Goal: Task Accomplishment & Management: Manage account settings

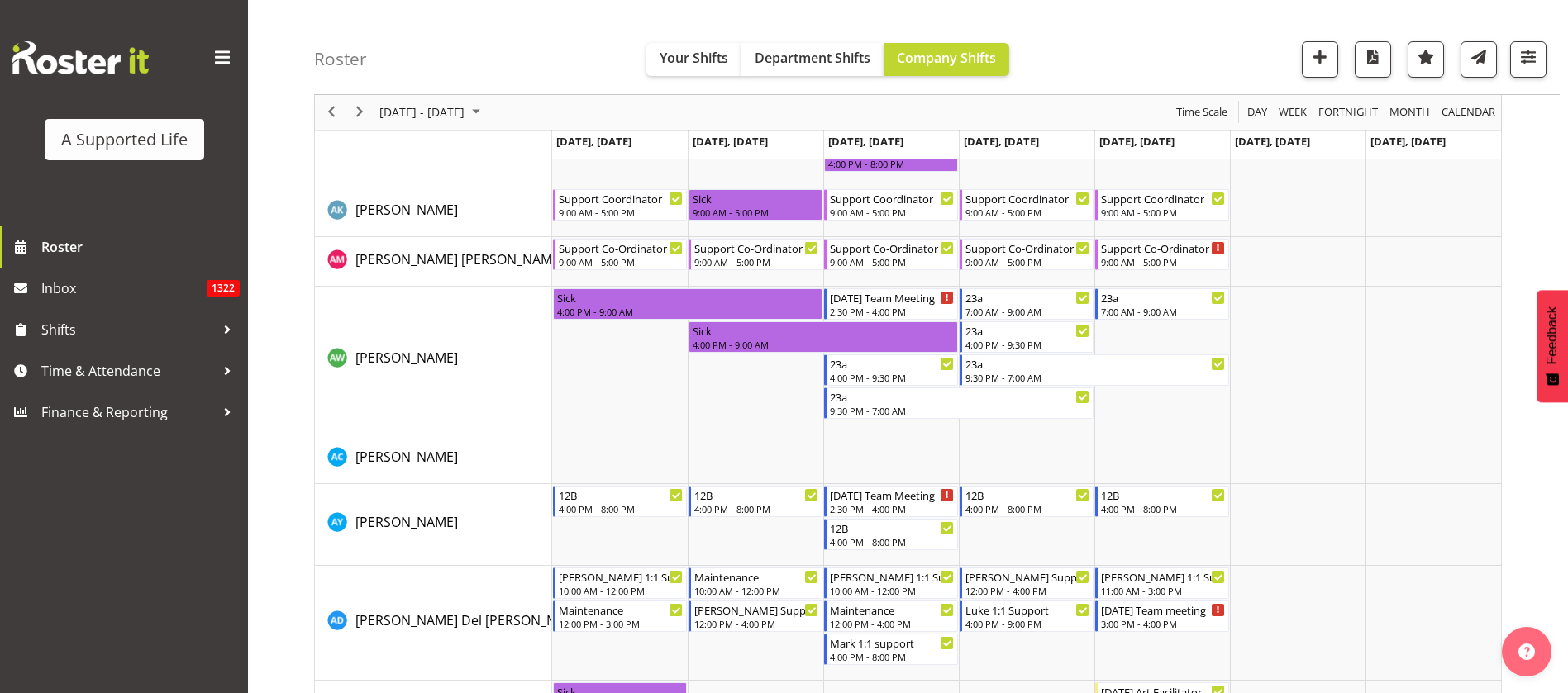
scroll to position [1116, 0]
drag, startPoint x: 357, startPoint y: 115, endPoint x: 673, endPoint y: 269, distance: 351.5
click at [357, 115] on span "Next" at bounding box center [359, 113] width 19 height 20
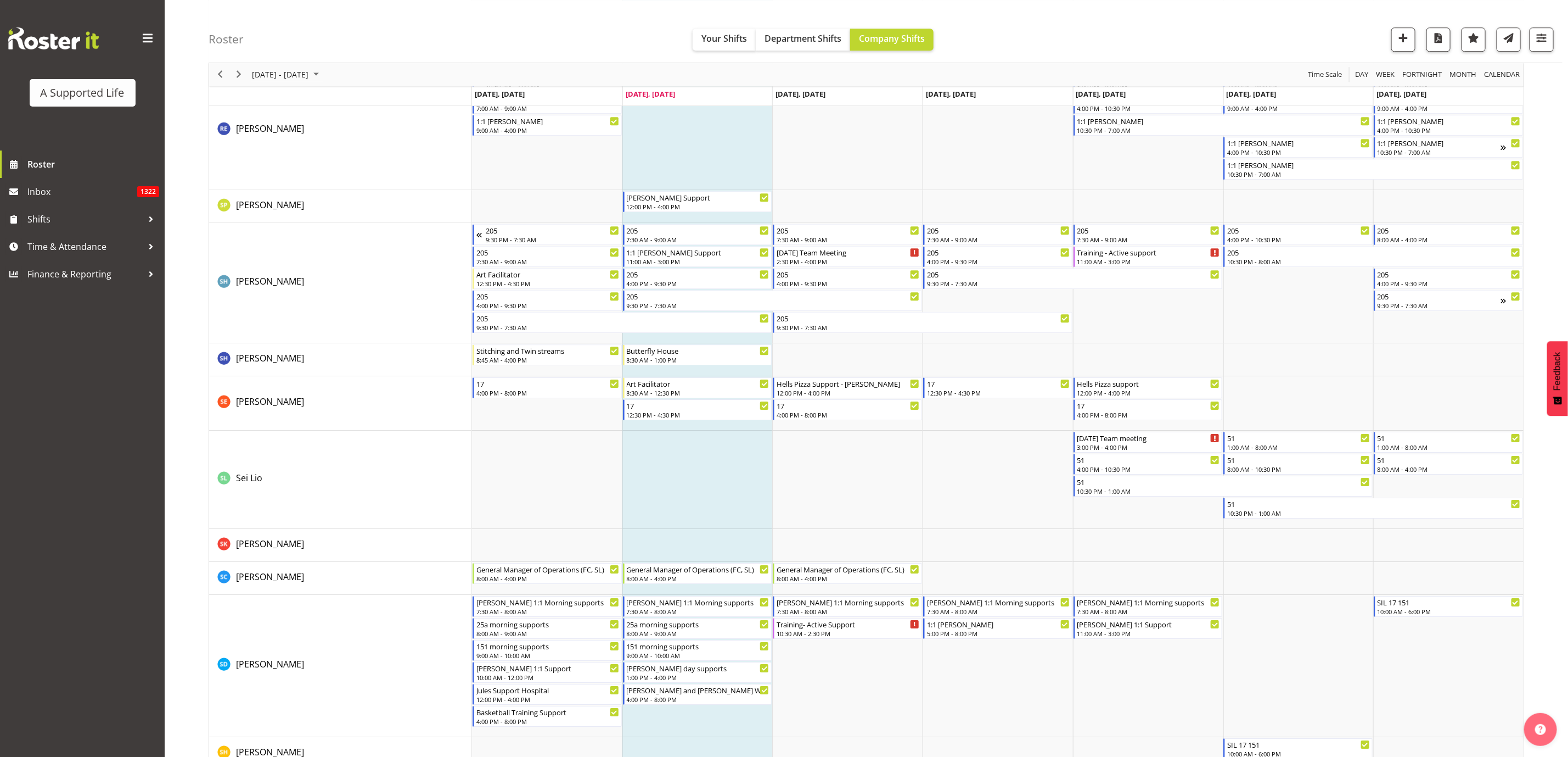
scroll to position [5601, 0]
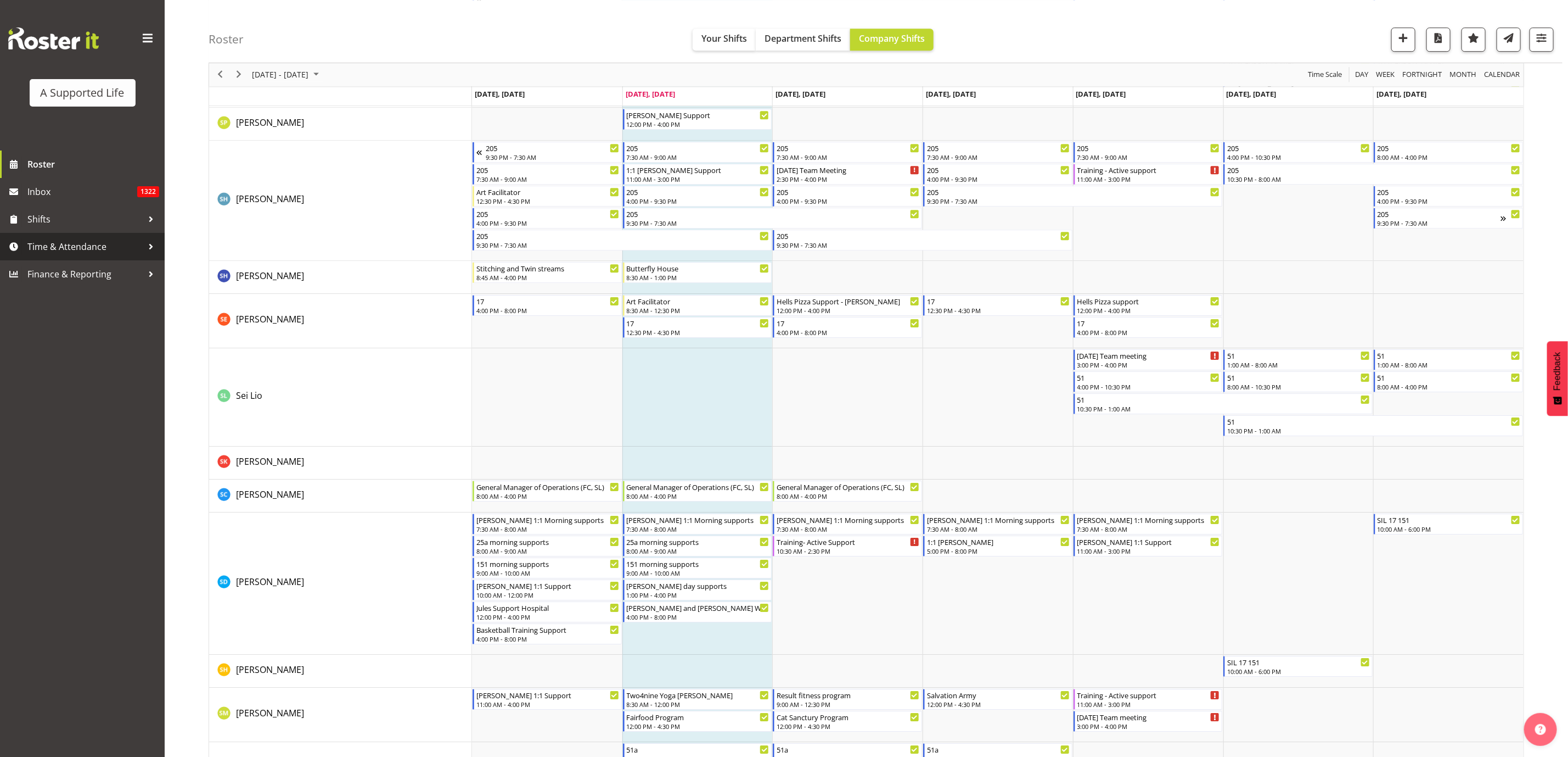
click at [70, 254] on span "Time & Attendance" at bounding box center [85, 246] width 115 height 17
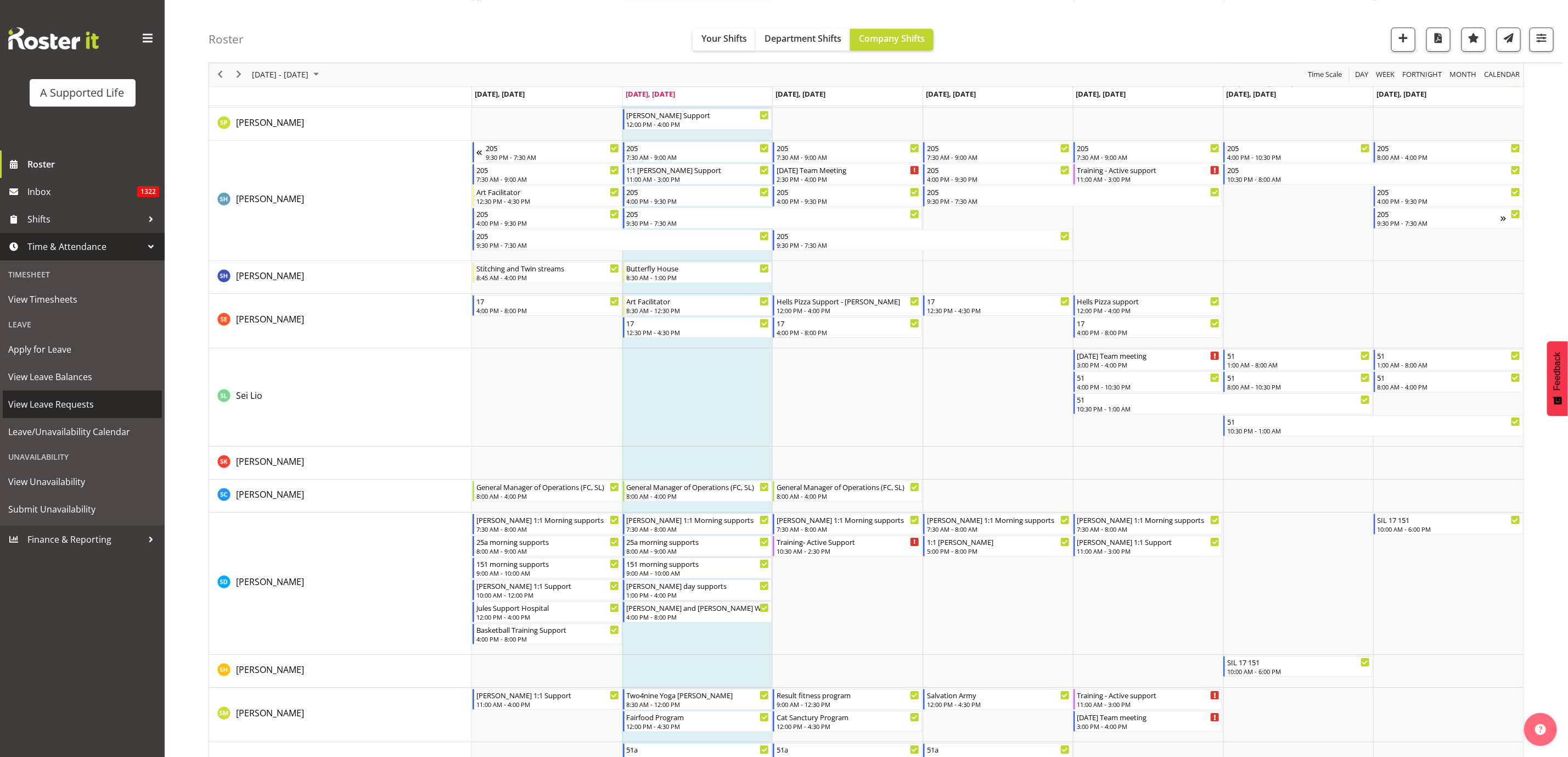
click at [96, 398] on span "View Leave Requests" at bounding box center [82, 404] width 149 height 17
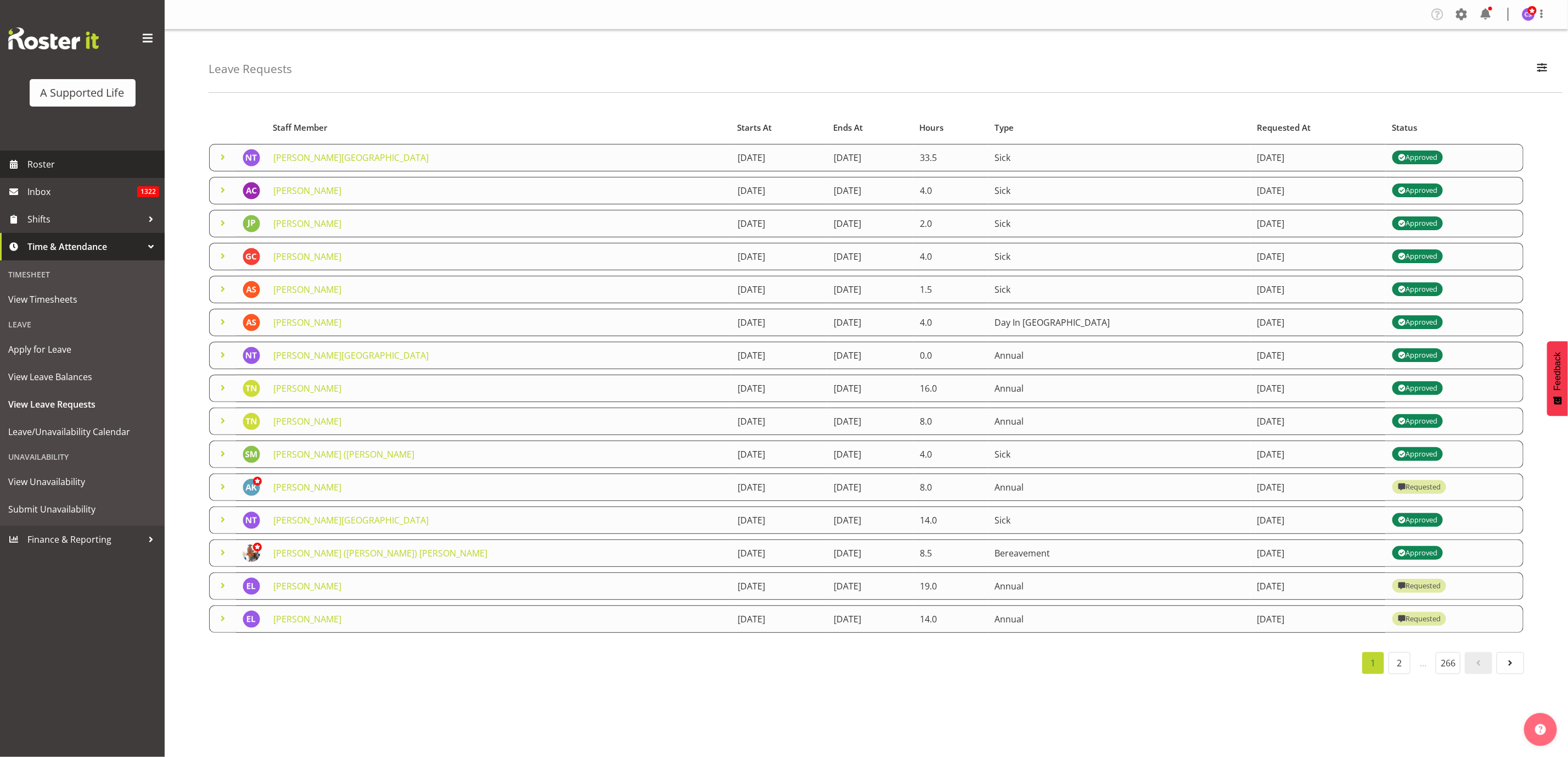
click at [44, 158] on span "Roster" at bounding box center [93, 164] width 132 height 17
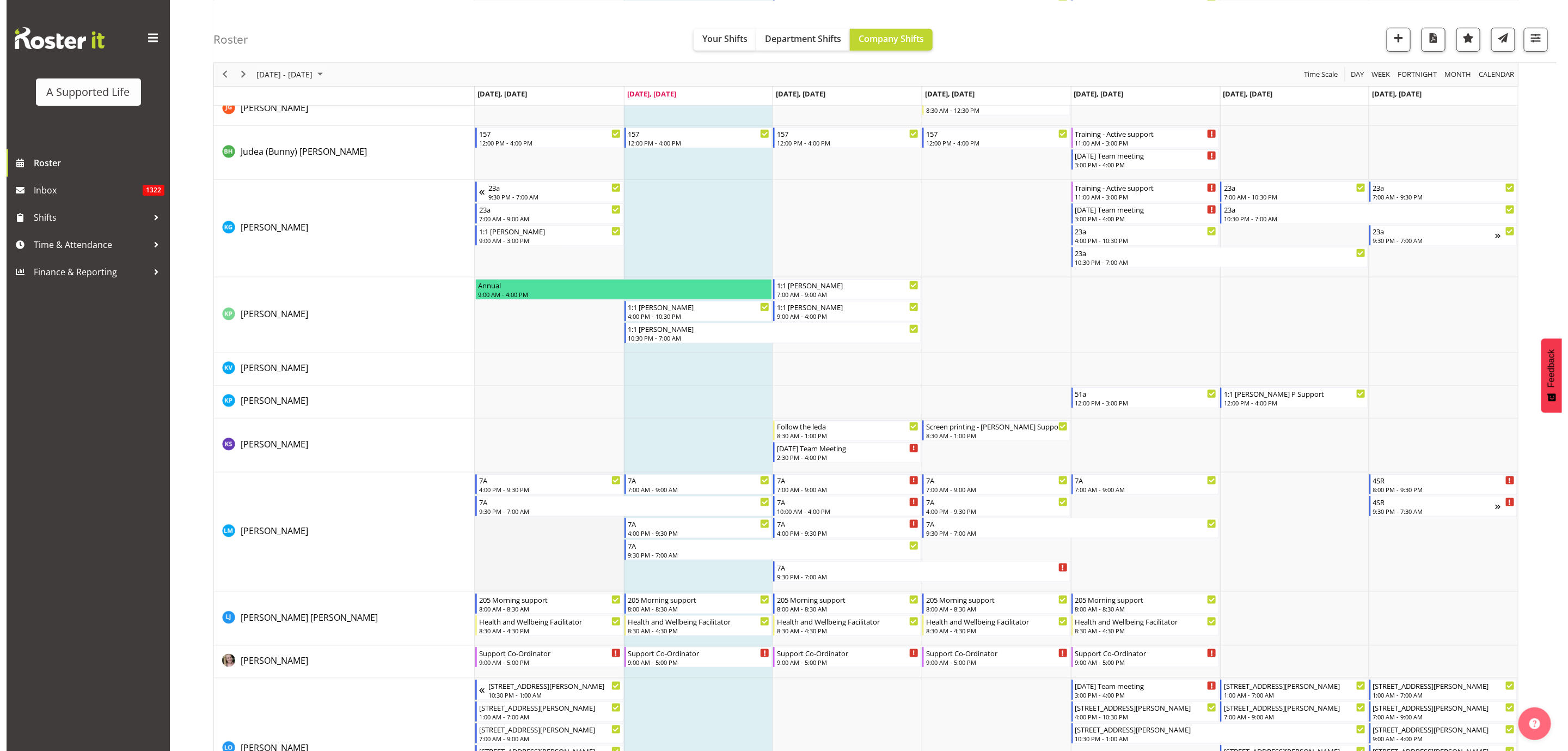
scroll to position [4004, 0]
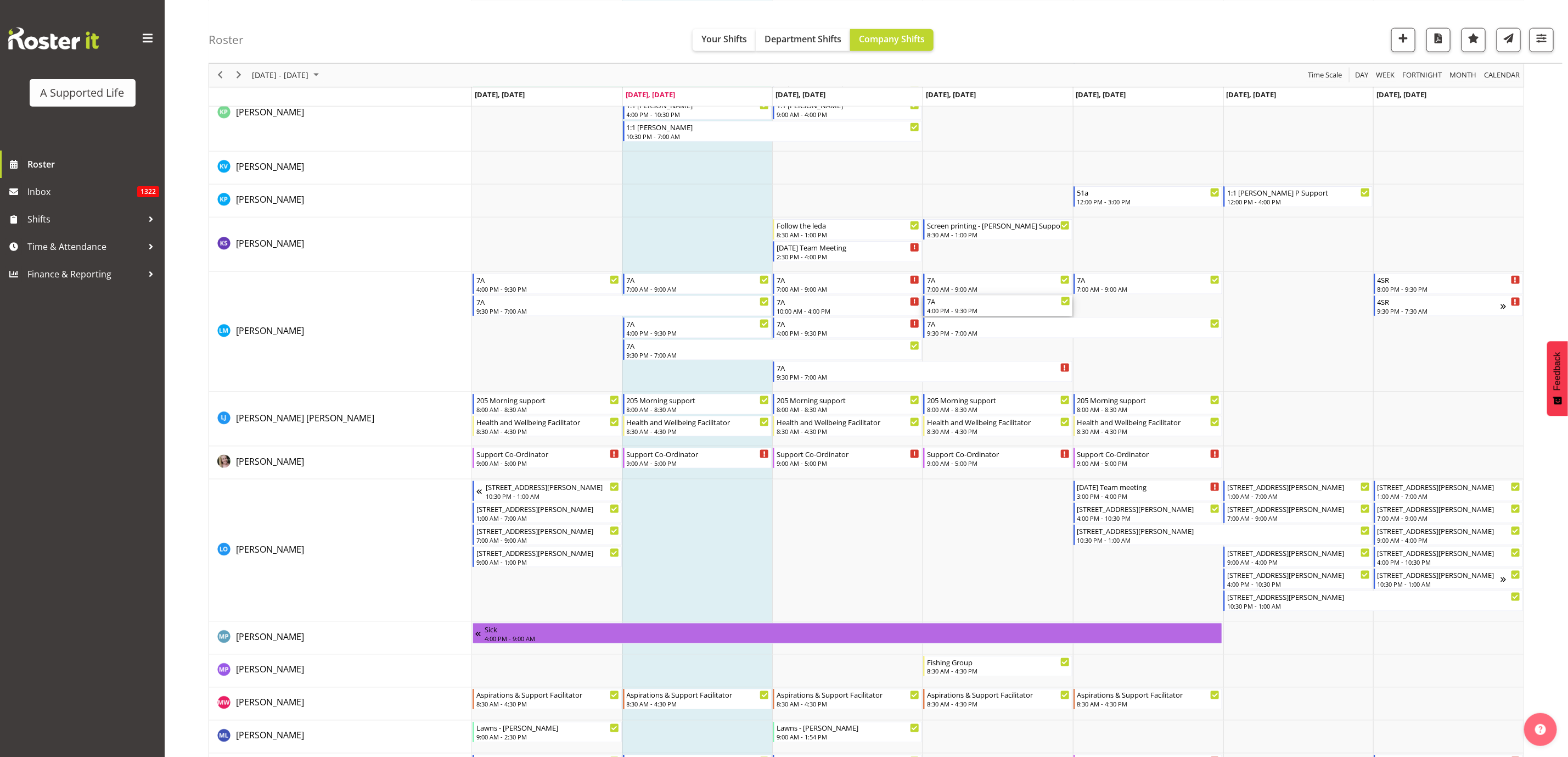
click at [969, 310] on div "4:00 PM - 9:30 PM" at bounding box center [998, 310] width 143 height 9
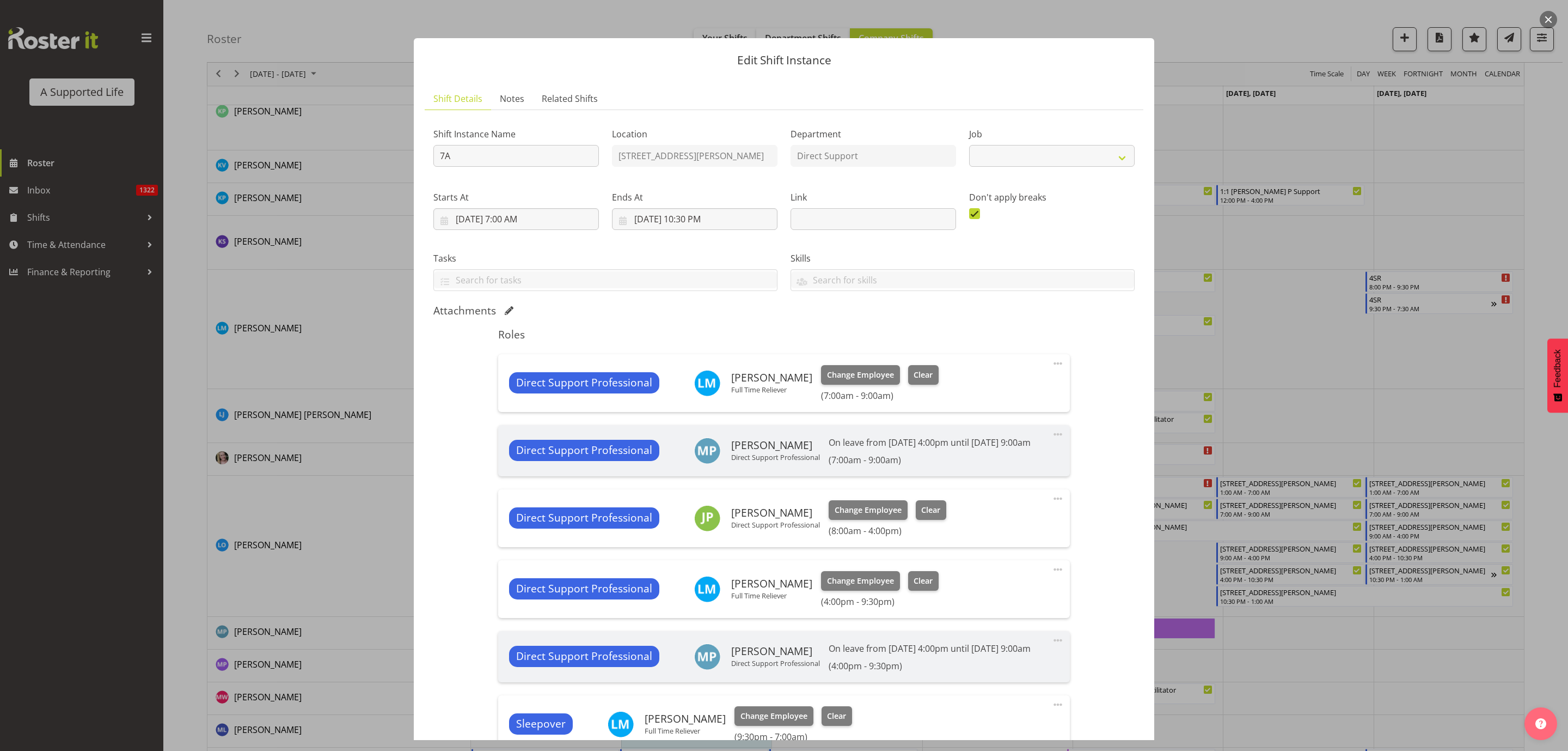
select select "4112"
click at [914, 587] on span "Clear" at bounding box center [923, 581] width 19 height 12
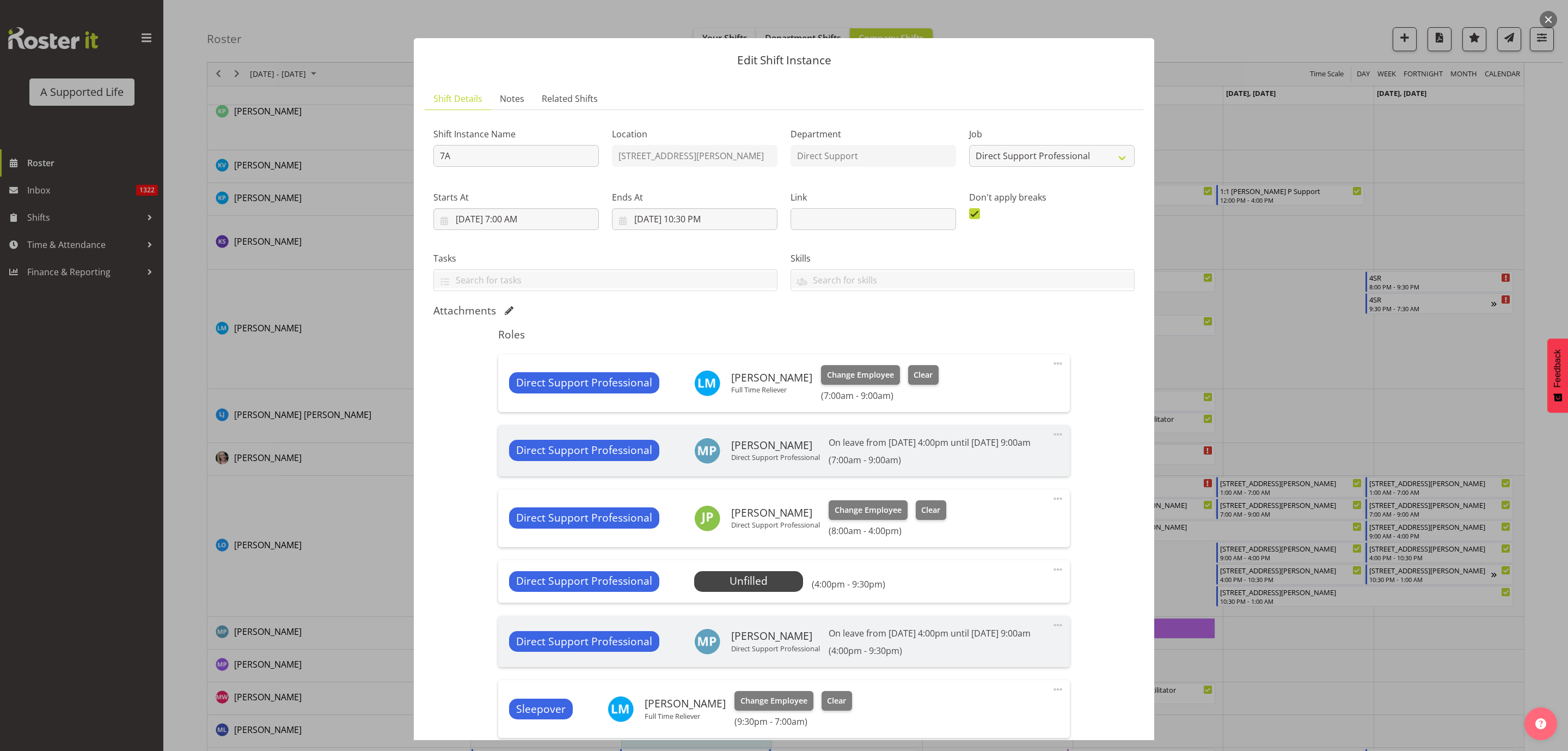
scroll to position [236, 0]
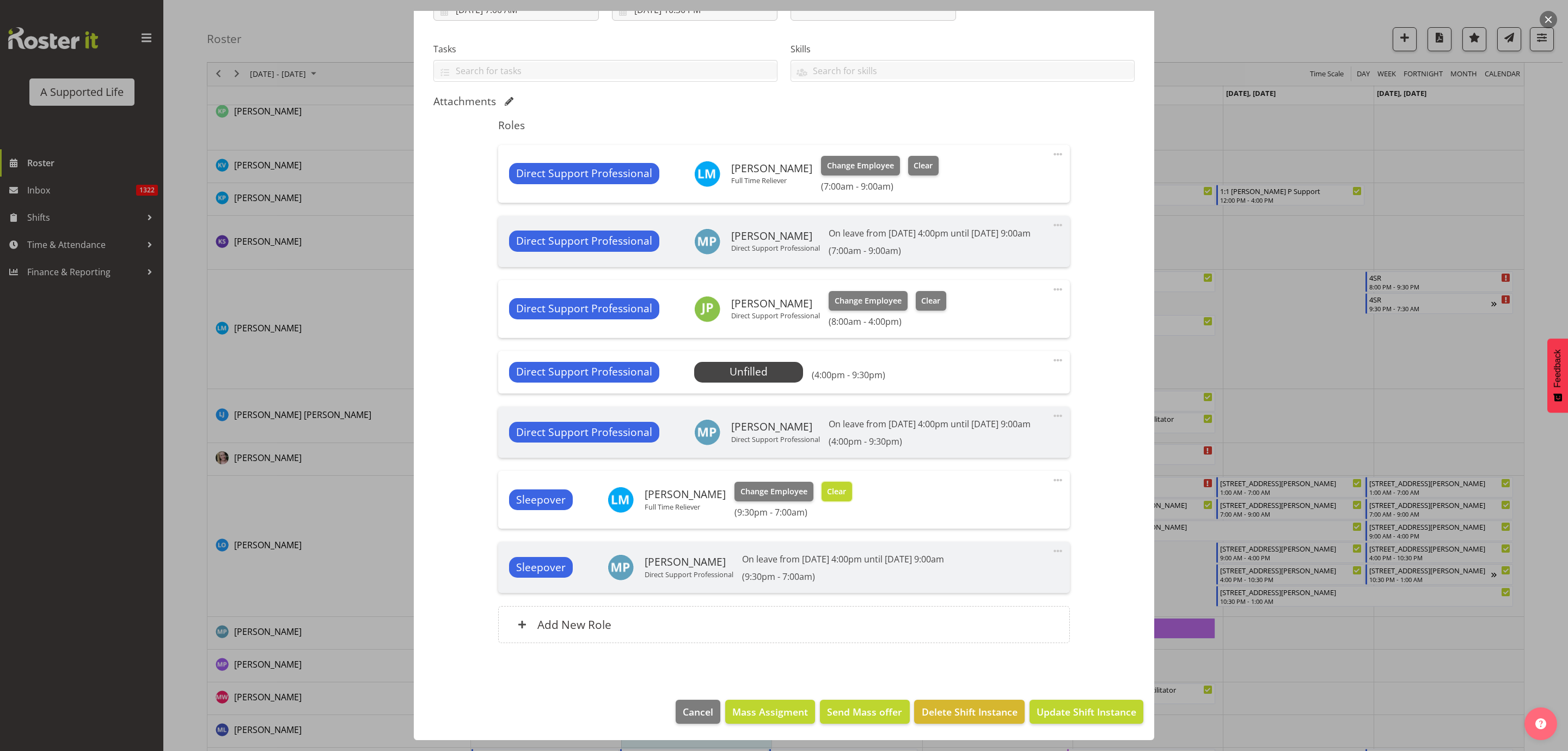
click at [835, 489] on span "Clear" at bounding box center [836, 492] width 19 height 12
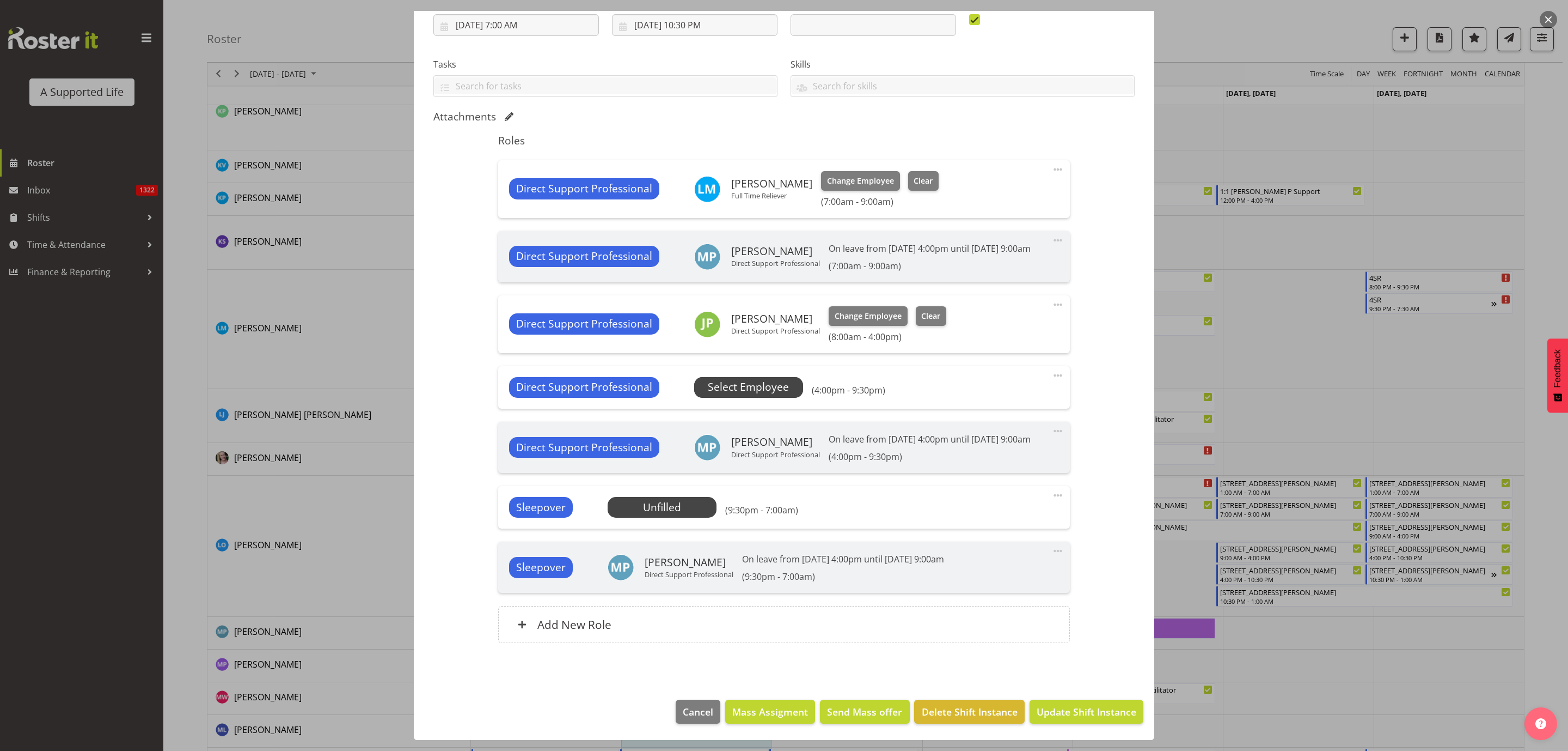
click at [739, 379] on span "Select Employee" at bounding box center [748, 387] width 81 height 16
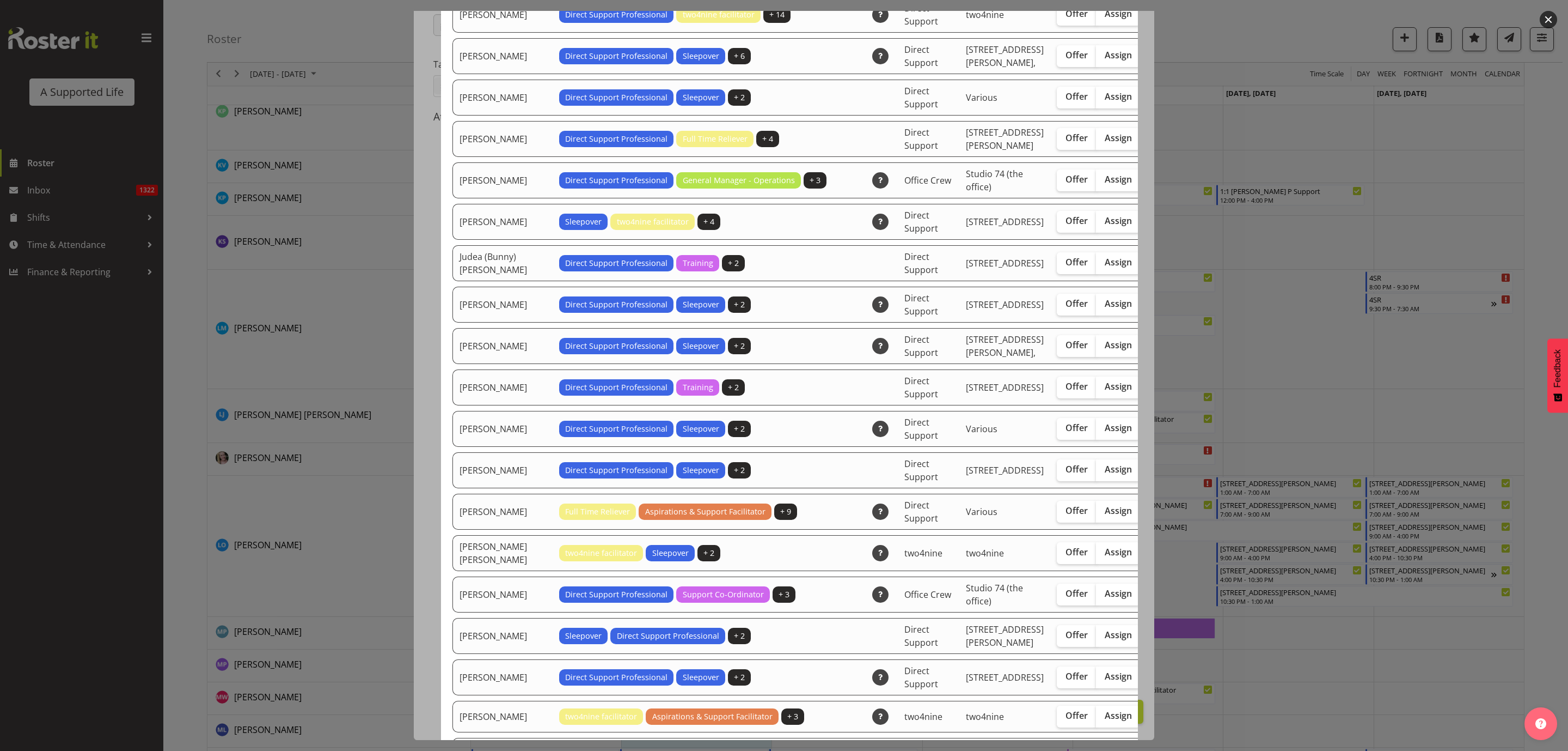
scroll to position [1798, 0]
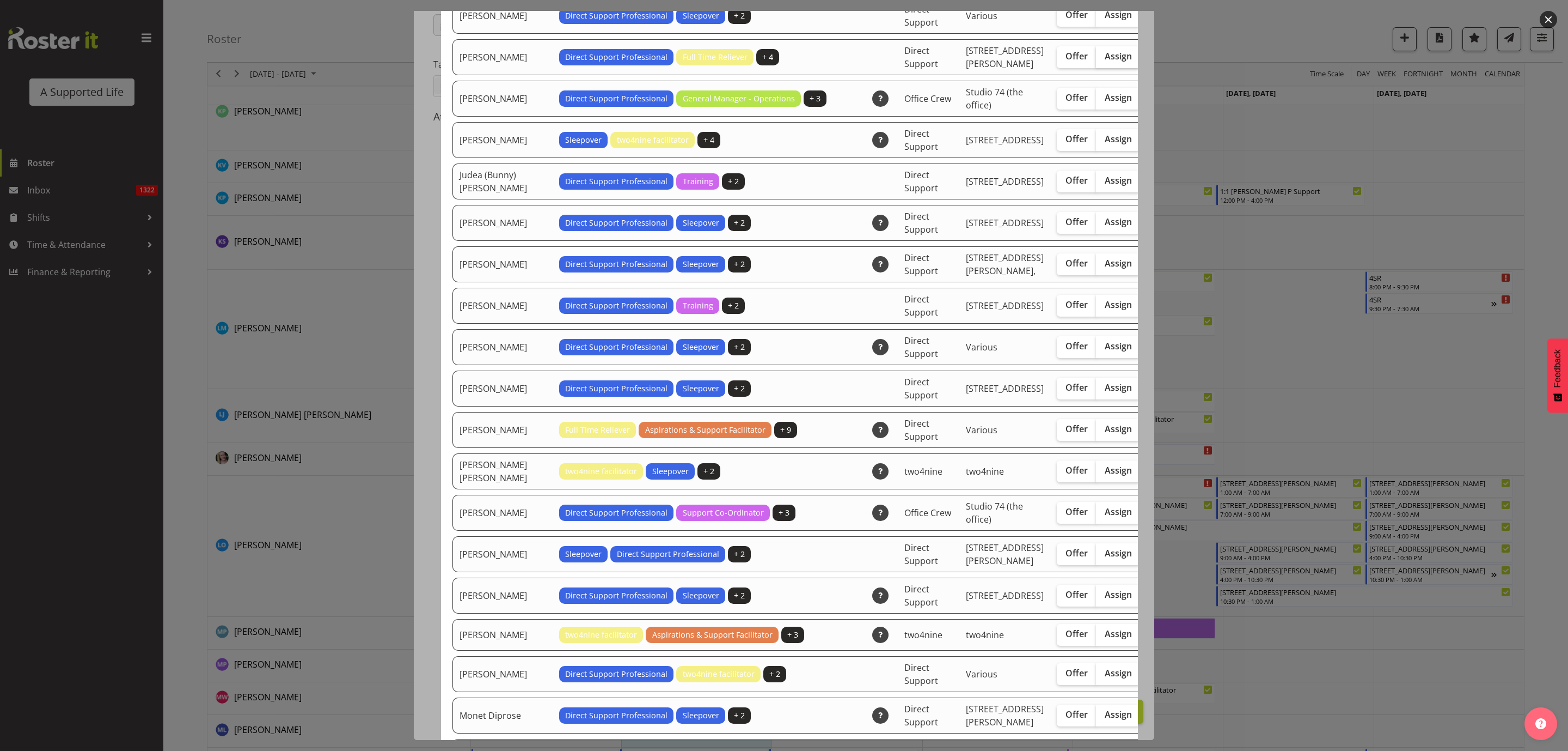
click at [1105, 62] on span "Assign" at bounding box center [1118, 56] width 27 height 11
click at [1096, 60] on input "Assign" at bounding box center [1100, 57] width 7 height 7
checkbox input "true"
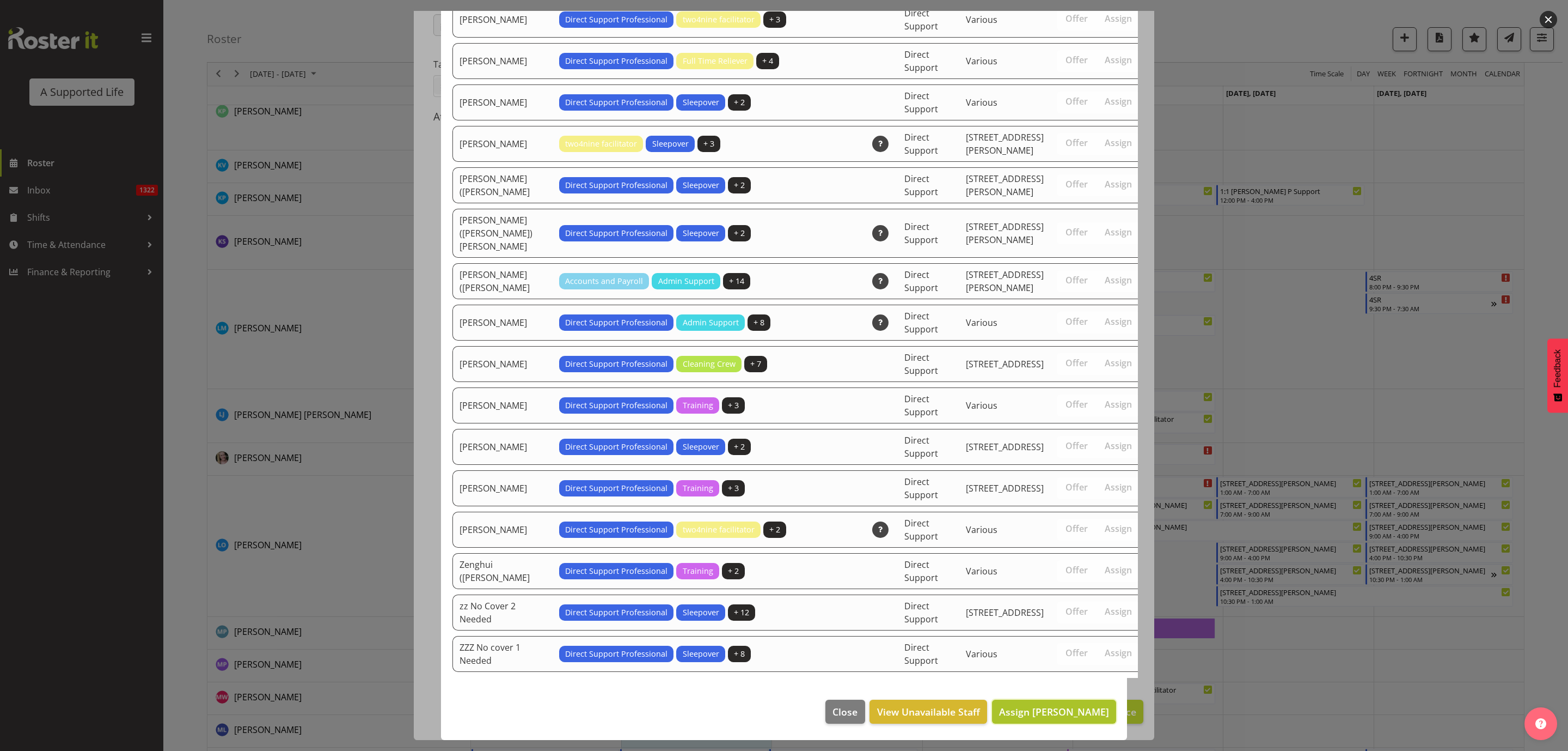
click at [1054, 707] on span "Assign [PERSON_NAME]" at bounding box center [1054, 711] width 110 height 13
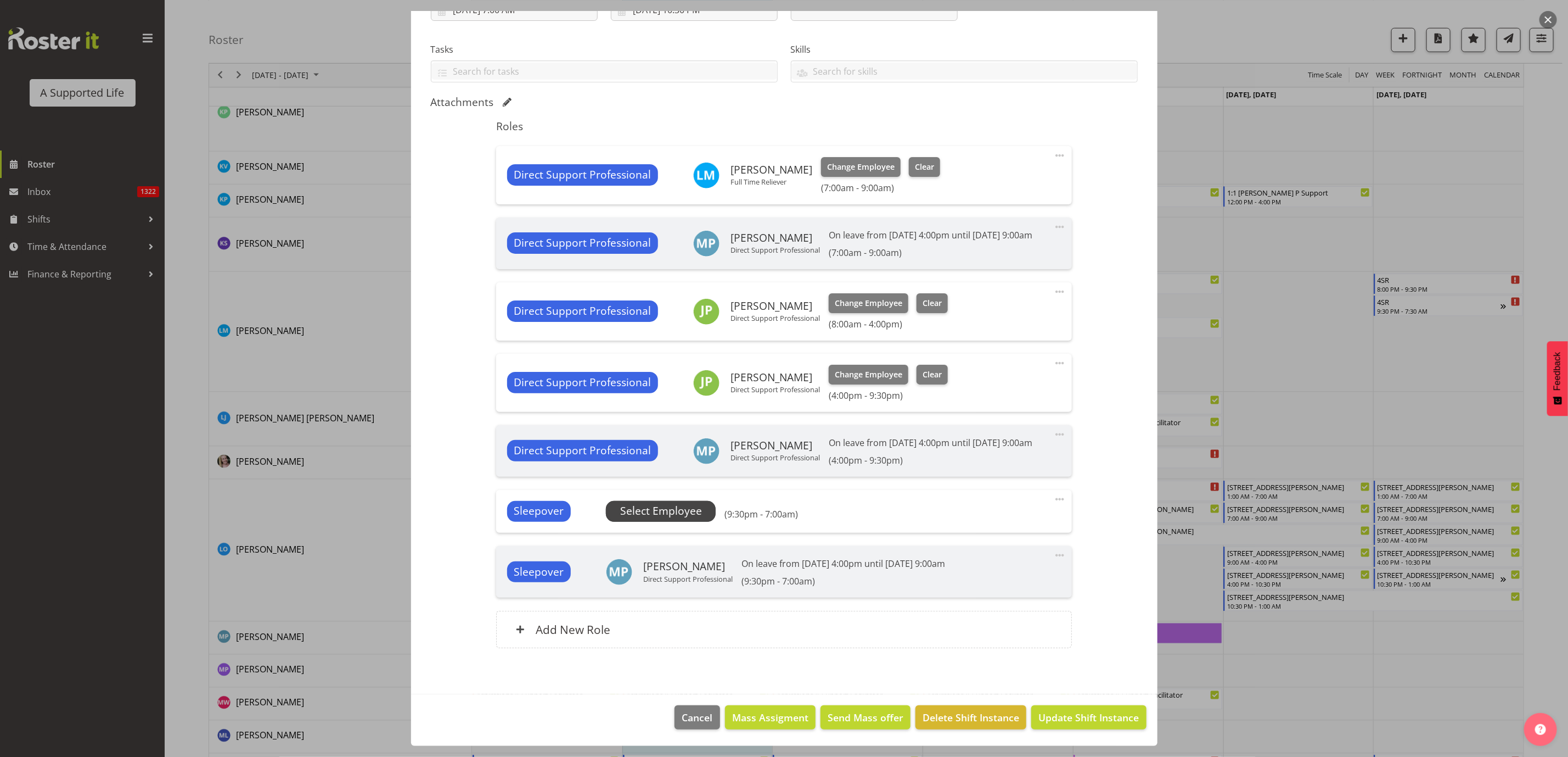
click at [660, 519] on span "Select Employee" at bounding box center [661, 511] width 82 height 16
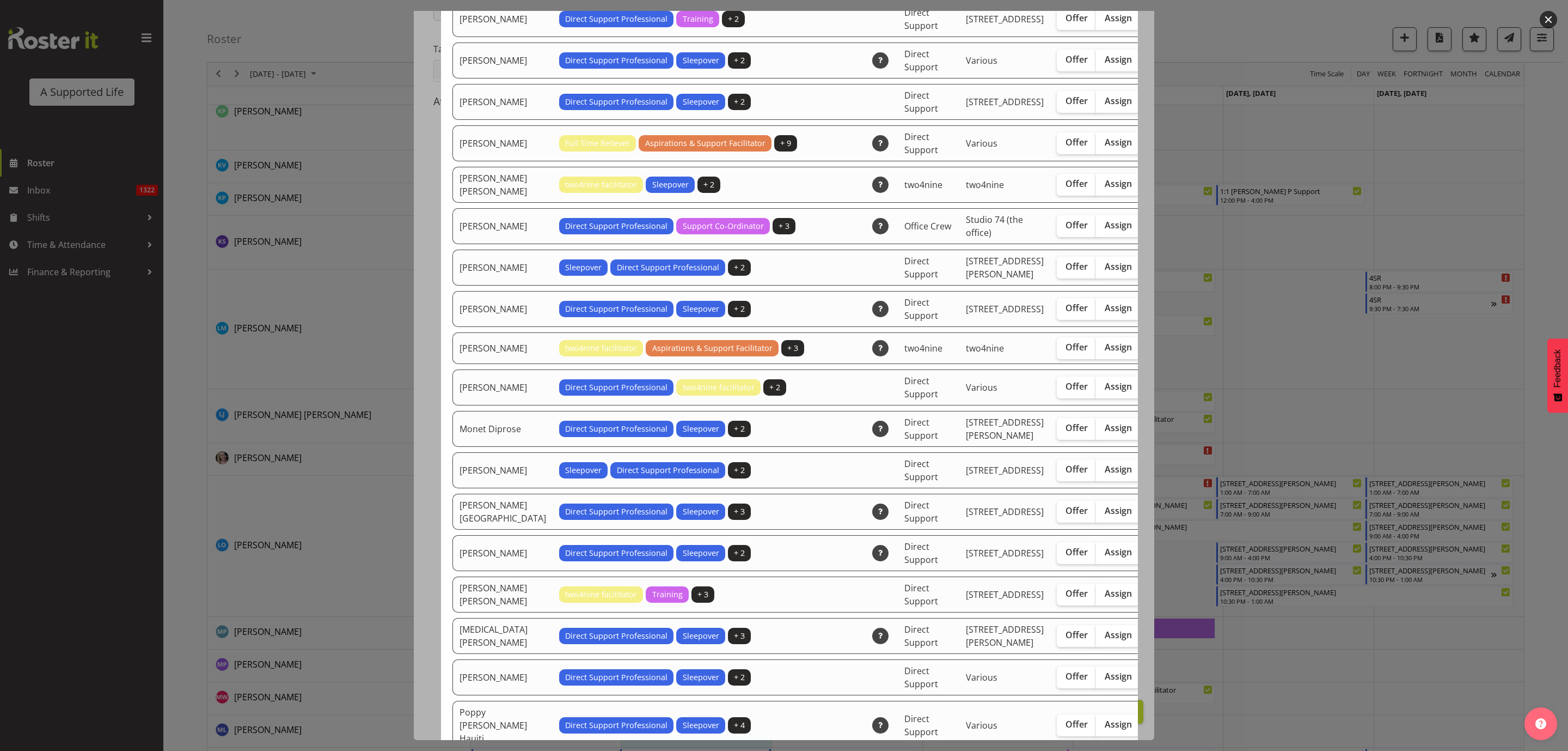
scroll to position [1716, 0]
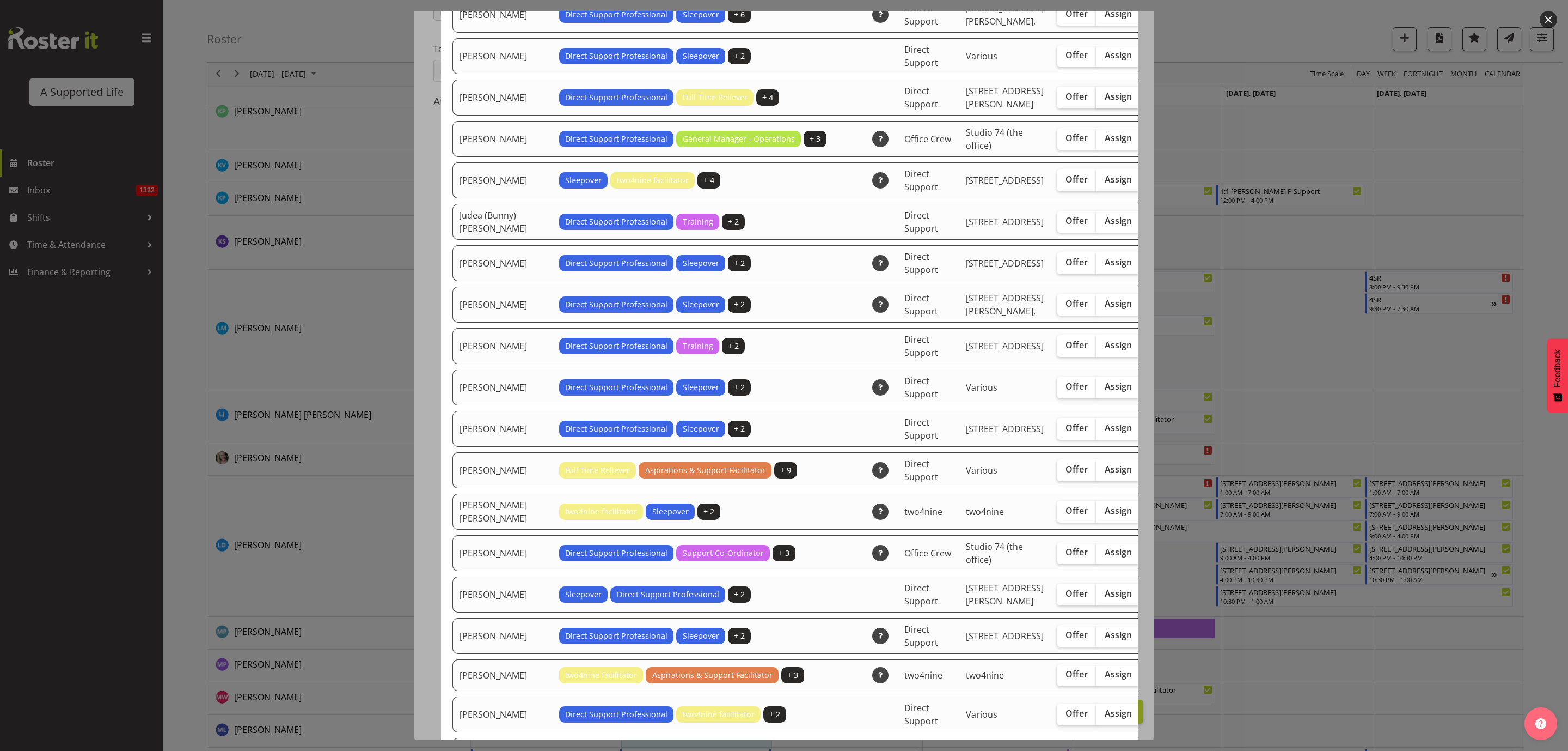
click at [1105, 102] on span "Assign" at bounding box center [1118, 96] width 27 height 11
click at [1096, 100] on input "Assign" at bounding box center [1100, 97] width 7 height 7
checkbox input "true"
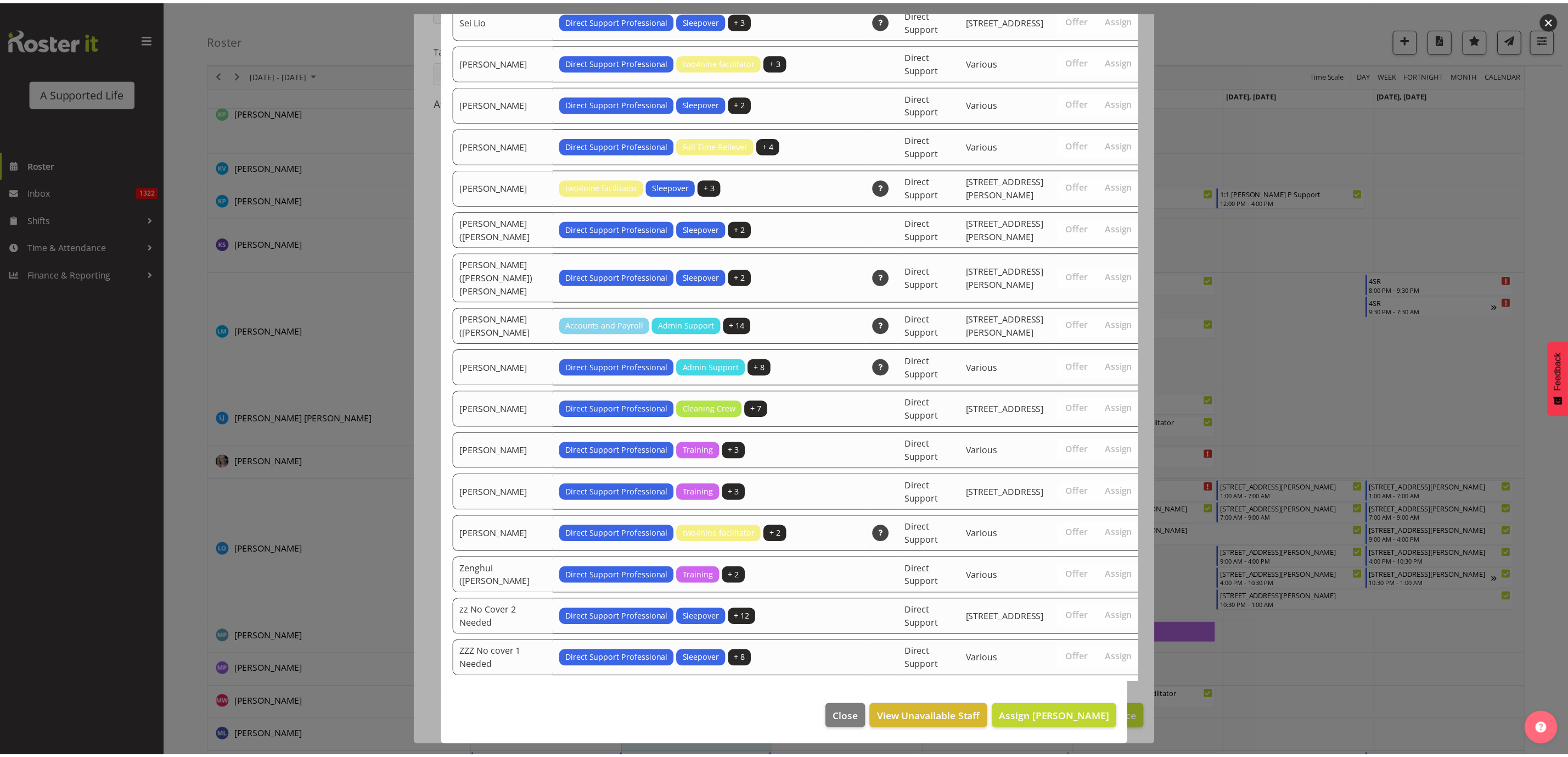
scroll to position [3310, 0]
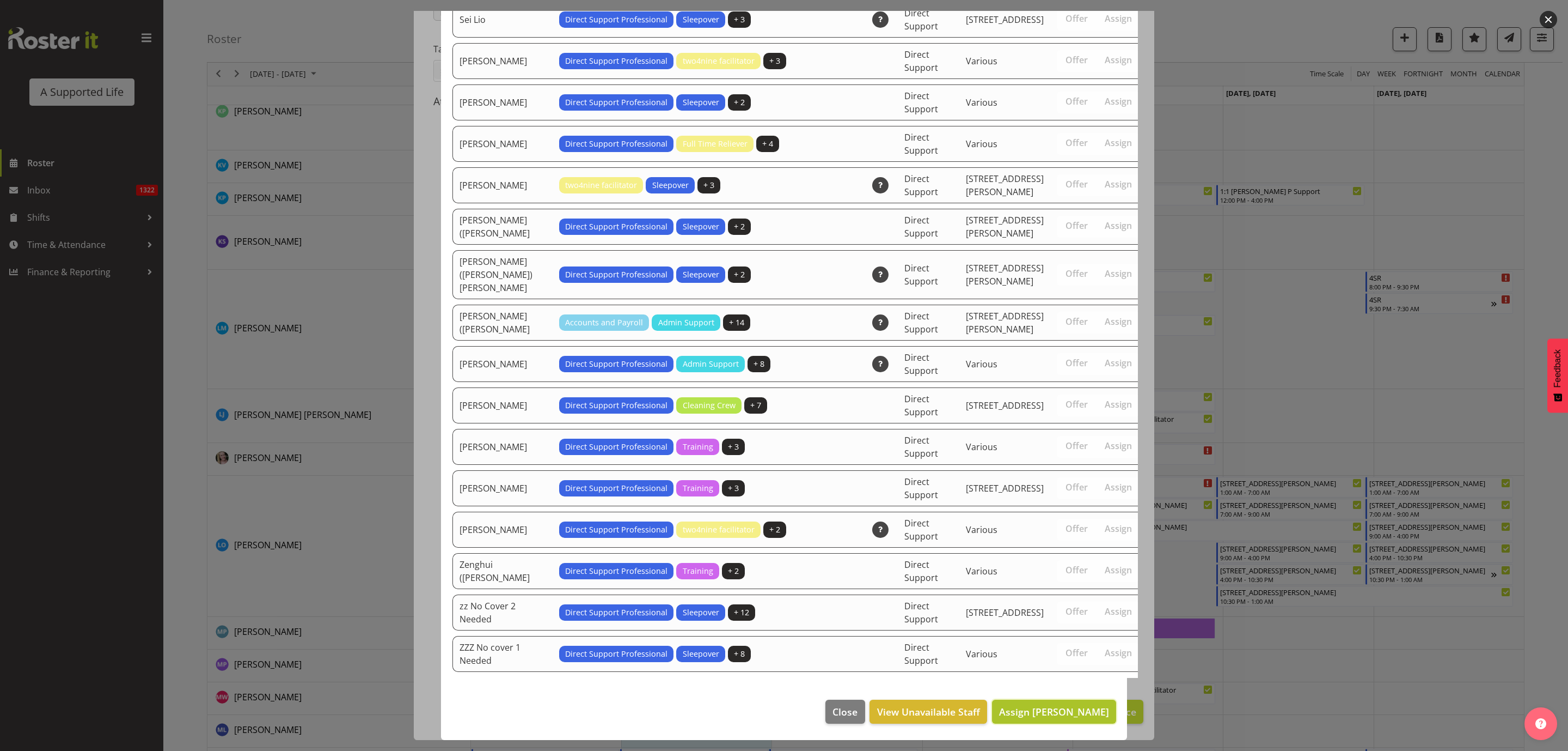
click at [1093, 708] on span "Assign [PERSON_NAME]" at bounding box center [1054, 711] width 110 height 13
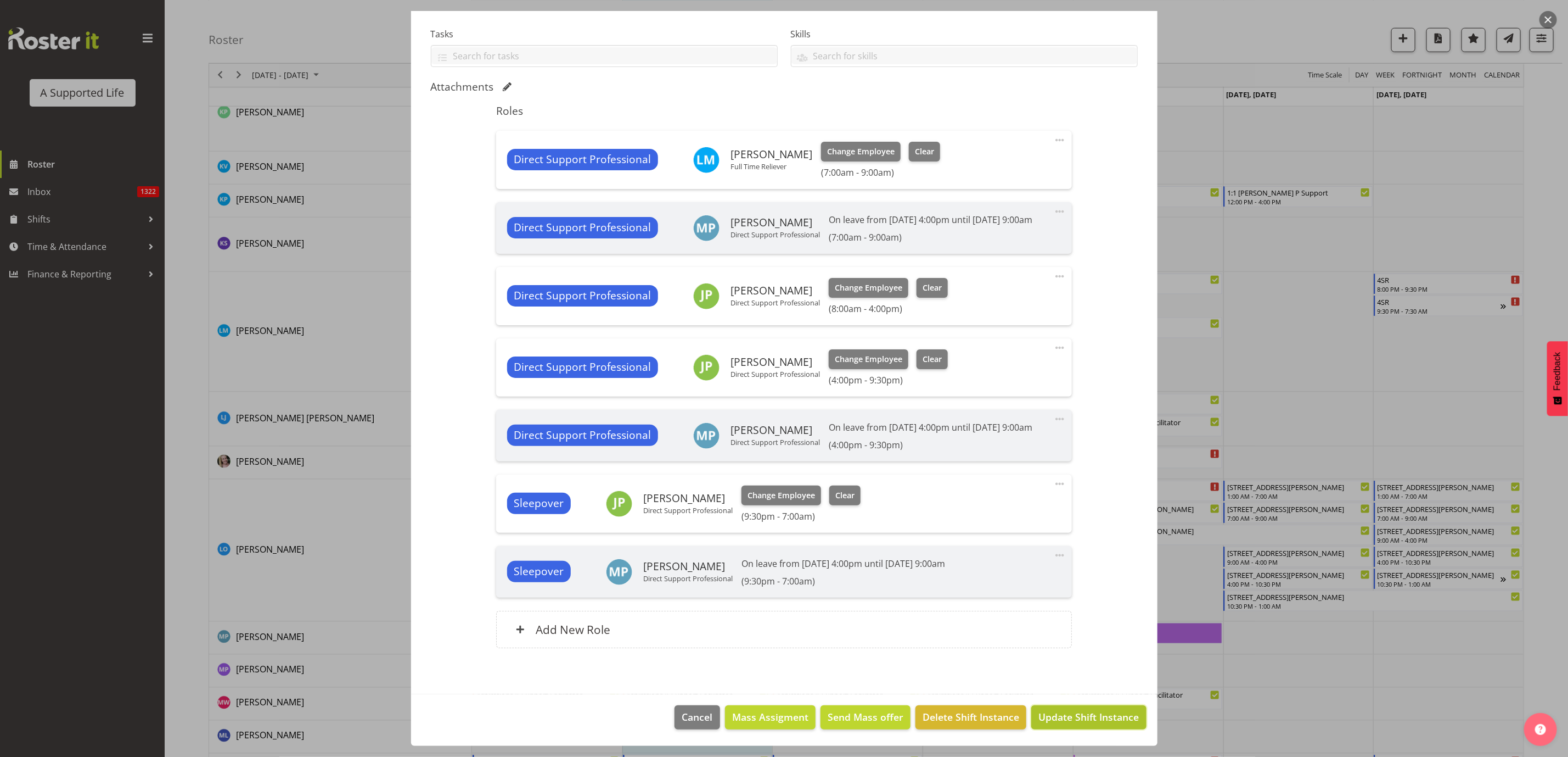
click at [1064, 707] on button "Update Shift Instance" at bounding box center [1089, 716] width 115 height 24
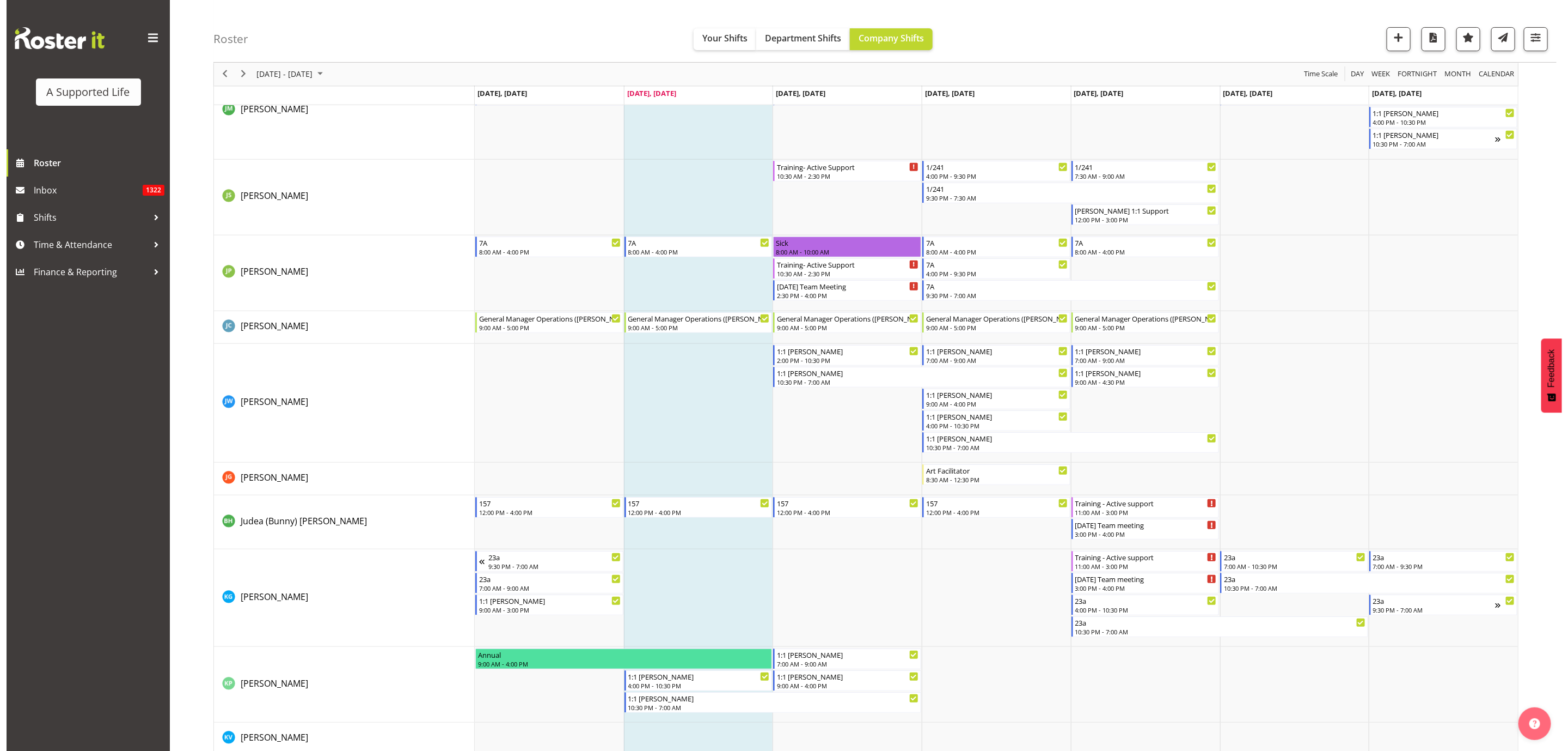
scroll to position [3759, 0]
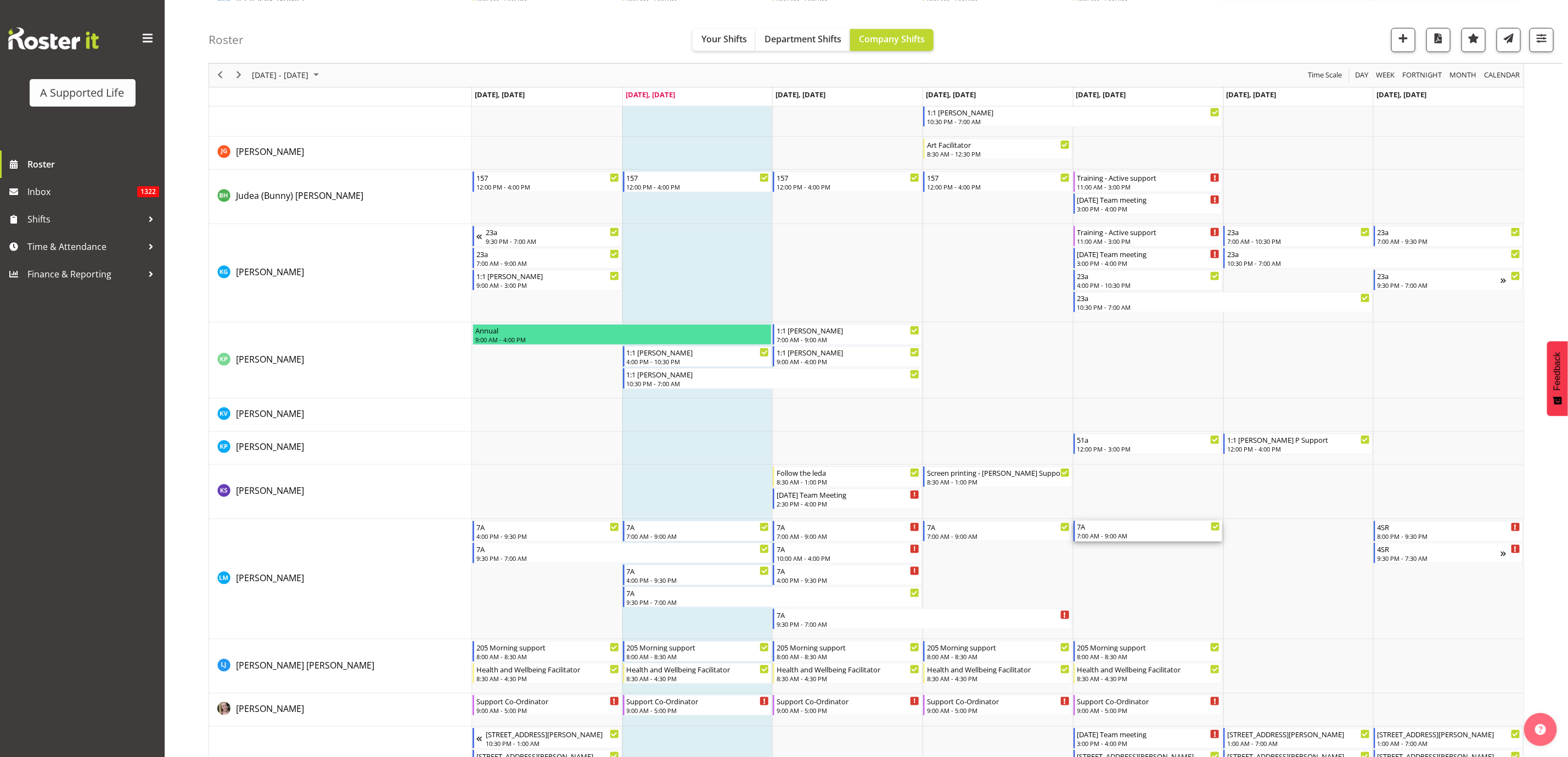
click at [1121, 528] on div "7A" at bounding box center [1149, 526] width 143 height 11
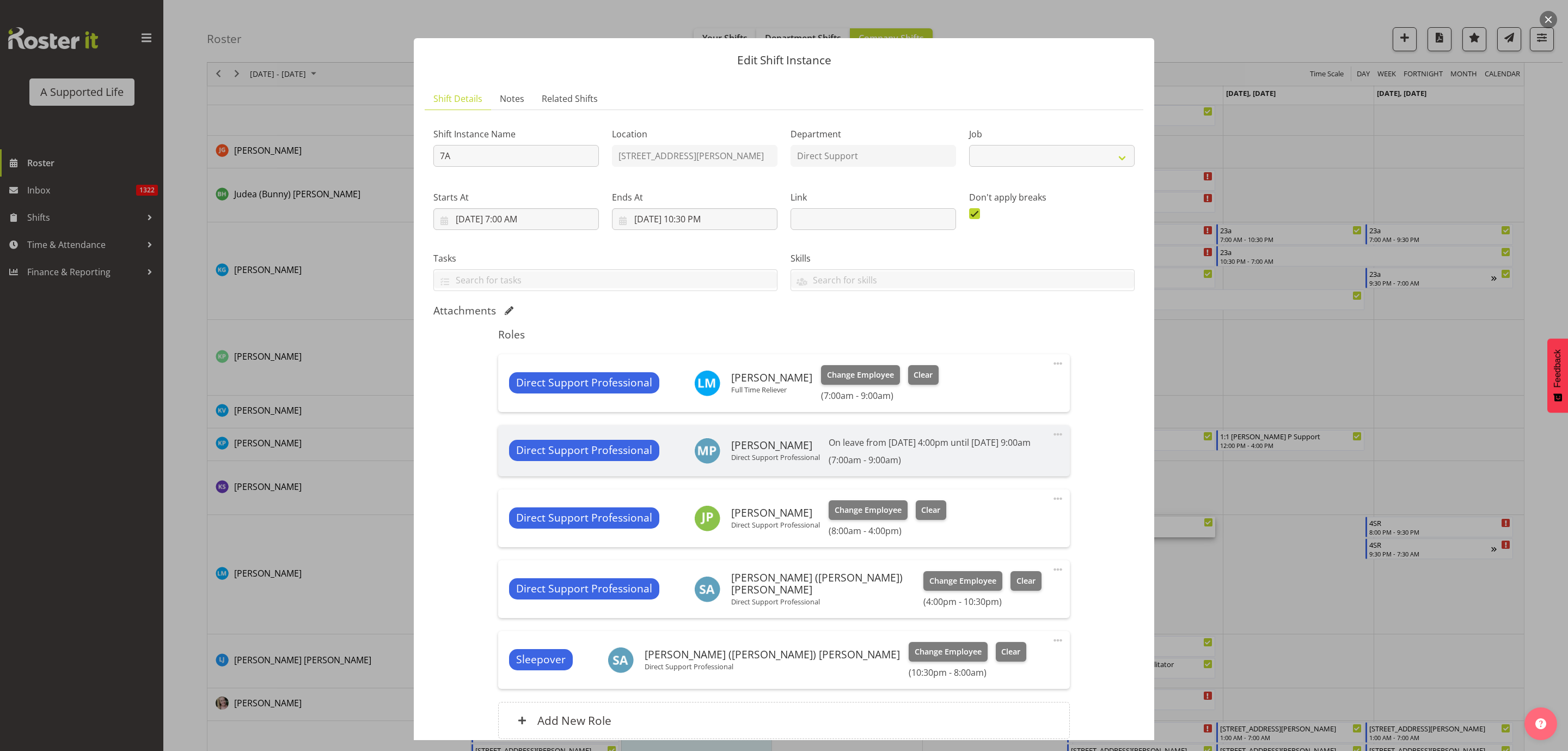
select select "4112"
click at [827, 379] on span "Change Employee" at bounding box center [861, 375] width 67 height 12
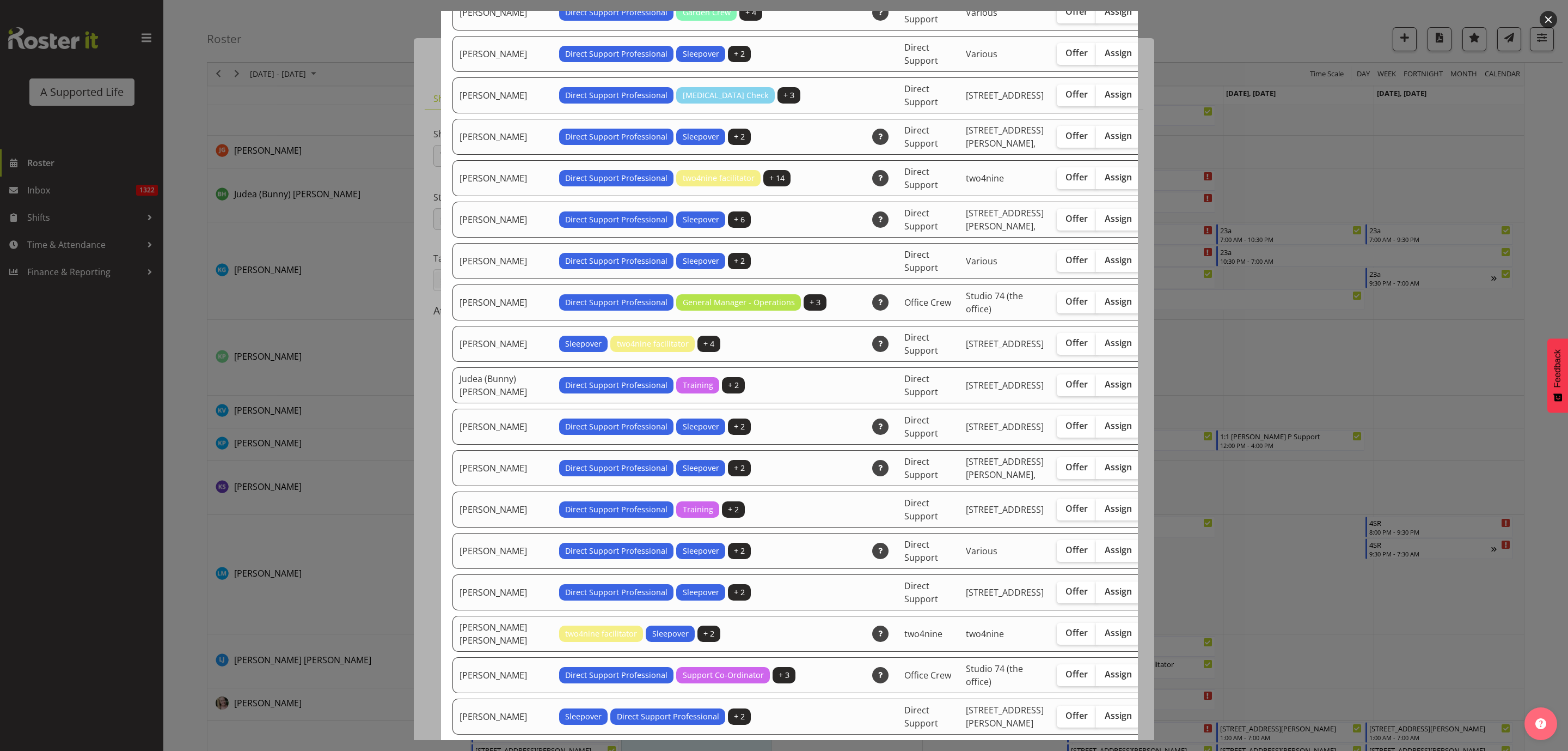
scroll to position [1471, 0]
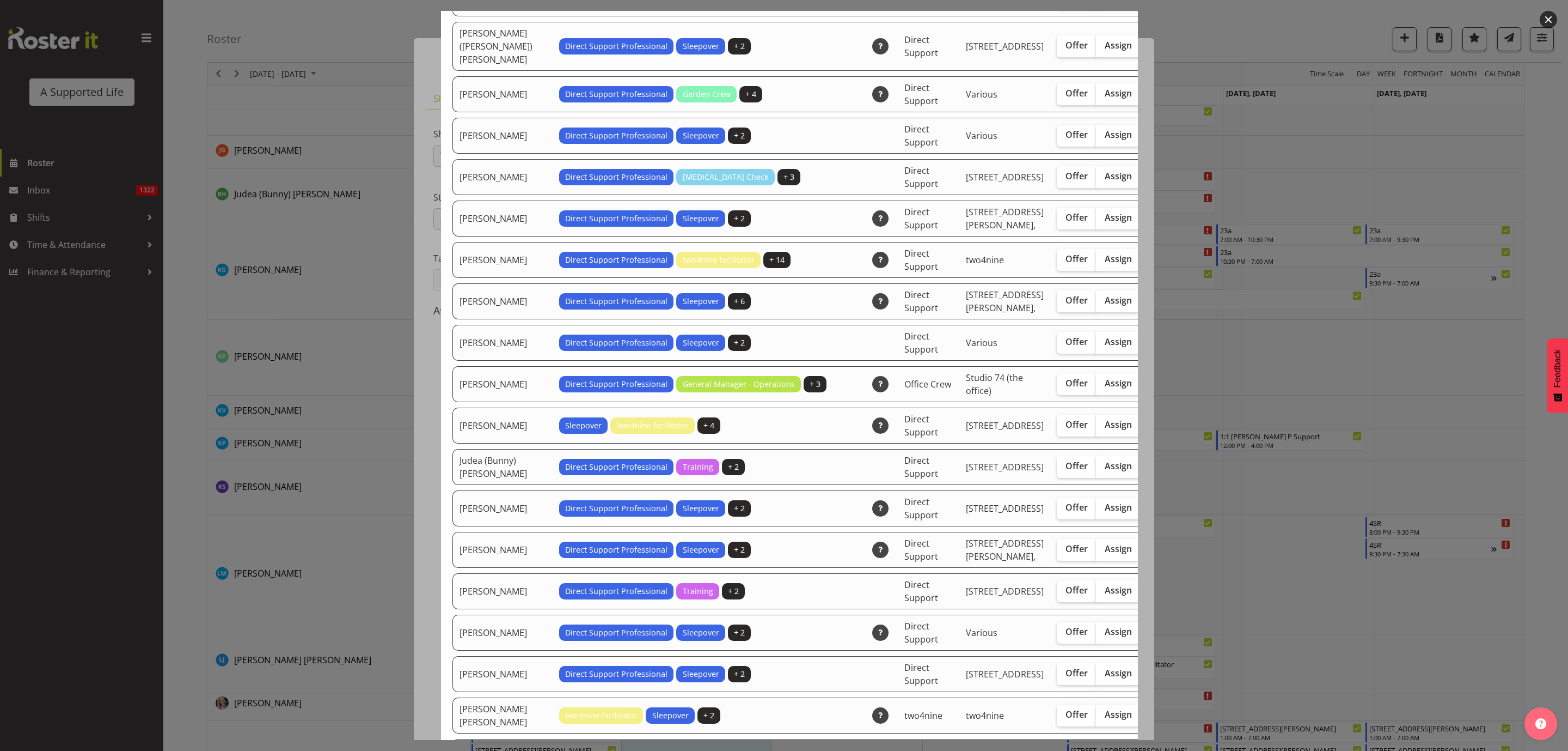
drag, startPoint x: 1247, startPoint y: 457, endPoint x: 1253, endPoint y: 462, distance: 7.8
click at [1248, 457] on div at bounding box center [784, 375] width 1568 height 751
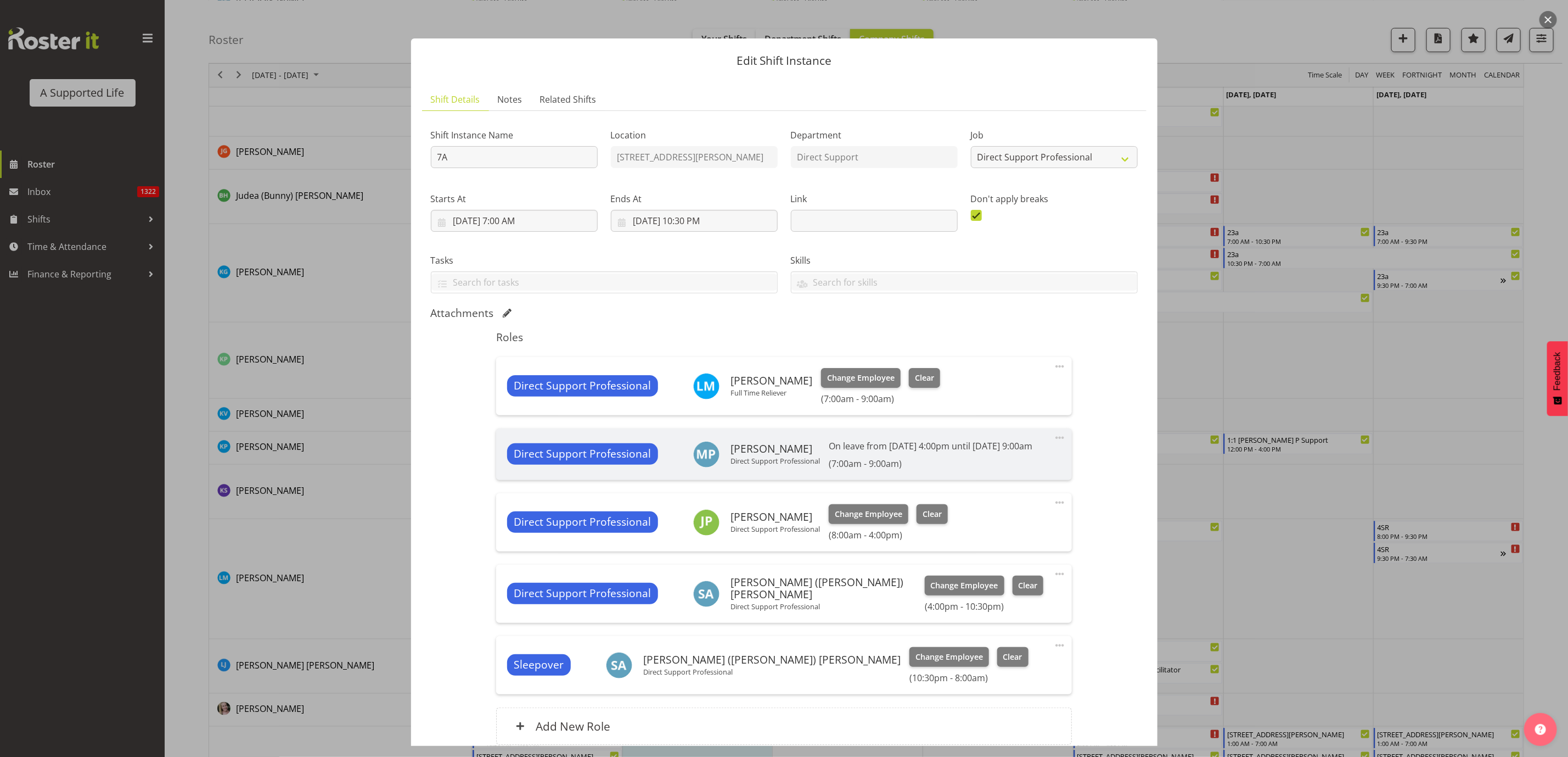
click at [1053, 368] on span at bounding box center [1059, 366] width 13 height 13
click at [1000, 391] on link "Edit" at bounding box center [1014, 390] width 106 height 20
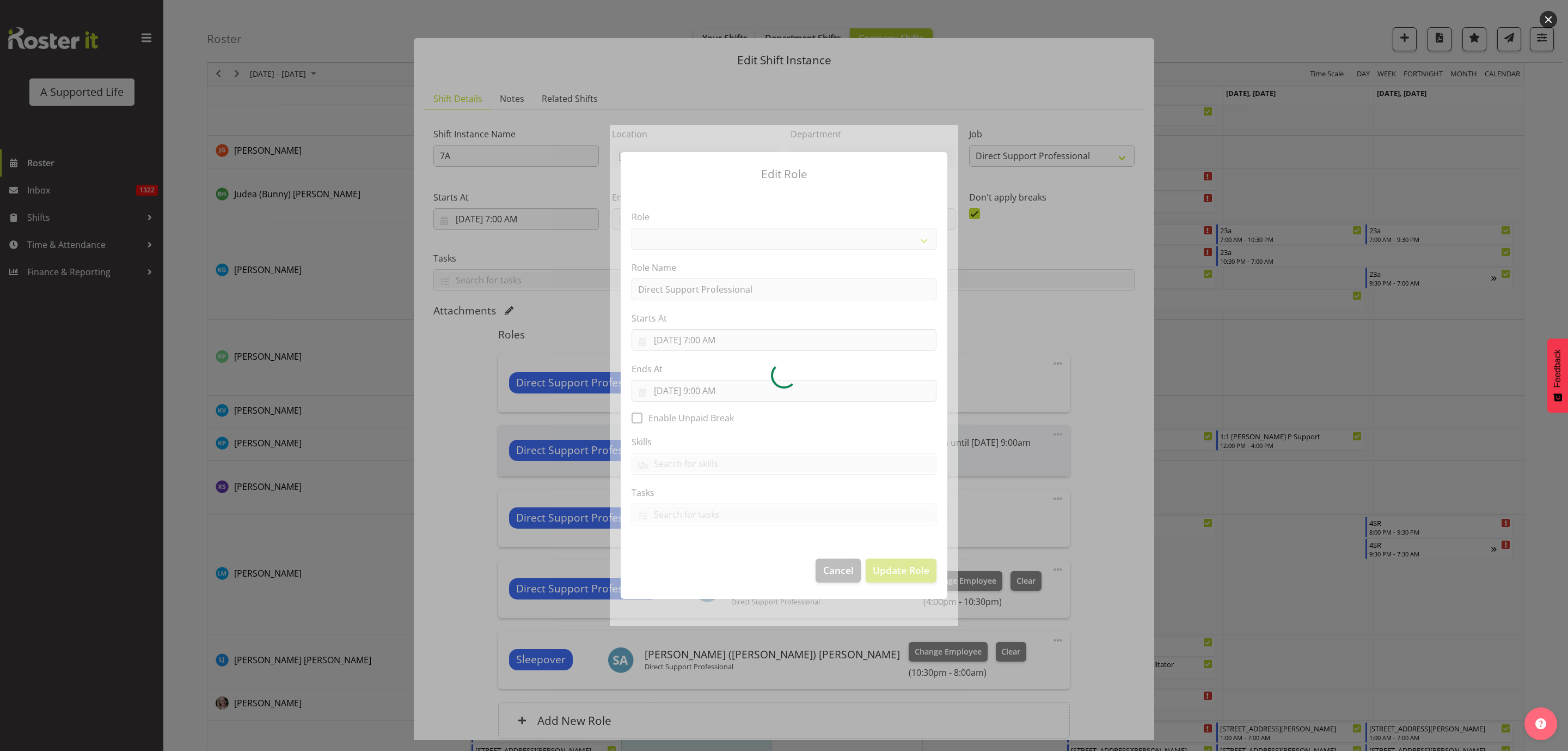
select select "519"
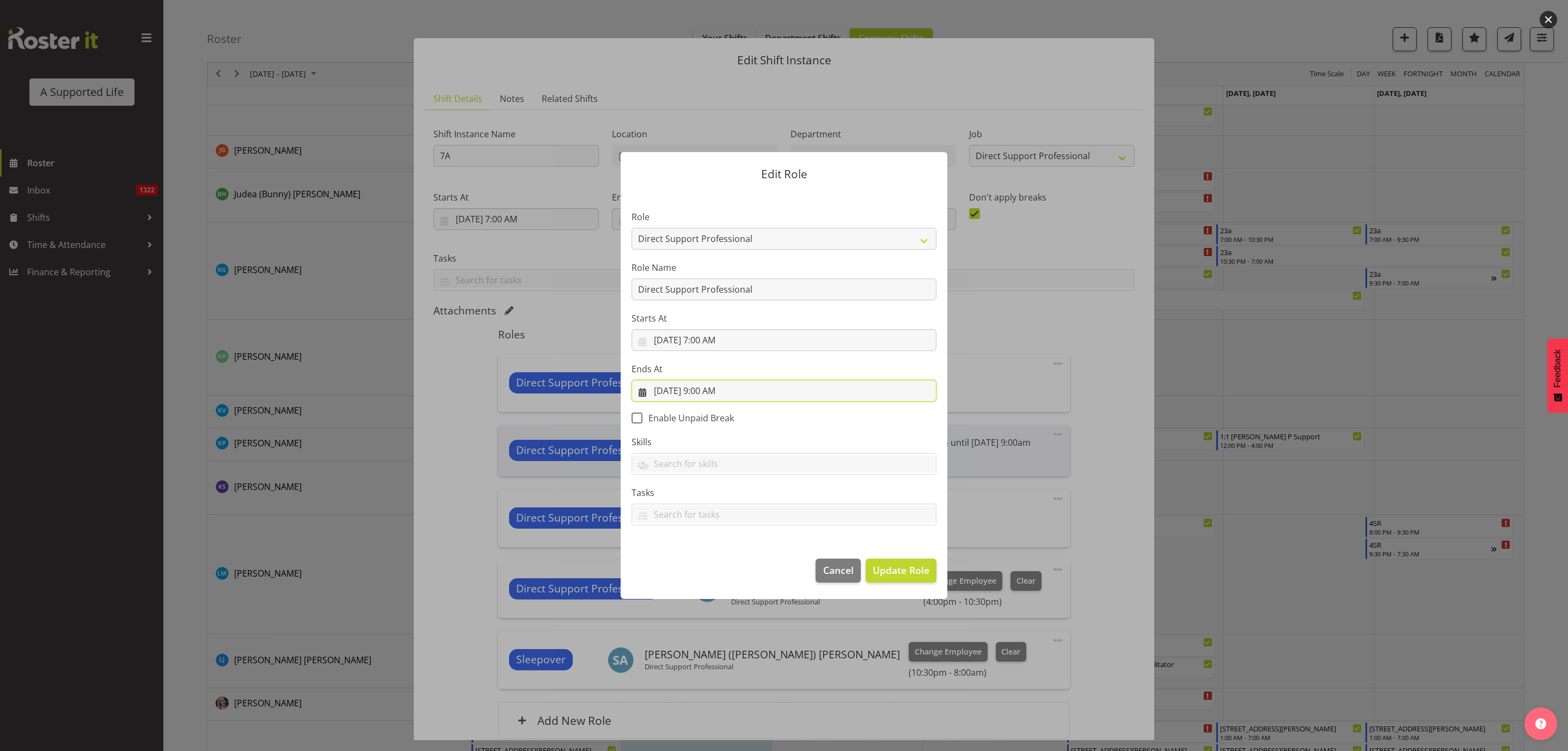
click at [695, 390] on input "[DATE] 9:00 AM" at bounding box center [784, 390] width 305 height 22
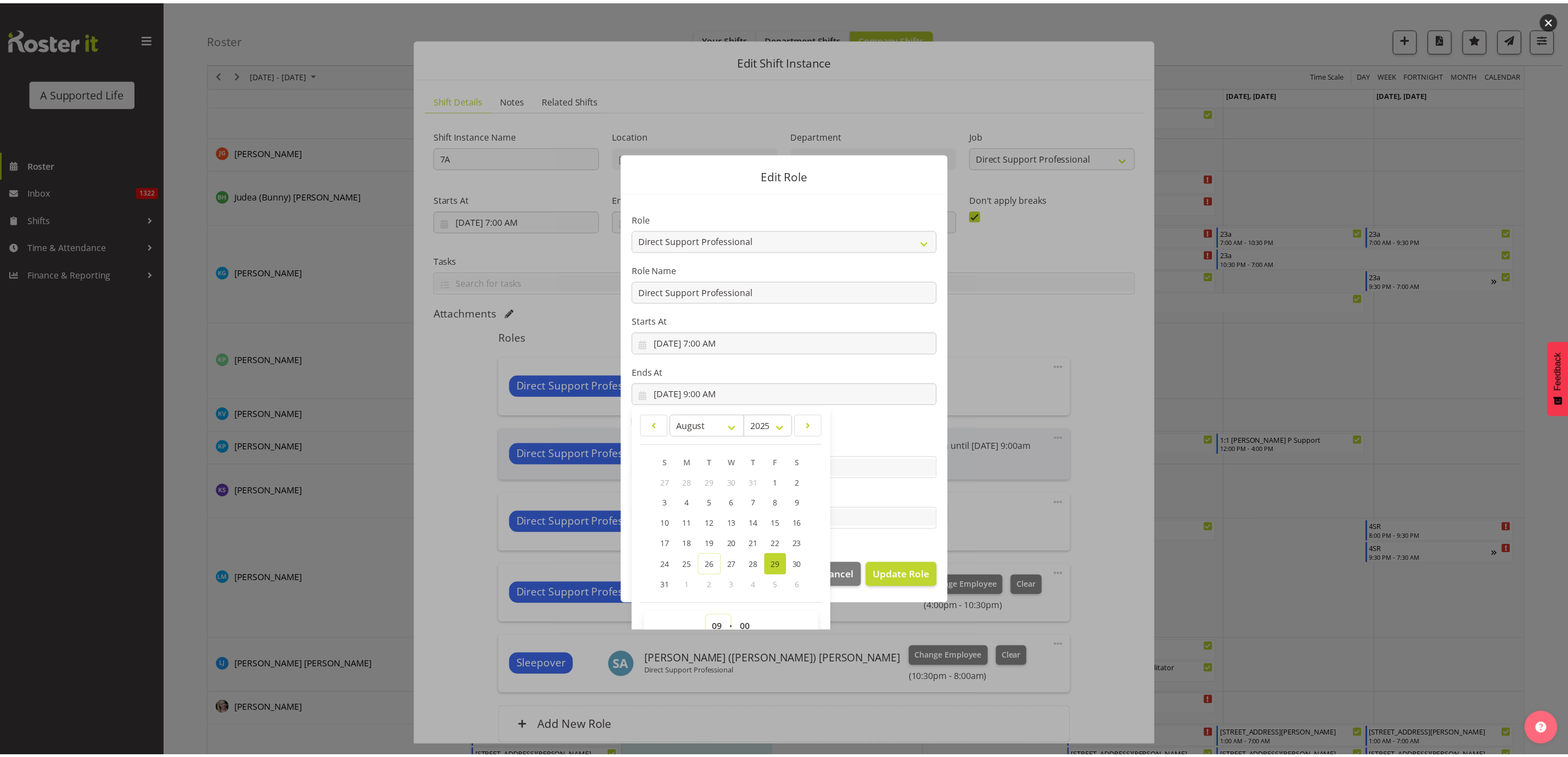
scroll to position [7, 0]
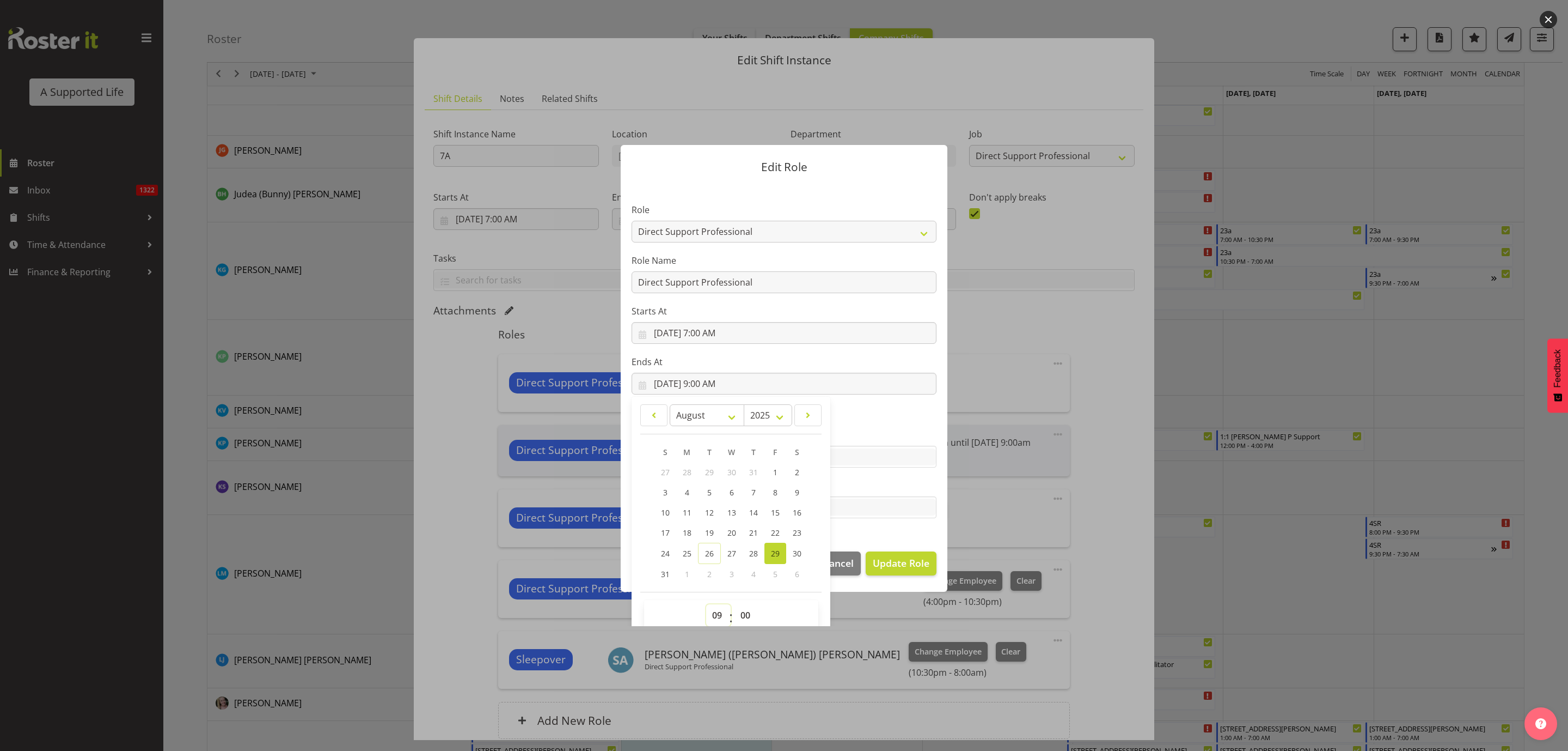
click at [712, 615] on select "00 01 02 03 04 05 06 07 08 09 10 11 12 13 14 15 16 17 18 19 20 21 22 23" at bounding box center [718, 615] width 24 height 22
select select "8"
click at [706, 604] on select "00 01 02 03 04 05 06 07 08 09 10 11 12 13 14 15 16 17 18 19 20 21 22 23" at bounding box center [718, 615] width 24 height 22
type input "[DATE] 8:00 AM"
click at [901, 564] on span "Update Role" at bounding box center [901, 562] width 57 height 14
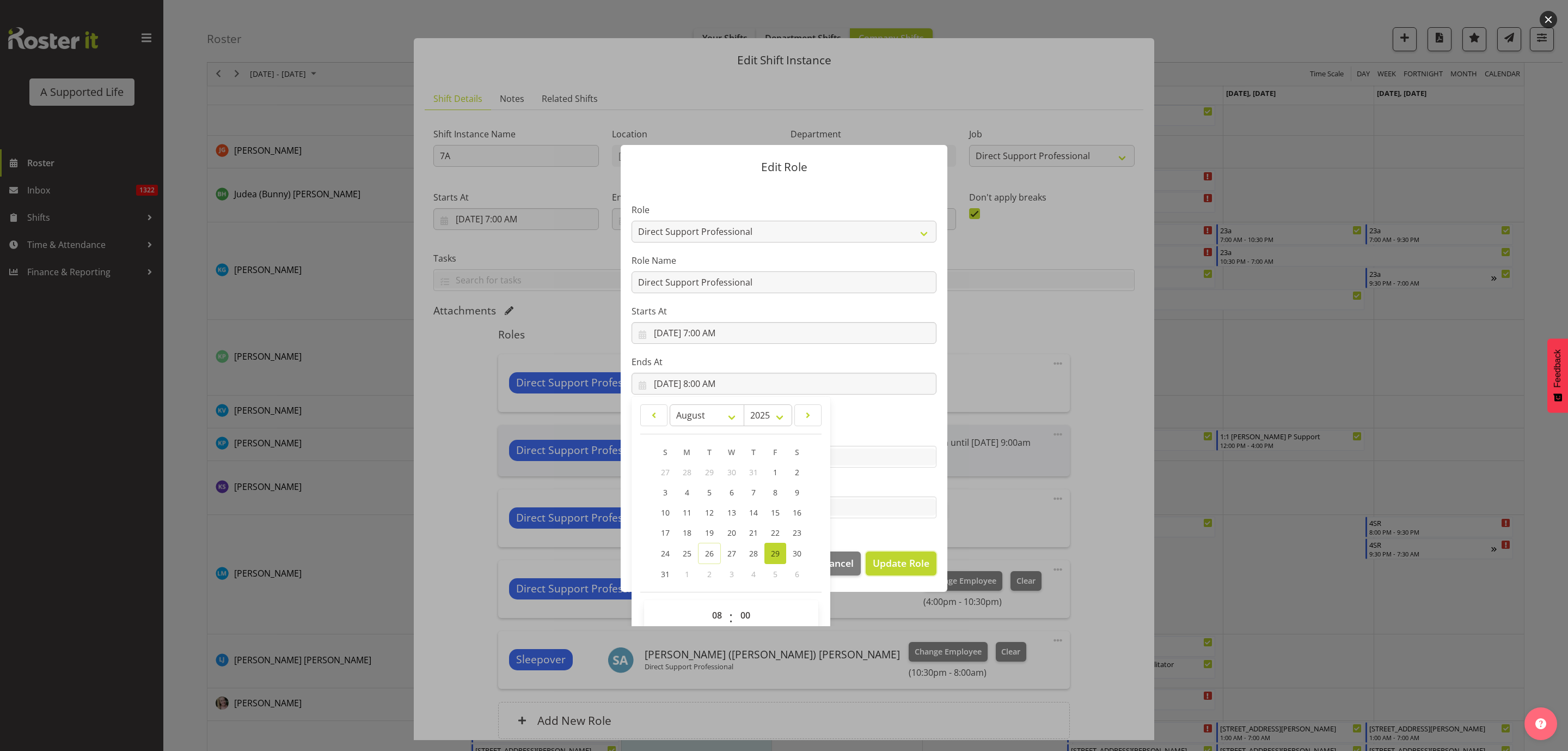
select select
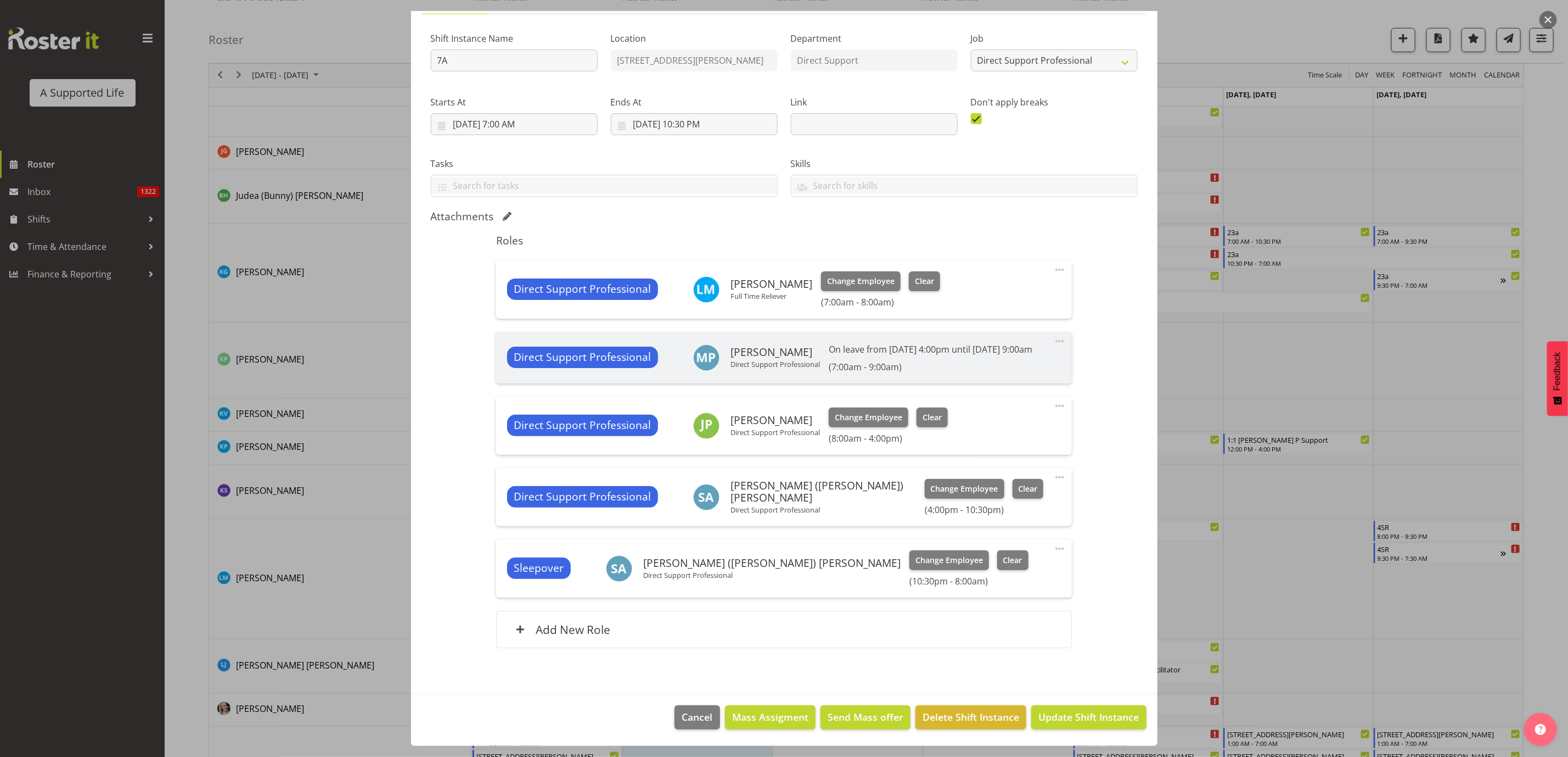
scroll to position [111, 0]
click at [1084, 712] on span "Update Shift Instance" at bounding box center [1089, 716] width 101 height 14
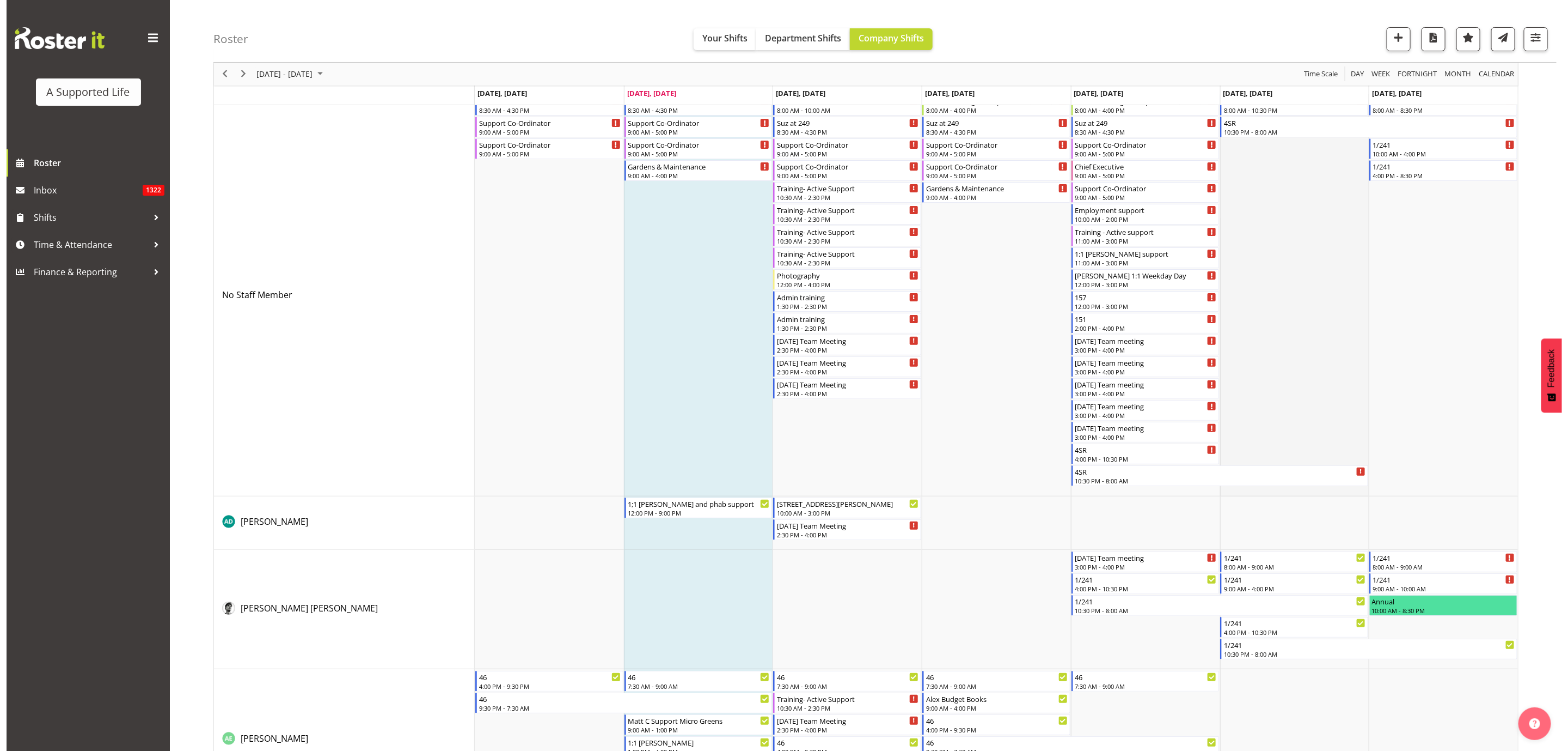
scroll to position [0, 0]
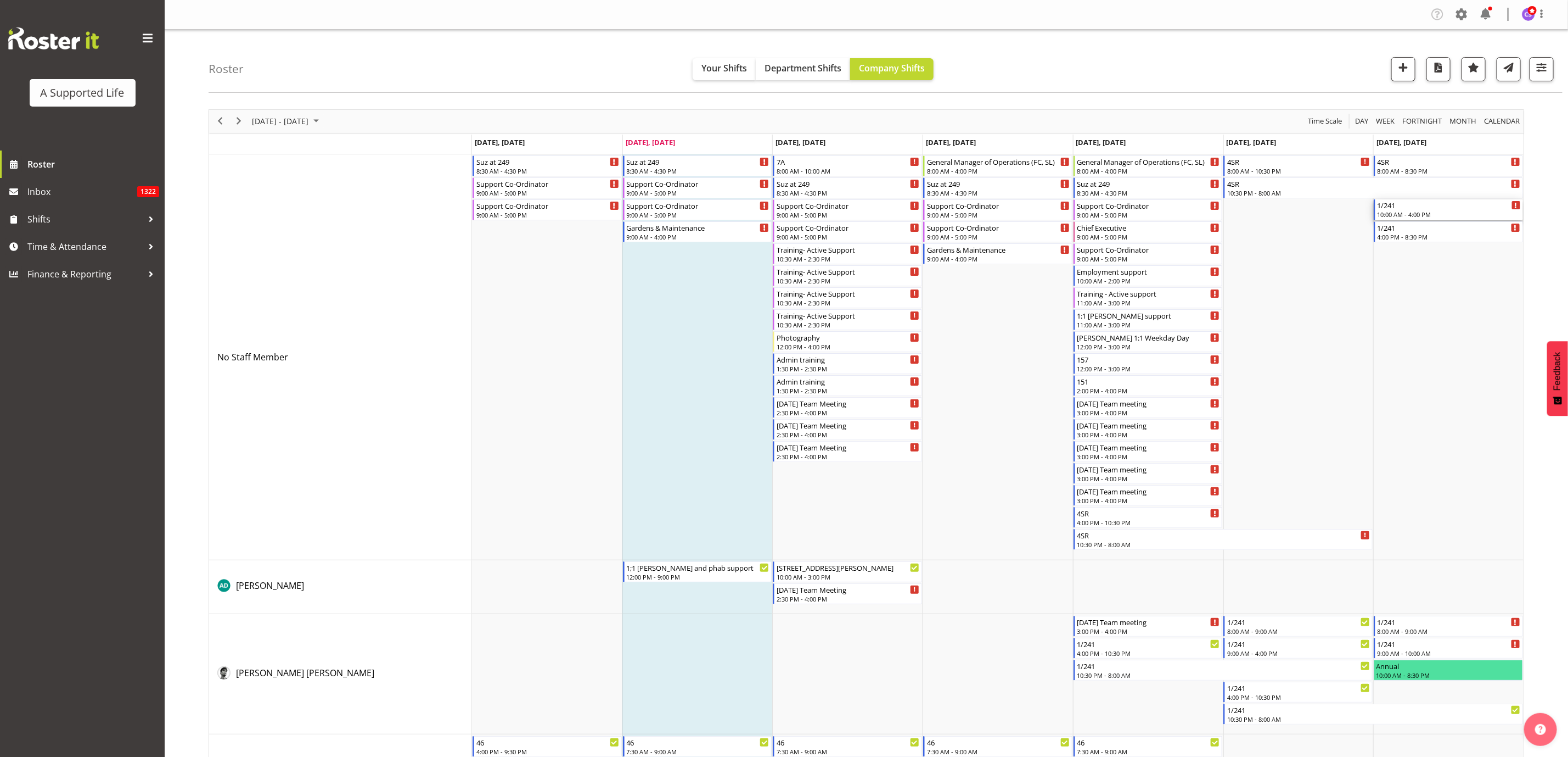
click at [1456, 214] on div "10:00 AM - 4:00 PM" at bounding box center [1449, 214] width 143 height 9
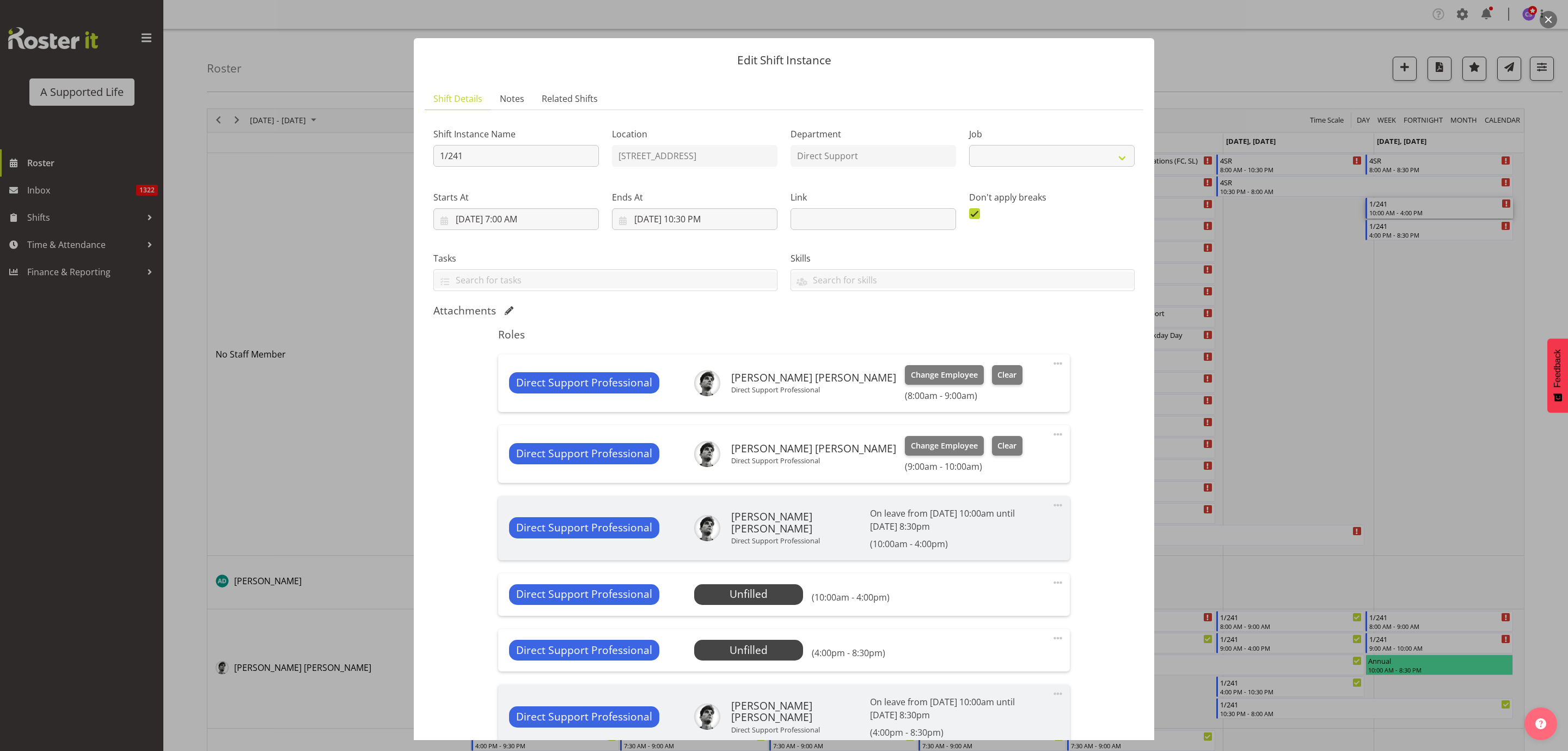
select select "4112"
click at [709, 599] on span "Select Employee" at bounding box center [748, 594] width 81 height 16
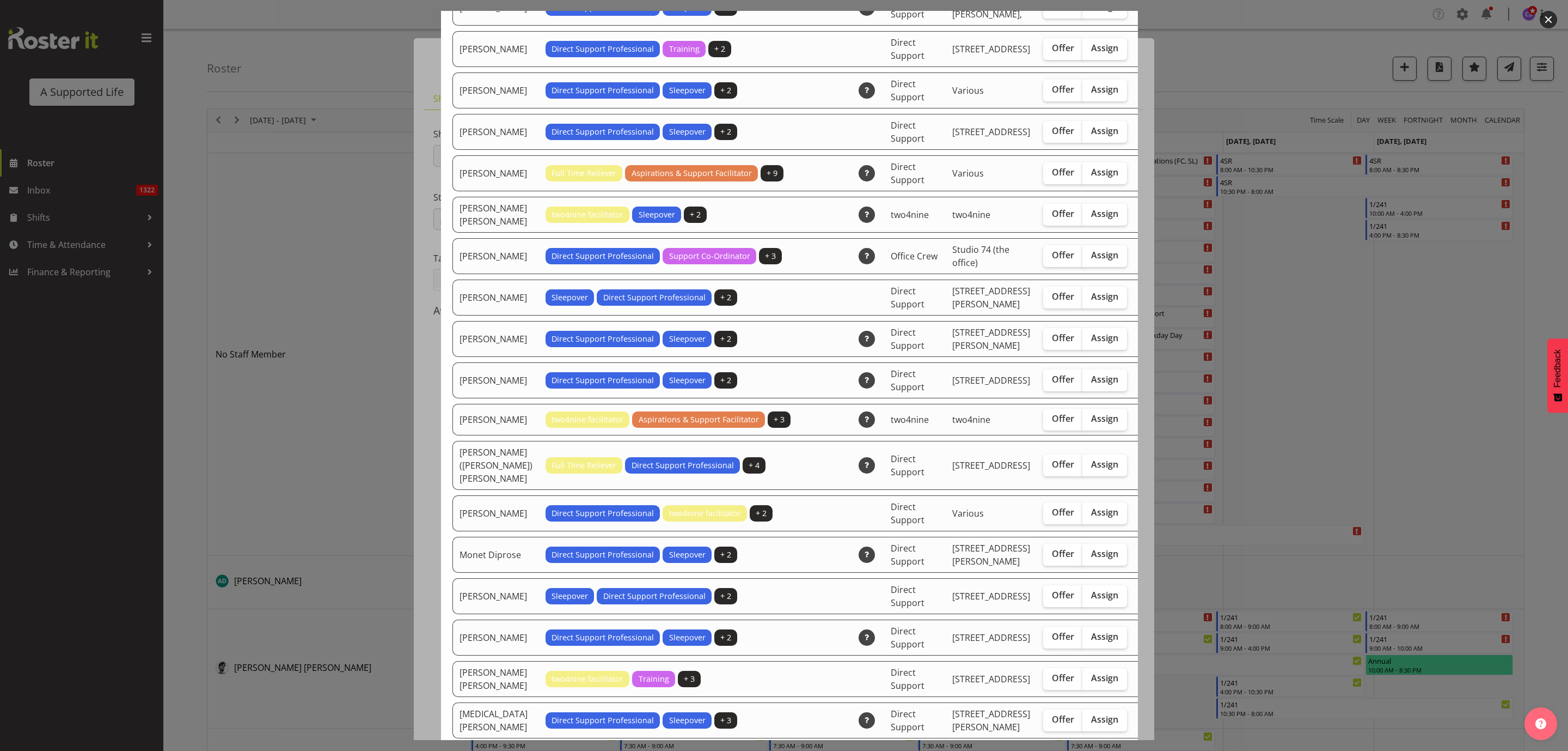
scroll to position [1961, 0]
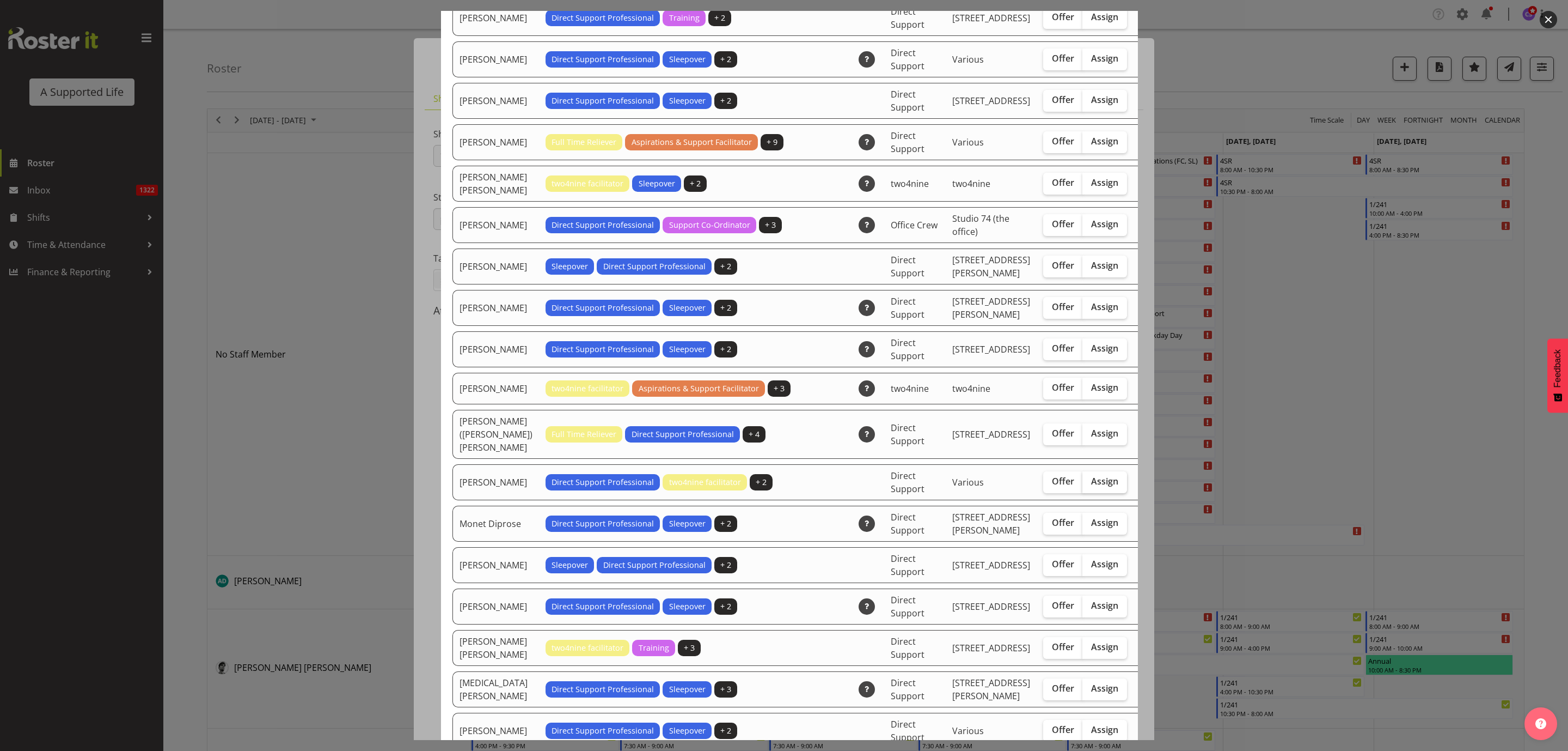
click at [1082, 493] on label "Assign" at bounding box center [1104, 482] width 44 height 22
click at [1082, 485] on input "Assign" at bounding box center [1086, 481] width 7 height 7
checkbox input "true"
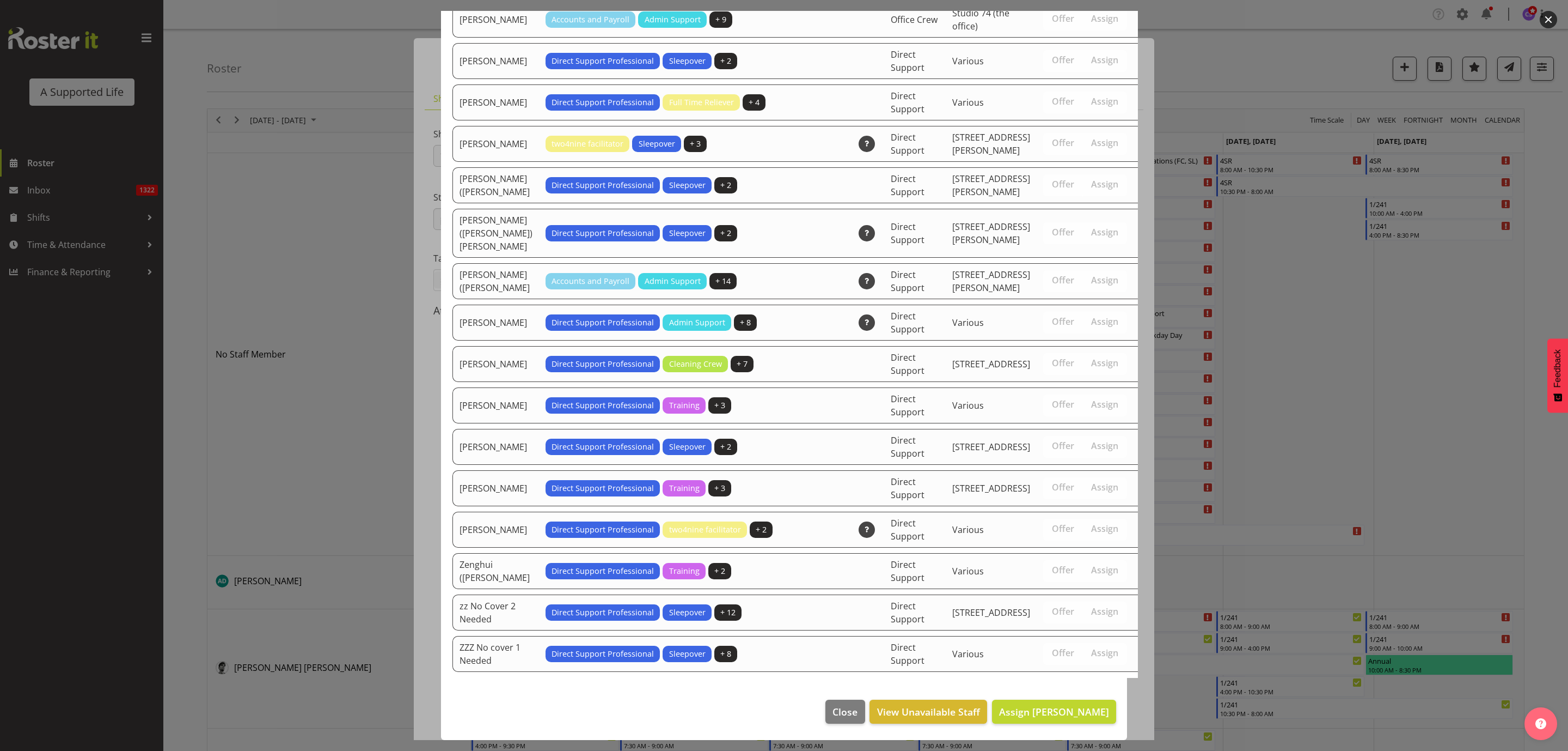
scroll to position [3325, 0]
click at [1081, 716] on span "Assign [PERSON_NAME]" at bounding box center [1054, 711] width 110 height 13
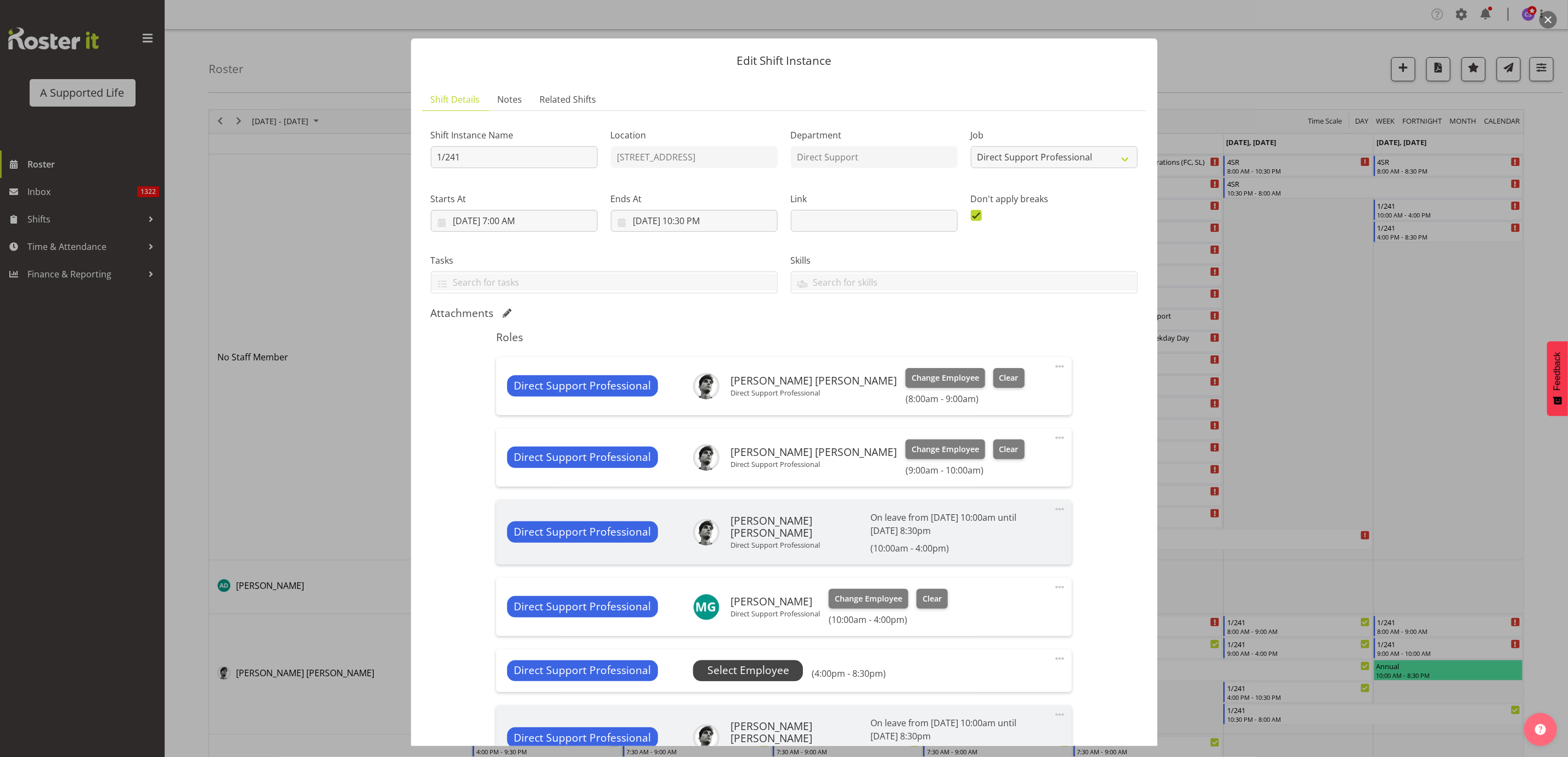
click at [759, 666] on span "Select Employee" at bounding box center [748, 670] width 82 height 16
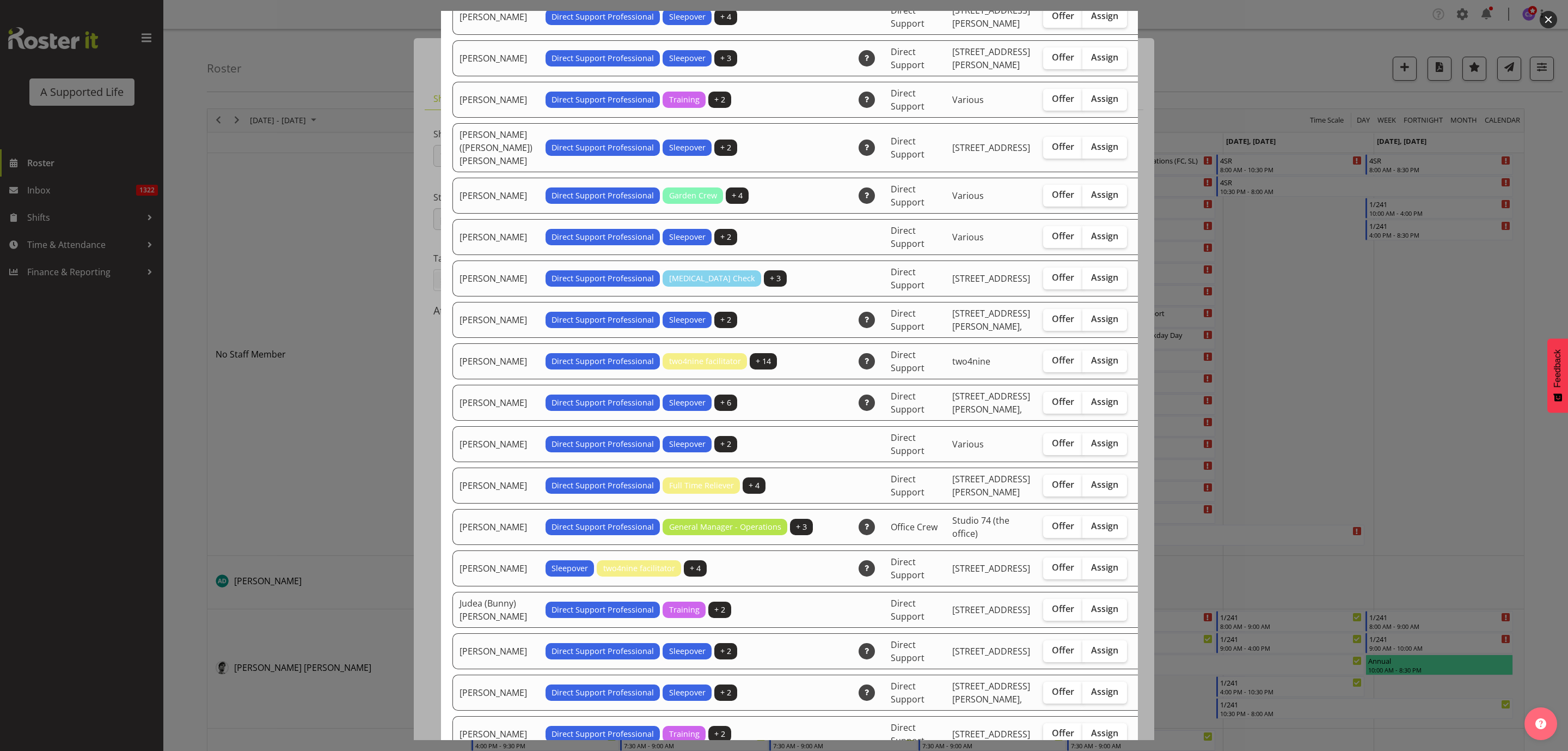
scroll to position [1225, 0]
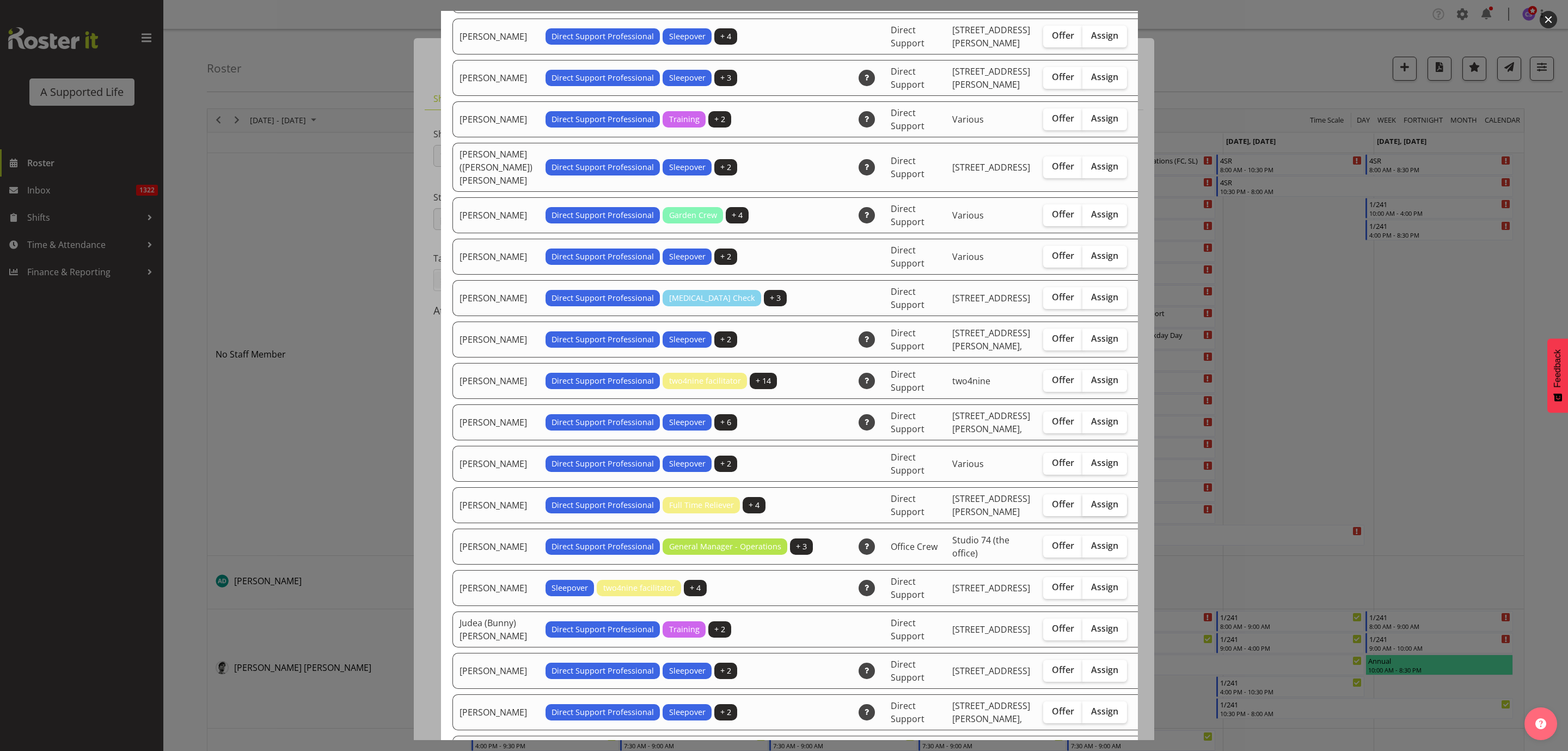
click at [1091, 509] on span "Assign" at bounding box center [1104, 504] width 27 height 11
click at [1082, 508] on input "Assign" at bounding box center [1086, 504] width 7 height 7
checkbox input "true"
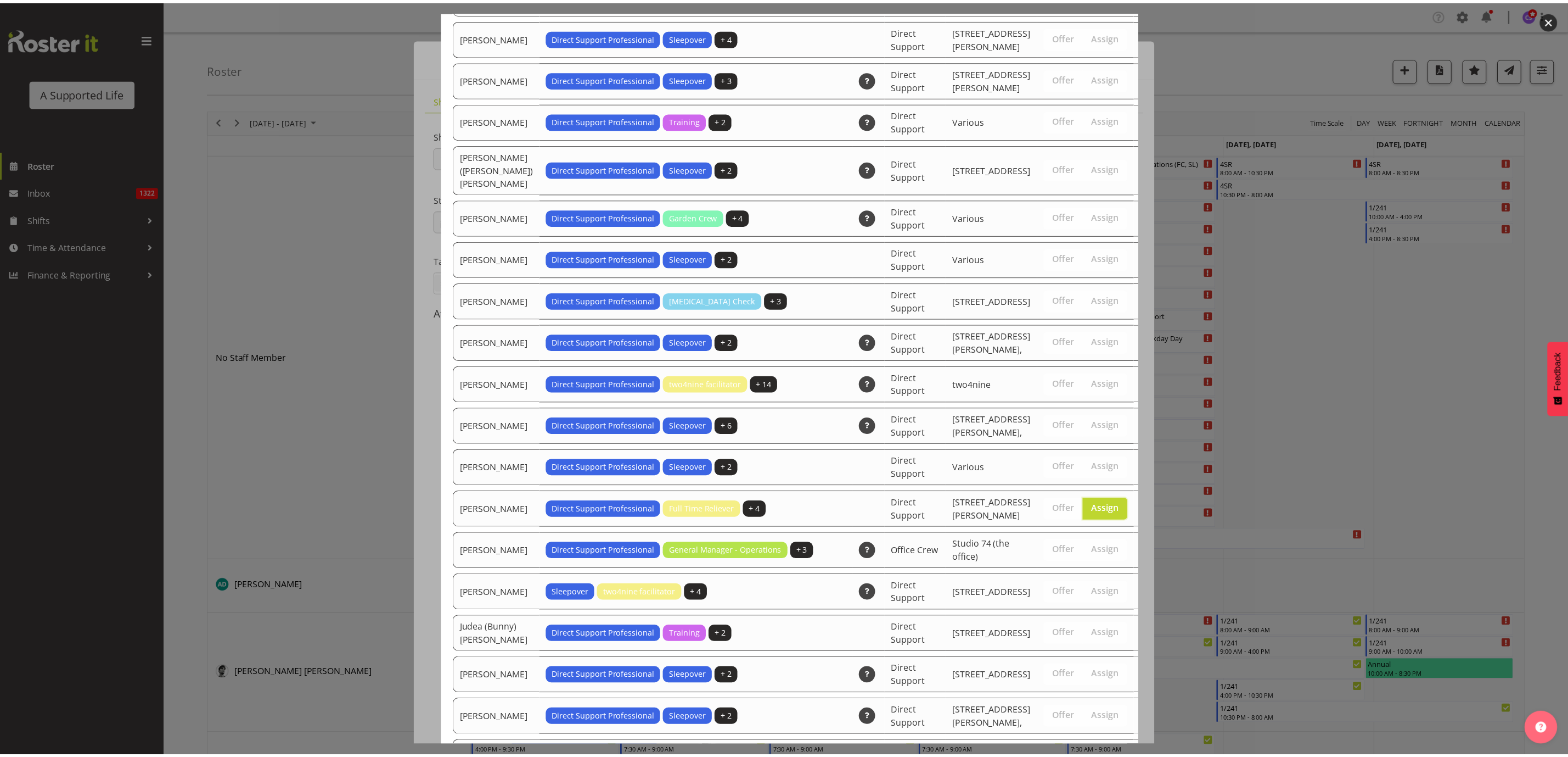
scroll to position [3352, 0]
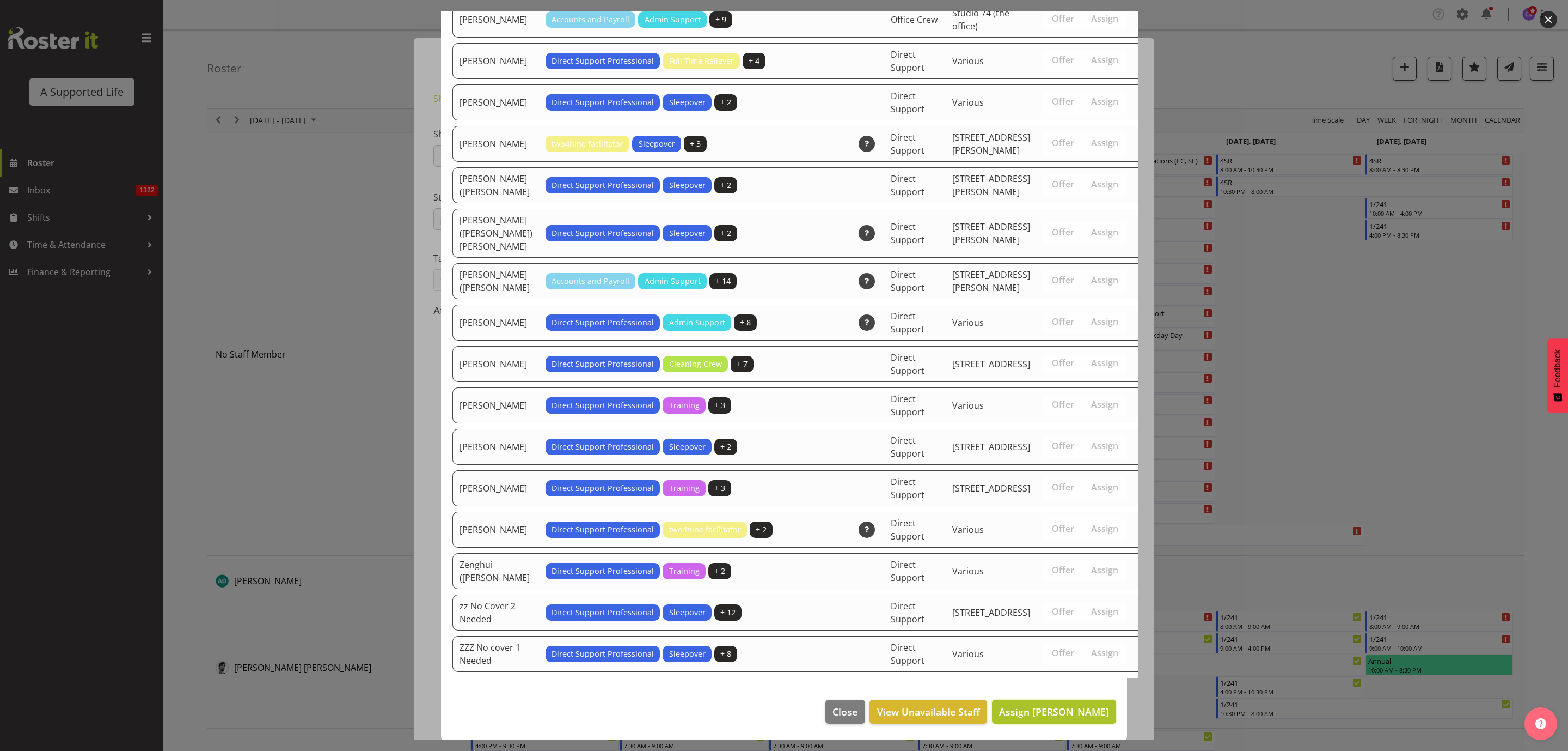
click at [1070, 703] on button "Assign [PERSON_NAME]" at bounding box center [1054, 711] width 124 height 24
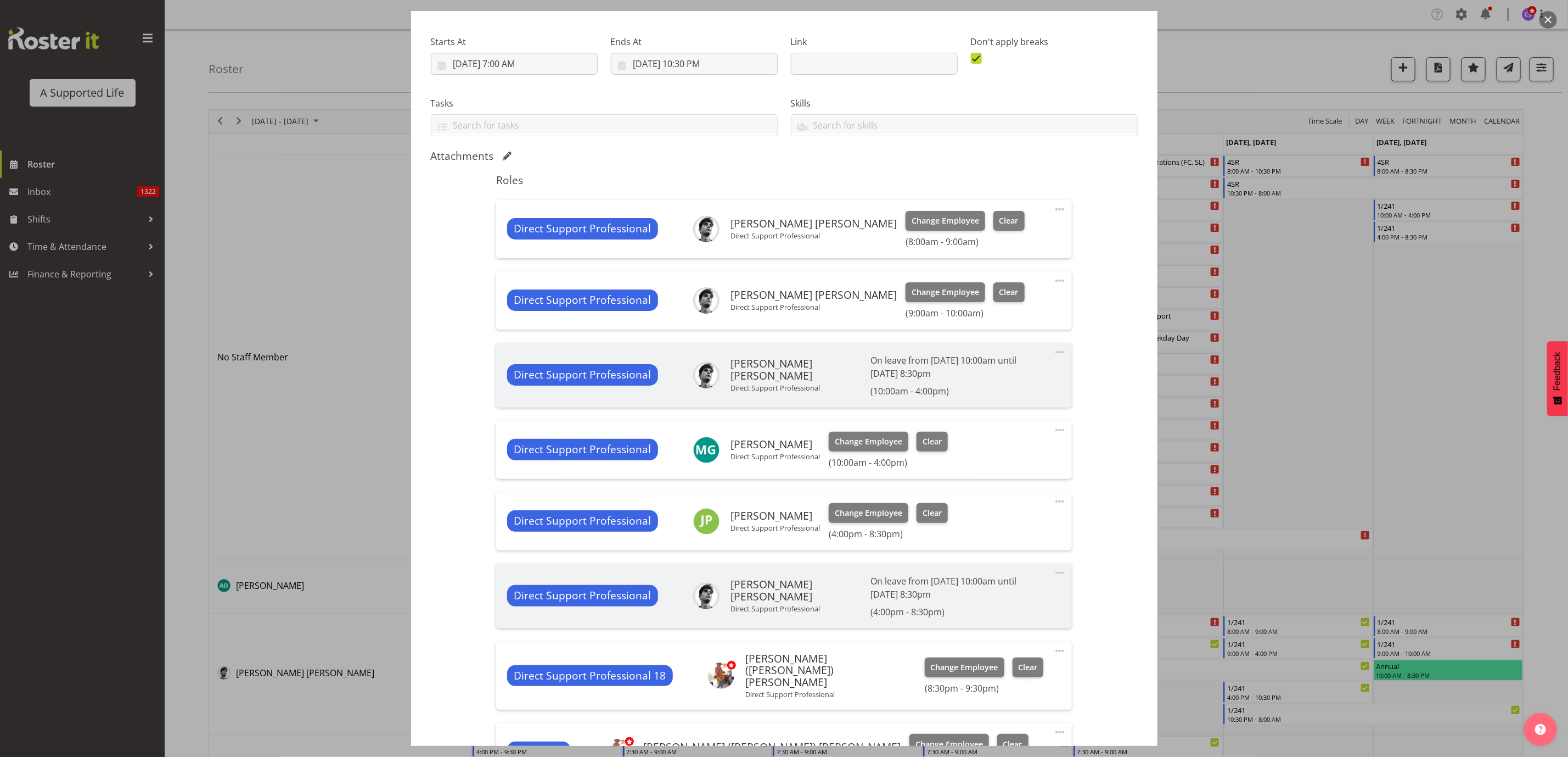
scroll to position [331, 0]
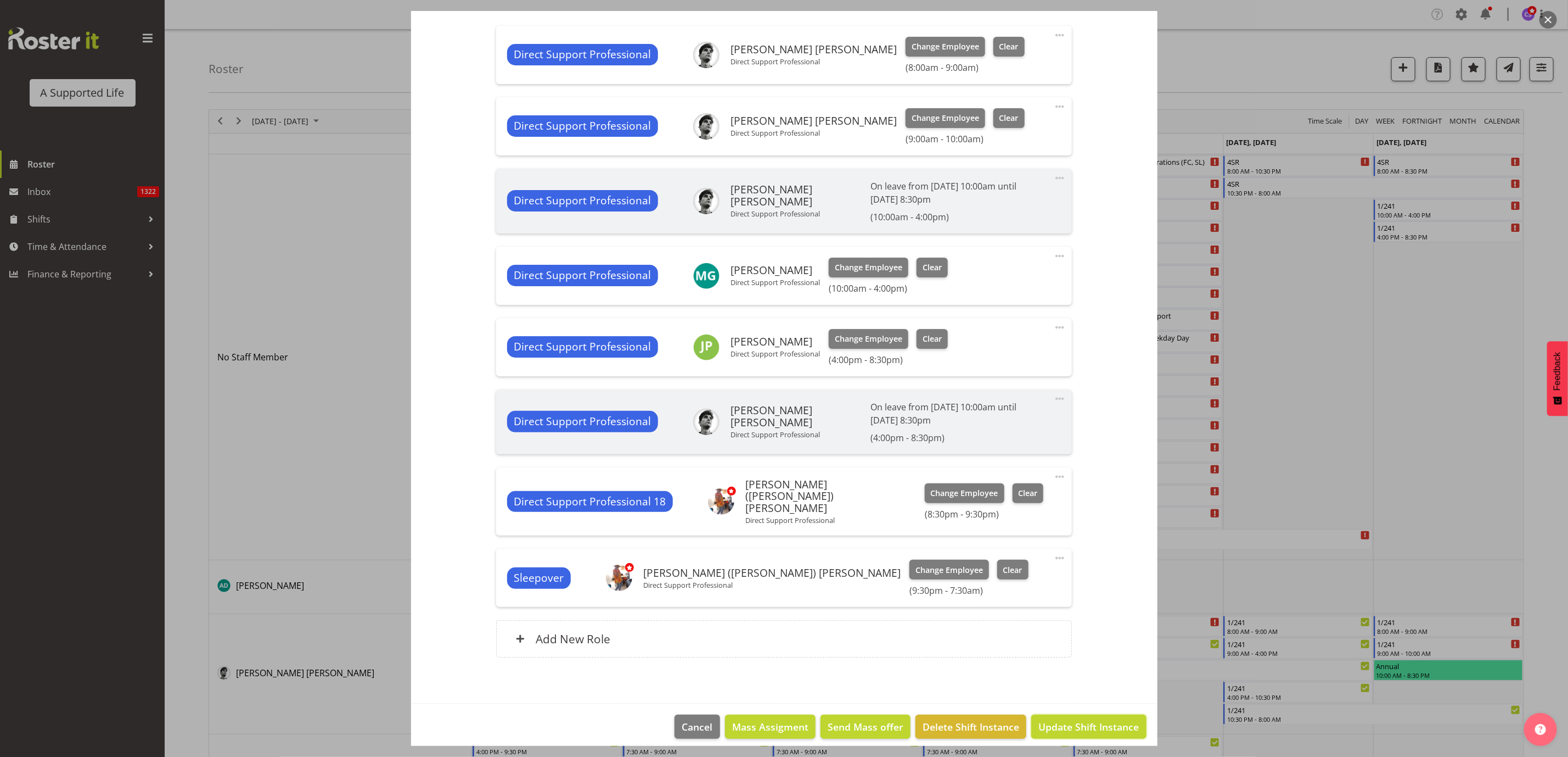
click at [1069, 720] on span "Update Shift Instance" at bounding box center [1089, 726] width 101 height 14
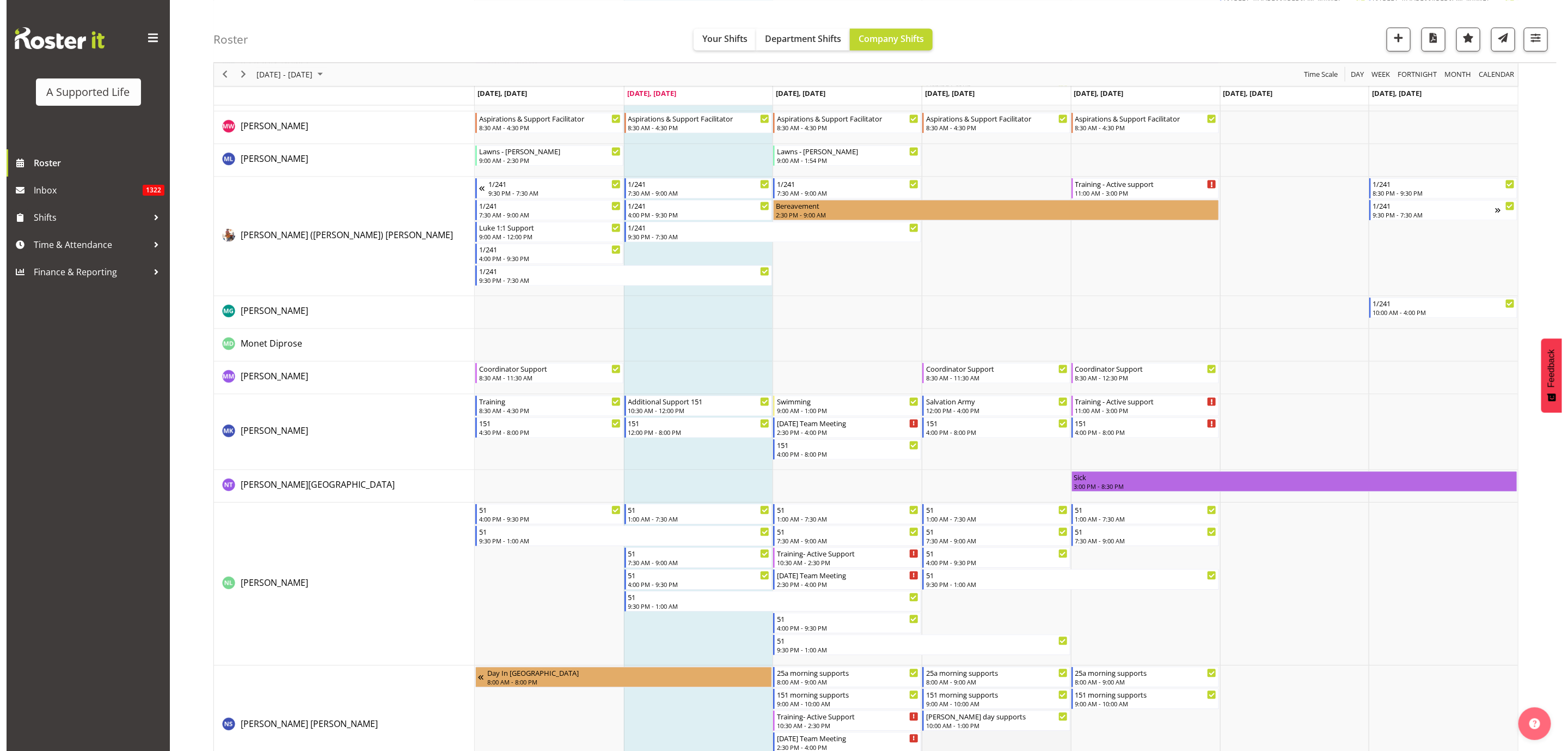
scroll to position [4576, 0]
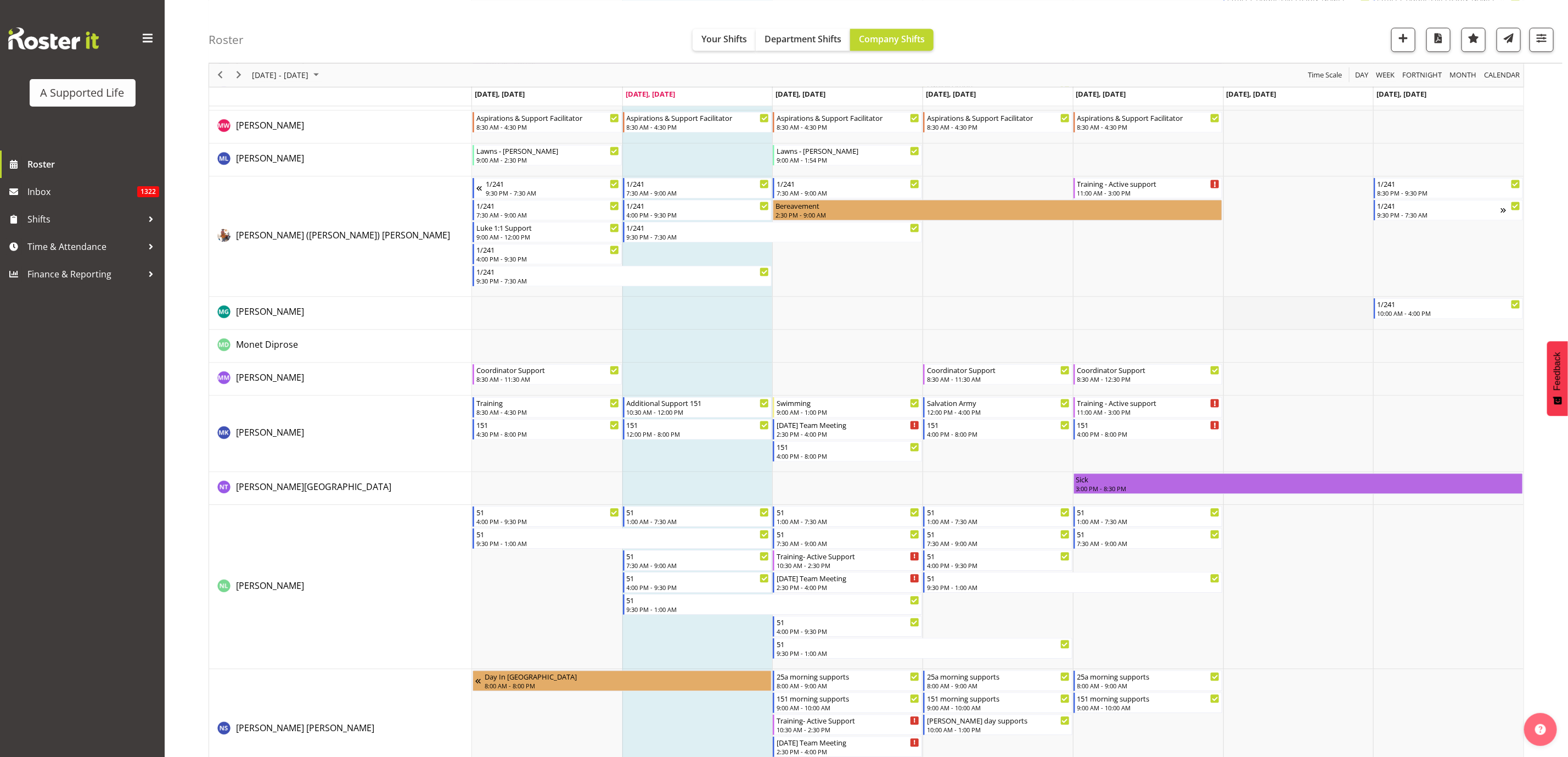
click at [1298, 309] on td "Timeline Week of August 26, 2025" at bounding box center [1299, 314] width 150 height 33
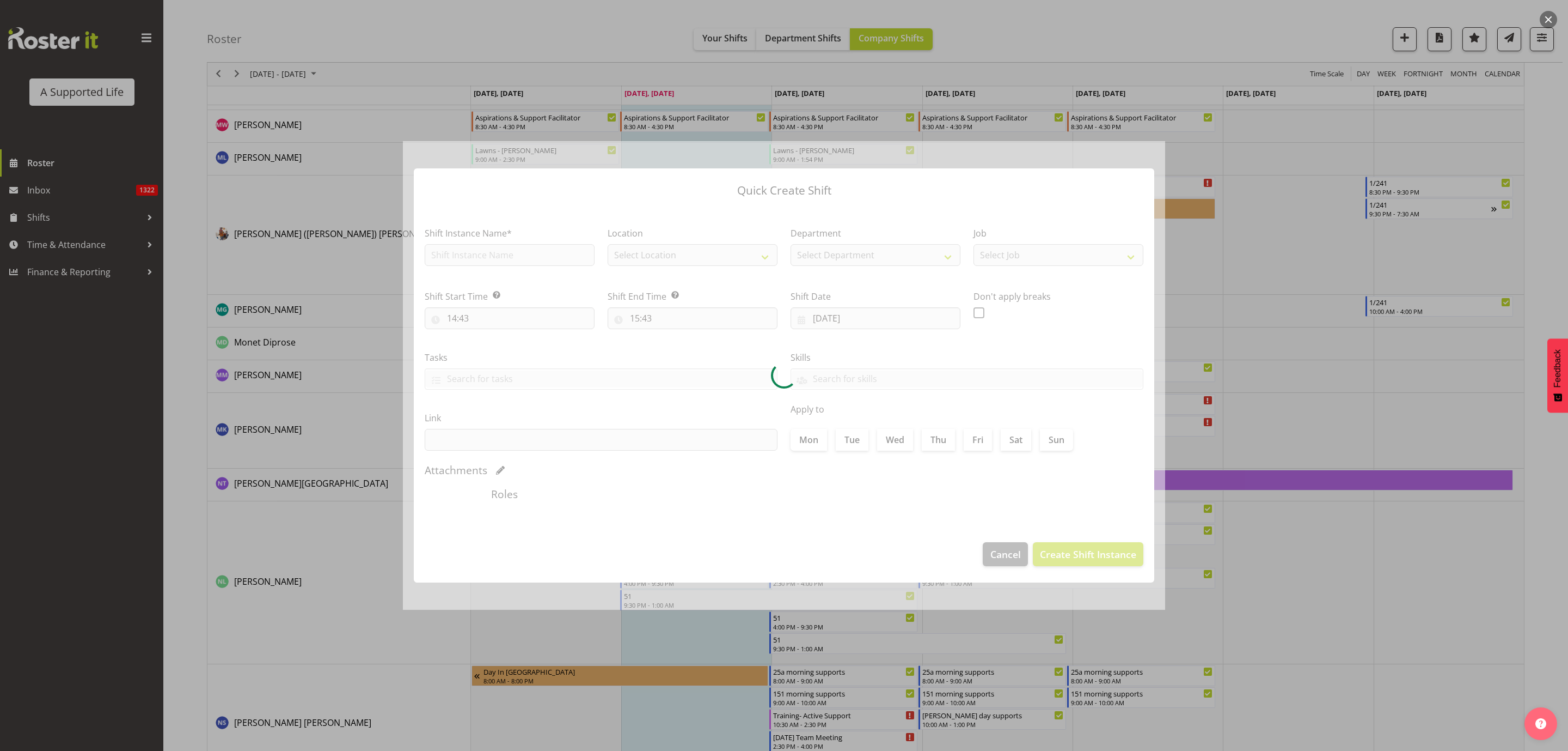
type input "[DATE]"
checkbox input "true"
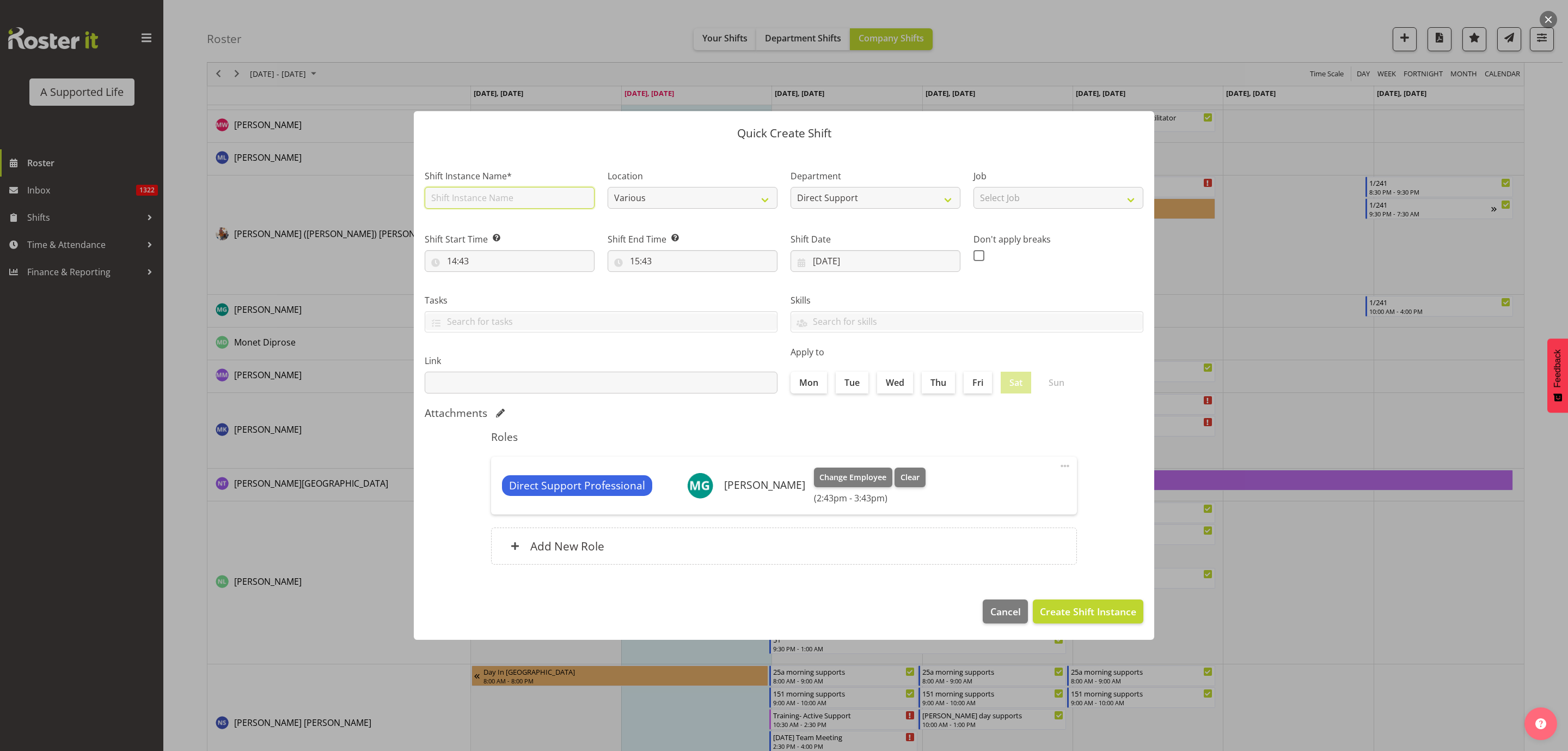
click at [503, 198] on input "text" at bounding box center [509, 198] width 170 height 22
type input "Orientation at 1/241"
click at [488, 284] on div "Shift Instance Name* Orientation at 1/241 Location Various [STREET_ADDRESS] [ST…" at bounding box center [784, 277] width 732 height 246
click at [477, 265] on input "14:43" at bounding box center [509, 261] width 170 height 22
drag, startPoint x: 529, startPoint y: 288, endPoint x: 533, endPoint y: 280, distance: 8.9
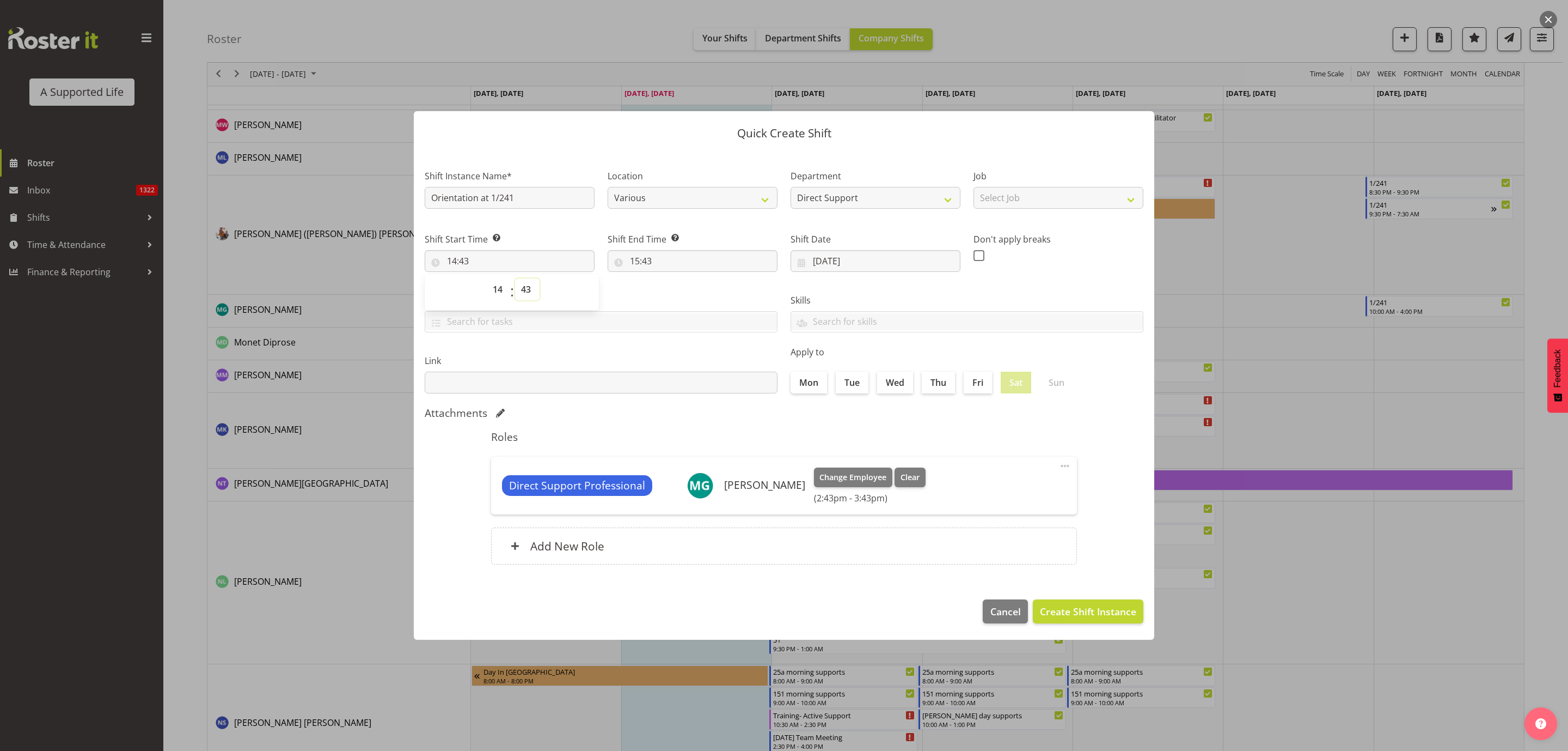
click at [529, 287] on select "00 01 02 03 04 05 06 07 08 09 10 11 12 13 14 15 16 17 18 19 20 21 22 23 24 25 2…" at bounding box center [527, 289] width 24 height 22
select select "0"
click at [515, 278] on select "00 01 02 03 04 05 06 07 08 09 10 11 12 13 14 15 16 17 18 19 20 21 22 23 24 25 2…" at bounding box center [527, 289] width 24 height 22
type input "14:00"
click at [647, 267] on input "15:43" at bounding box center [692, 261] width 170 height 22
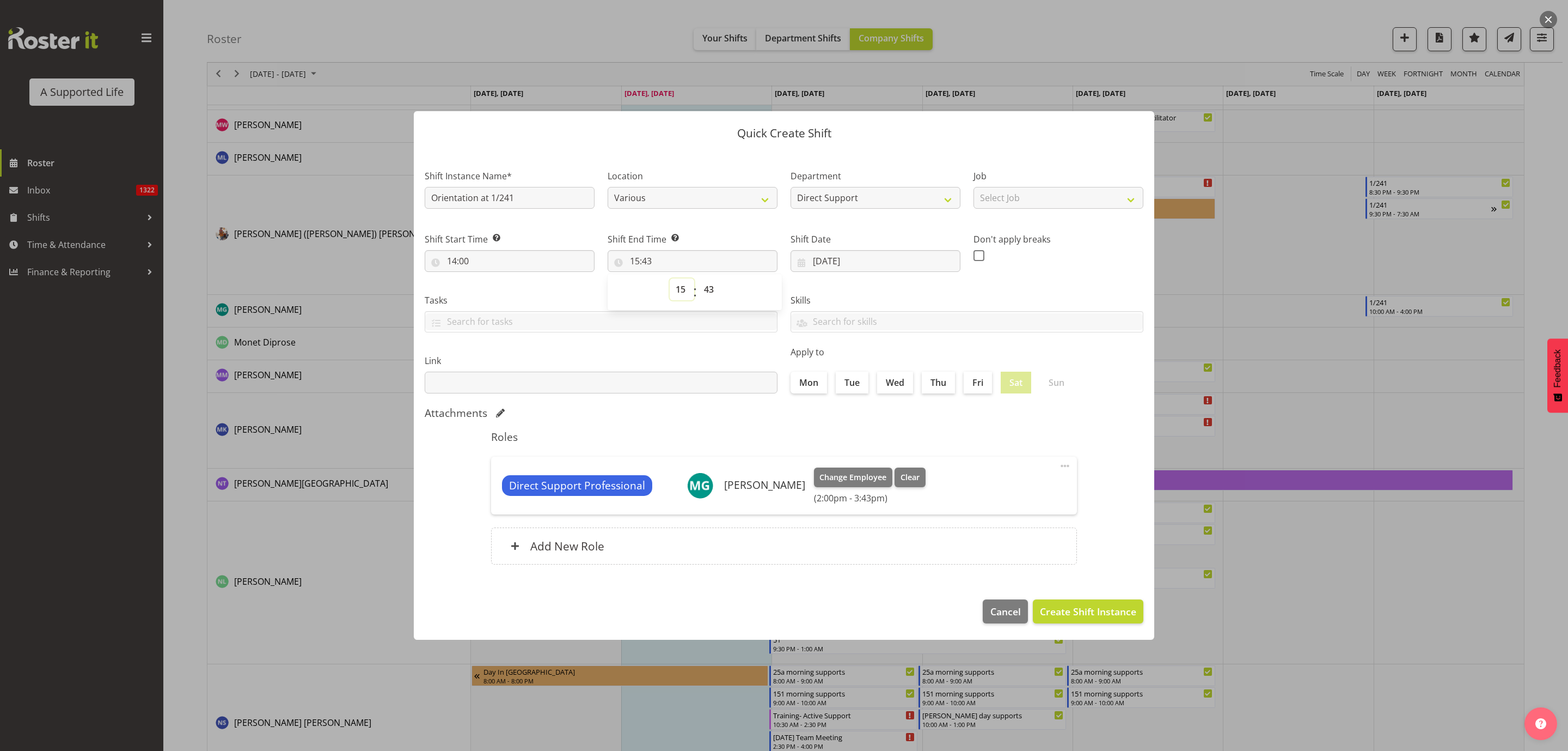
click at [683, 289] on select "00 01 02 03 04 05 06 07 08 09 10 11 12 13 14 15 16 17 18 19 20 21 22 23" at bounding box center [682, 289] width 24 height 22
select select "18"
click at [670, 278] on select "00 01 02 03 04 05 06 07 08 09 10 11 12 13 14 15 16 17 18 19 20 21 22 23" at bounding box center [682, 289] width 24 height 22
type input "18:43"
click at [709, 286] on select "00 01 02 03 04 05 06 07 08 09 10 11 12 13 14 15 16 17 18 19 20 21 22 23 24 25 2…" at bounding box center [710, 289] width 24 height 22
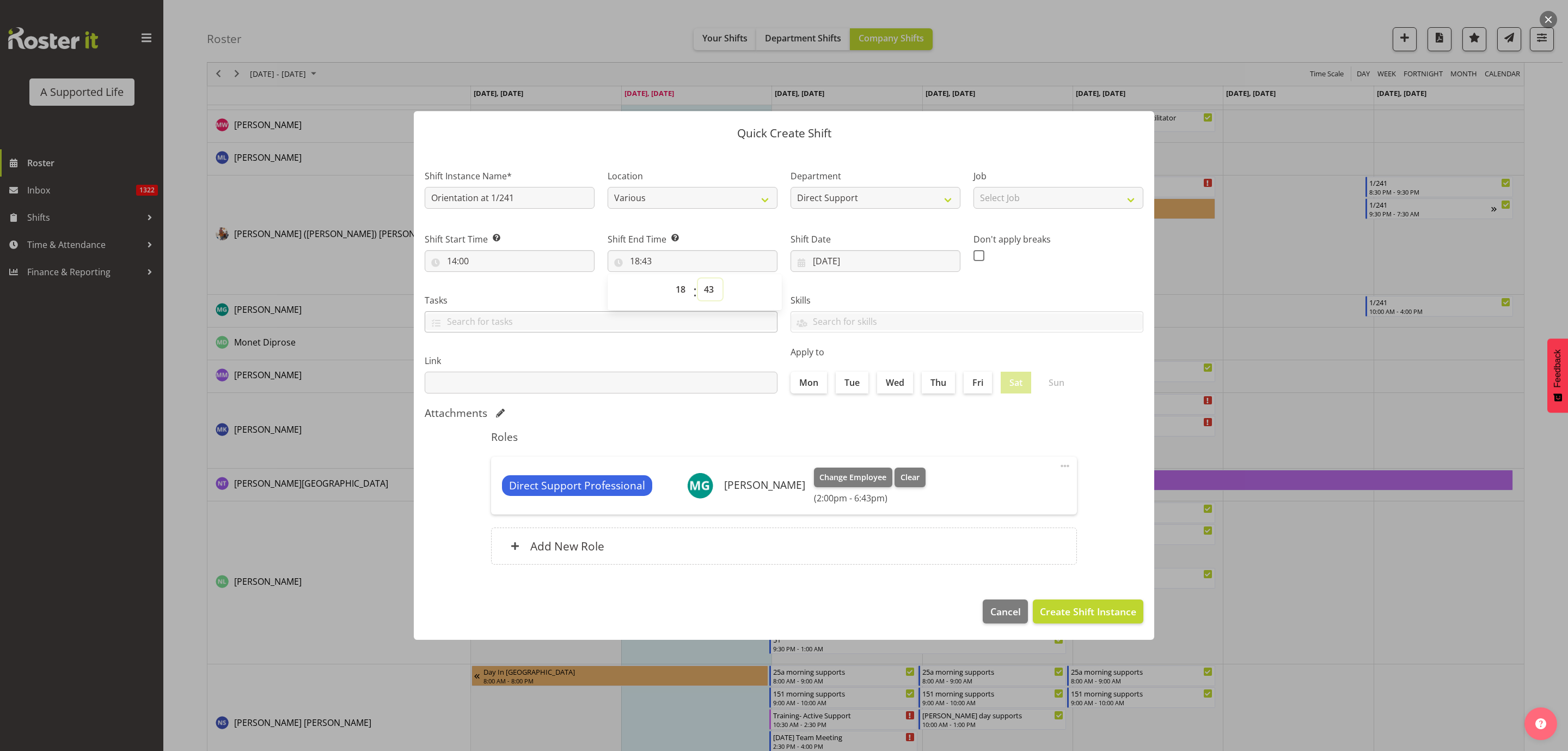
select select "0"
click at [698, 278] on select "00 01 02 03 04 05 06 07 08 09 10 11 12 13 14 15 16 17 18 19 20 21 22 23 24 25 2…" at bounding box center [710, 289] width 24 height 22
type input "18:00"
click at [1076, 203] on select "Select Job Accounts and Payroll Admin Support Aspirations and Support Facilitat…" at bounding box center [1058, 198] width 170 height 22
select select "4112"
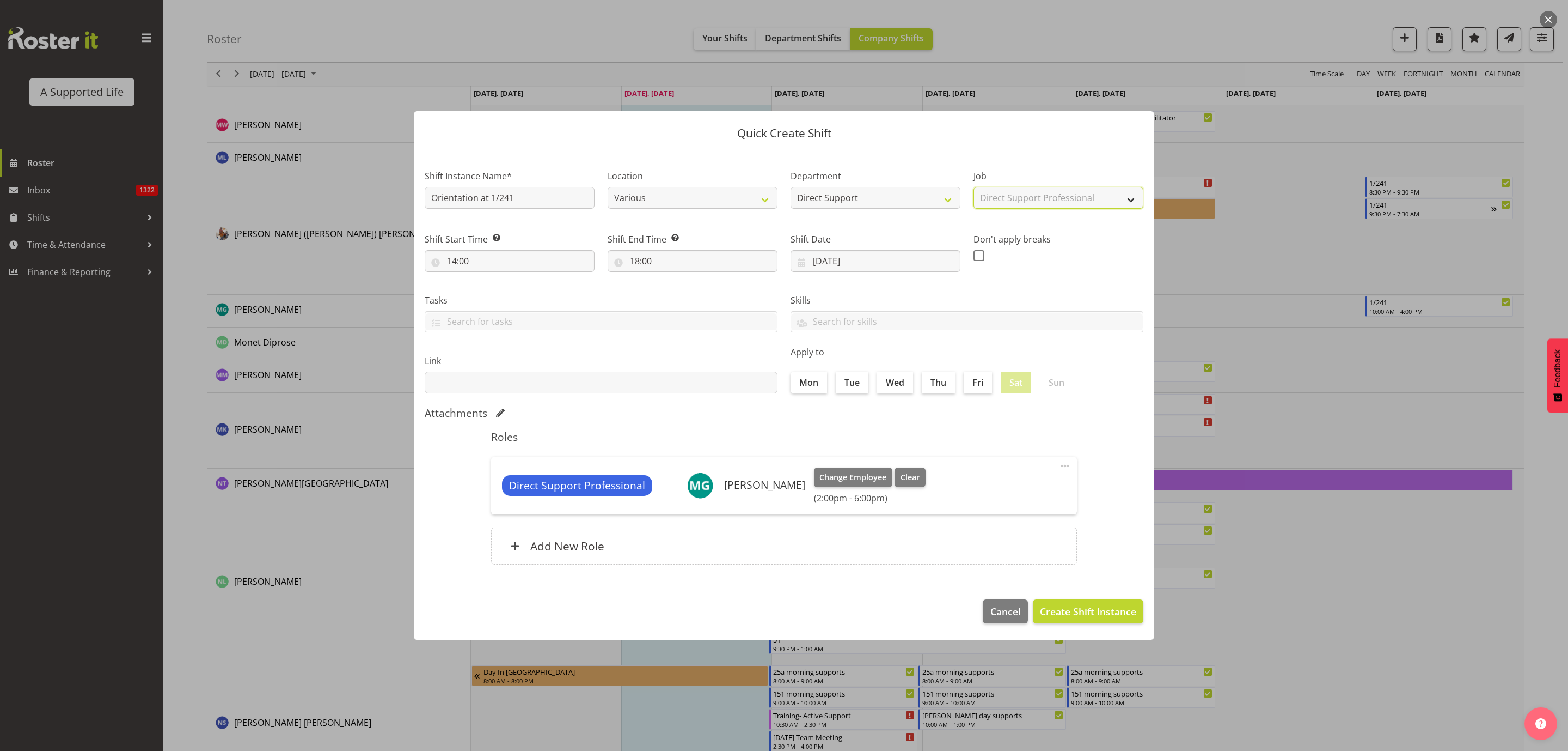
click at [973, 187] on select "Select Job Accounts and Payroll Admin Support Aspirations and Support Facilitat…" at bounding box center [1058, 198] width 170 height 22
click at [1101, 603] on button "Create Shift Instance" at bounding box center [1088, 611] width 111 height 24
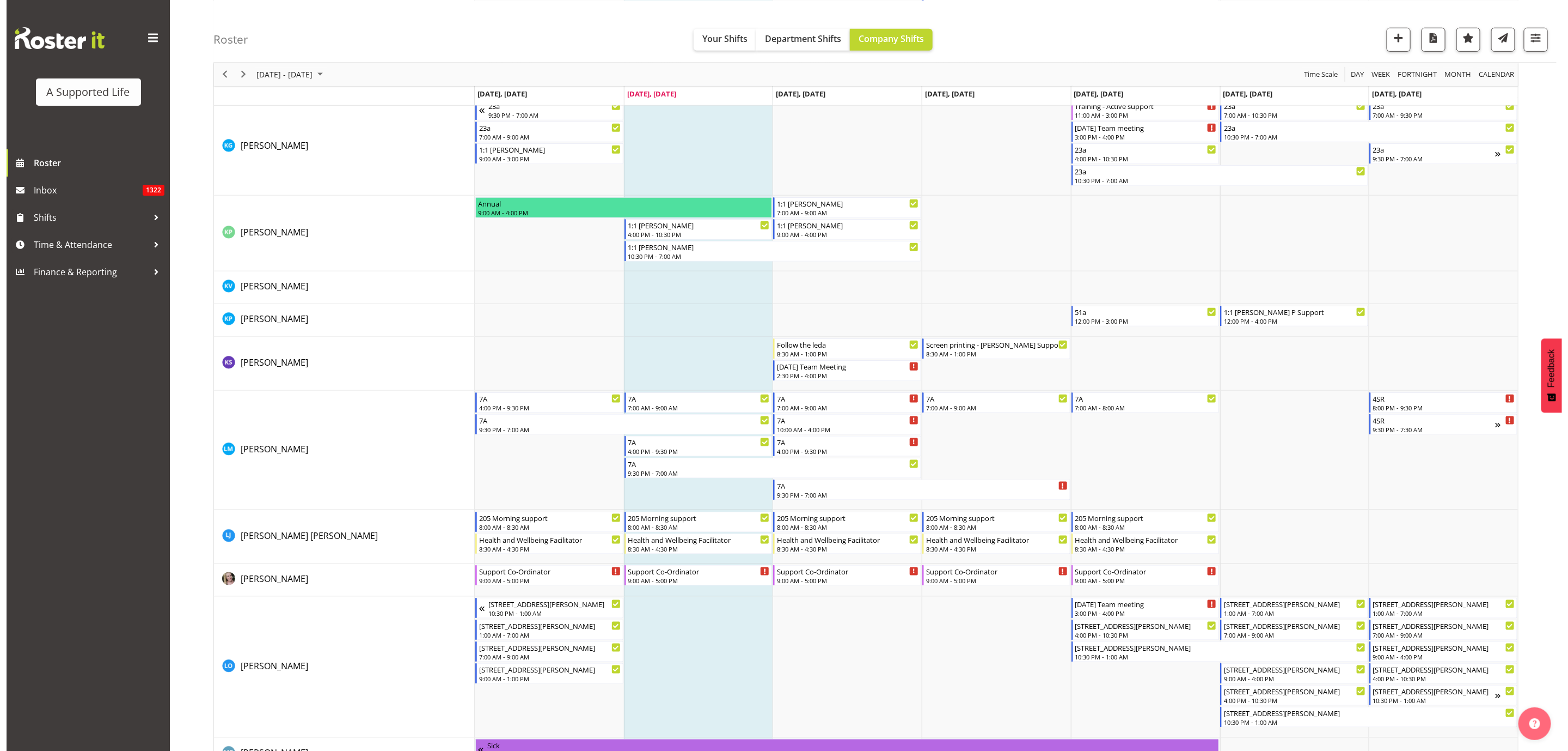
scroll to position [3827, 0]
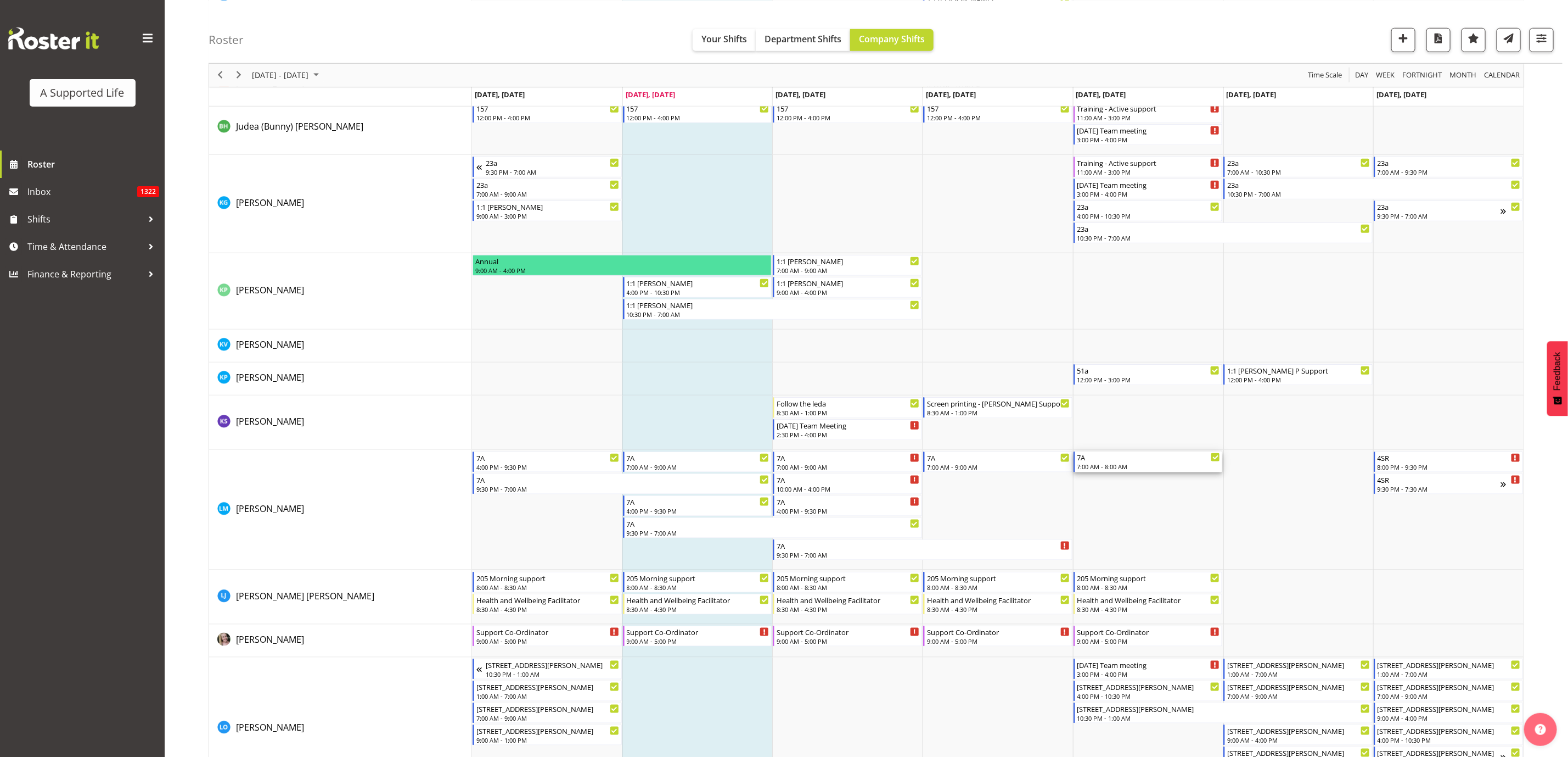
click at [1135, 464] on div "7:00 AM - 8:00 AM" at bounding box center [1149, 466] width 143 height 9
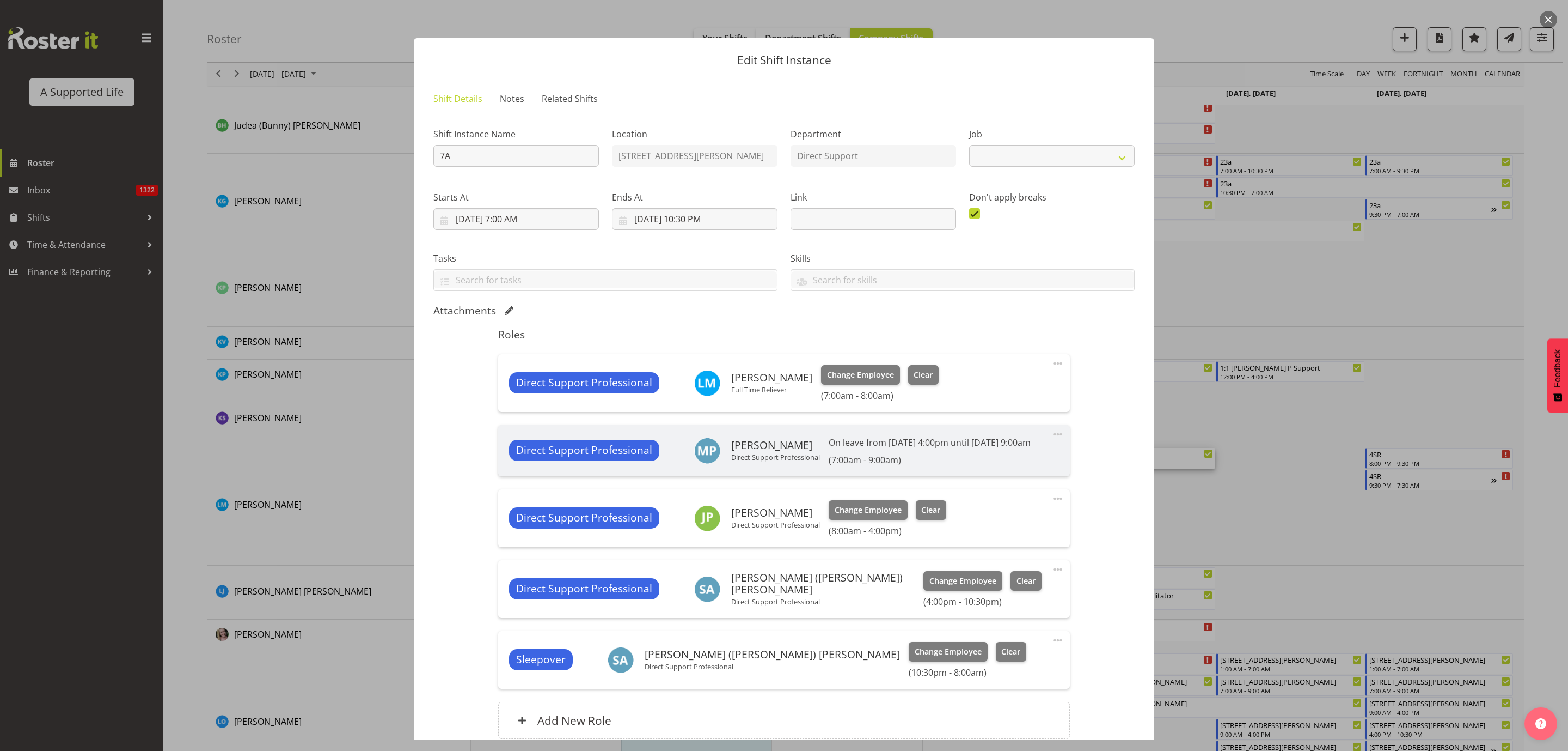
select select "4112"
click at [828, 373] on span "Change Employee" at bounding box center [861, 375] width 67 height 12
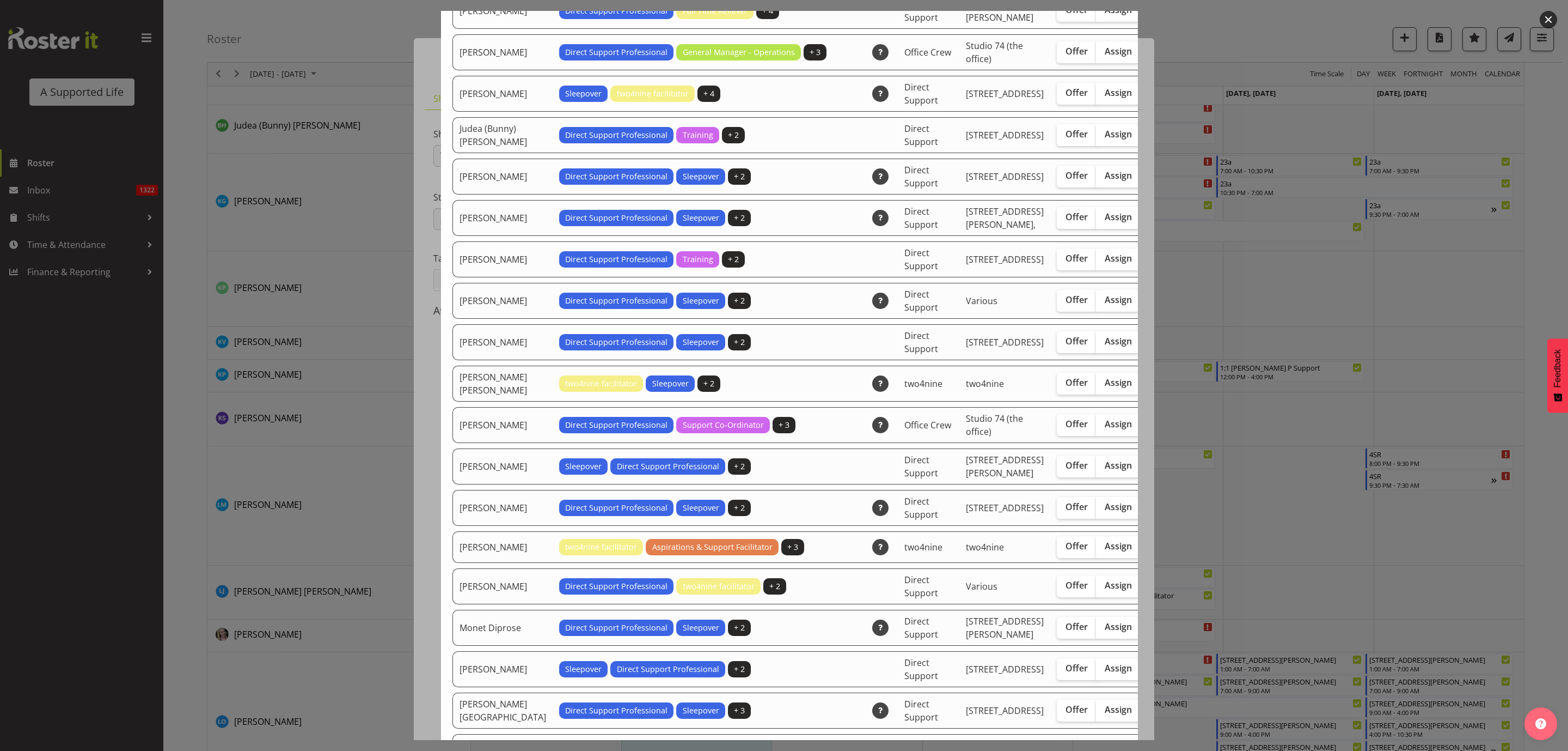
scroll to position [1798, 0]
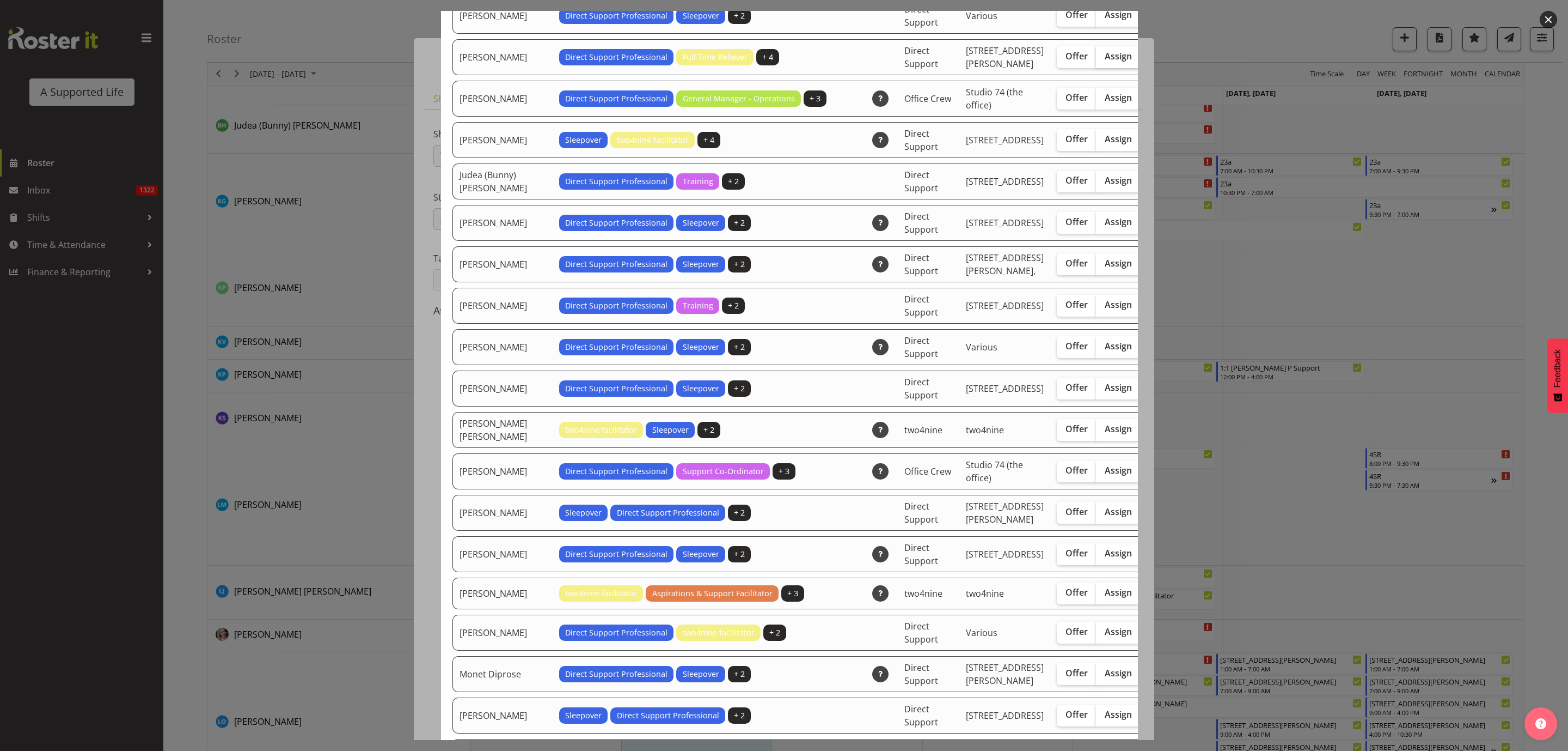
click at [1096, 68] on label "Assign" at bounding box center [1118, 57] width 44 height 22
click at [1096, 60] on input "Assign" at bounding box center [1100, 57] width 7 height 7
checkbox input "true"
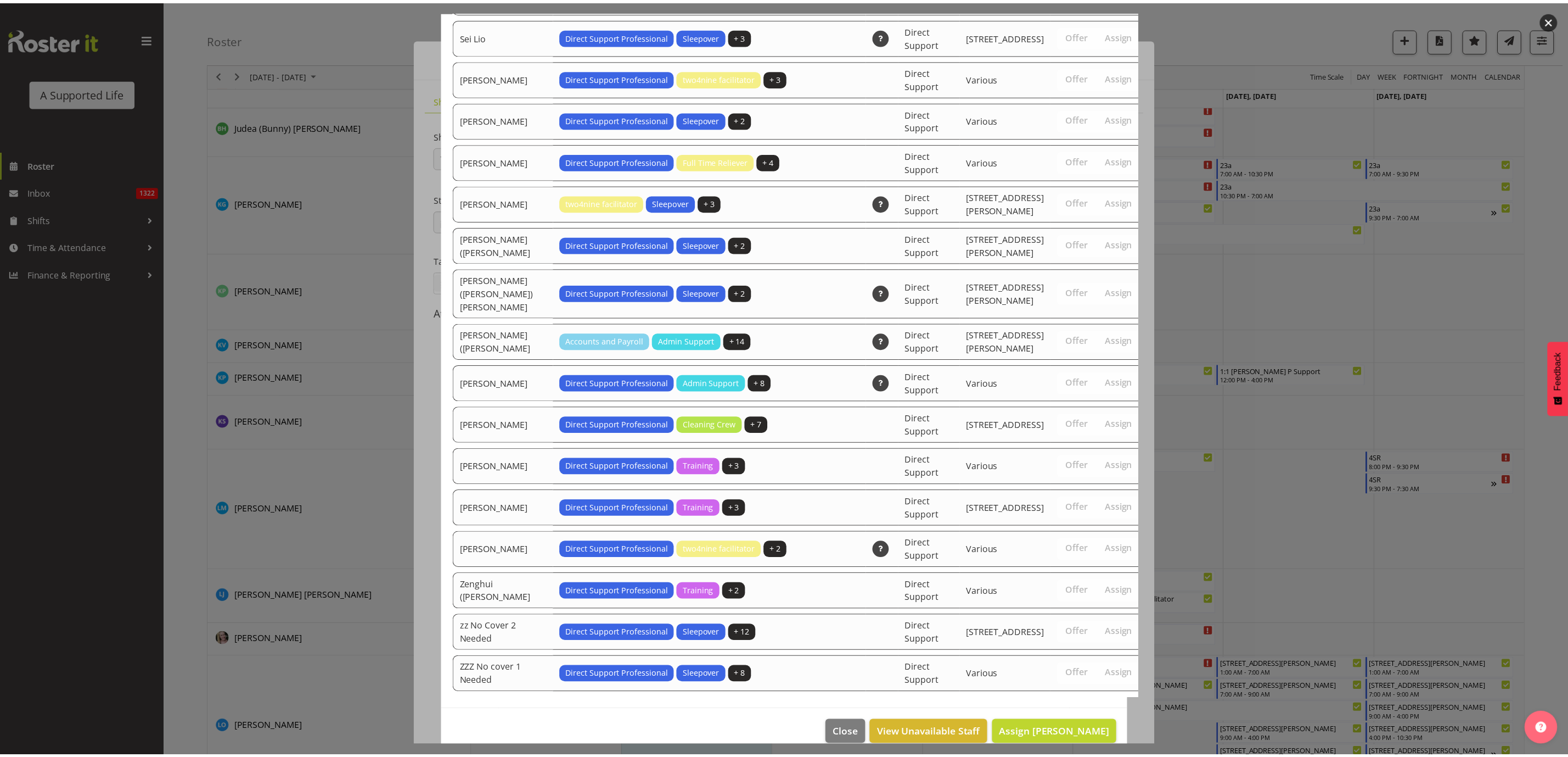
scroll to position [3323, 0]
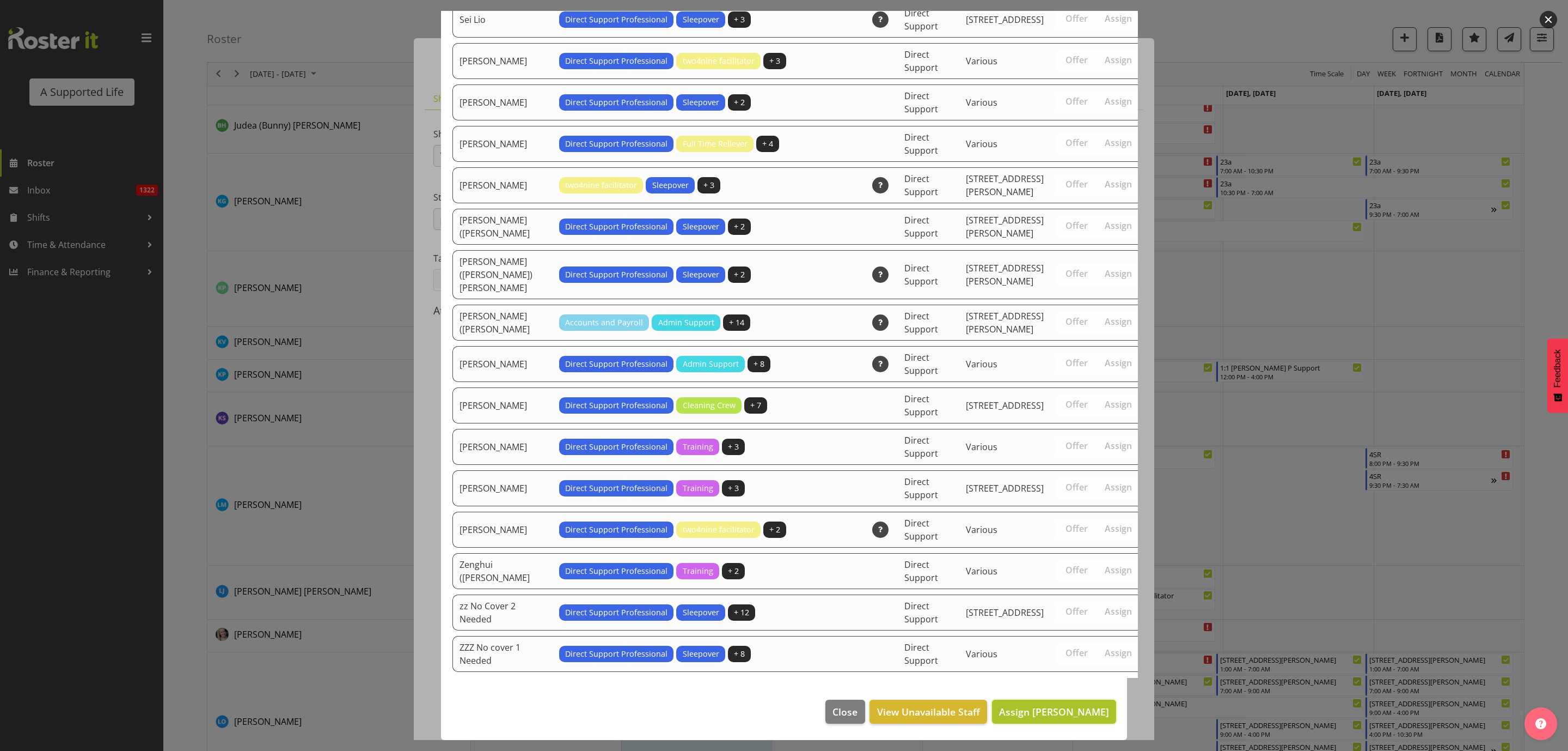
click at [1072, 715] on span "Assign [PERSON_NAME]" at bounding box center [1054, 711] width 110 height 13
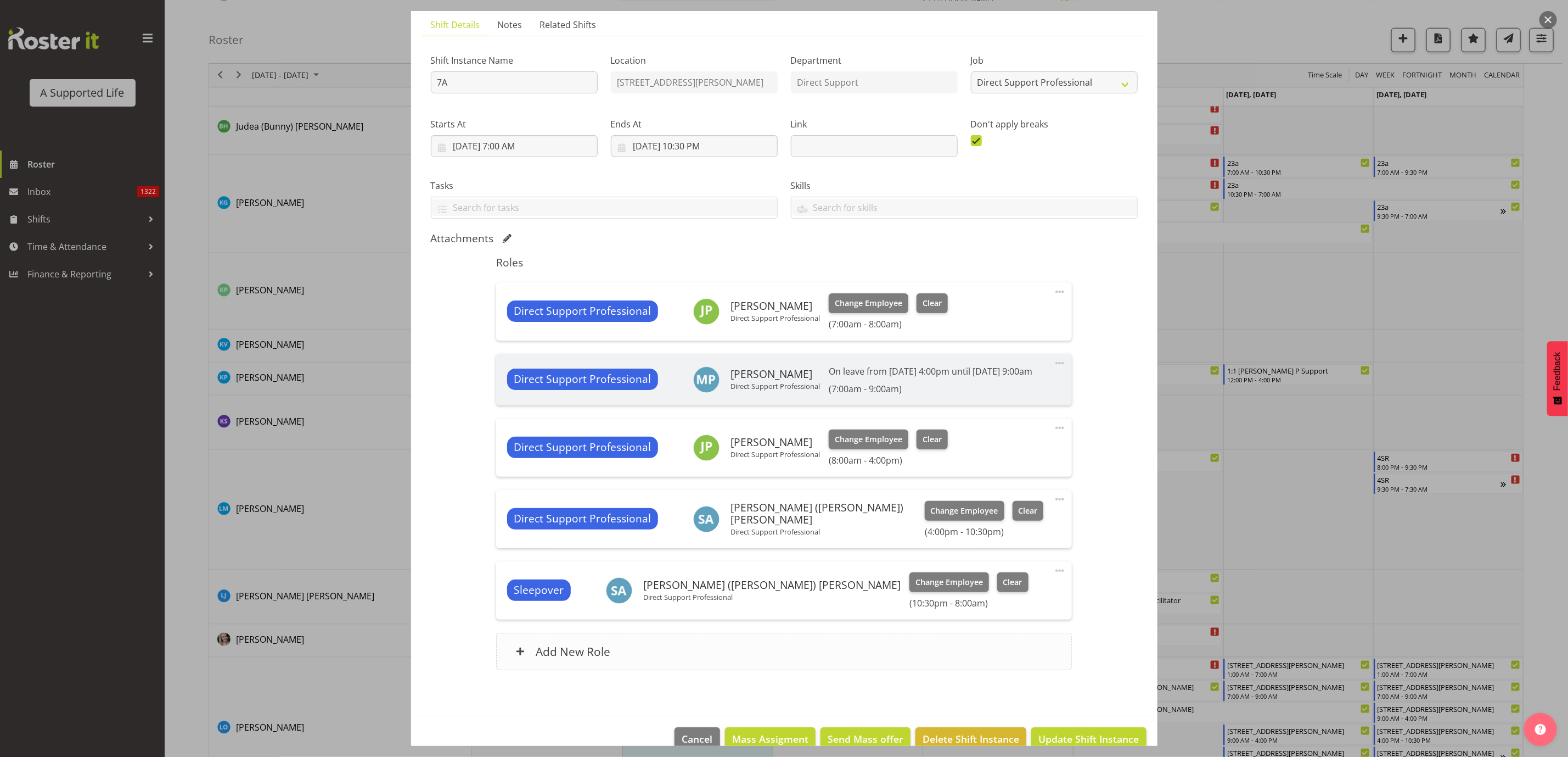
scroll to position [111, 0]
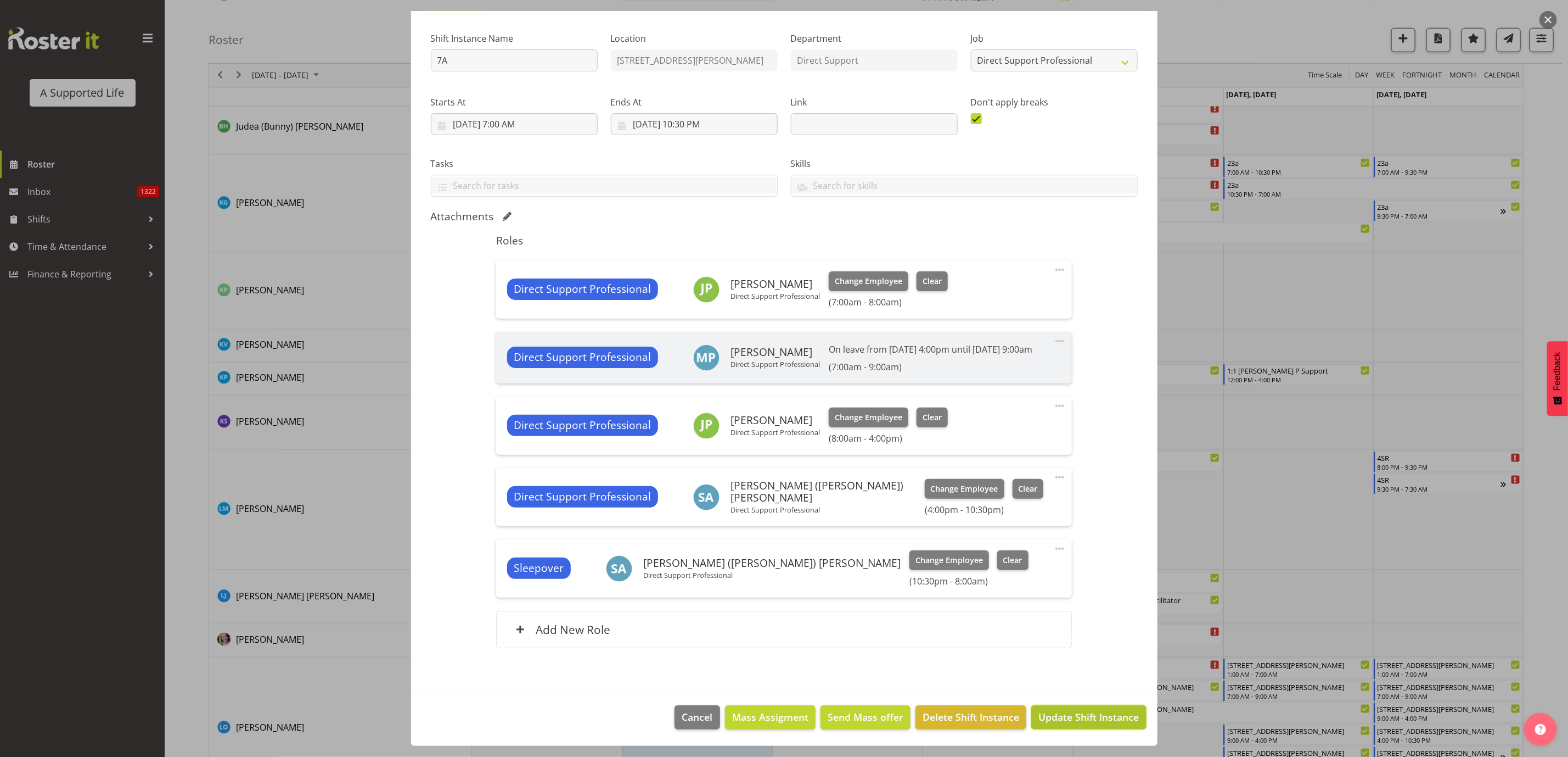
click at [1066, 727] on button "Update Shift Instance" at bounding box center [1089, 716] width 115 height 24
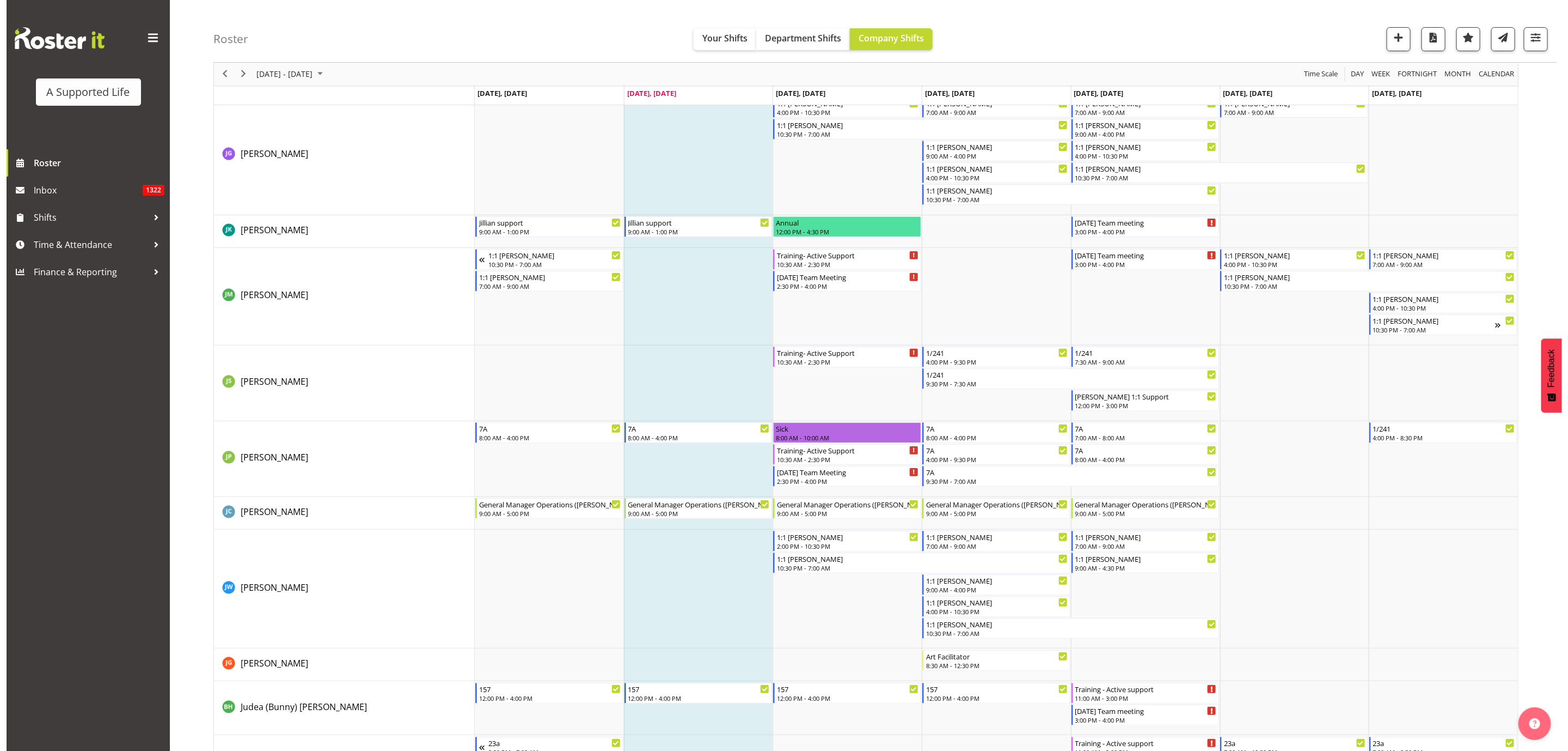
scroll to position [3351, 0]
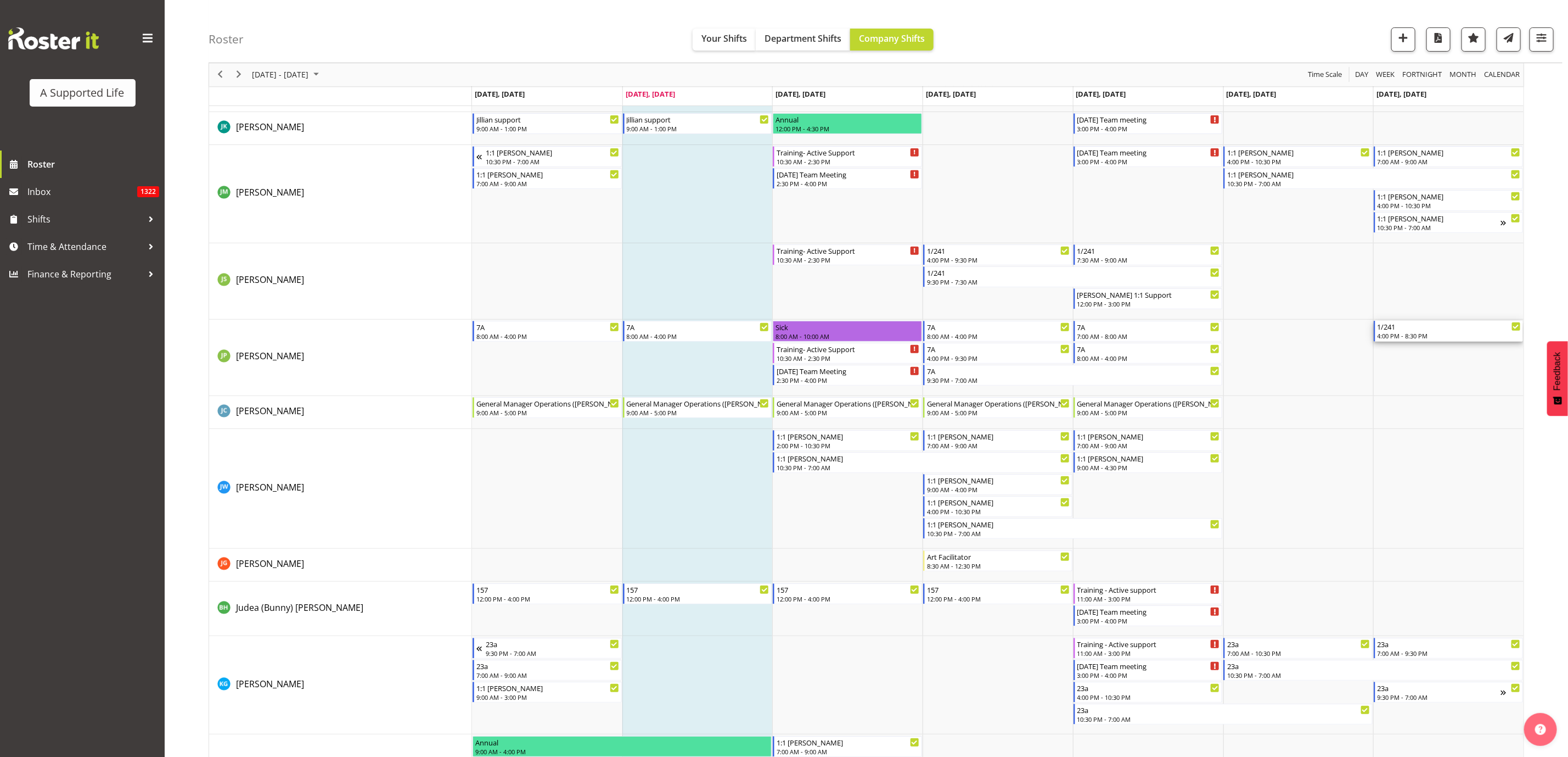
click at [1424, 330] on div "1/241" at bounding box center [1449, 326] width 143 height 11
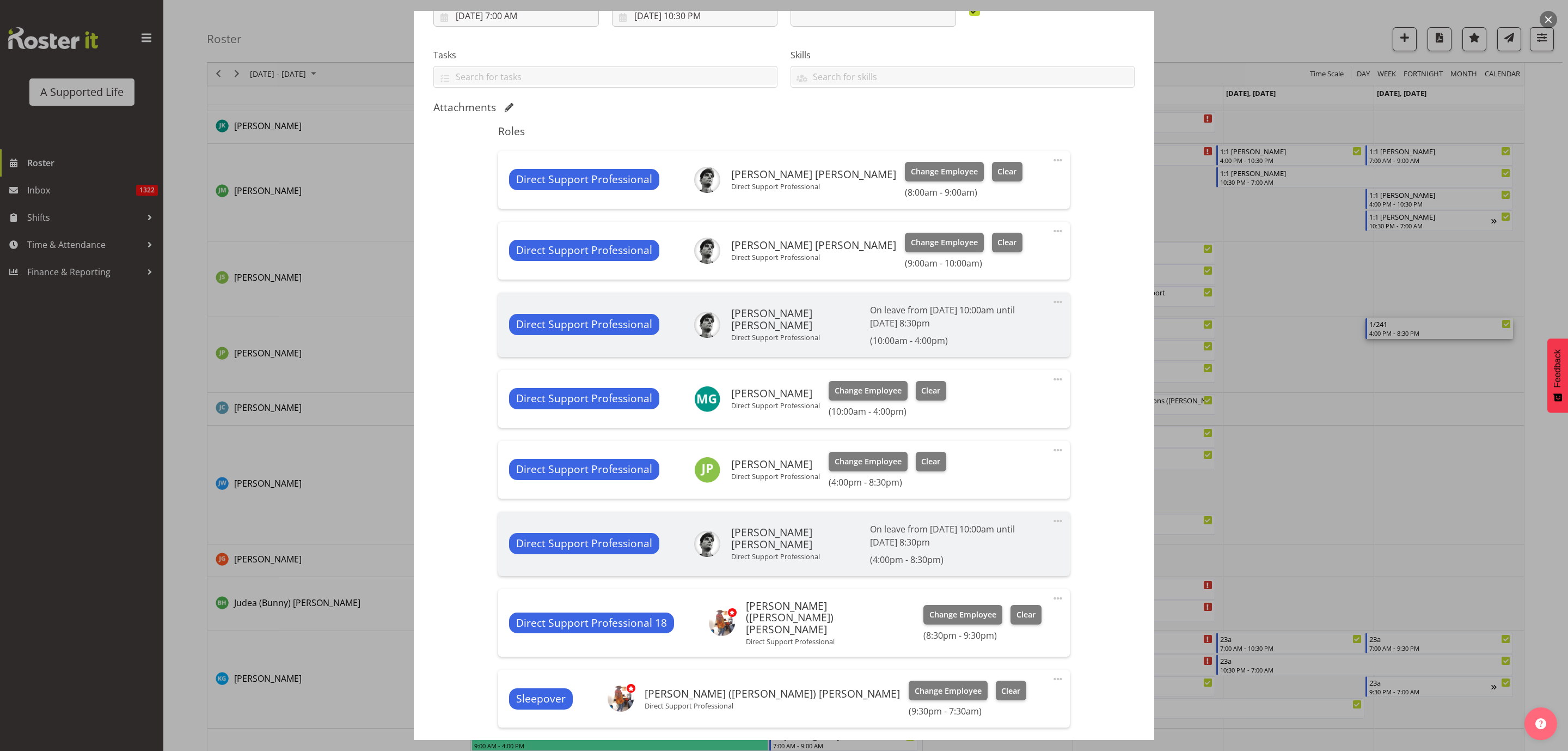
scroll to position [245, 0]
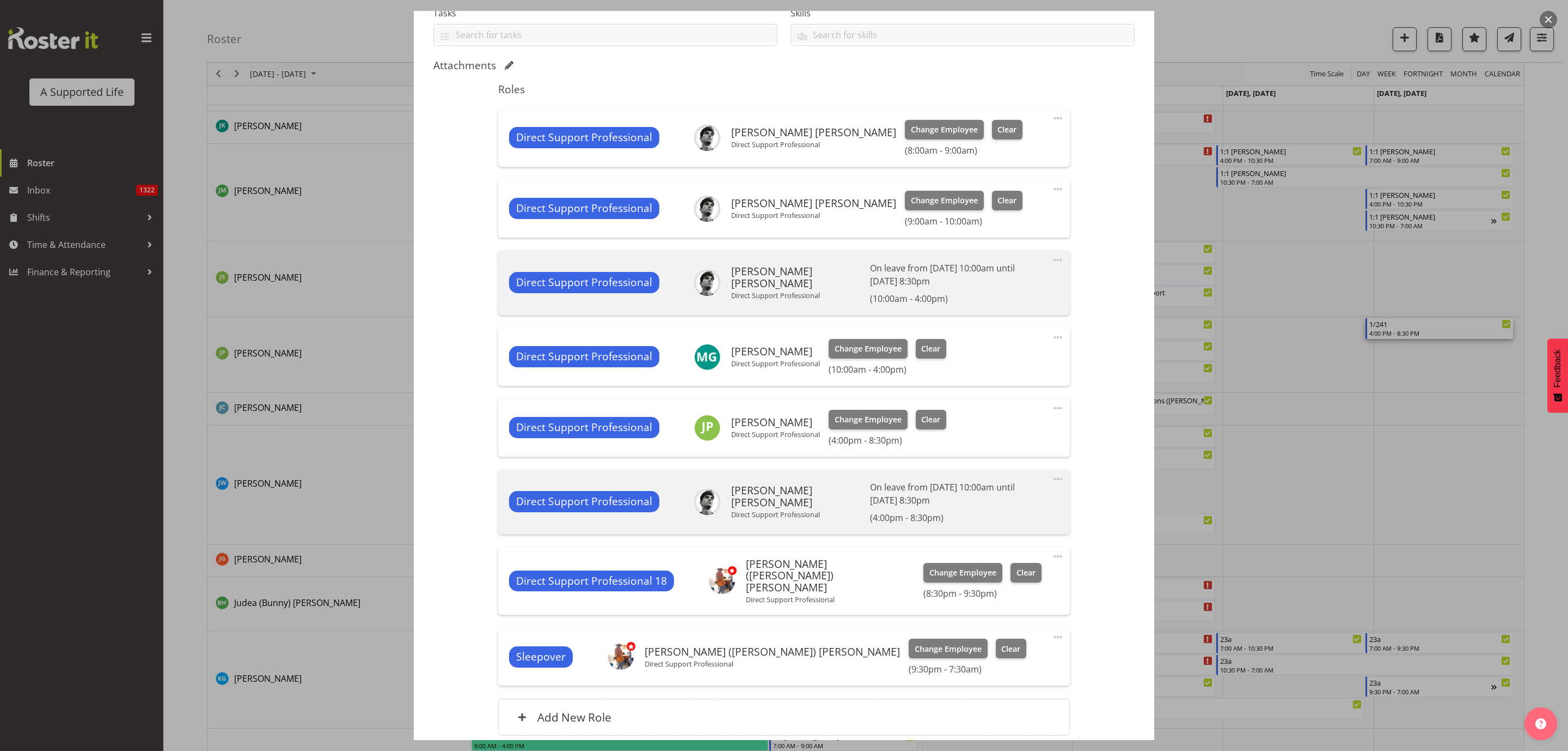
select select "4112"
click at [843, 423] on span "Change Employee" at bounding box center [868, 420] width 67 height 12
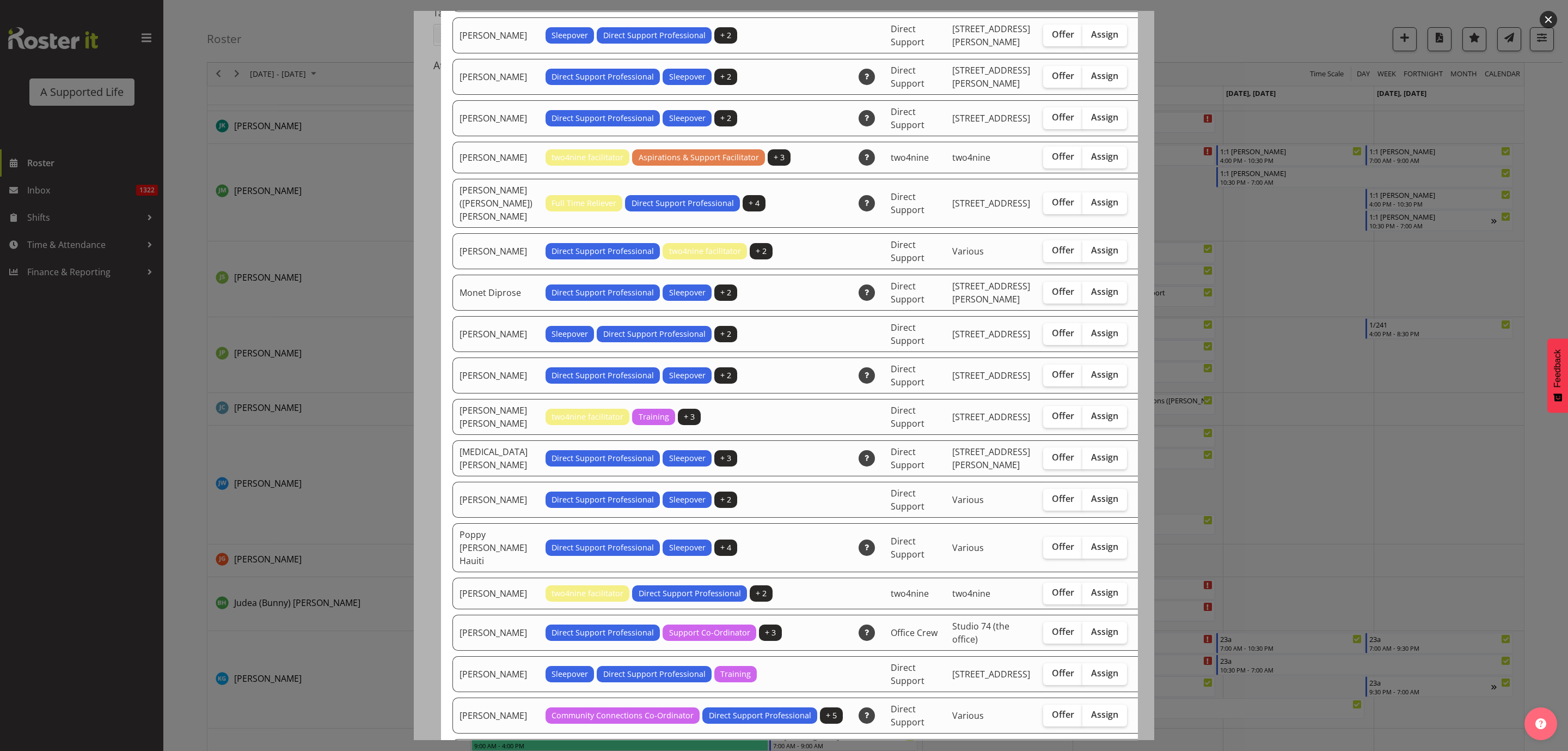
scroll to position [2124, 0]
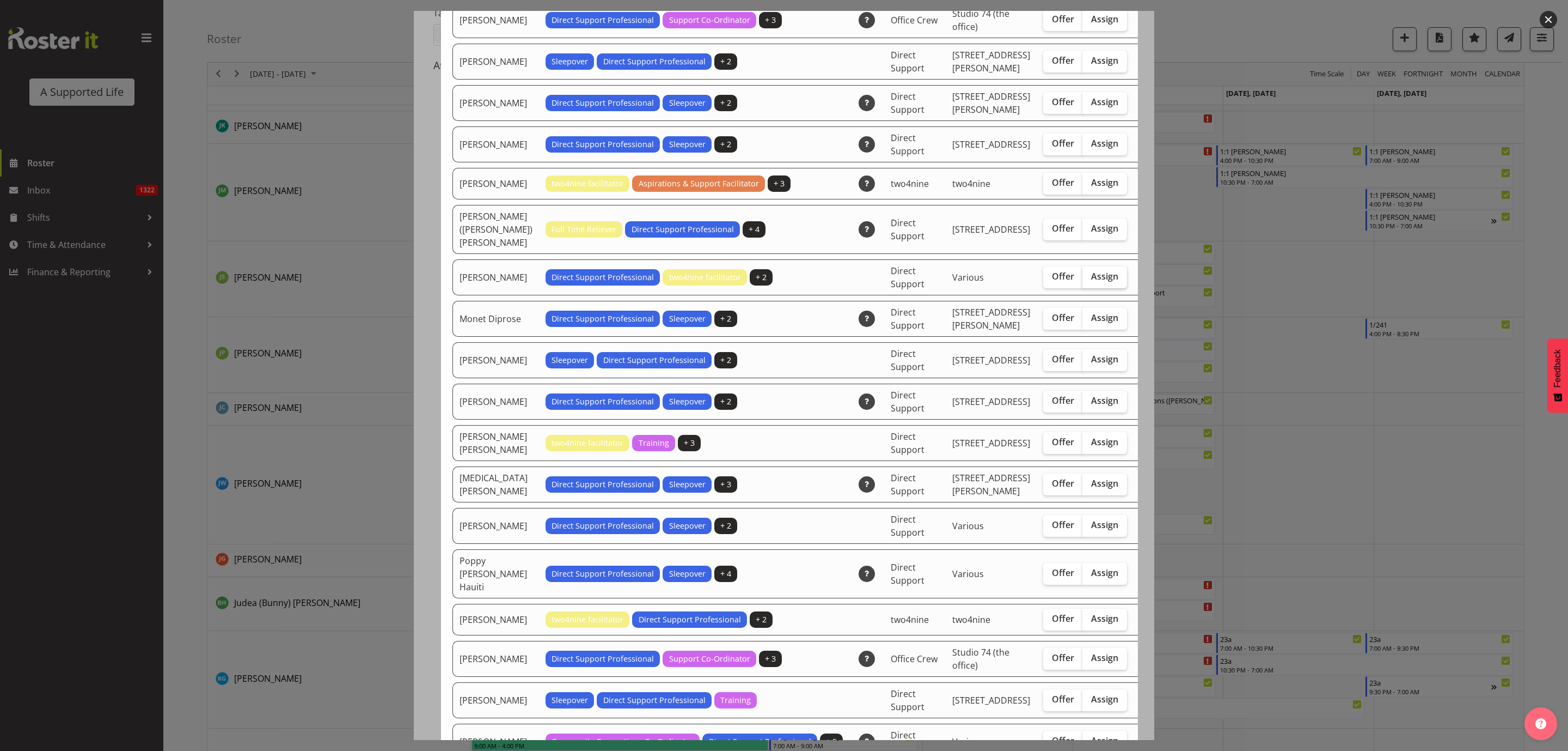
click at [1082, 288] on label "Assign" at bounding box center [1104, 277] width 44 height 22
click at [1082, 280] on input "Assign" at bounding box center [1086, 277] width 7 height 7
checkbox input "true"
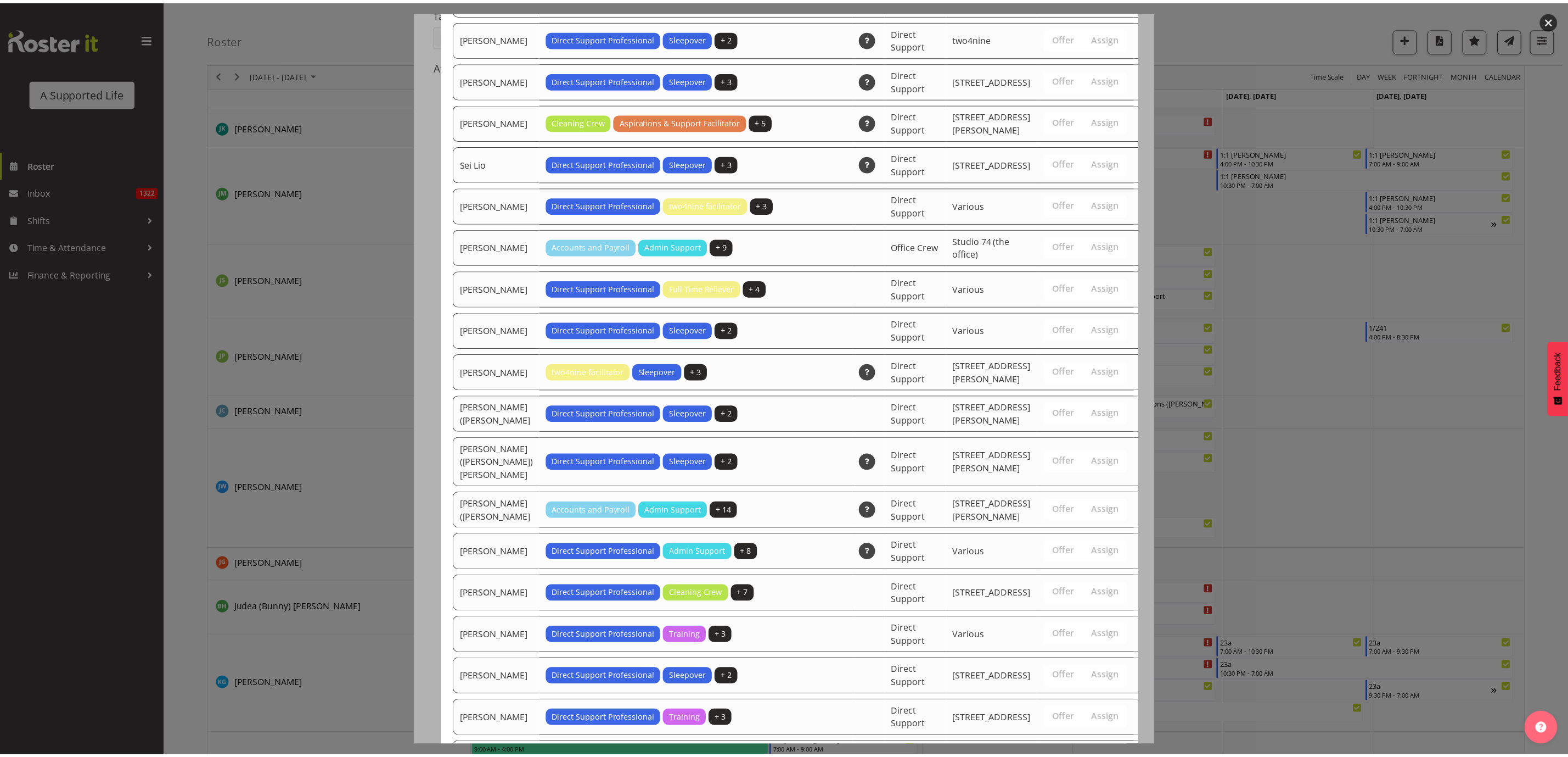
scroll to position [3310, 0]
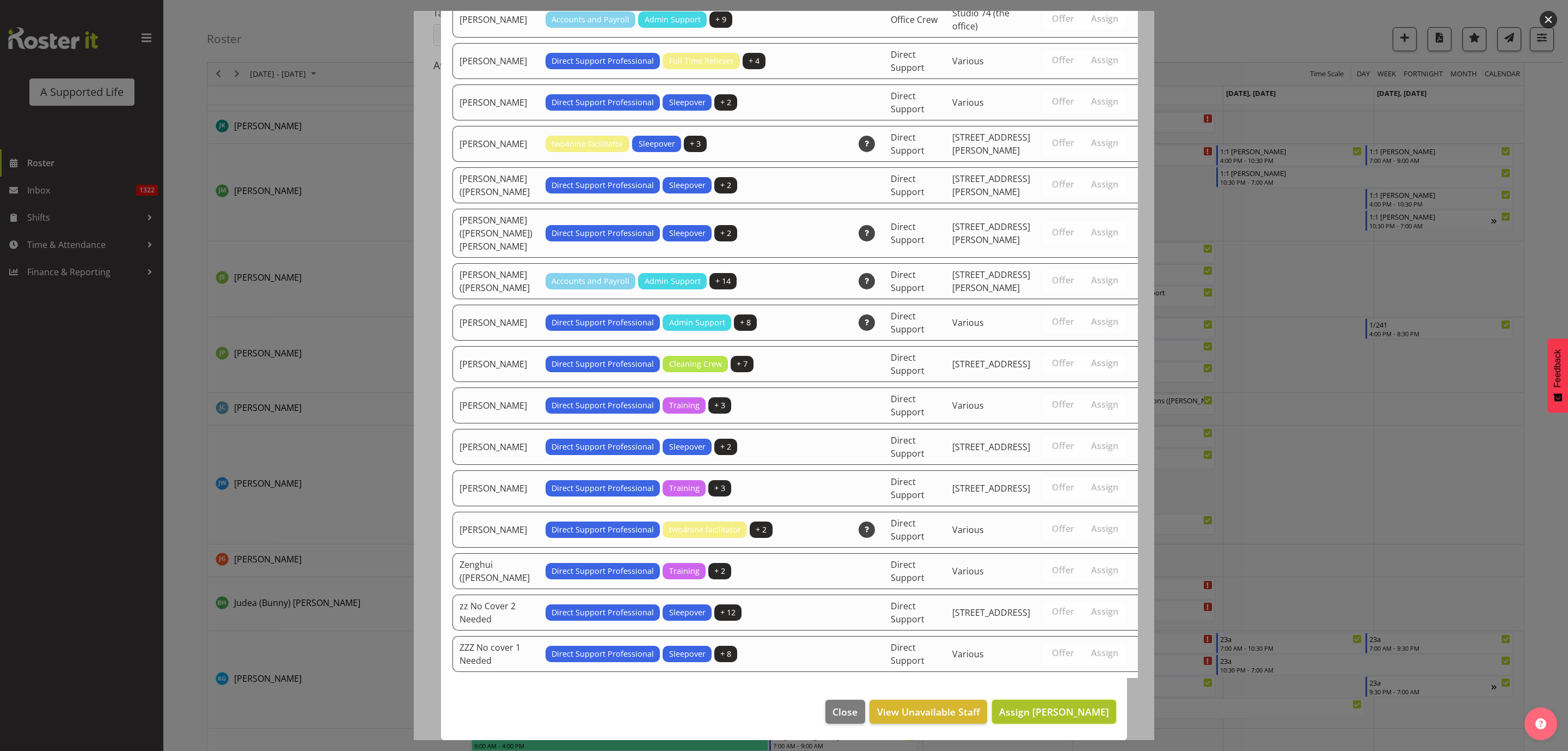
click at [1093, 713] on span "Assign [PERSON_NAME]" at bounding box center [1054, 711] width 110 height 13
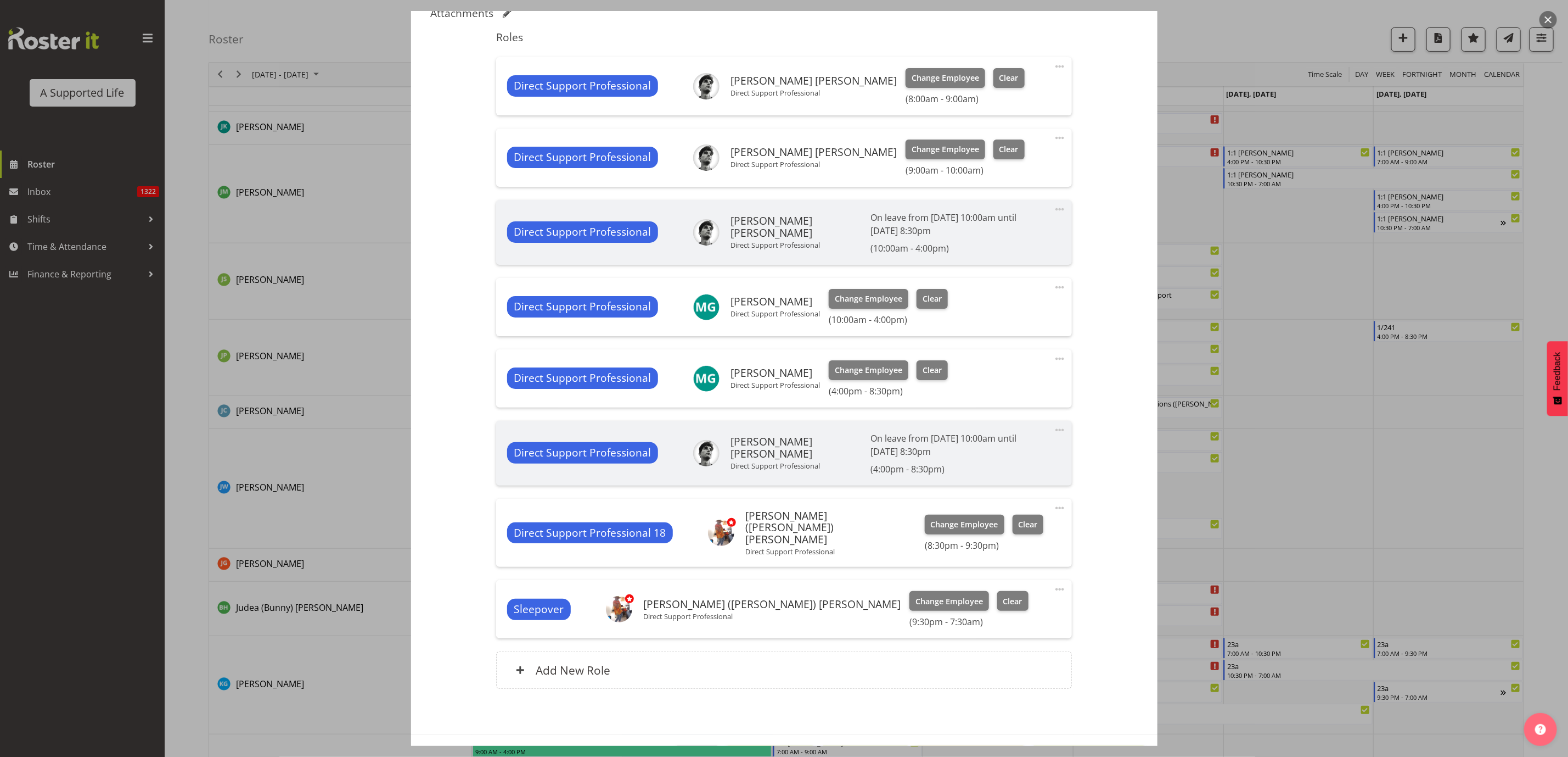
scroll to position [331, 0]
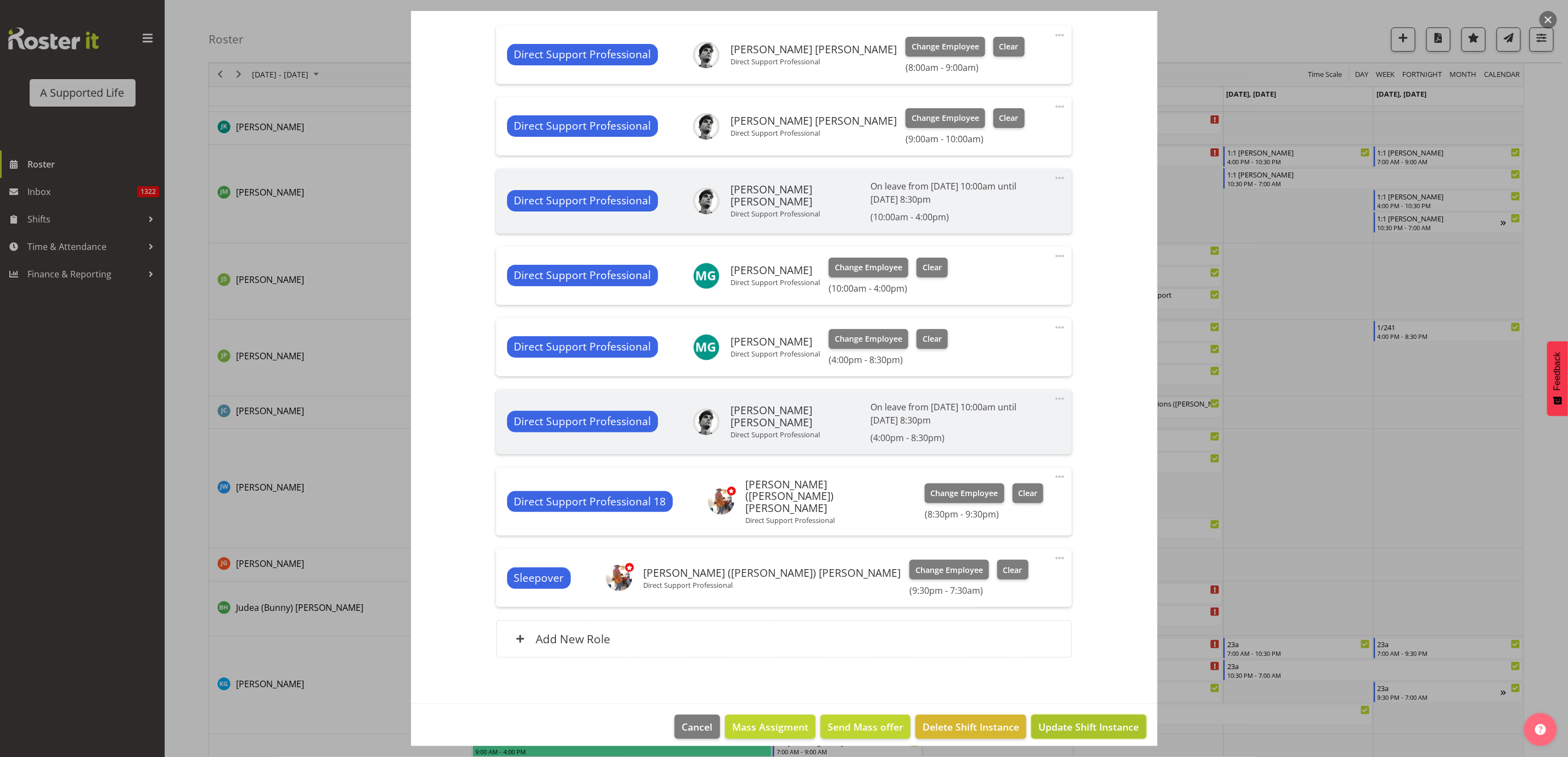
click at [1082, 720] on span "Update Shift Instance" at bounding box center [1089, 726] width 101 height 14
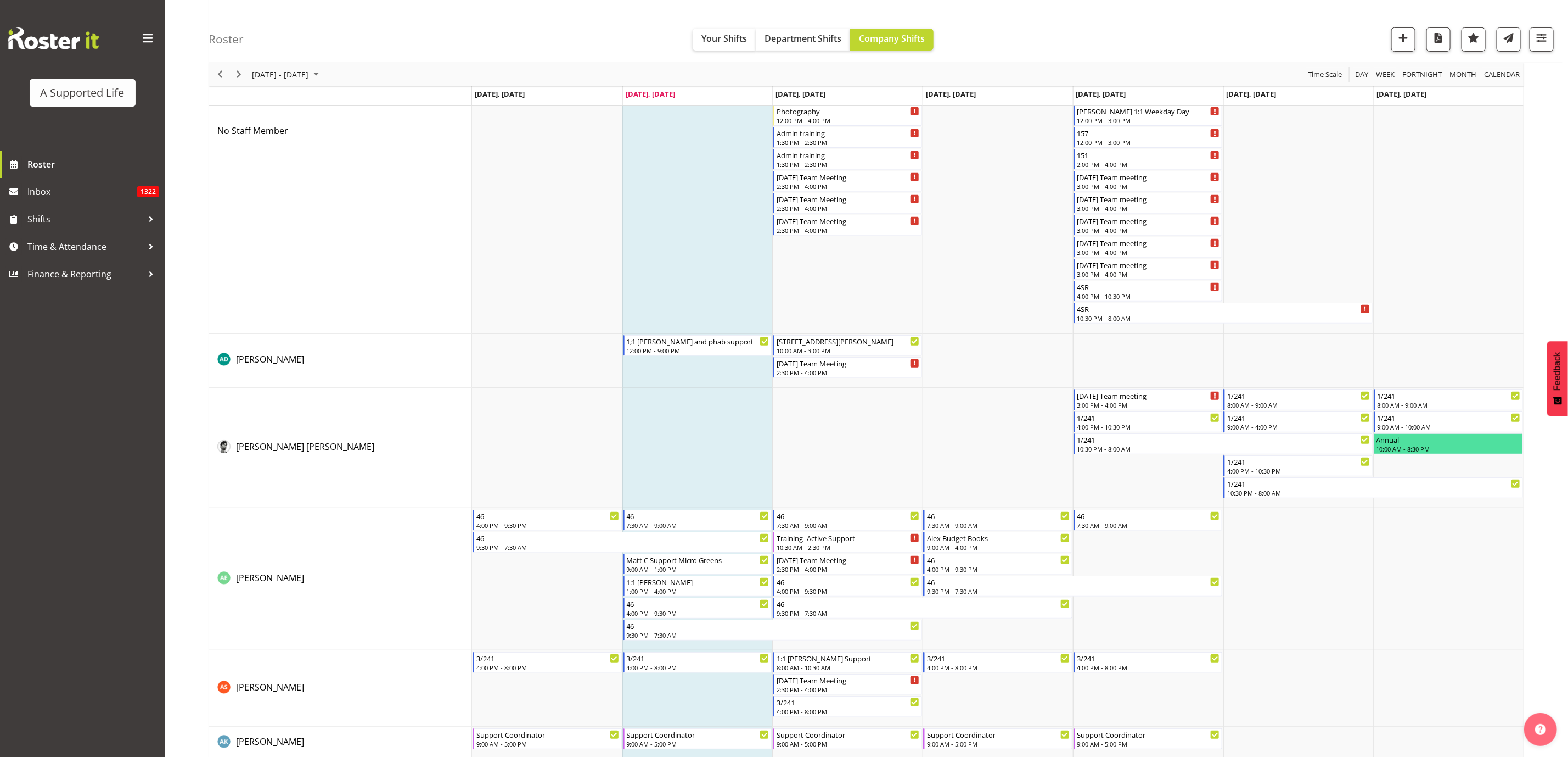
scroll to position [0, 0]
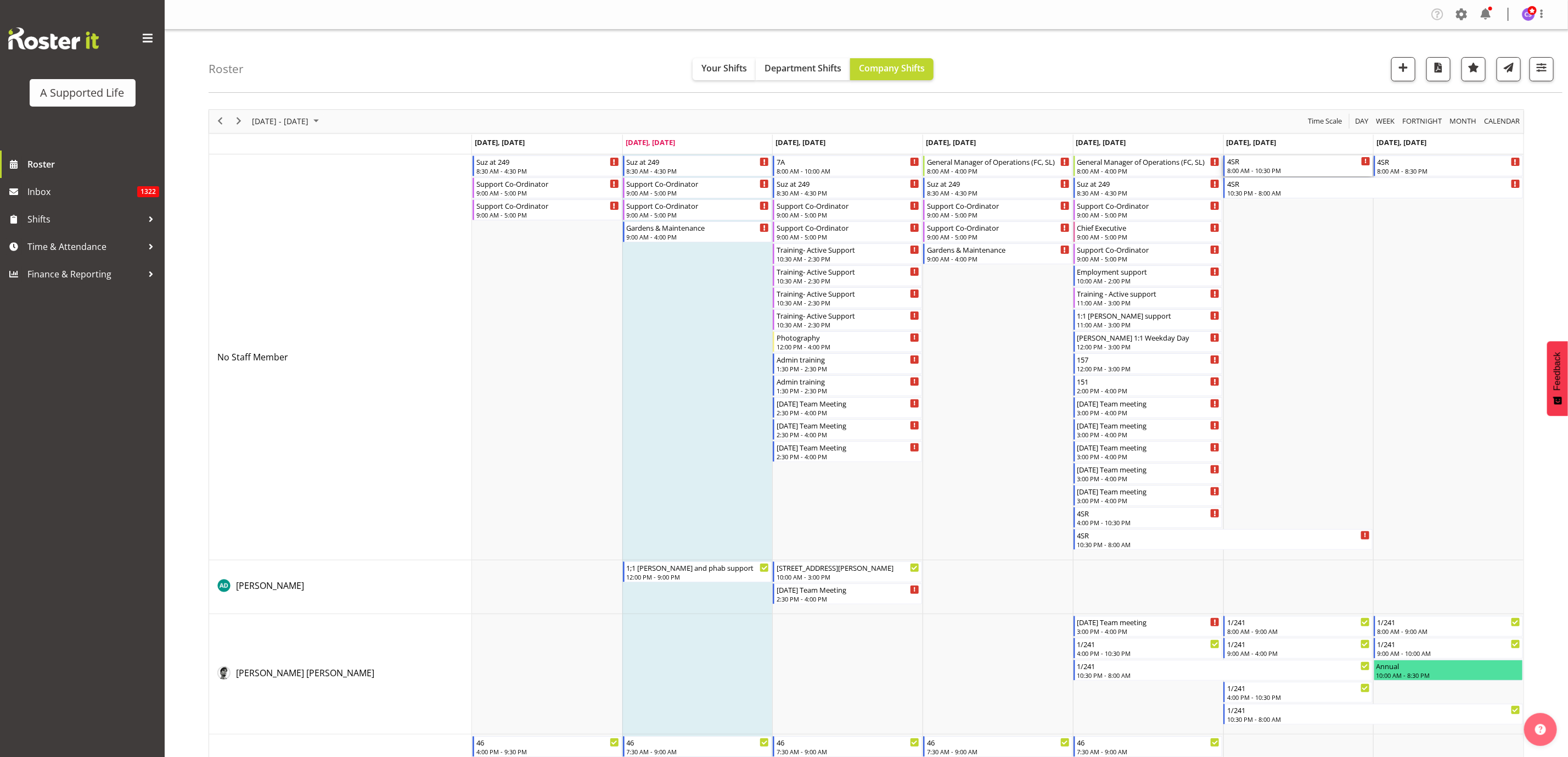
click at [1295, 169] on div "8:00 AM - 10:30 PM" at bounding box center [1299, 170] width 143 height 9
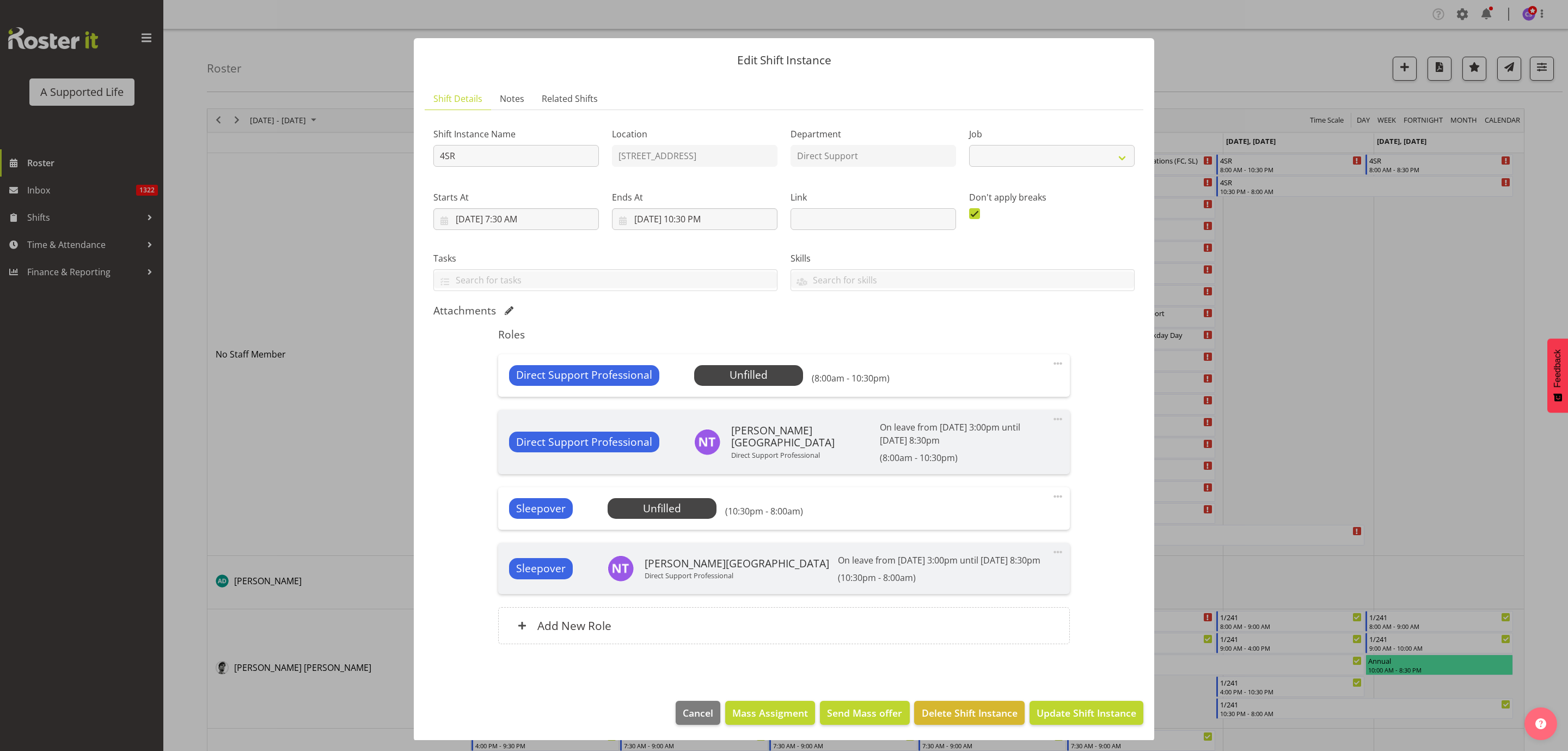
select select "4112"
click at [749, 620] on div "Add New Role" at bounding box center [783, 625] width 571 height 37
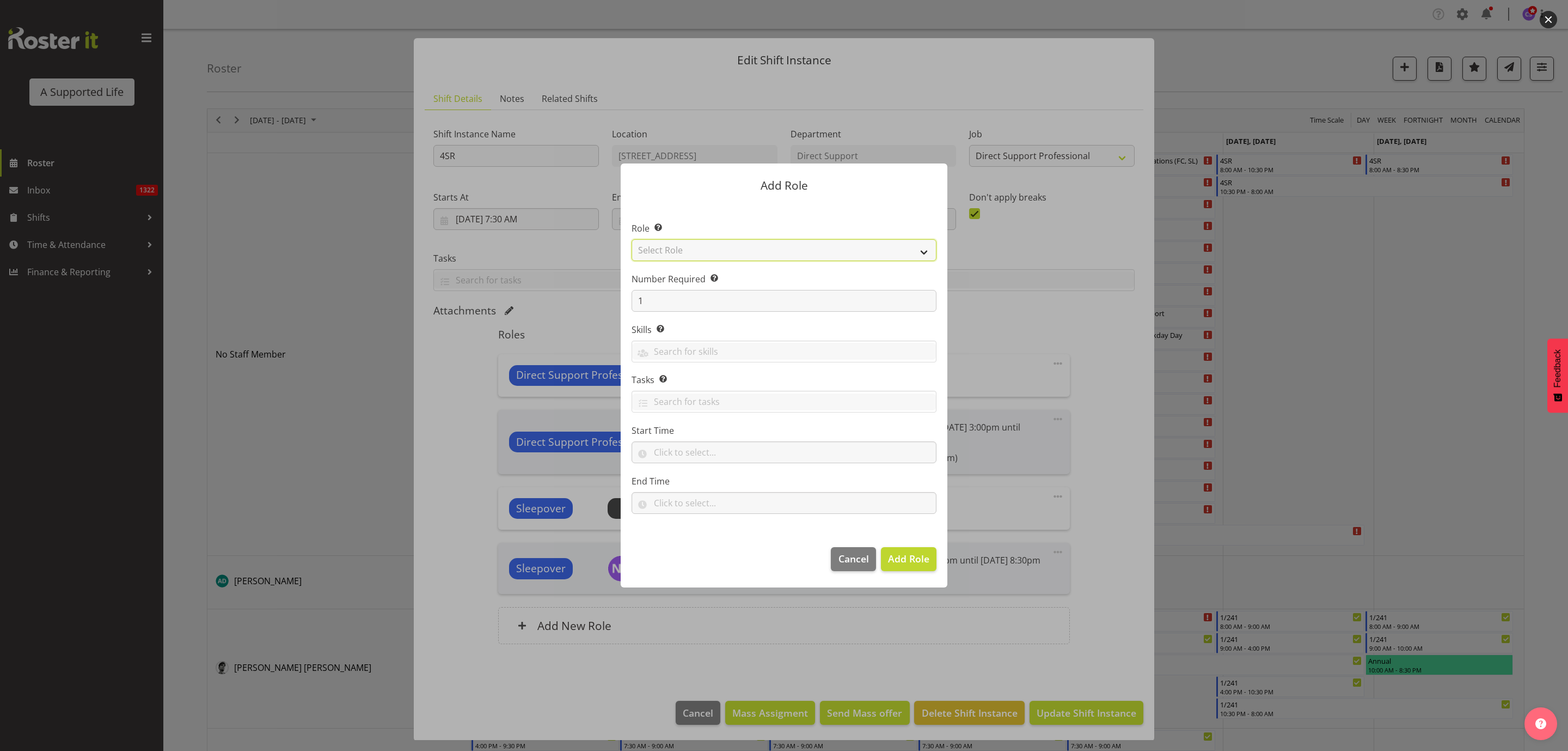
drag, startPoint x: 679, startPoint y: 249, endPoint x: 680, endPoint y: 255, distance: 6.1
click at [679, 249] on select "Select Role Accounts and Payroll Admin Support Aspirations & Support Facilitato…" at bounding box center [784, 250] width 305 height 22
select select "1037"
click at [632, 239] on select "Select Role Accounts and Payroll Admin Support Aspirations & Support Facilitato…" at bounding box center [784, 250] width 305 height 22
click at [685, 450] on input "text" at bounding box center [784, 452] width 305 height 22
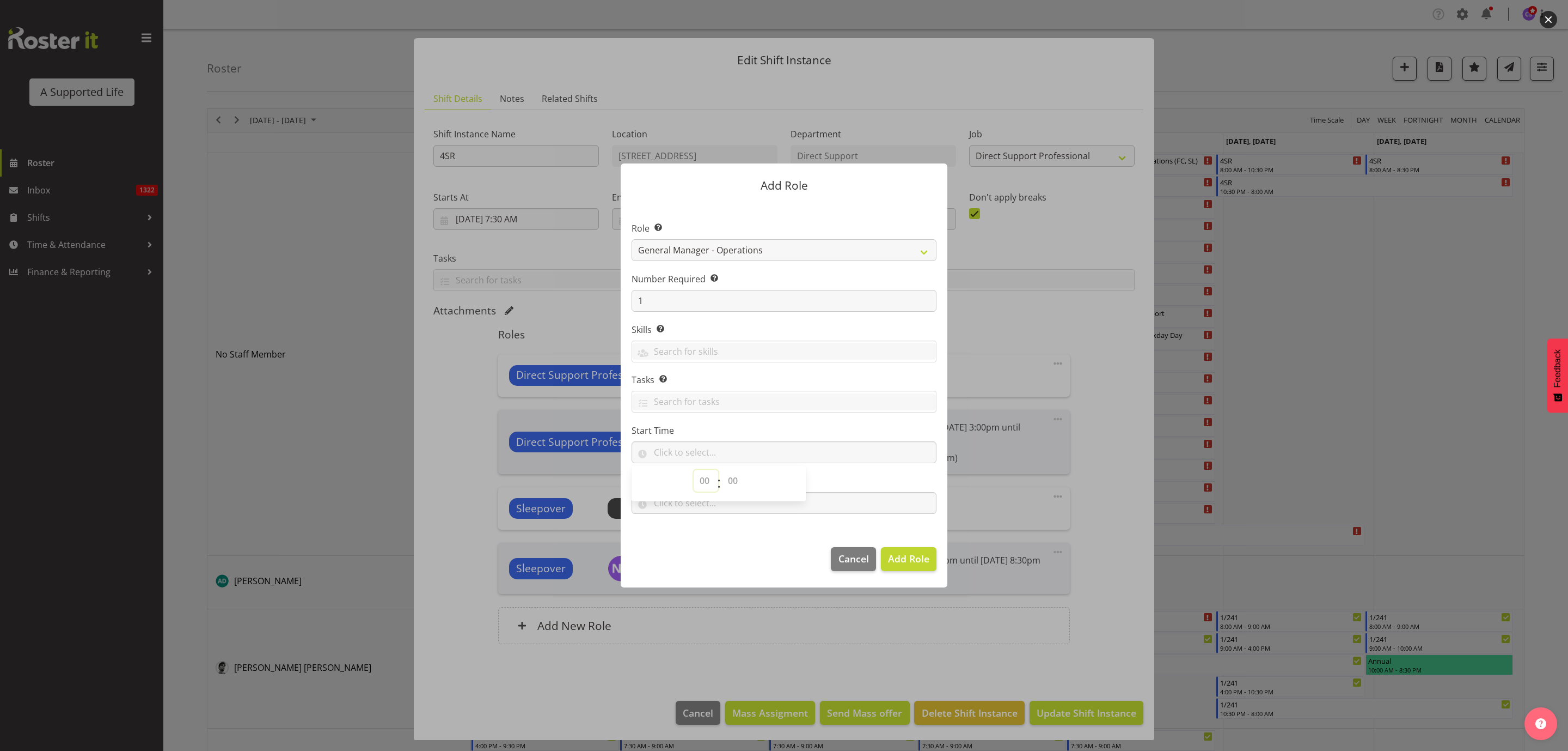
click at [705, 484] on select "00 00 01 02 03 04 05 06 07 08 09 10 11 12 13 14 15 16 17 18 19 20 21 22 23" at bounding box center [706, 481] width 24 height 22
click at [694, 470] on select "00 00 01 02 03 04 05 06 07 08 09 10 11 12 13 14 15 16 17 18 19 20 21 22 23" at bounding box center [706, 481] width 24 height 22
drag, startPoint x: 709, startPoint y: 476, endPoint x: 721, endPoint y: 471, distance: 13.0
click at [709, 476] on select "00 01 02 03 04 05 06 07 08 09 10 11 12 13 14 15 16 17 18 19 20 21 22 23" at bounding box center [706, 481] width 24 height 22
select select "20"
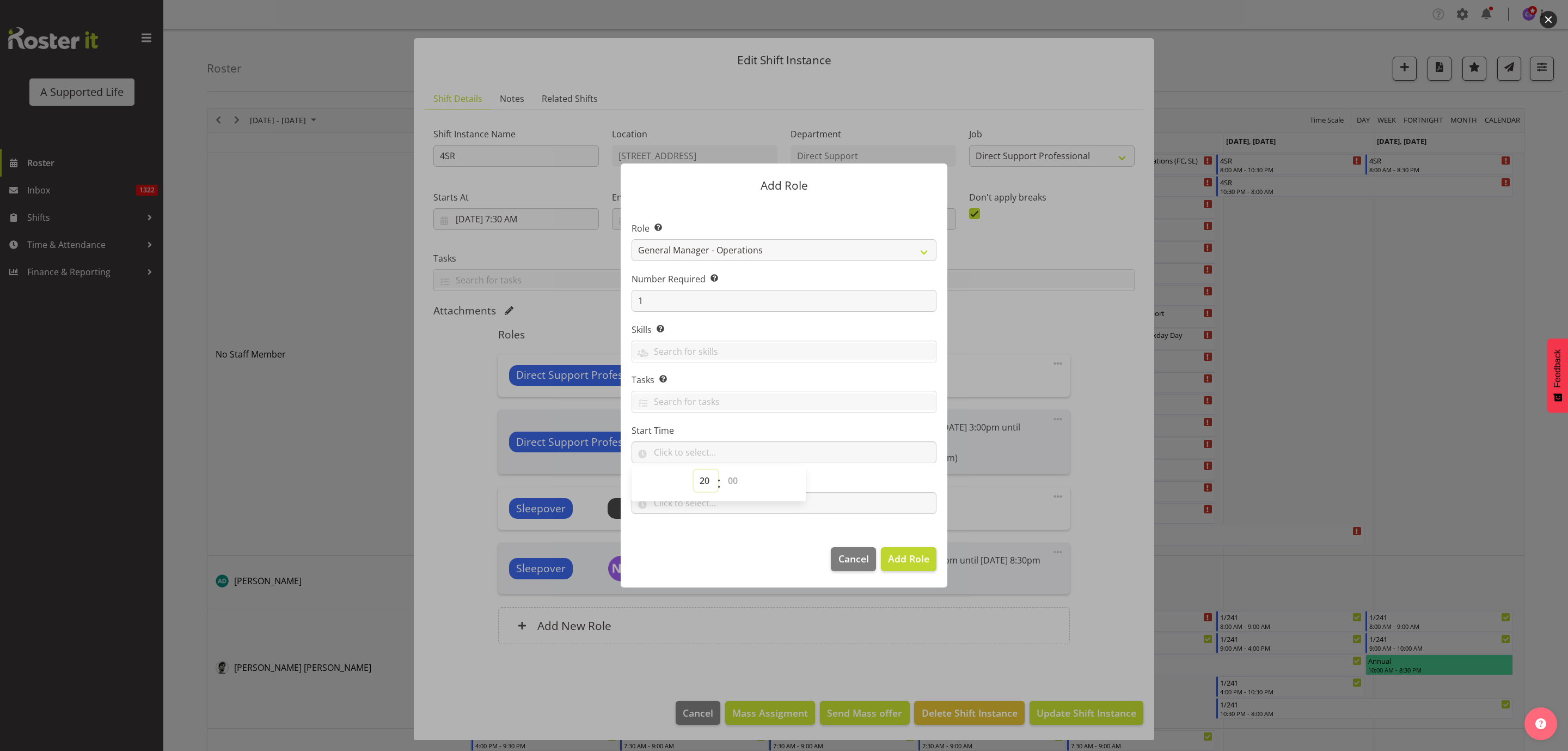
click at [694, 470] on select "00 01 02 03 04 05 06 07 08 09 10 11 12 13 14 15 16 17 18 19 20 21 22 23" at bounding box center [706, 481] width 24 height 22
drag, startPoint x: 730, startPoint y: 479, endPoint x: 730, endPoint y: 471, distance: 8.0
click at [730, 479] on select "00 00 01 02 03 04 05 06 07 08 09 10 11 12 13 14 15 16 17 18 19 20 21 22 23 24 2…" at bounding box center [734, 481] width 24 height 22
select select "0"
click at [722, 470] on select "00 00 01 02 03 04 05 06 07 08 09 10 11 12 13 14 15 16 17 18 19 20 21 22 23 24 2…" at bounding box center [734, 481] width 24 height 22
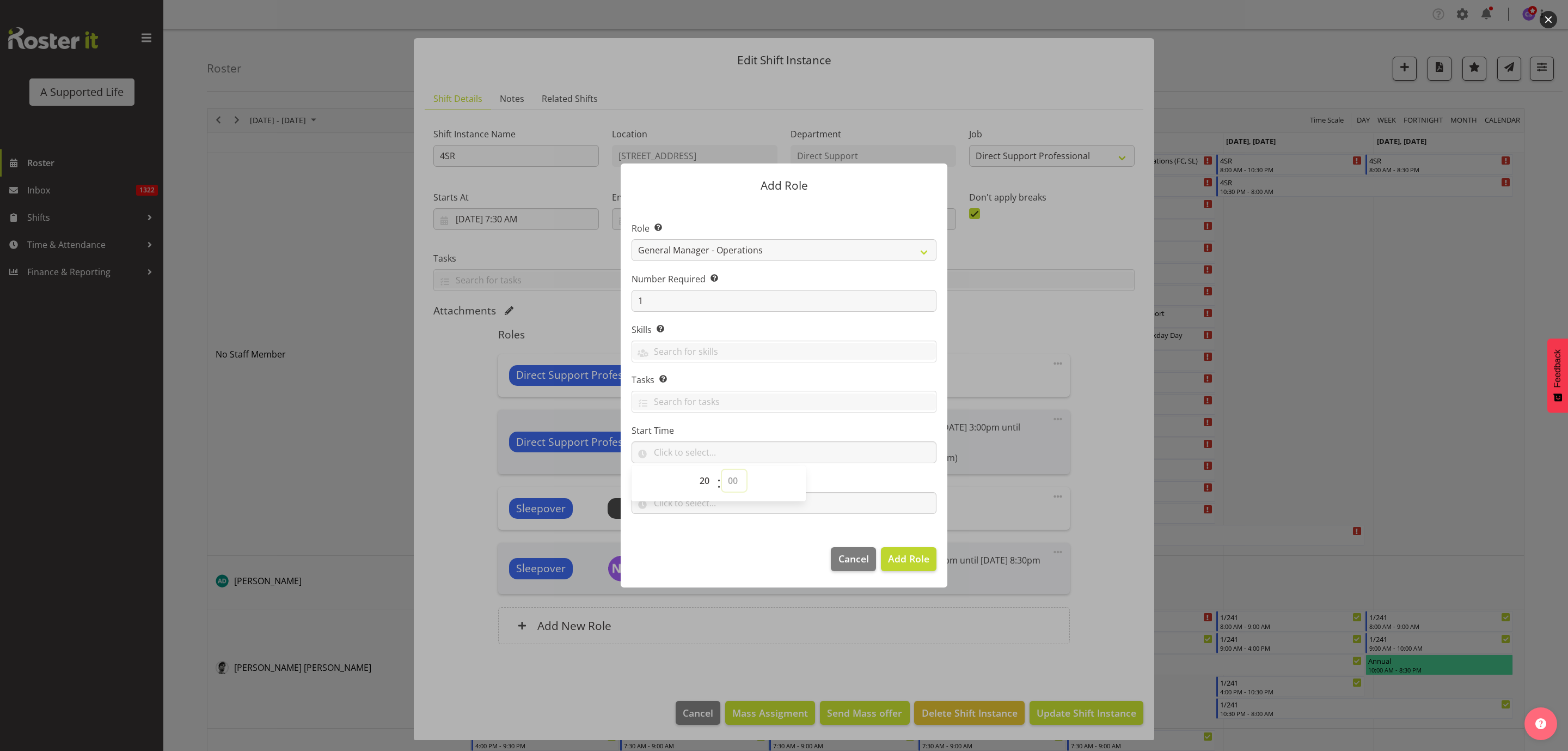
type input "20:00"
click at [870, 506] on input "text" at bounding box center [784, 503] width 305 height 22
click at [704, 534] on select "00 00 01 02 03 04 05 06 07 08 09 10 11 12 13 14 15 16 17 18 19 20 21 22 23" at bounding box center [706, 531] width 24 height 22
select select "22"
click at [694, 520] on select "00 00 01 02 03 04 05 06 07 08 09 10 11 12 13 14 15 16 17 18 19 20 21 22 23" at bounding box center [706, 531] width 24 height 22
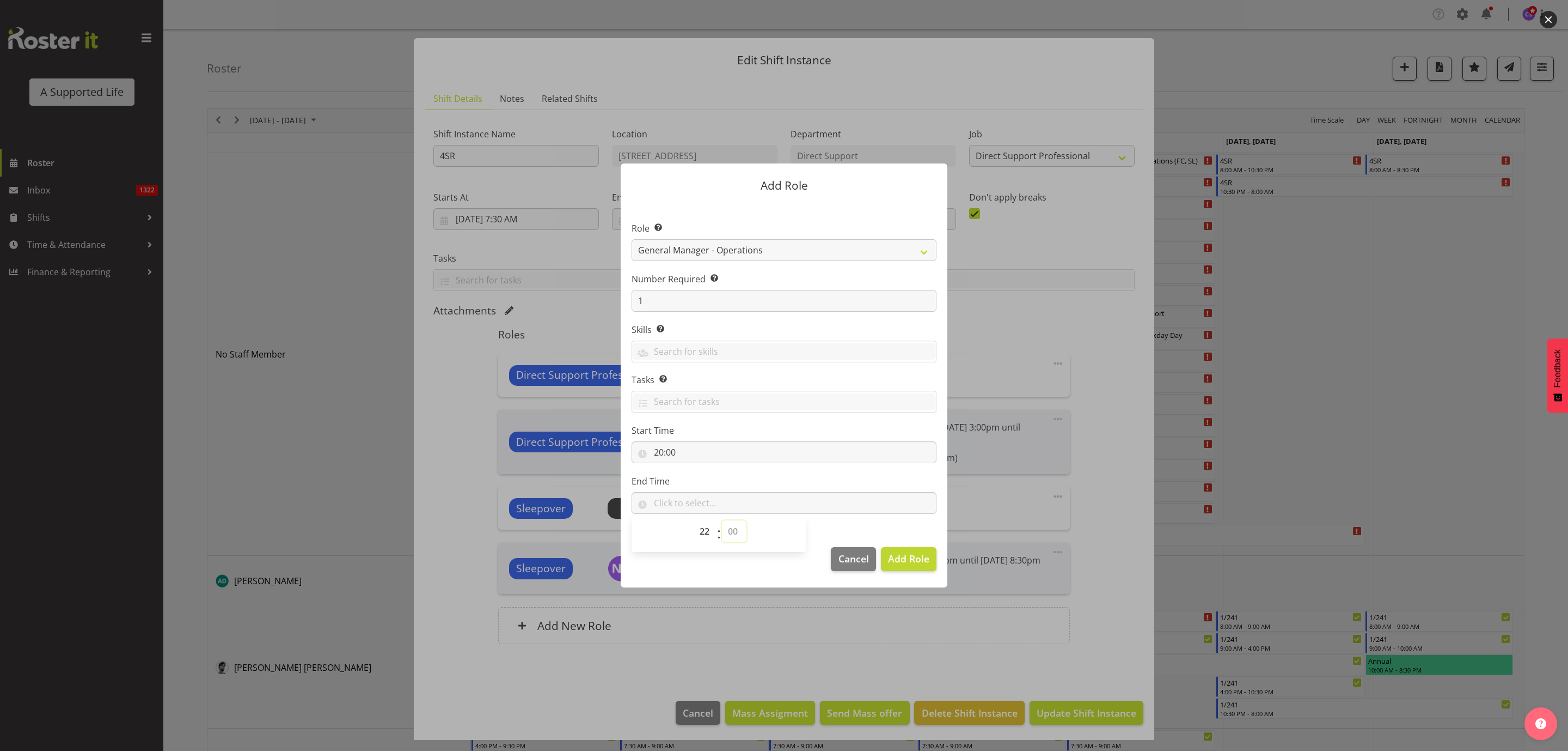
drag, startPoint x: 729, startPoint y: 533, endPoint x: 733, endPoint y: 529, distance: 5.7
click at [729, 533] on select "00 00 01 02 03 04 05 06 07 08 09 10 11 12 13 14 15 16 17 18 19 20 21 22 23 24 2…" at bounding box center [734, 531] width 24 height 22
select select "30"
click at [722, 520] on select "00 00 01 02 03 04 05 06 07 08 09 10 11 12 13 14 15 16 17 18 19 20 21 22 23 24 2…" at bounding box center [734, 531] width 24 height 22
type input "22:30"
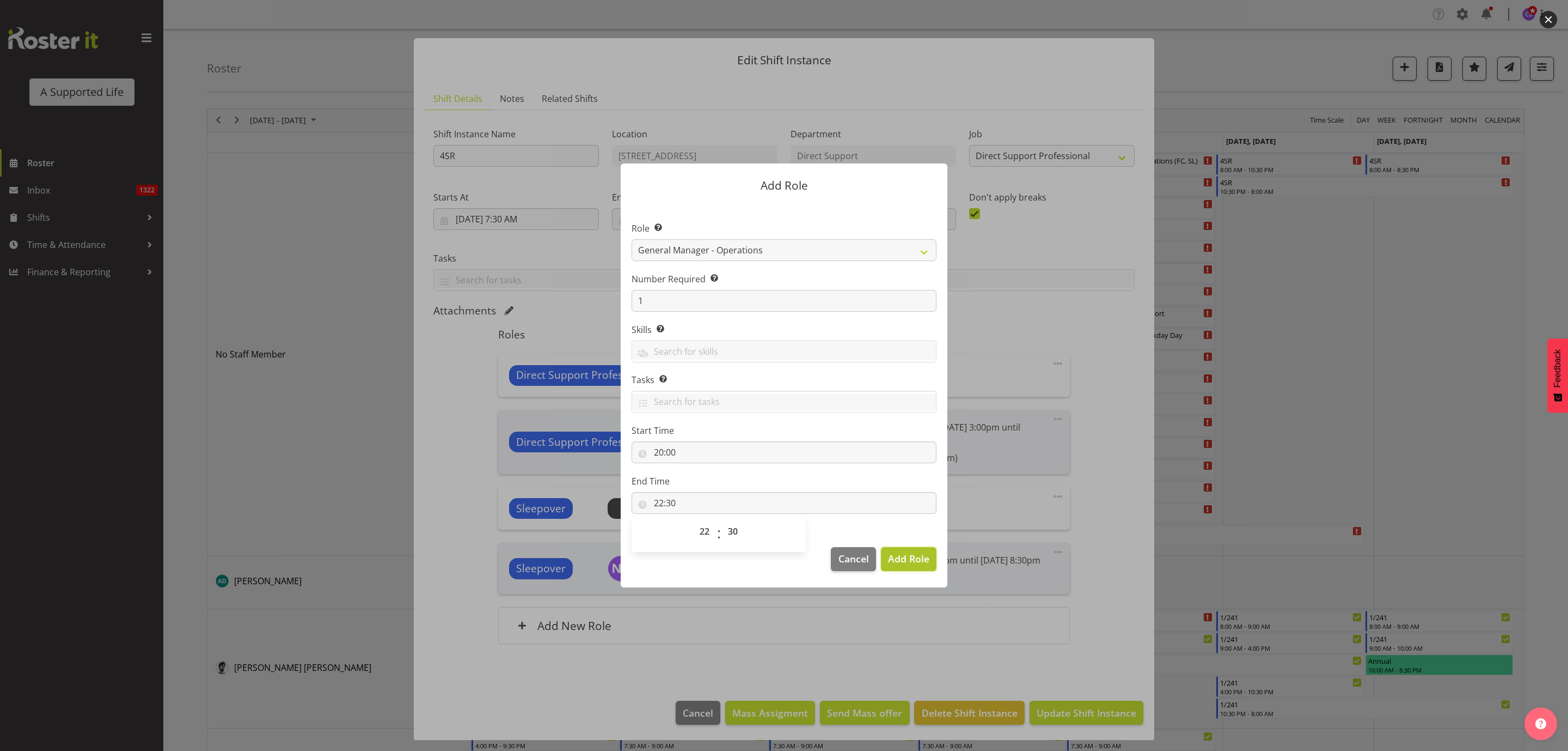
click at [923, 555] on span "Add Role" at bounding box center [909, 558] width 41 height 13
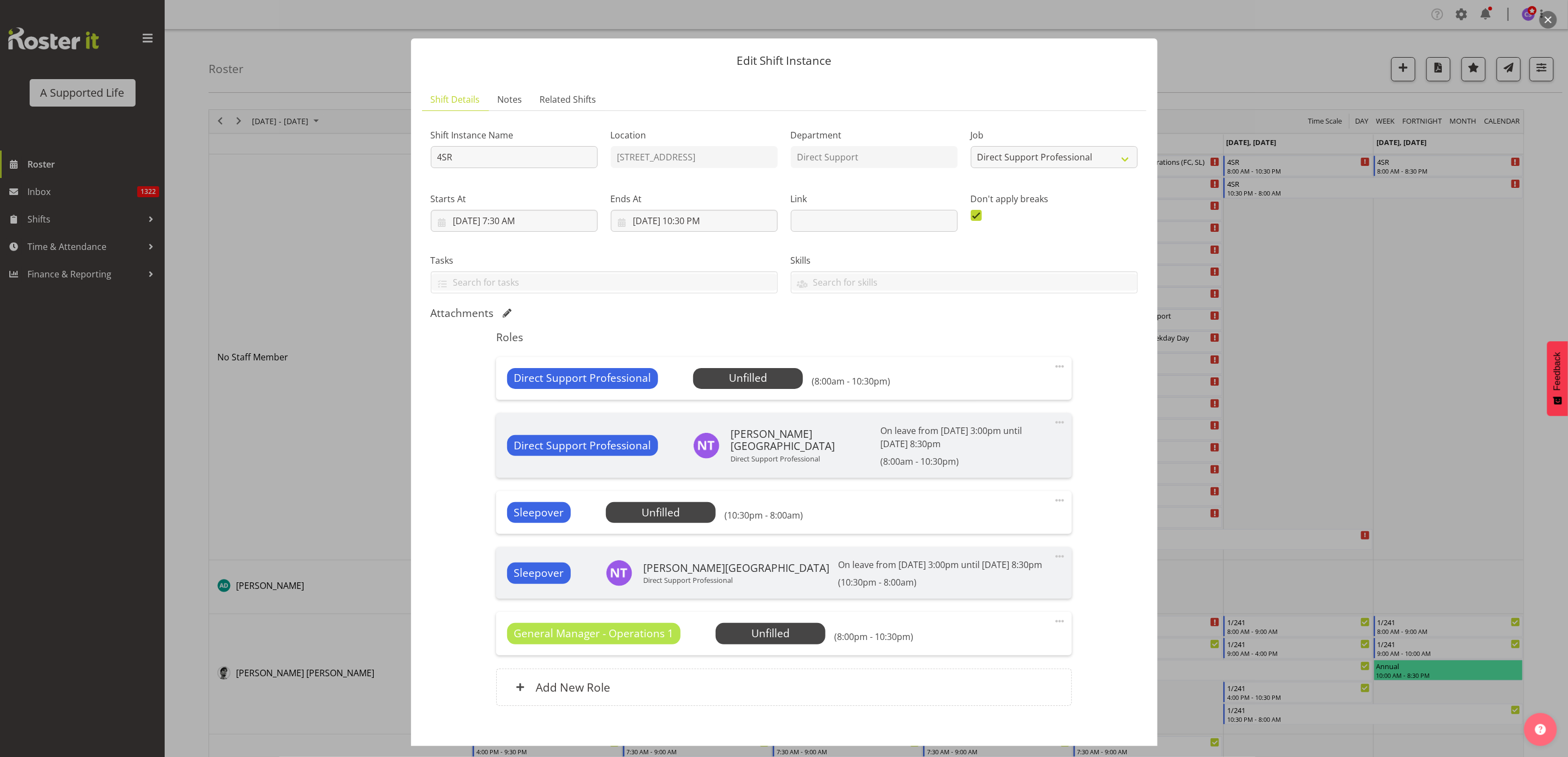
click at [1053, 618] on span at bounding box center [1059, 621] width 13 height 13
click at [997, 640] on link "Edit" at bounding box center [1014, 645] width 106 height 20
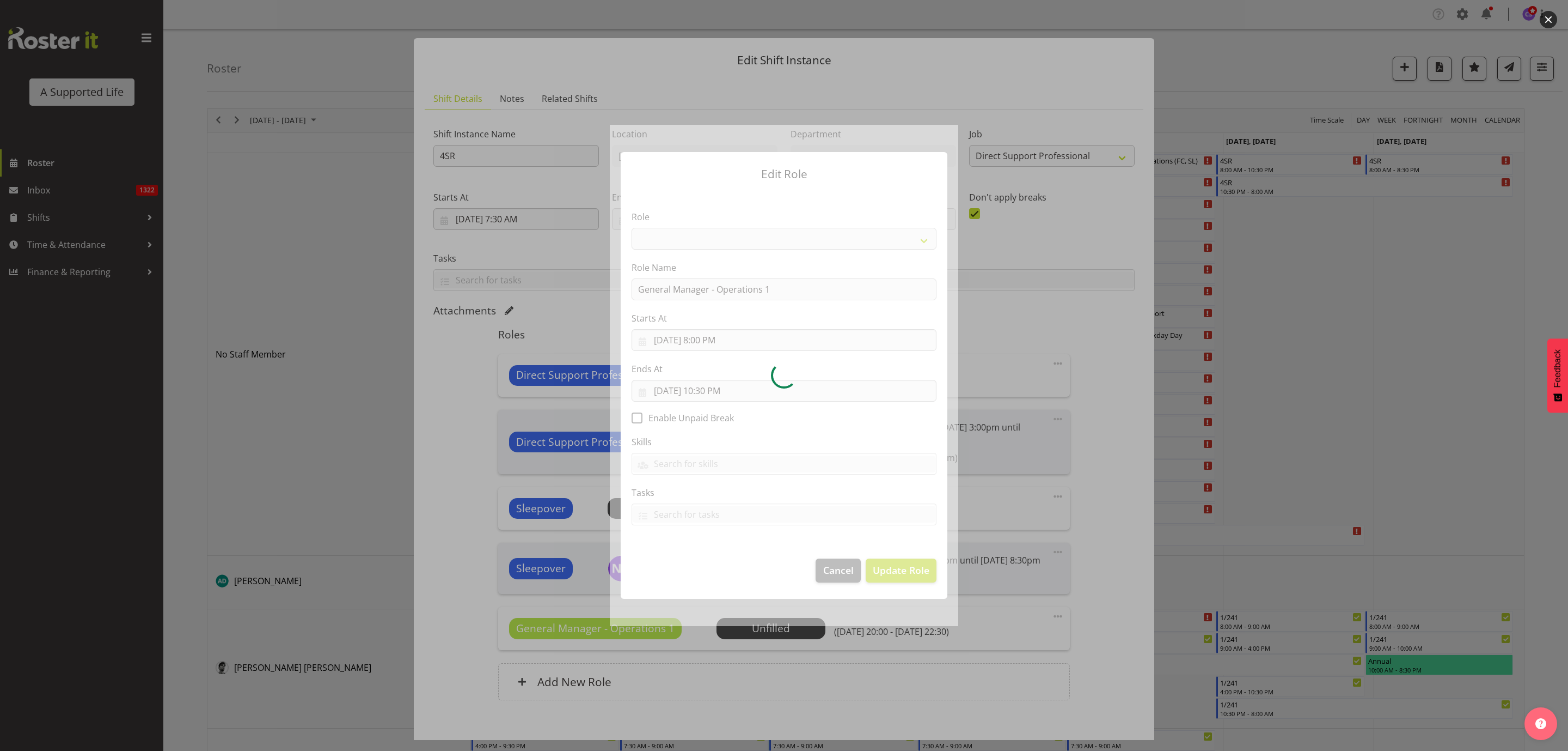
click at [755, 295] on div at bounding box center [784, 375] width 348 height 501
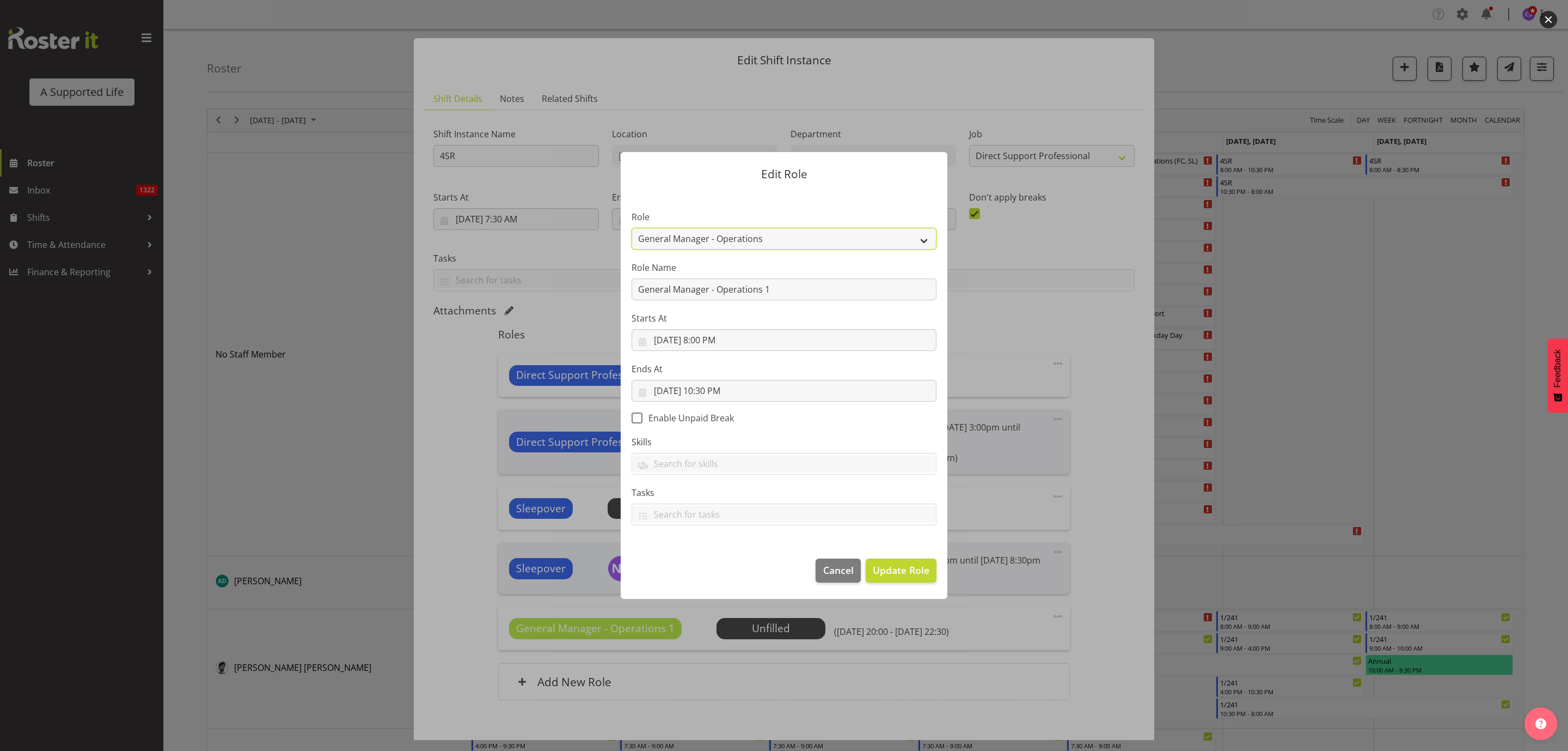
click at [802, 238] on select "Accounts and Payroll Admin Support Aspirations & Support Facilitator Chief Exec…" at bounding box center [784, 239] width 305 height 22
select select "519"
click at [632, 228] on select "Accounts and Payroll Admin Support Aspirations & Support Facilitator Chief Exec…" at bounding box center [784, 239] width 305 height 22
click at [742, 292] on input "General Manager - Operations 1" at bounding box center [784, 289] width 305 height 22
drag, startPoint x: 785, startPoint y: 288, endPoint x: 534, endPoint y: 311, distance: 252.1
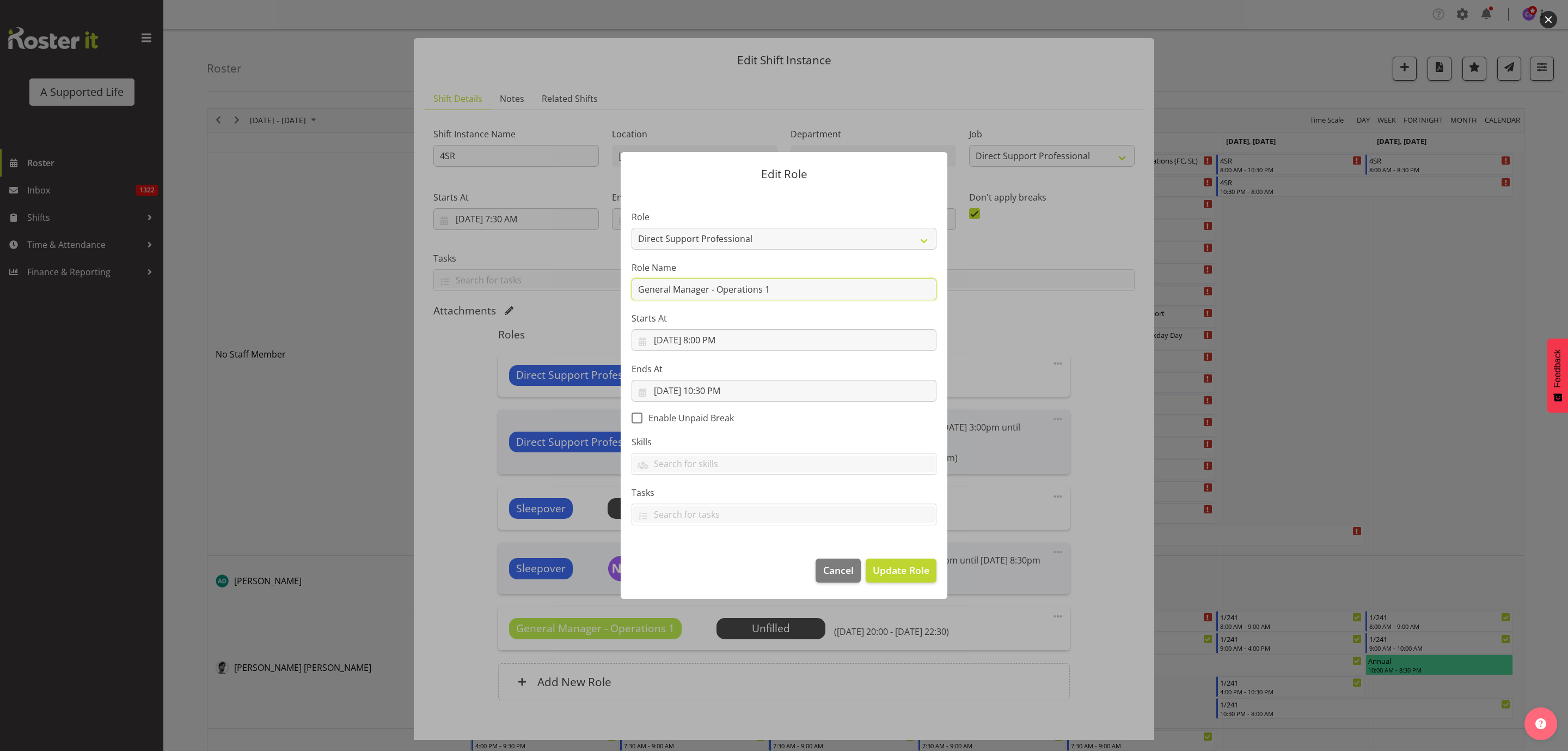
click at [534, 311] on form "Edit Role Role Accounts and Payroll Admin Support Aspirations & Support Facilit…" at bounding box center [784, 375] width 523 height 501
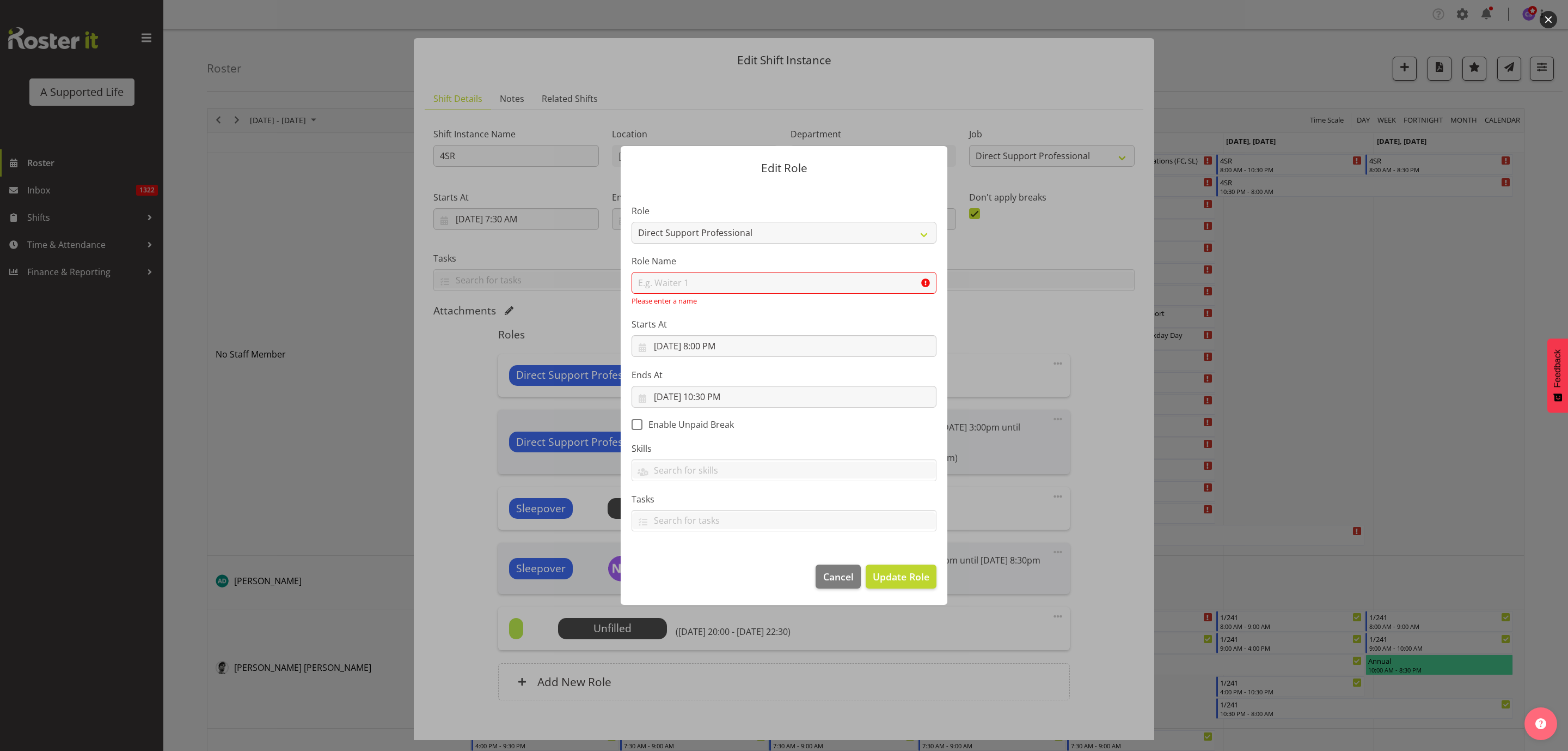
drag, startPoint x: 694, startPoint y: 281, endPoint x: 1054, endPoint y: 311, distance: 361.2
click at [1054, 311] on div at bounding box center [784, 375] width 1568 height 751
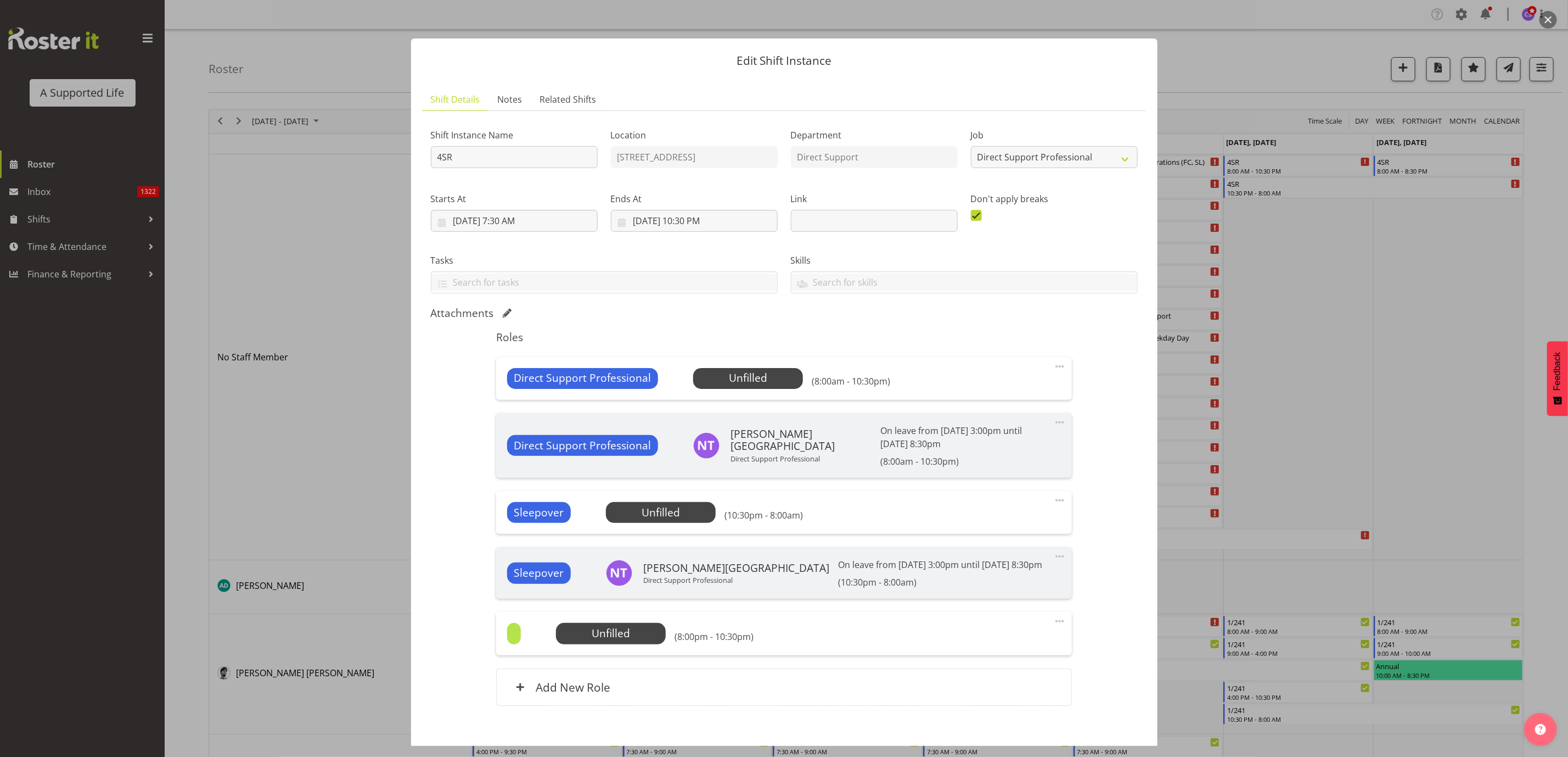
click at [1053, 621] on span at bounding box center [1059, 621] width 13 height 13
click at [1018, 680] on link "Delete" at bounding box center [1014, 685] width 106 height 20
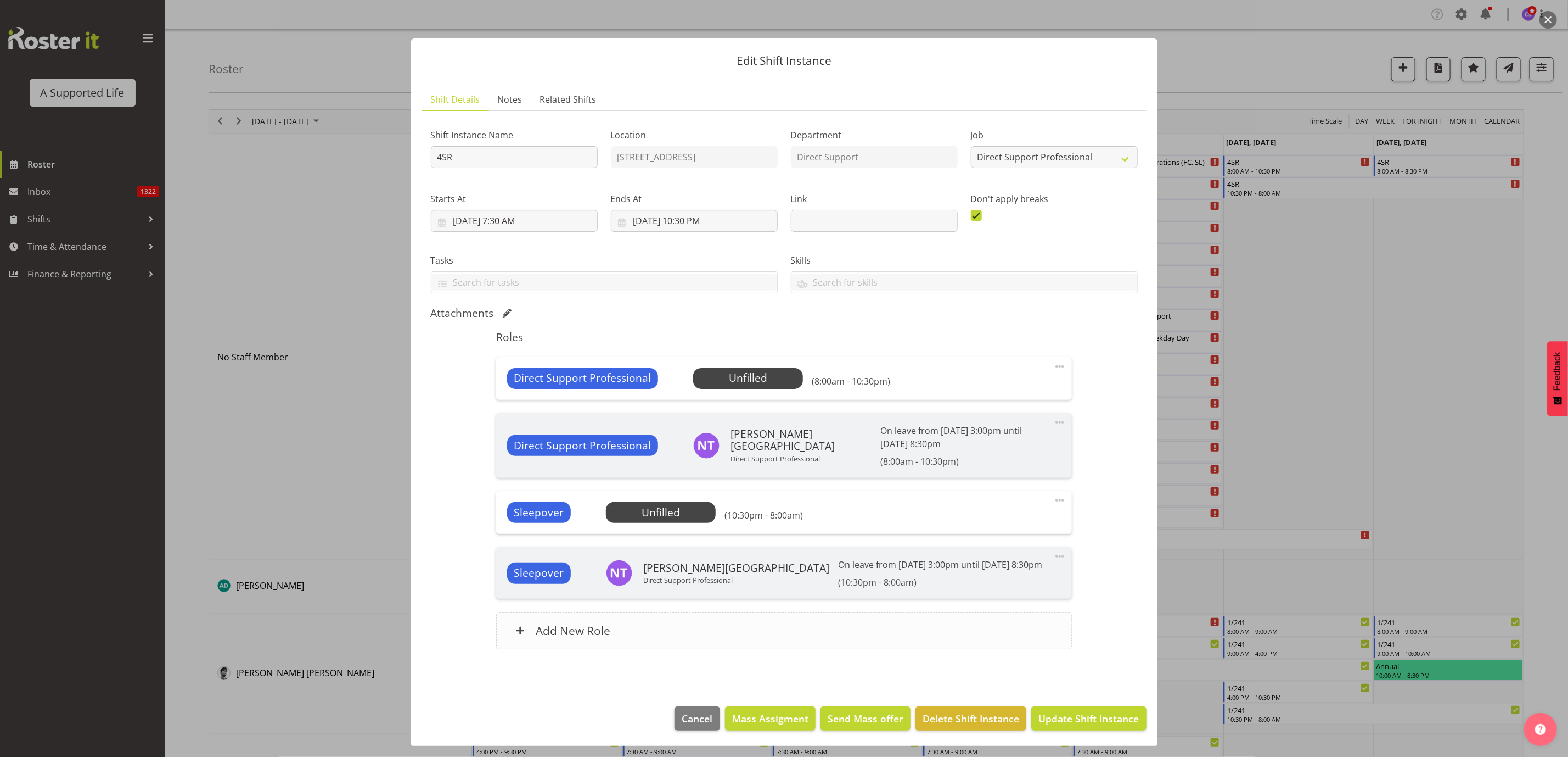
click at [883, 635] on div "Add New Role" at bounding box center [784, 630] width 576 height 37
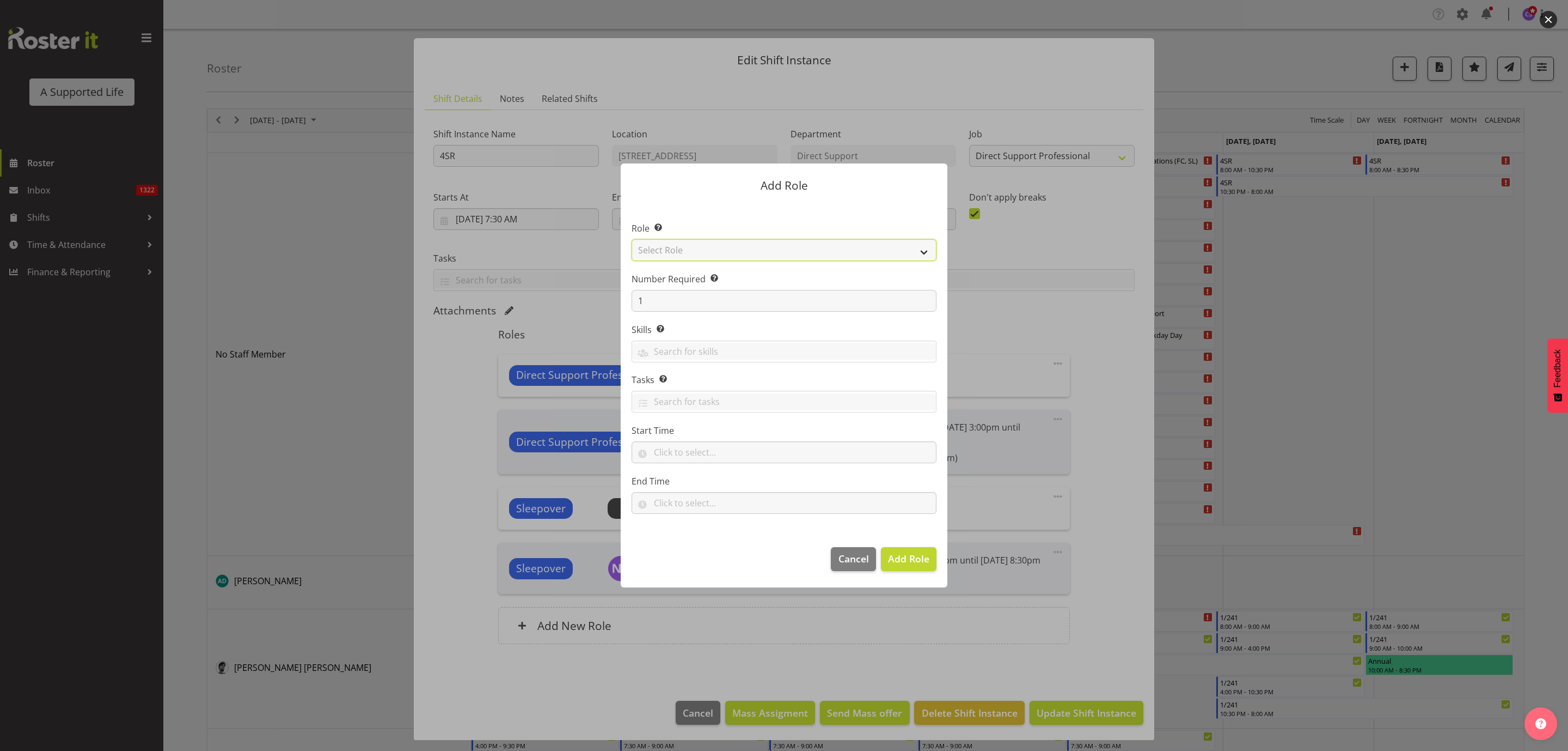
click at [792, 249] on select "Select Role Accounts and Payroll Admin Support Aspirations & Support Facilitato…" at bounding box center [784, 250] width 305 height 22
select select "519"
click at [632, 239] on select "Select Role Accounts and Payroll Admin Support Aspirations & Support Facilitato…" at bounding box center [784, 250] width 305 height 22
click at [696, 450] on input "text" at bounding box center [784, 452] width 305 height 22
click at [698, 476] on select "00 00 01 02 03 04 05 06 07 08 09 10 11 12 13 14 15 16 17 18 19 20 21 22 23" at bounding box center [706, 481] width 24 height 22
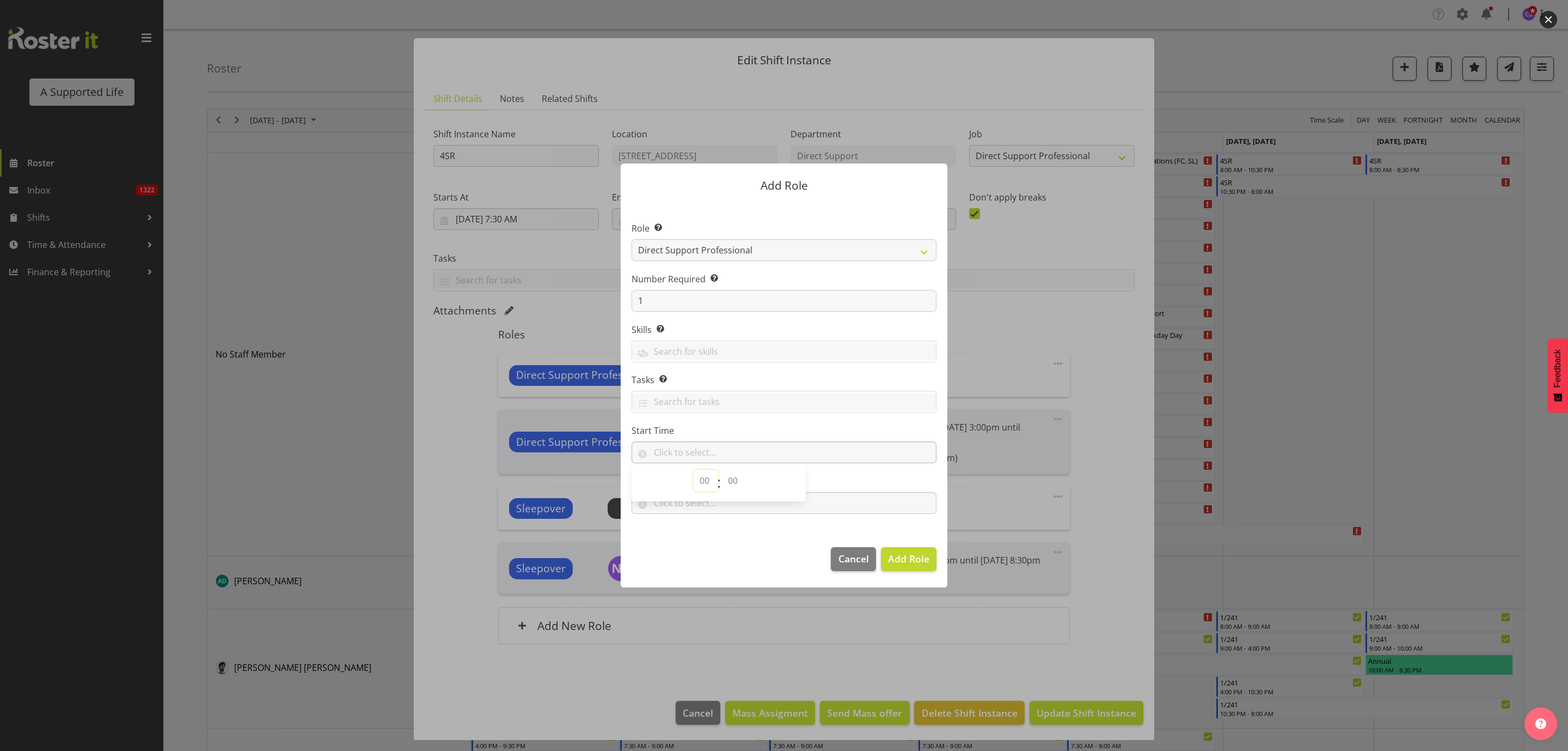
select select "20"
click at [694, 470] on select "00 00 01 02 03 04 05 06 07 08 09 10 11 12 13 14 15 16 17 18 19 20 21 22 23" at bounding box center [706, 481] width 24 height 22
click at [734, 478] on select "00 00 01 02 03 04 05 06 07 08 09 10 11 12 13 14 15 16 17 18 19 20 21 22 23 24 2…" at bounding box center [734, 481] width 24 height 22
select select "0"
click at [722, 470] on select "00 00 01 02 03 04 05 06 07 08 09 10 11 12 13 14 15 16 17 18 19 20 21 22 23 24 2…" at bounding box center [734, 481] width 24 height 22
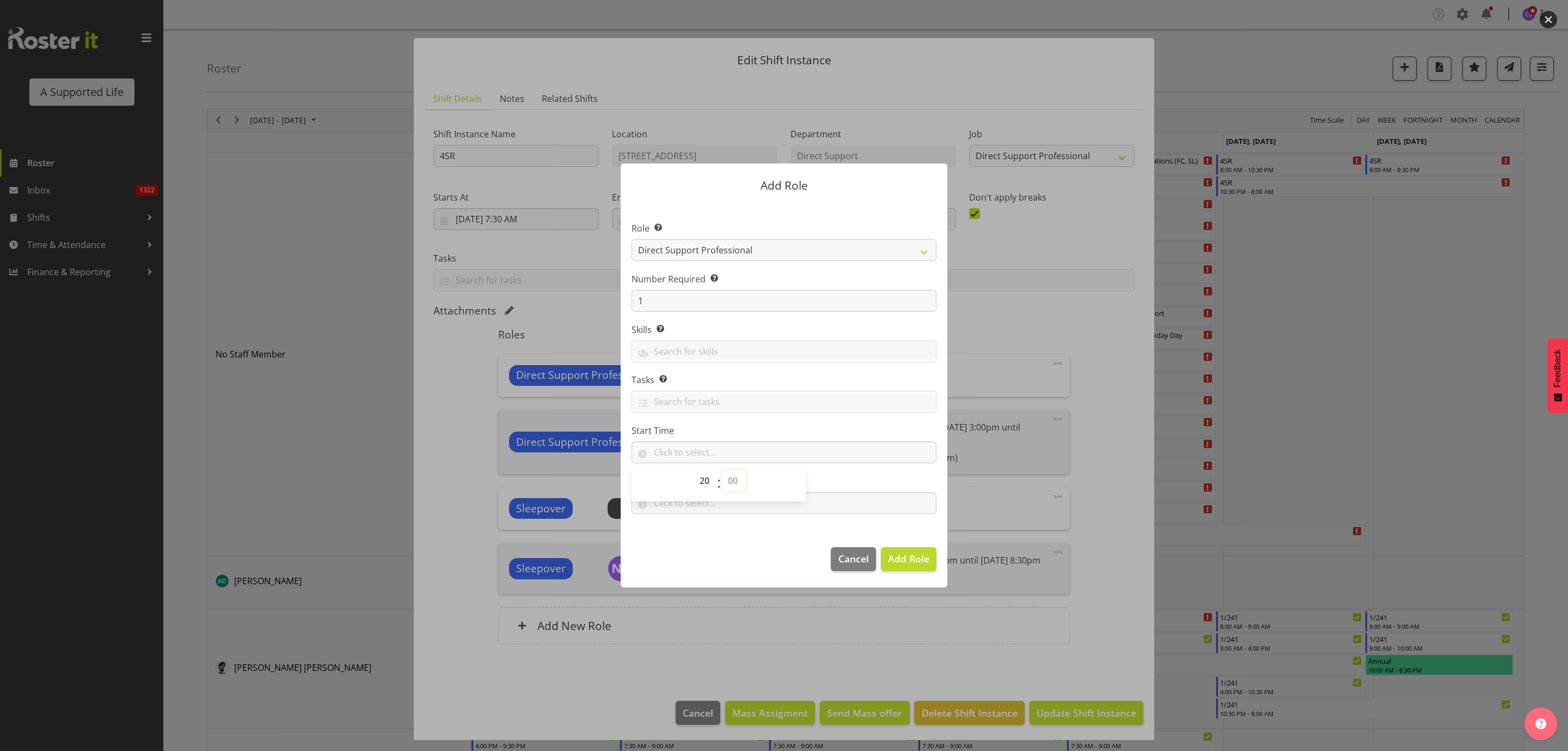
type input "20:00"
click at [844, 500] on input "text" at bounding box center [784, 503] width 305 height 22
click at [699, 524] on select "00 00 01 02 03 04 05 06 07 08 09 10 11 12 13 14 15 16 17 18 19 20 21 22 23" at bounding box center [706, 531] width 24 height 22
select select "22"
click at [694, 520] on select "00 00 01 02 03 04 05 06 07 08 09 10 11 12 13 14 15 16 17 18 19 20 21 22 23" at bounding box center [706, 531] width 24 height 22
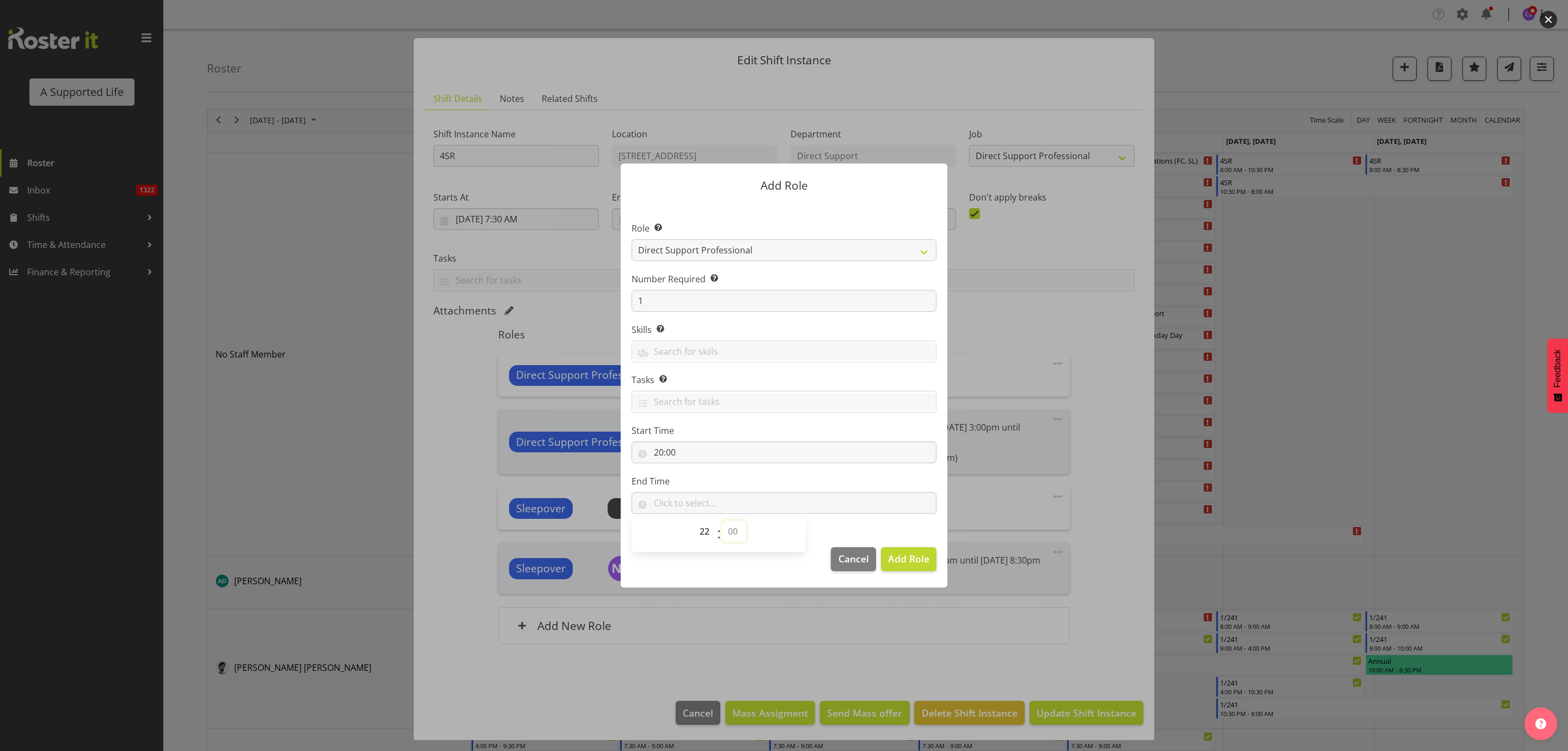
click at [735, 531] on select "00 00 01 02 03 04 05 06 07 08 09 10 11 12 13 14 15 16 17 18 19 20 21 22 23 24 2…" at bounding box center [734, 531] width 24 height 22
select select "30"
click at [722, 520] on select "00 00 01 02 03 04 05 06 07 08 09 10 11 12 13 14 15 16 17 18 19 20 21 22 23 24 2…" at bounding box center [734, 531] width 24 height 22
type input "22:30"
click at [911, 556] on span "Add Role" at bounding box center [909, 558] width 41 height 13
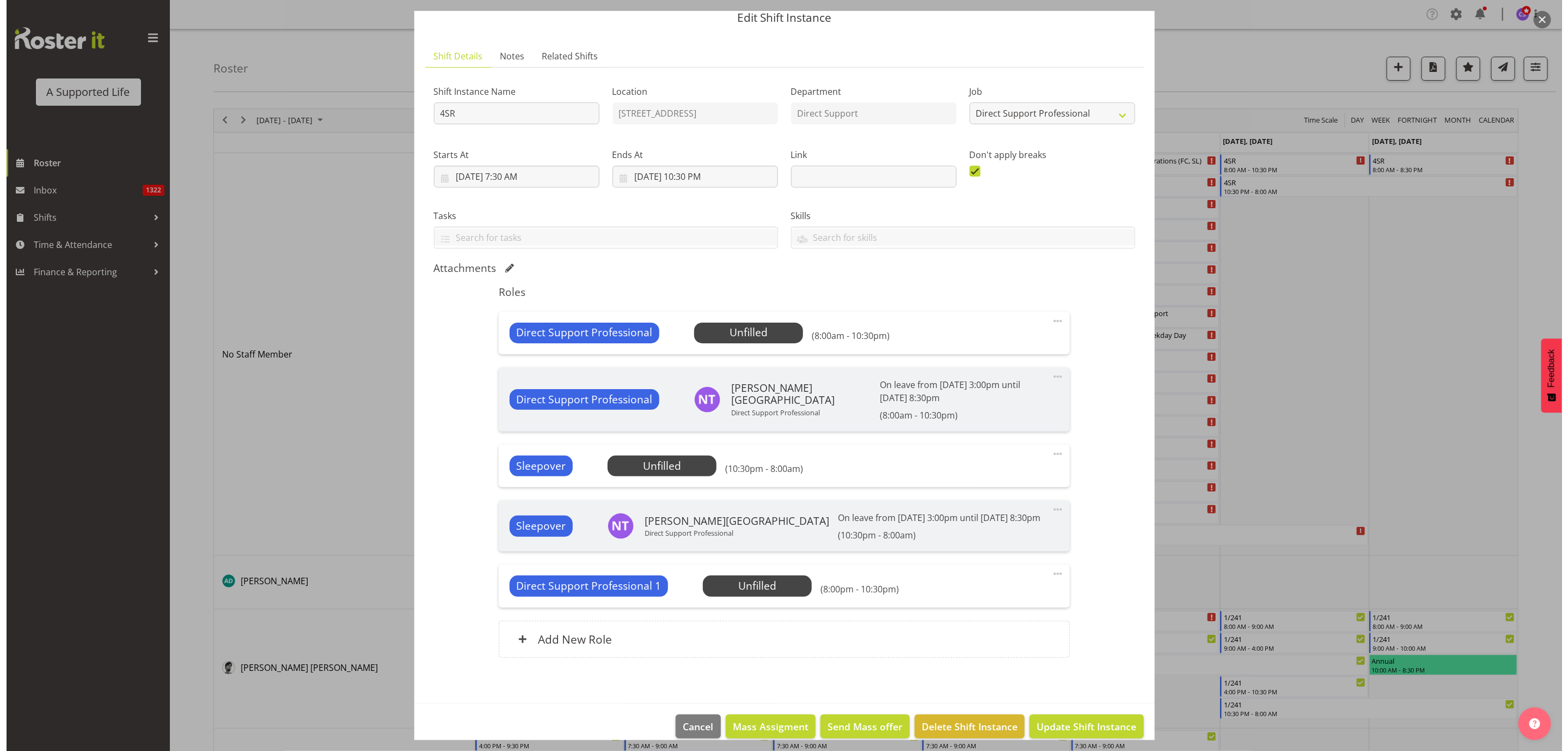
scroll to position [58, 0]
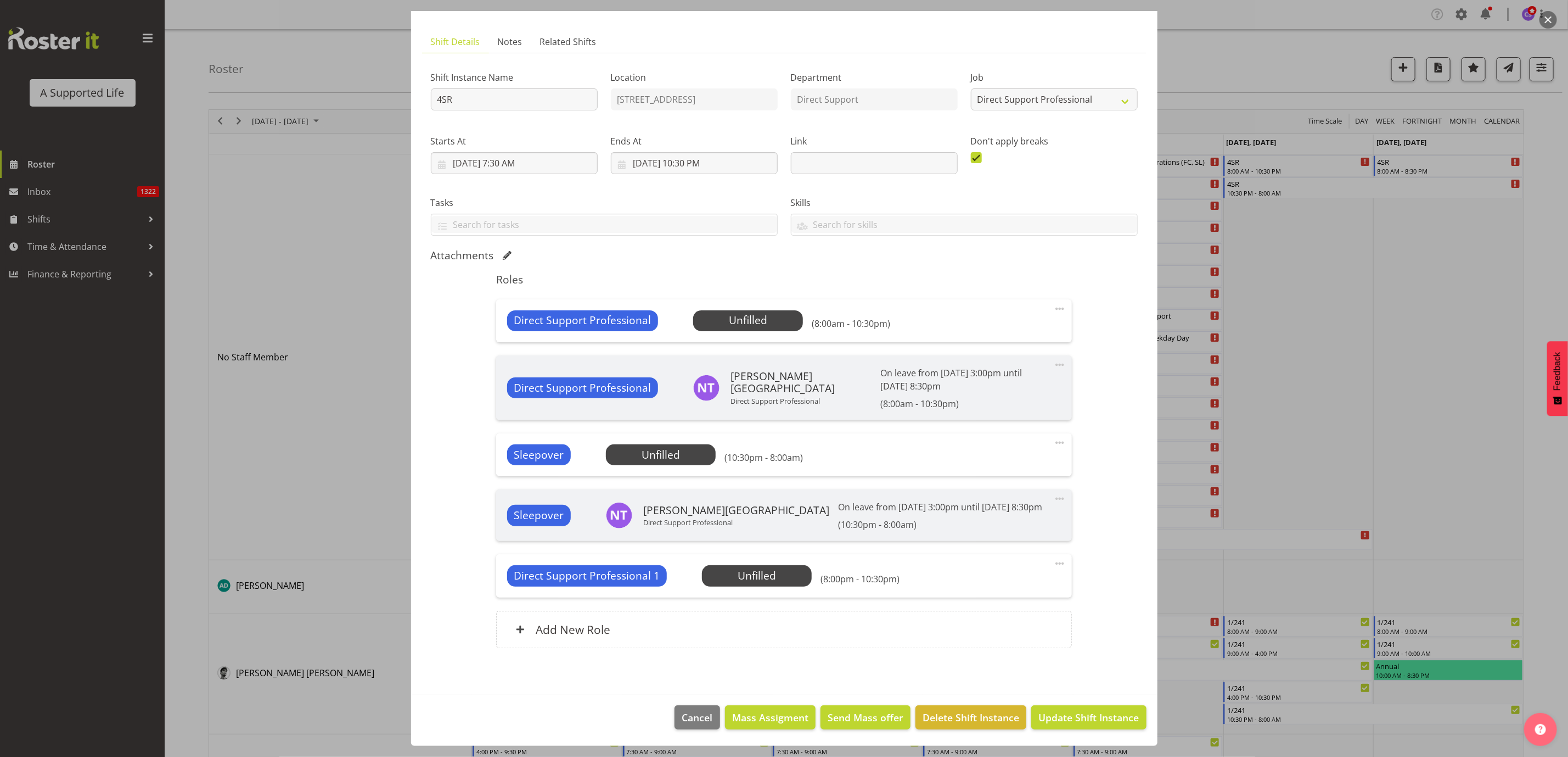
click at [1054, 309] on span at bounding box center [1059, 308] width 13 height 13
click at [1023, 328] on link "Edit" at bounding box center [1014, 333] width 106 height 20
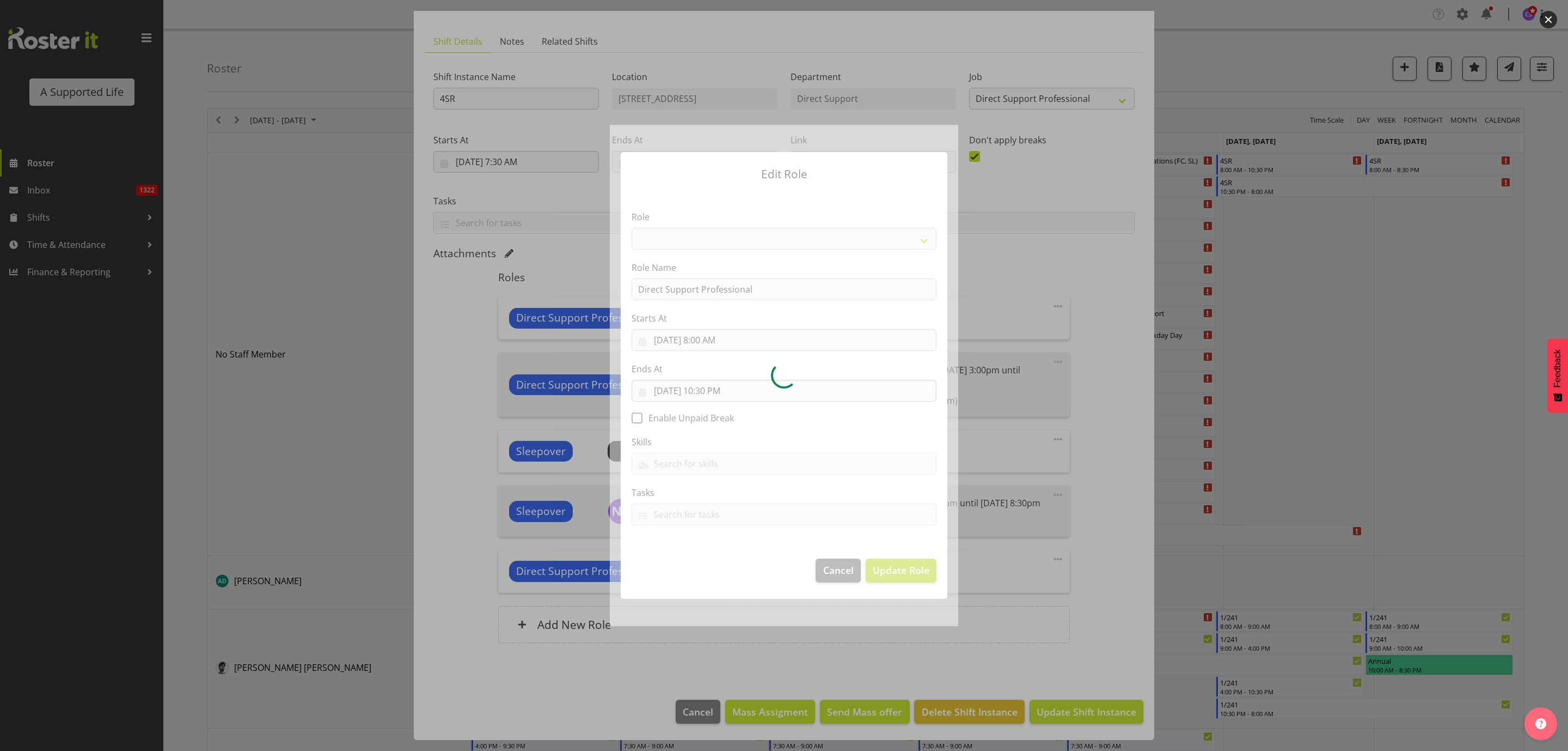
select select "519"
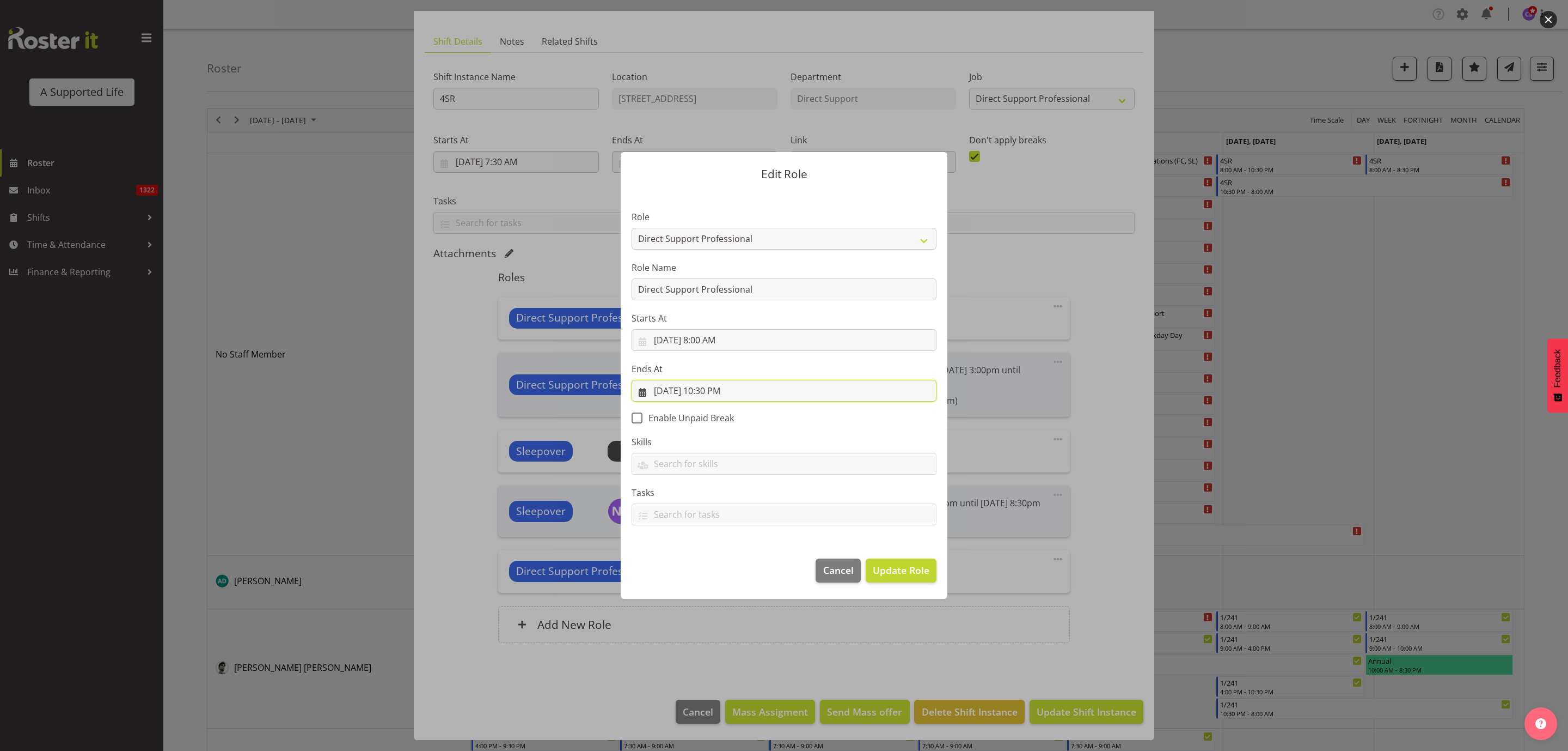
click at [716, 391] on input "[DATE] 10:30 PM" at bounding box center [784, 390] width 305 height 22
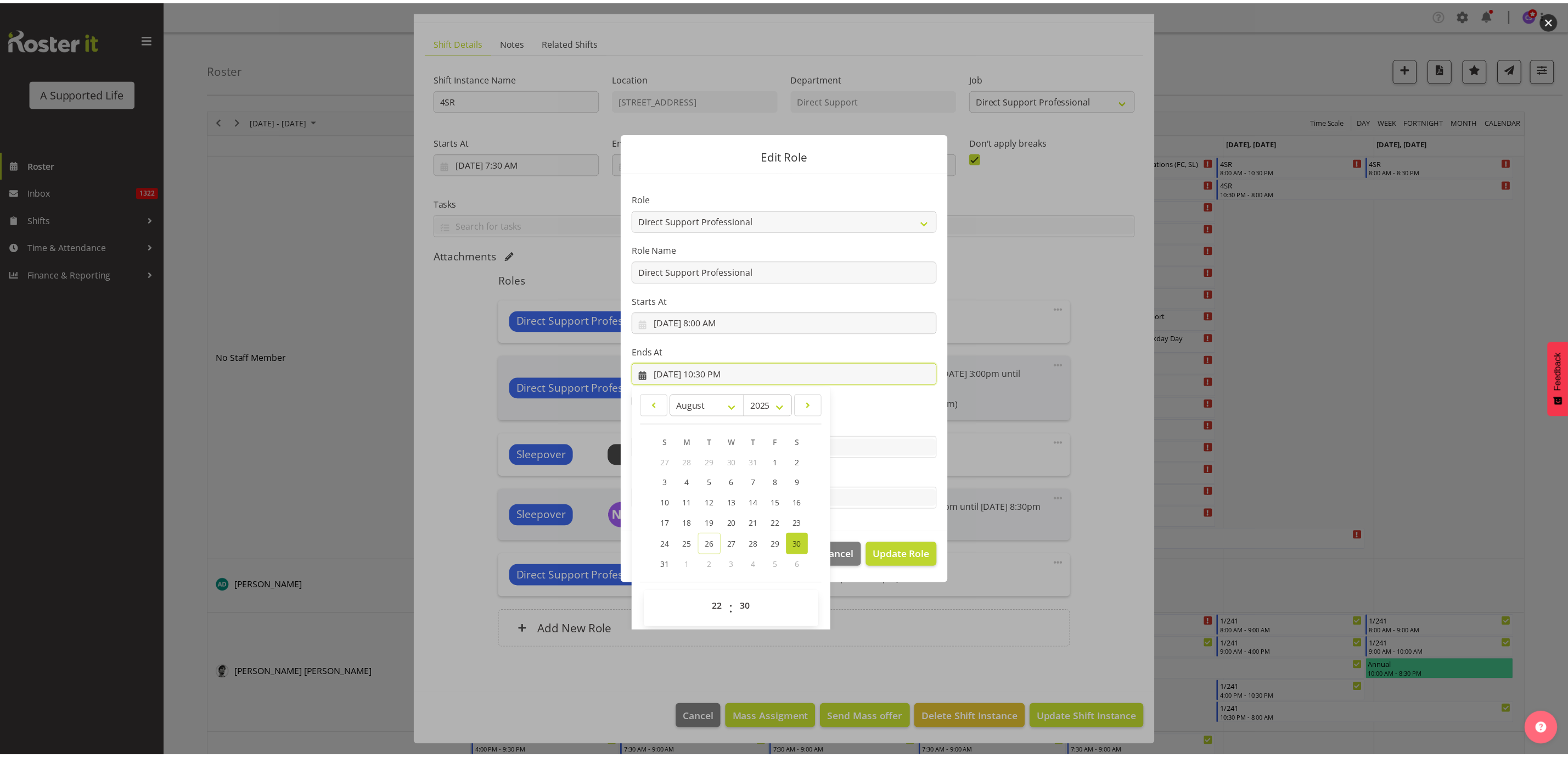
scroll to position [25, 0]
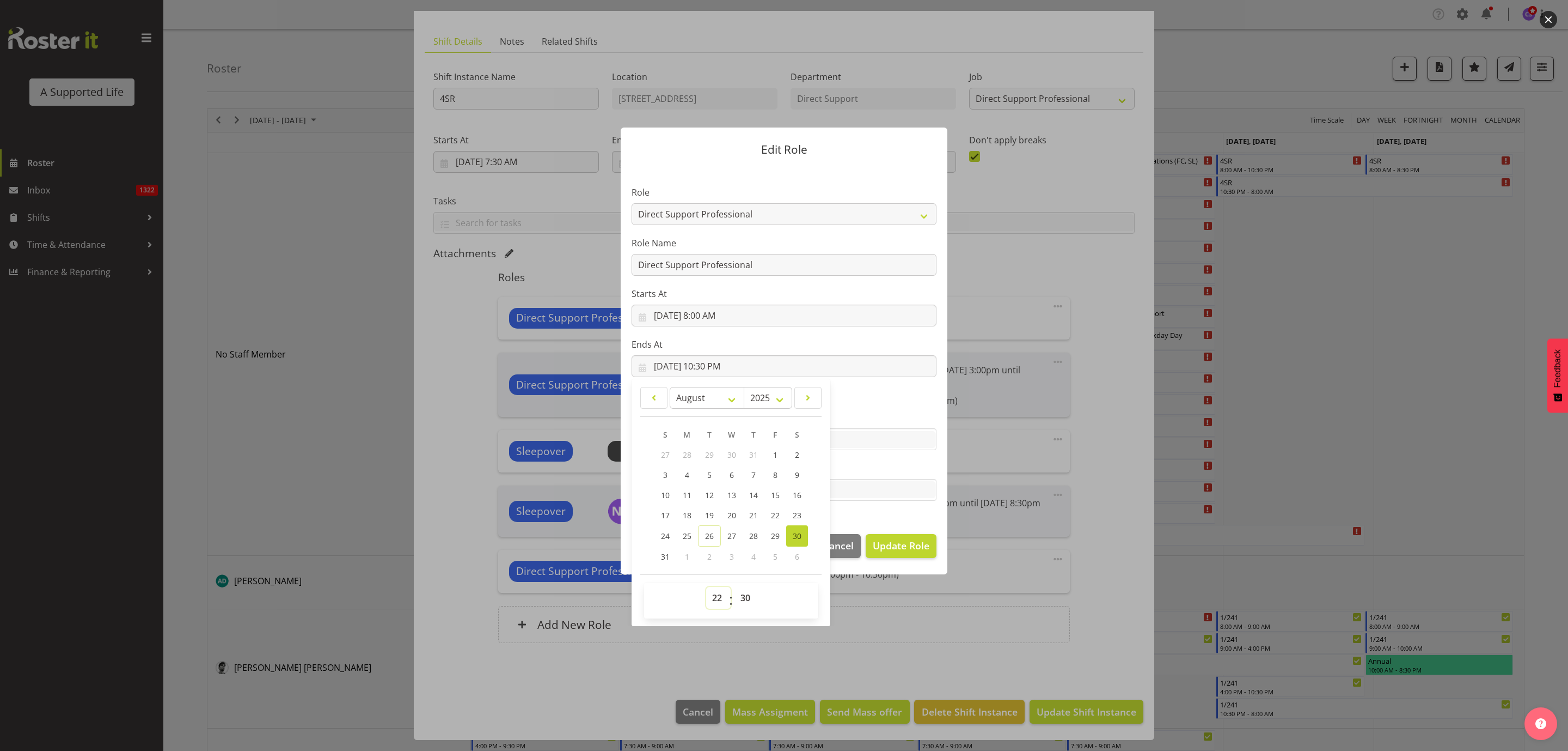
drag, startPoint x: 712, startPoint y: 599, endPoint x: 710, endPoint y: 591, distance: 8.2
click at [712, 599] on select "00 01 02 03 04 05 06 07 08 09 10 11 12 13 14 15 16 17 18 19 20 21 22 23" at bounding box center [718, 598] width 24 height 22
select select "20"
click at [706, 587] on select "00 01 02 03 04 05 06 07 08 09 10 11 12 13 14 15 16 17 18 19 20 21 22 23" at bounding box center [718, 598] width 24 height 22
type input "[DATE] 8:30 PM"
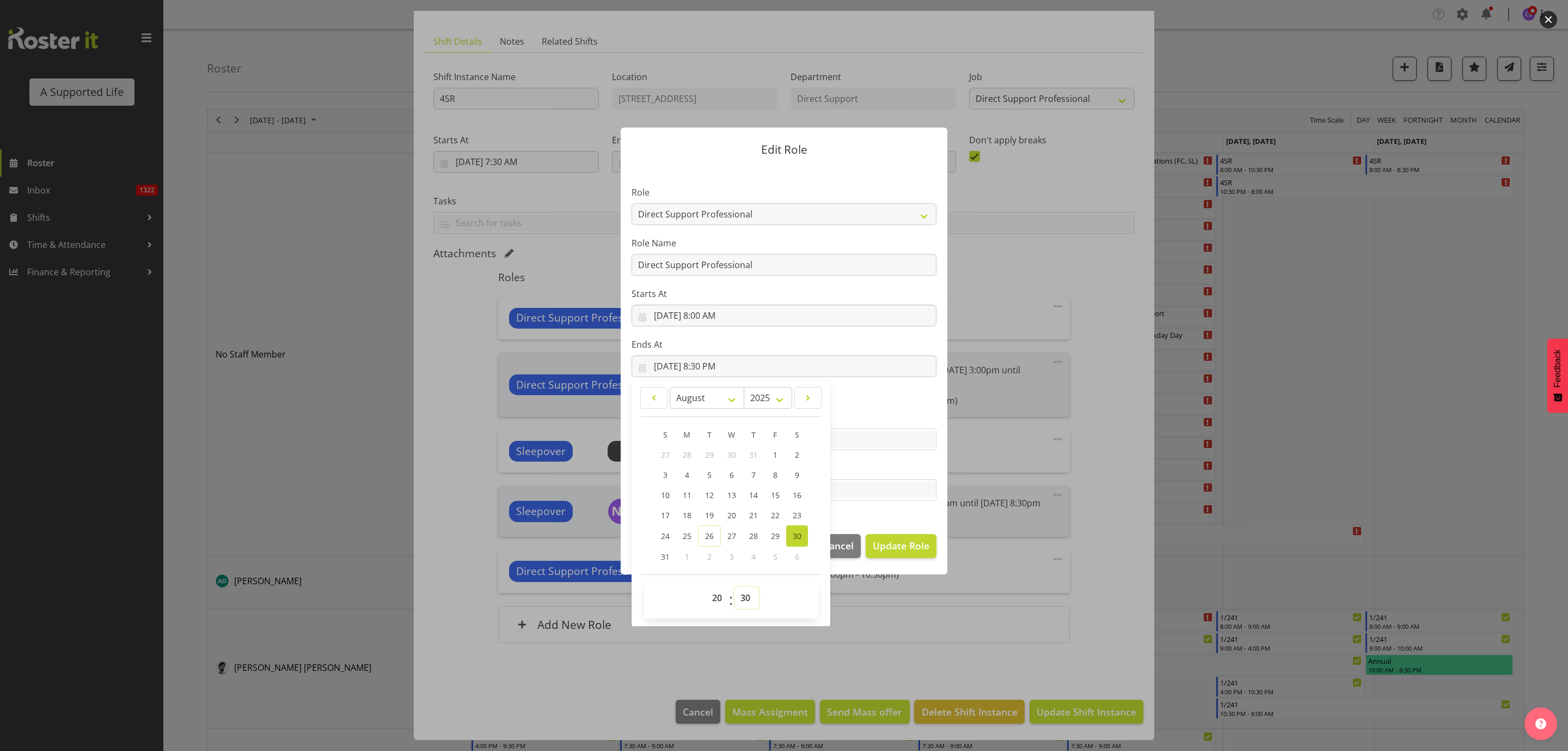
drag, startPoint x: 745, startPoint y: 605, endPoint x: 745, endPoint y: 587, distance: 18.0
click at [745, 605] on select "00 01 02 03 04 05 06 07 08 09 10 11 12 13 14 15 16 17 18 19 20 21 22 23 24 25 2…" at bounding box center [747, 598] width 24 height 22
select select "0"
click at [735, 587] on select "00 01 02 03 04 05 06 07 08 09 10 11 12 13 14 15 16 17 18 19 20 21 22 23 24 25 2…" at bounding box center [747, 598] width 24 height 22
type input "[DATE] 8:00 PM"
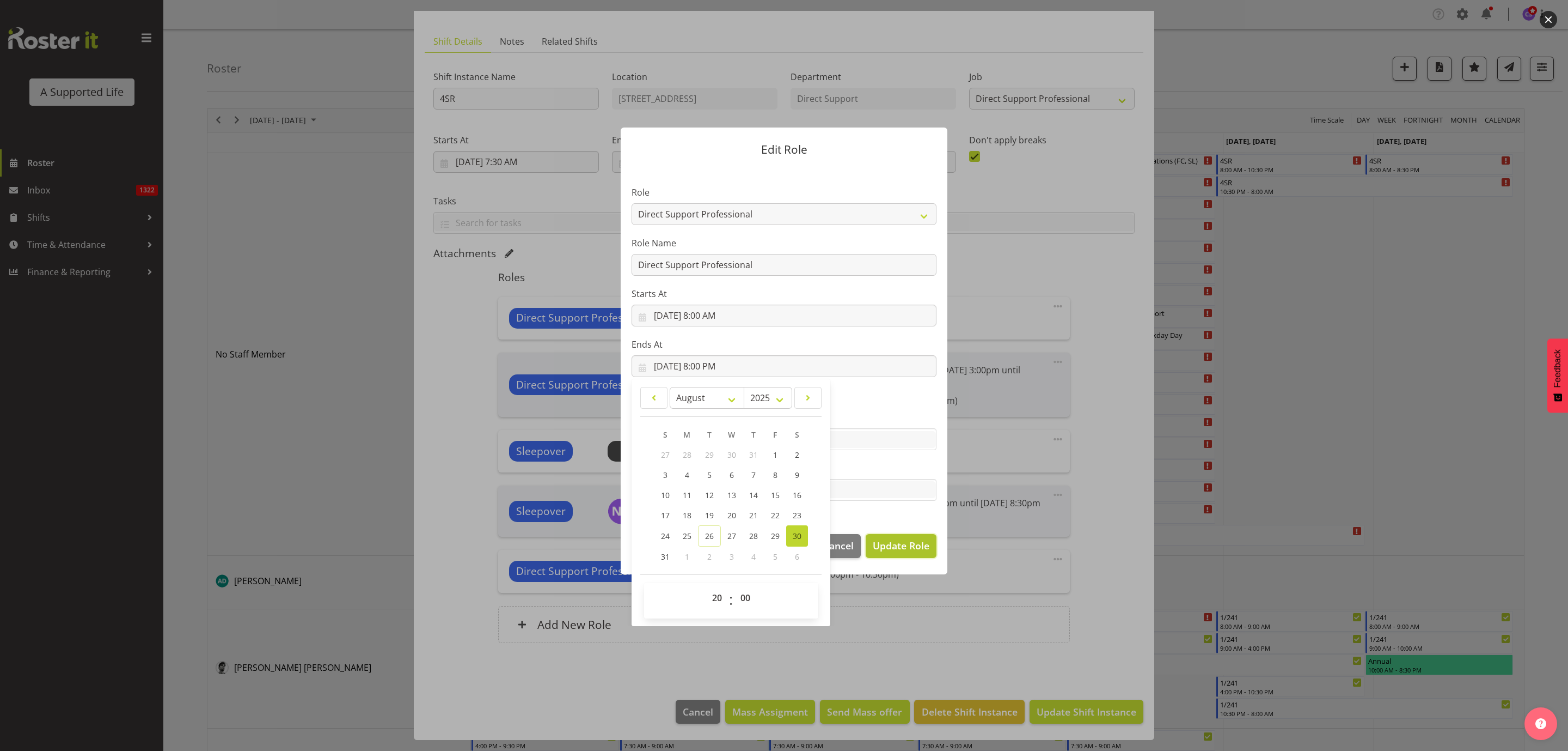
drag, startPoint x: 895, startPoint y: 546, endPoint x: 895, endPoint y: 538, distance: 8.0
click at [895, 545] on span "Update Role" at bounding box center [901, 545] width 57 height 14
select select
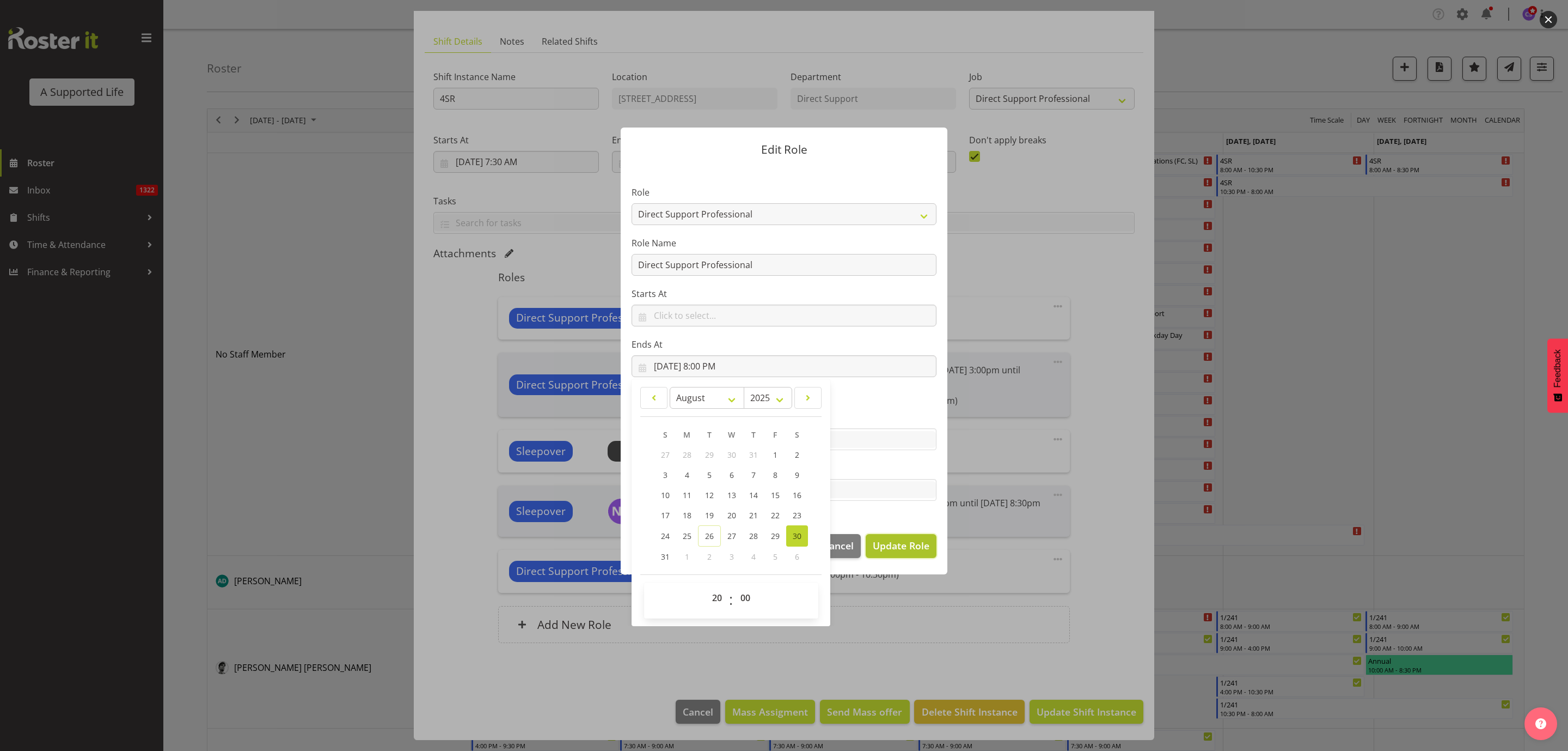
select select
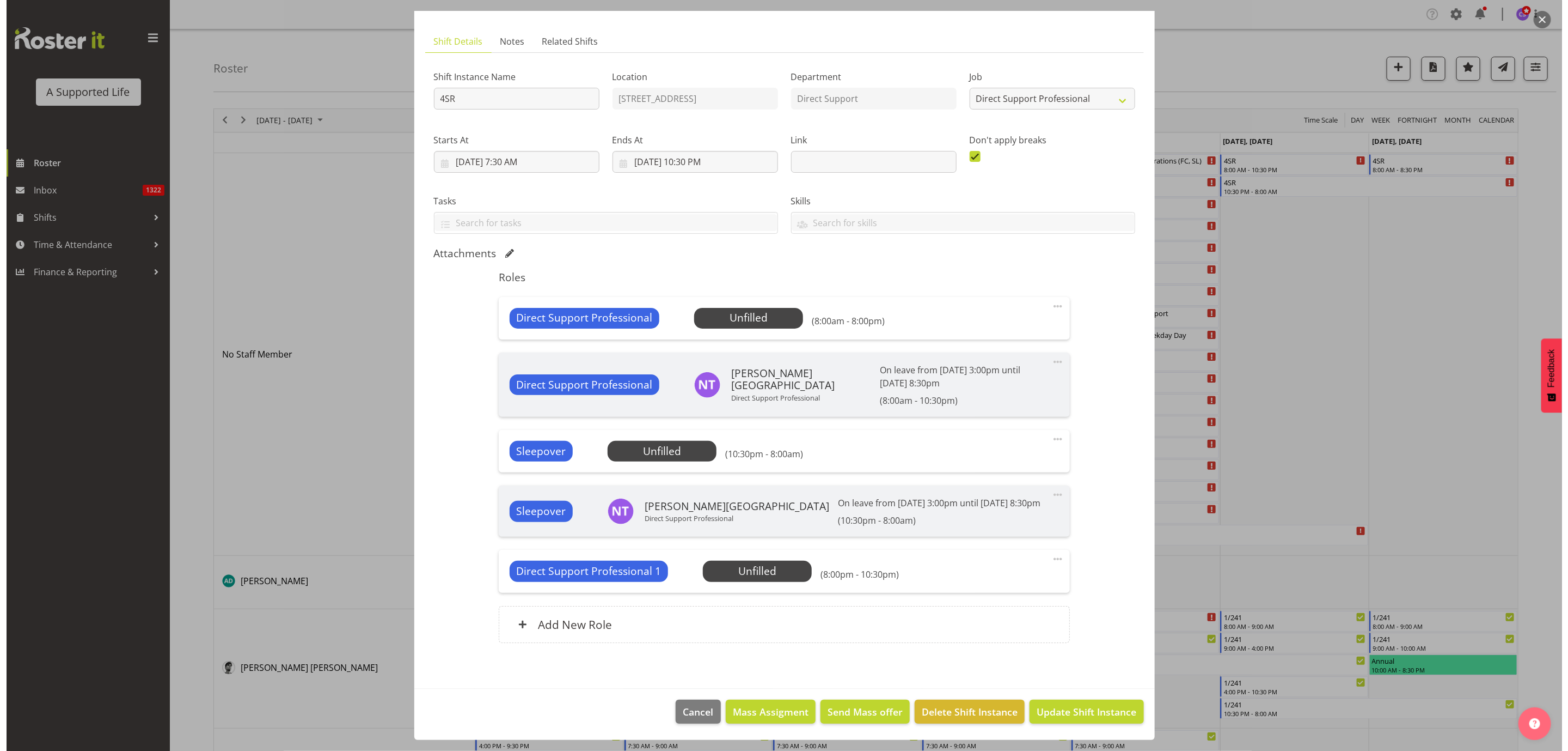
scroll to position [0, 0]
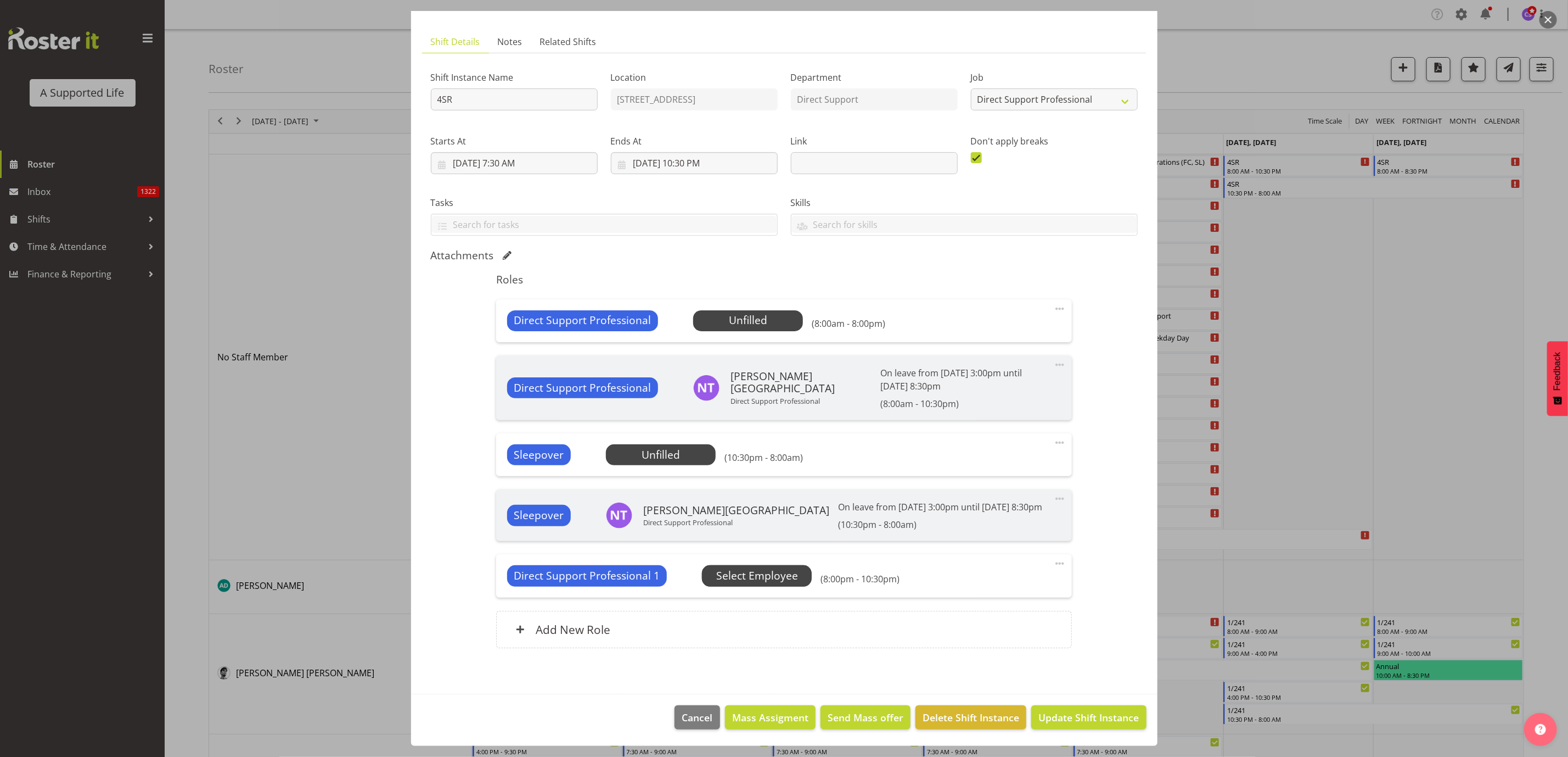
click at [0, 0] on span "Select Employee" at bounding box center [0, 0] width 0 height 0
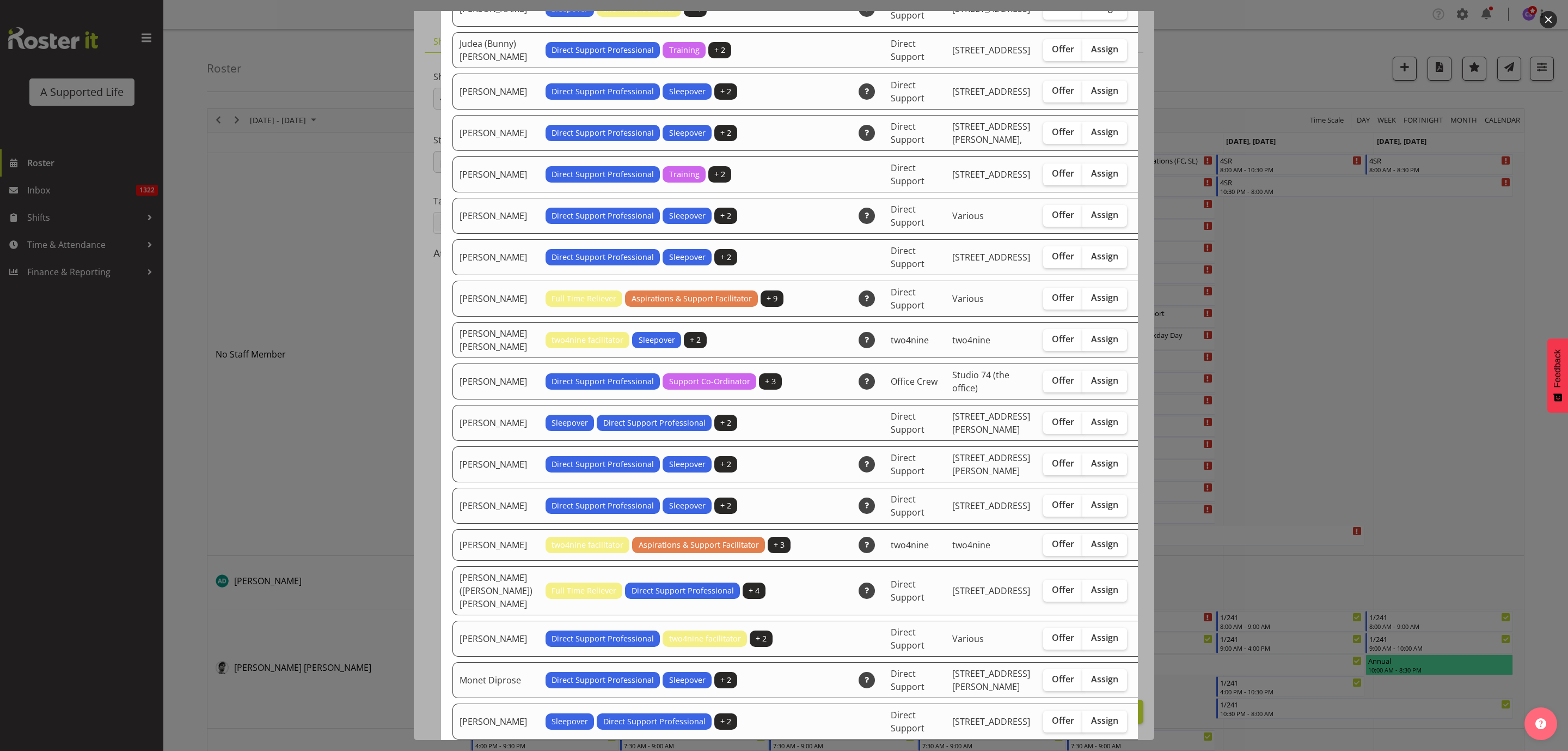
scroll to position [1880, 0]
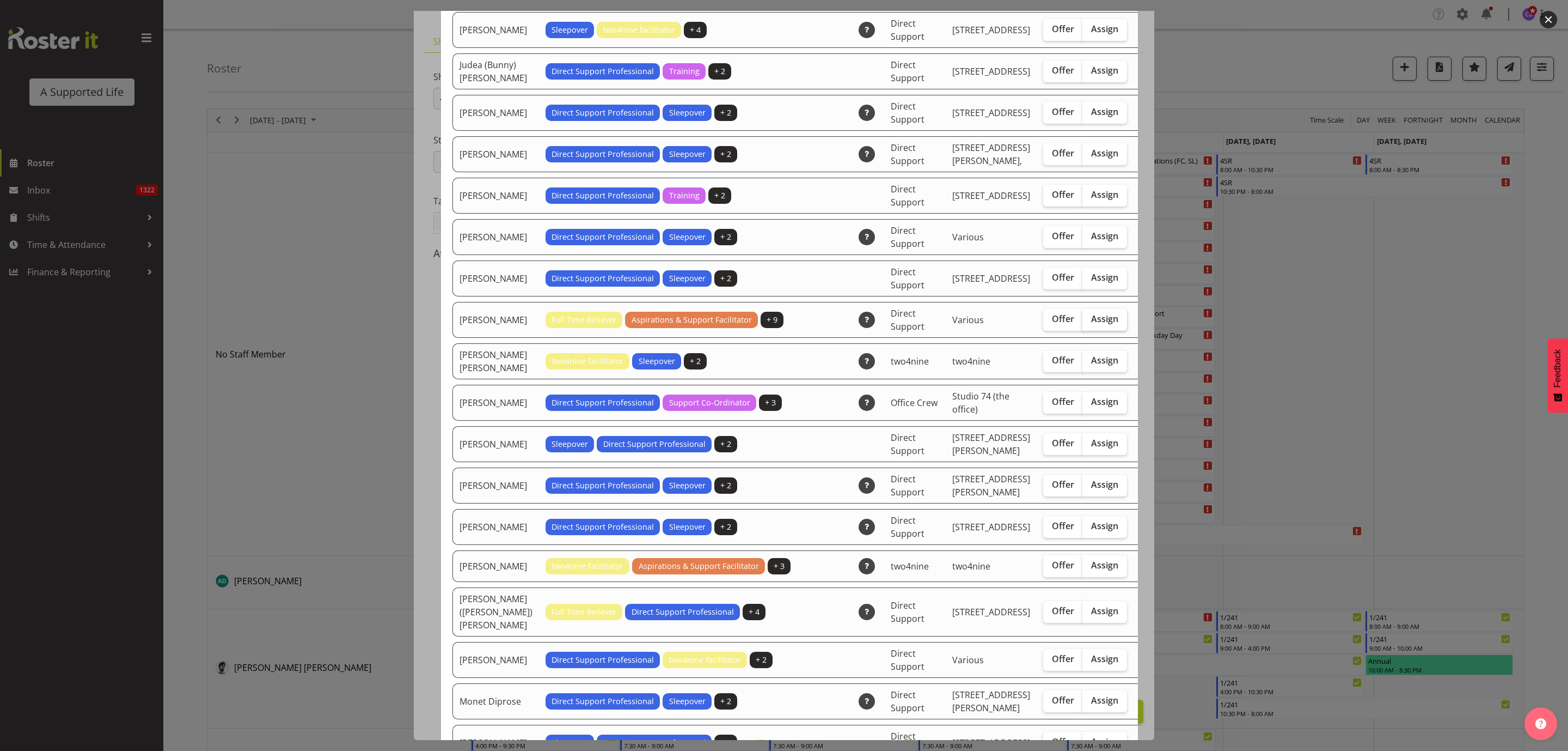
click at [1091, 324] on span "Assign" at bounding box center [1104, 319] width 27 height 11
click at [1082, 323] on input "Assign" at bounding box center [1086, 319] width 7 height 7
checkbox input "true"
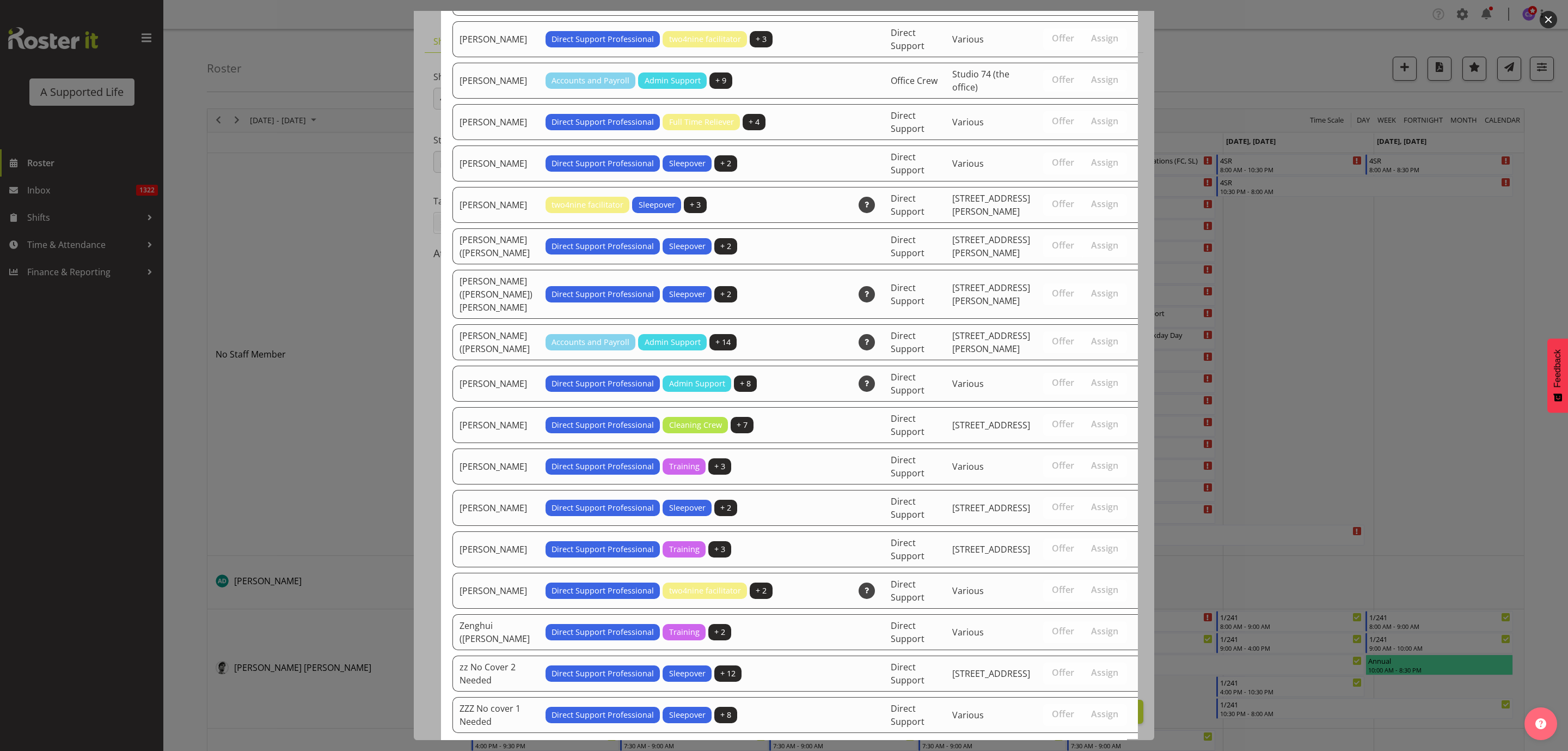
scroll to position [3435, 0]
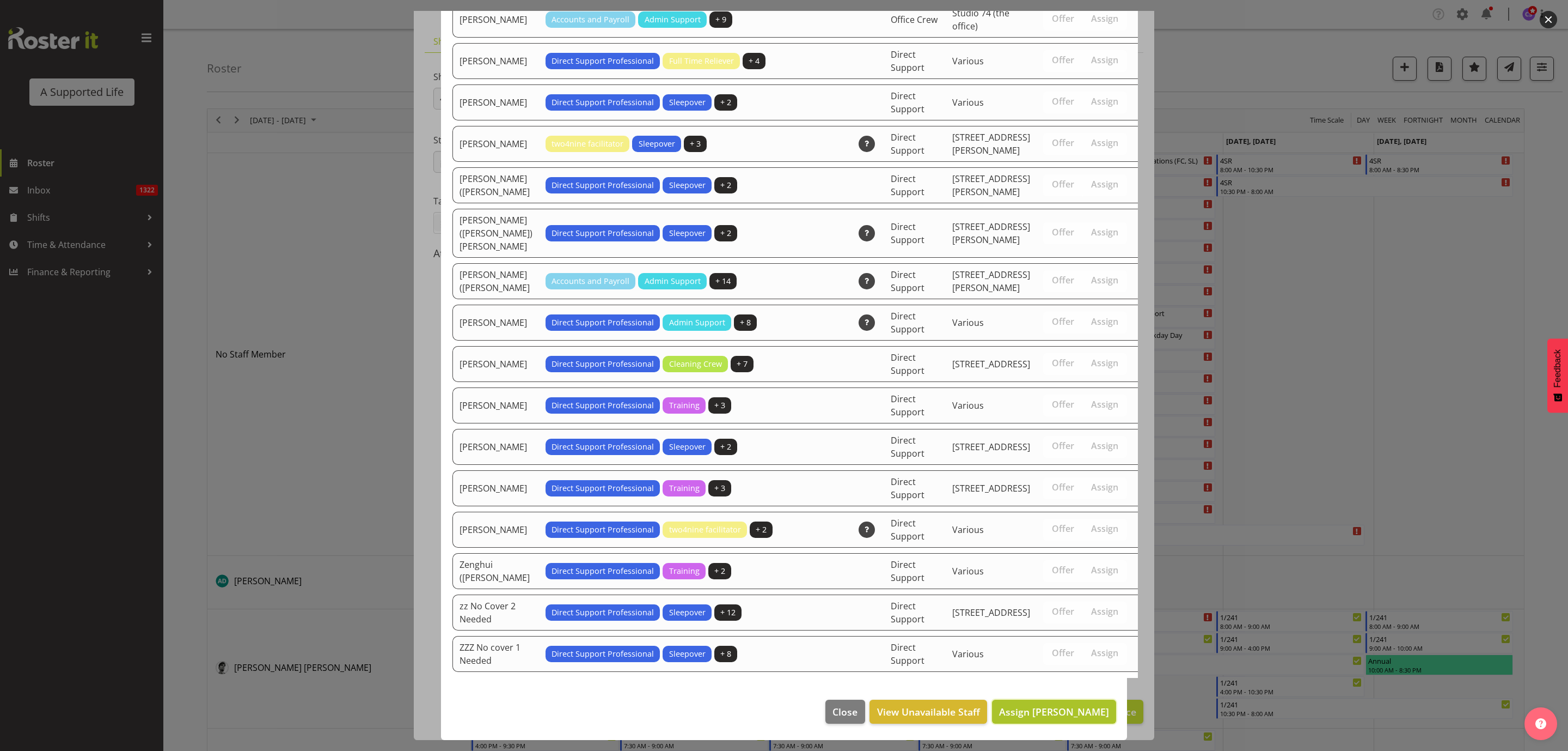
click at [1052, 713] on span "Assign [PERSON_NAME]" at bounding box center [1054, 711] width 110 height 13
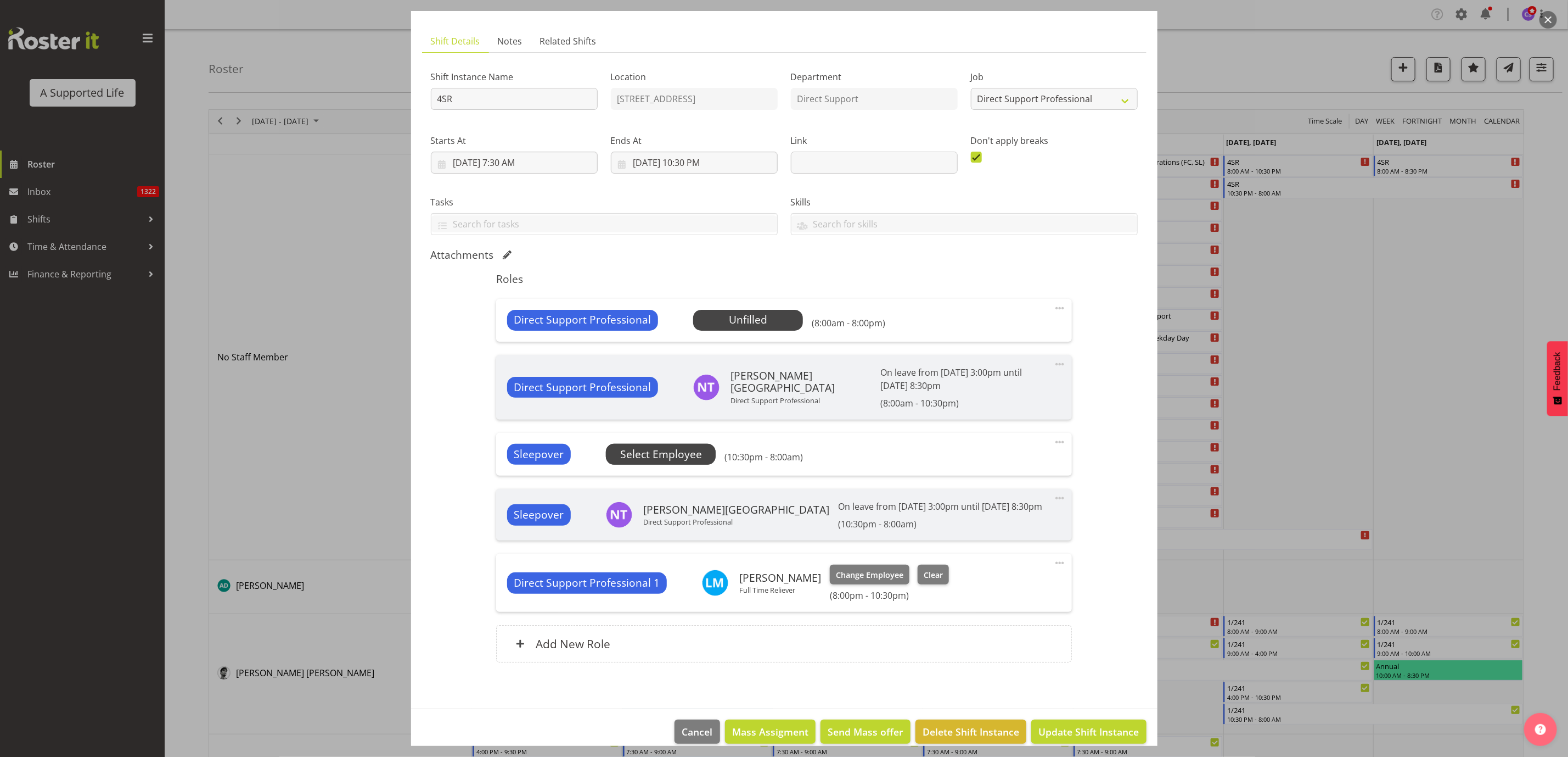
click at [0, 0] on span "Select Employee" at bounding box center [0, 0] width 0 height 0
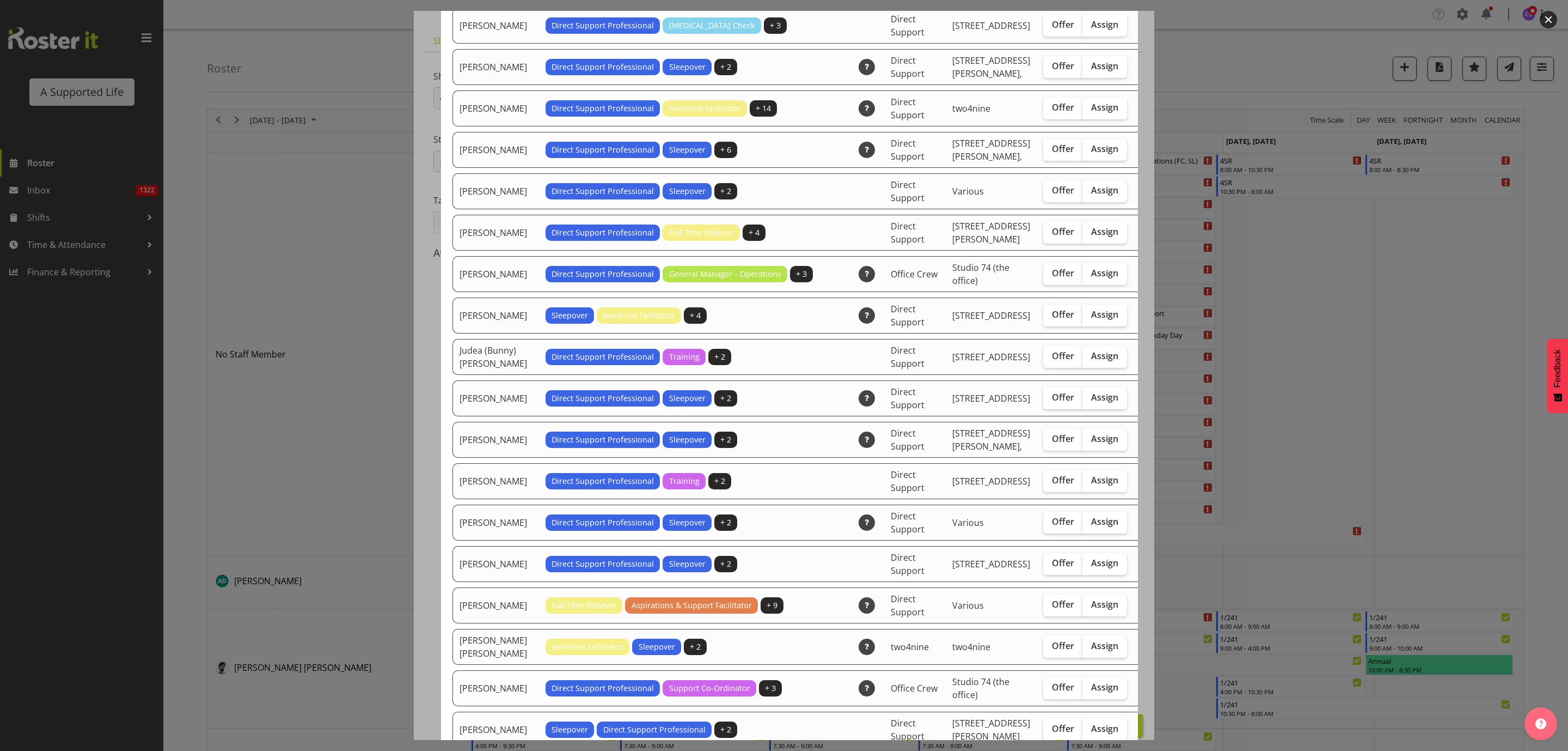
scroll to position [1798, 0]
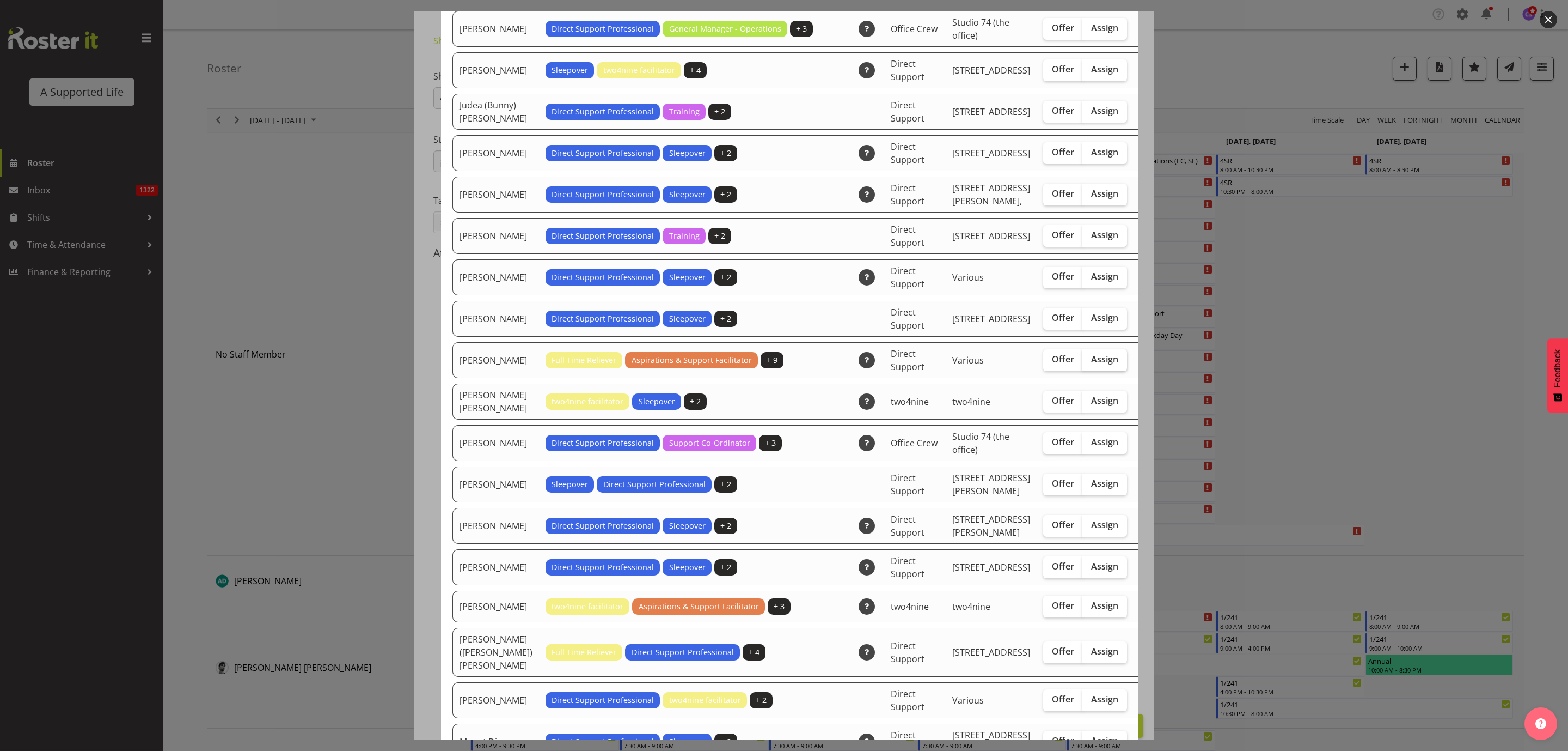
click at [1091, 364] on span "Assign" at bounding box center [1104, 359] width 27 height 11
click at [1082, 363] on input "Assign" at bounding box center [1086, 359] width 7 height 7
checkbox input "true"
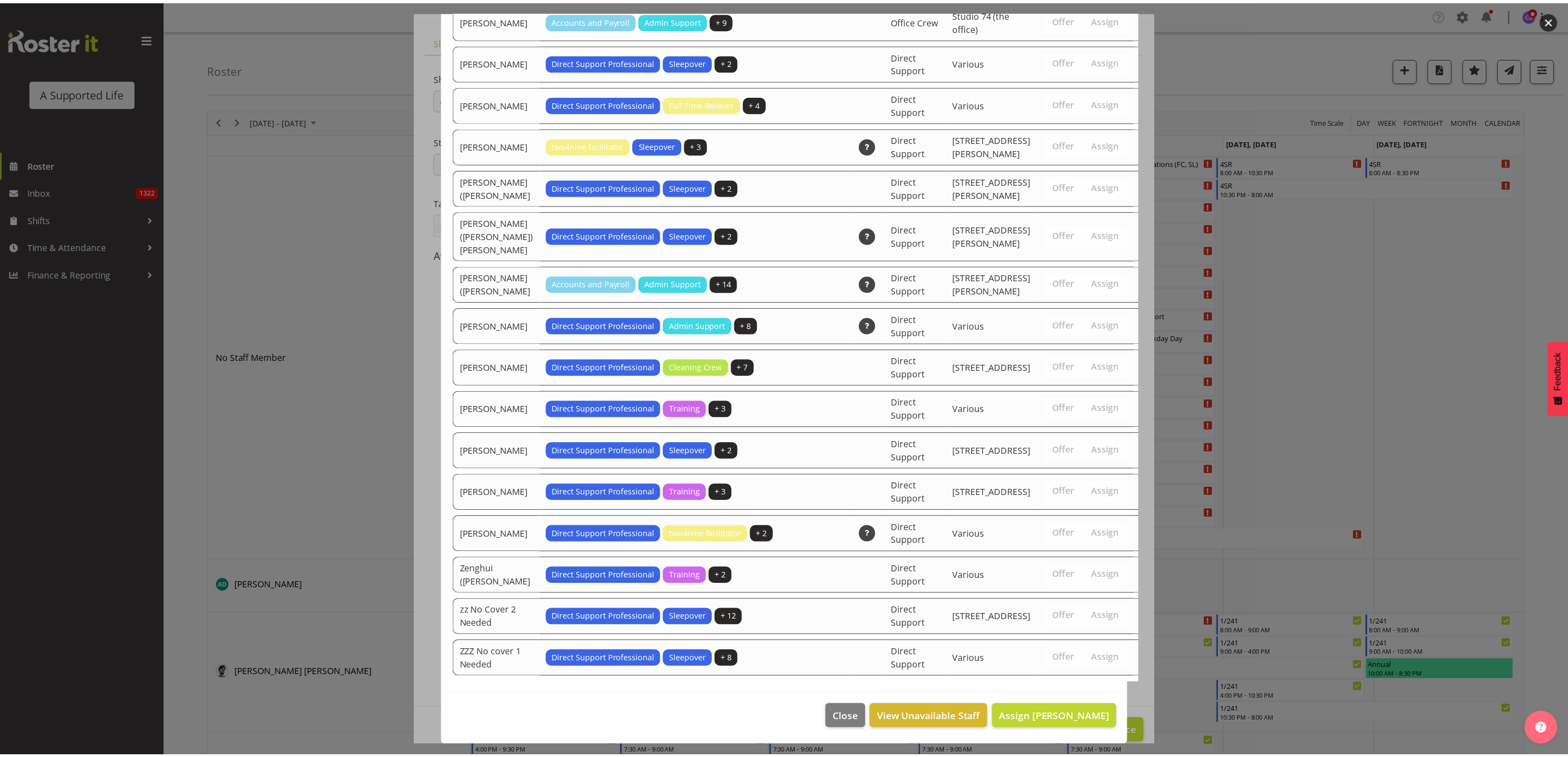
scroll to position [3407, 0]
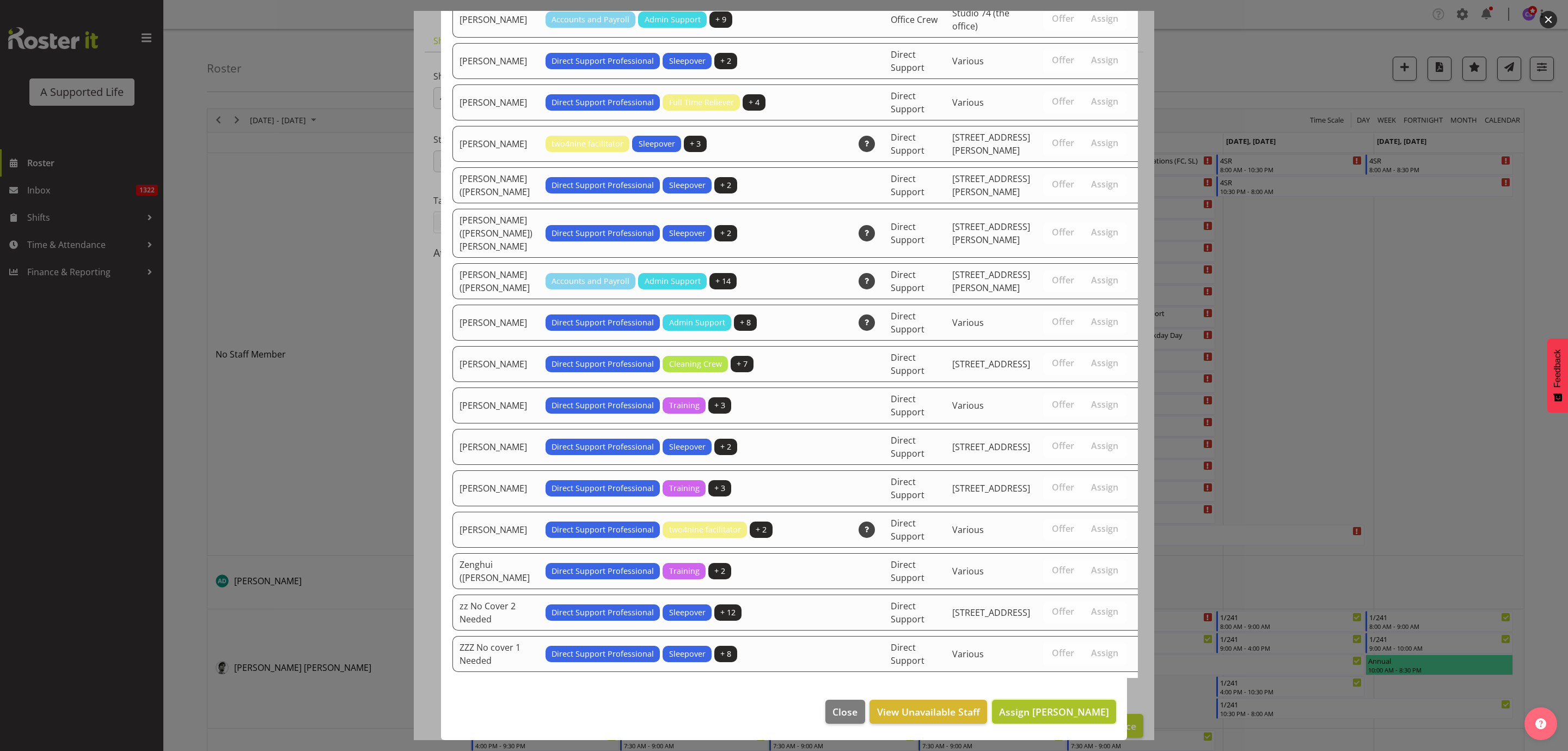
click at [1024, 711] on span "Assign [PERSON_NAME]" at bounding box center [1054, 711] width 110 height 13
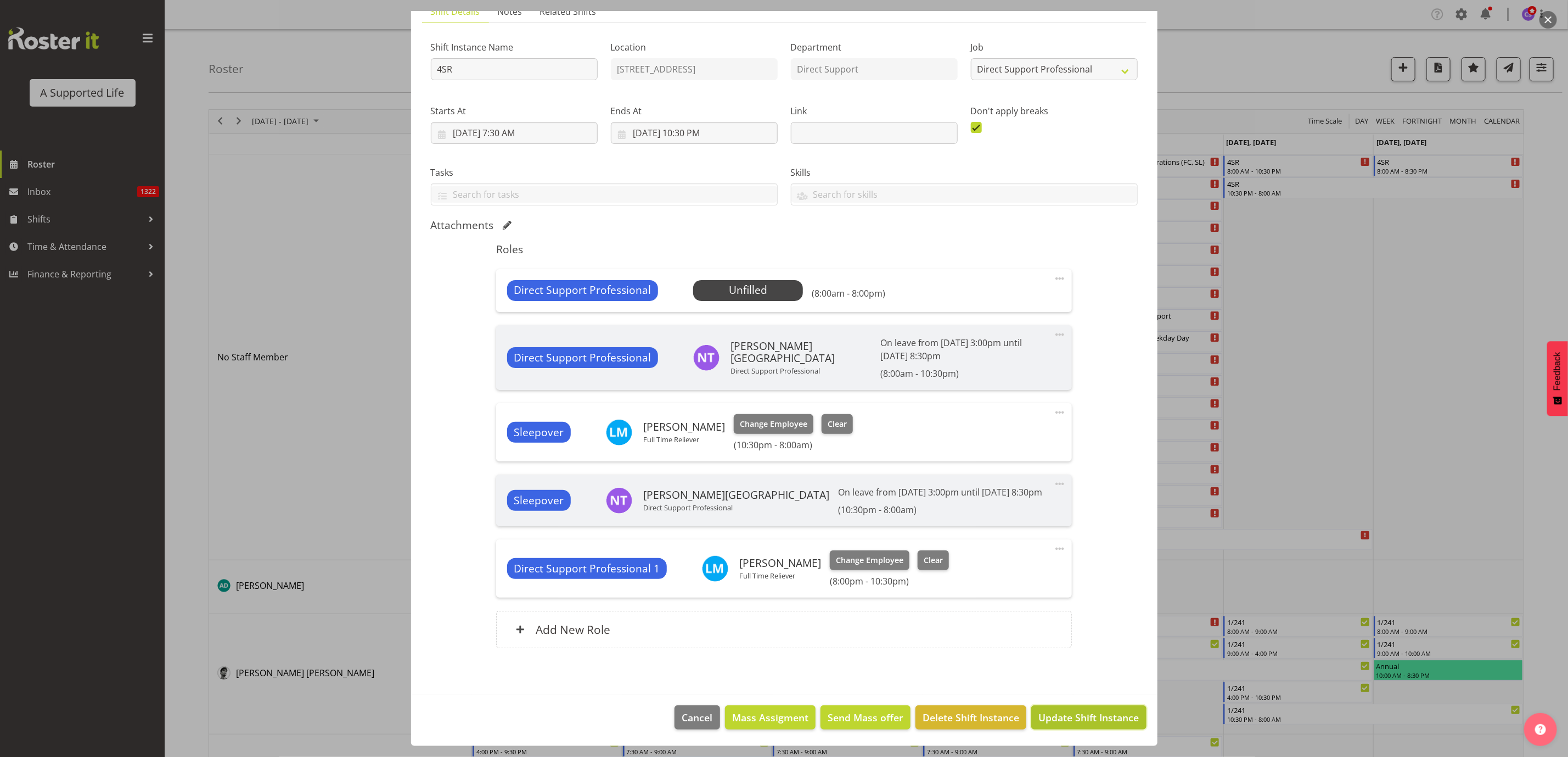
click at [1102, 717] on span "Update Shift Instance" at bounding box center [1089, 717] width 101 height 14
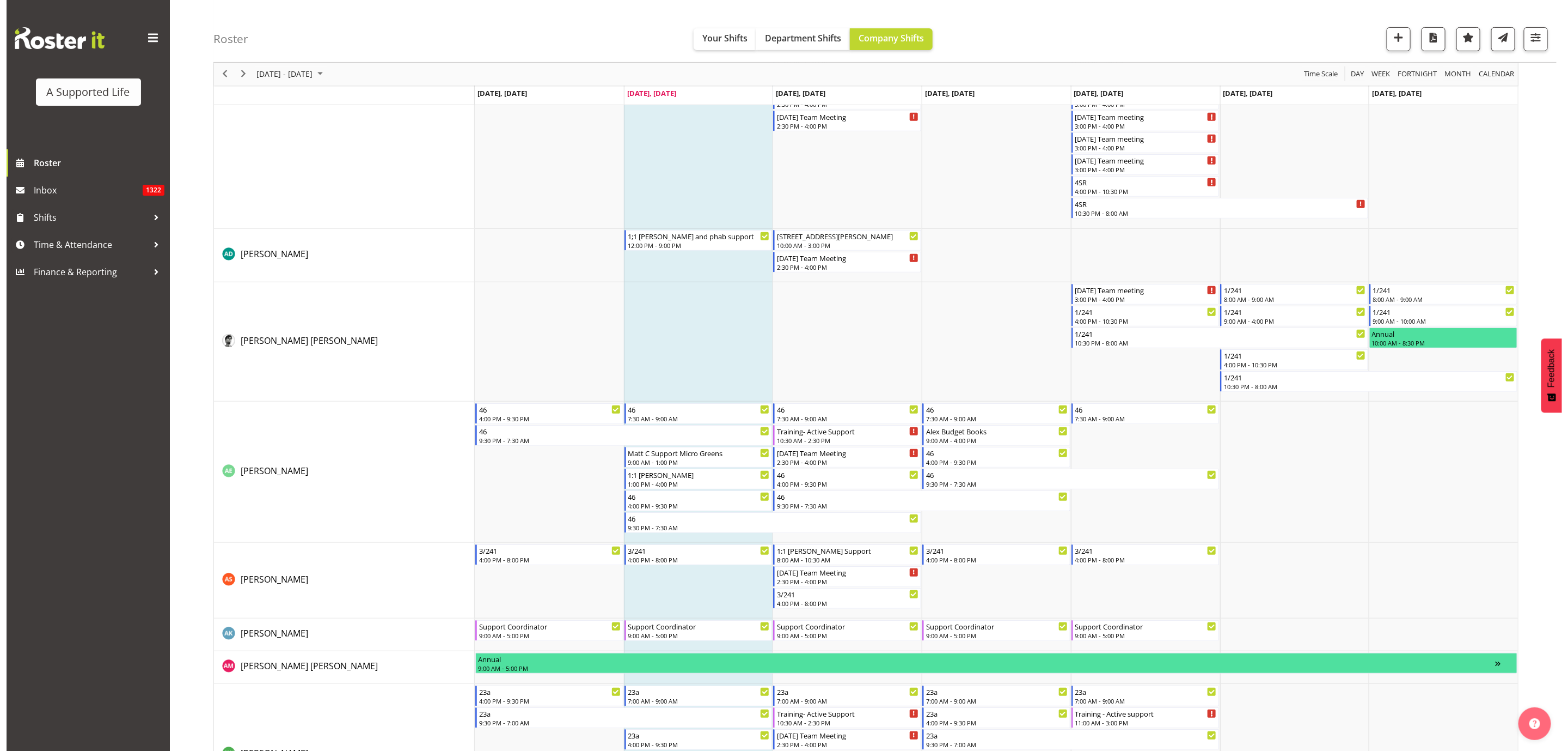
scroll to position [0, 0]
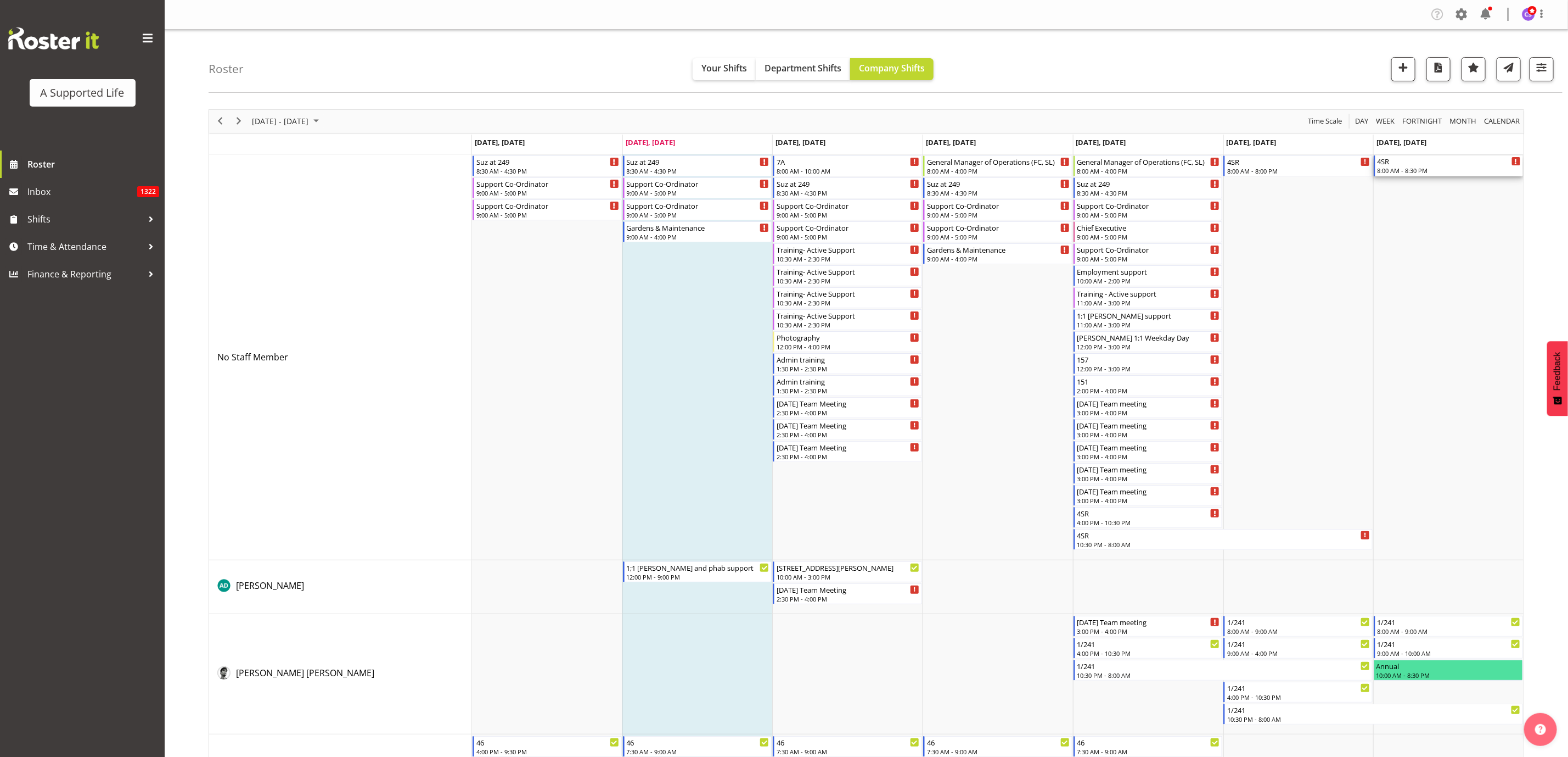
click at [1459, 165] on div "4SR" at bounding box center [1449, 161] width 143 height 11
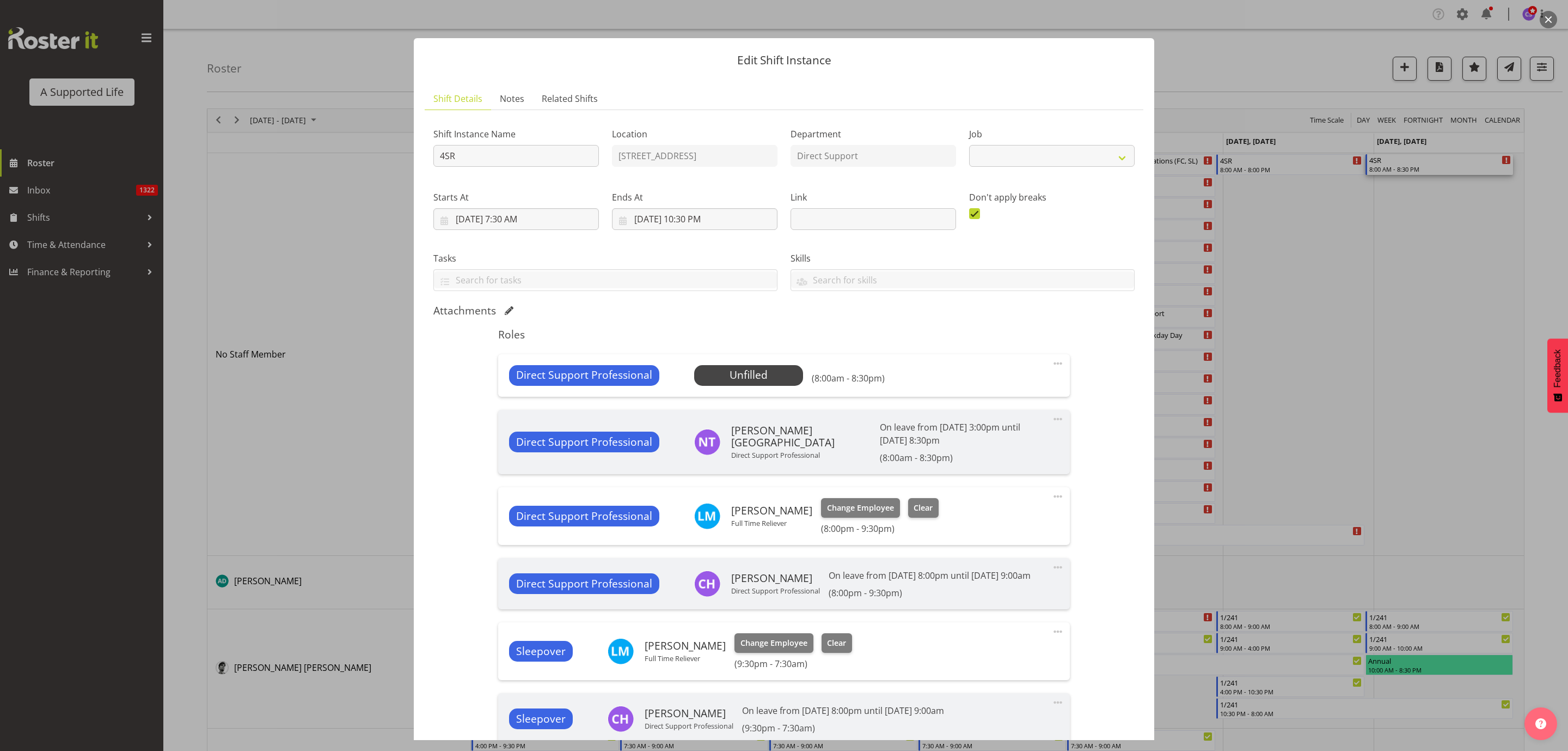
select select "4112"
click at [1051, 364] on span at bounding box center [1057, 363] width 13 height 13
click at [997, 386] on link "Edit" at bounding box center [1012, 387] width 105 height 19
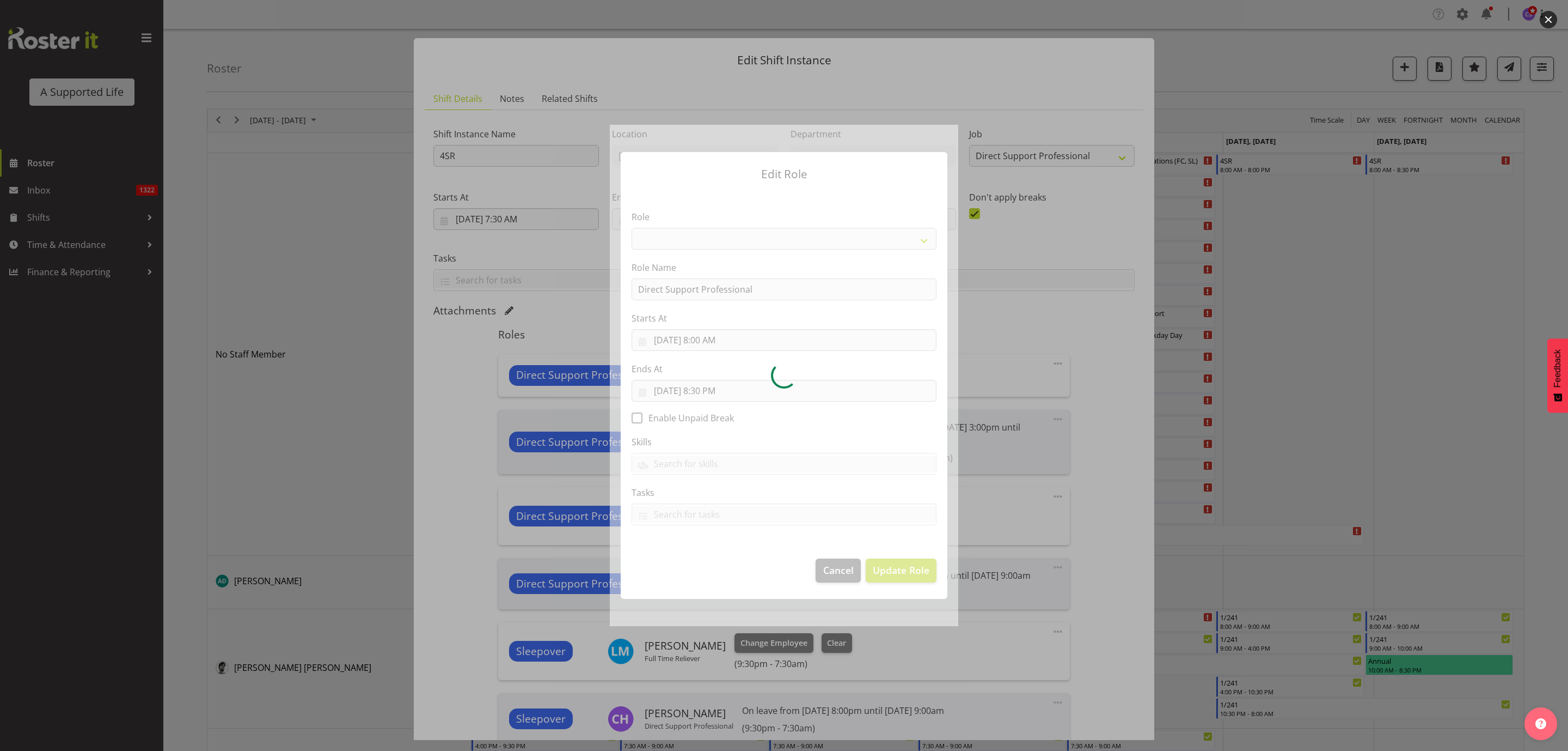
select select "519"
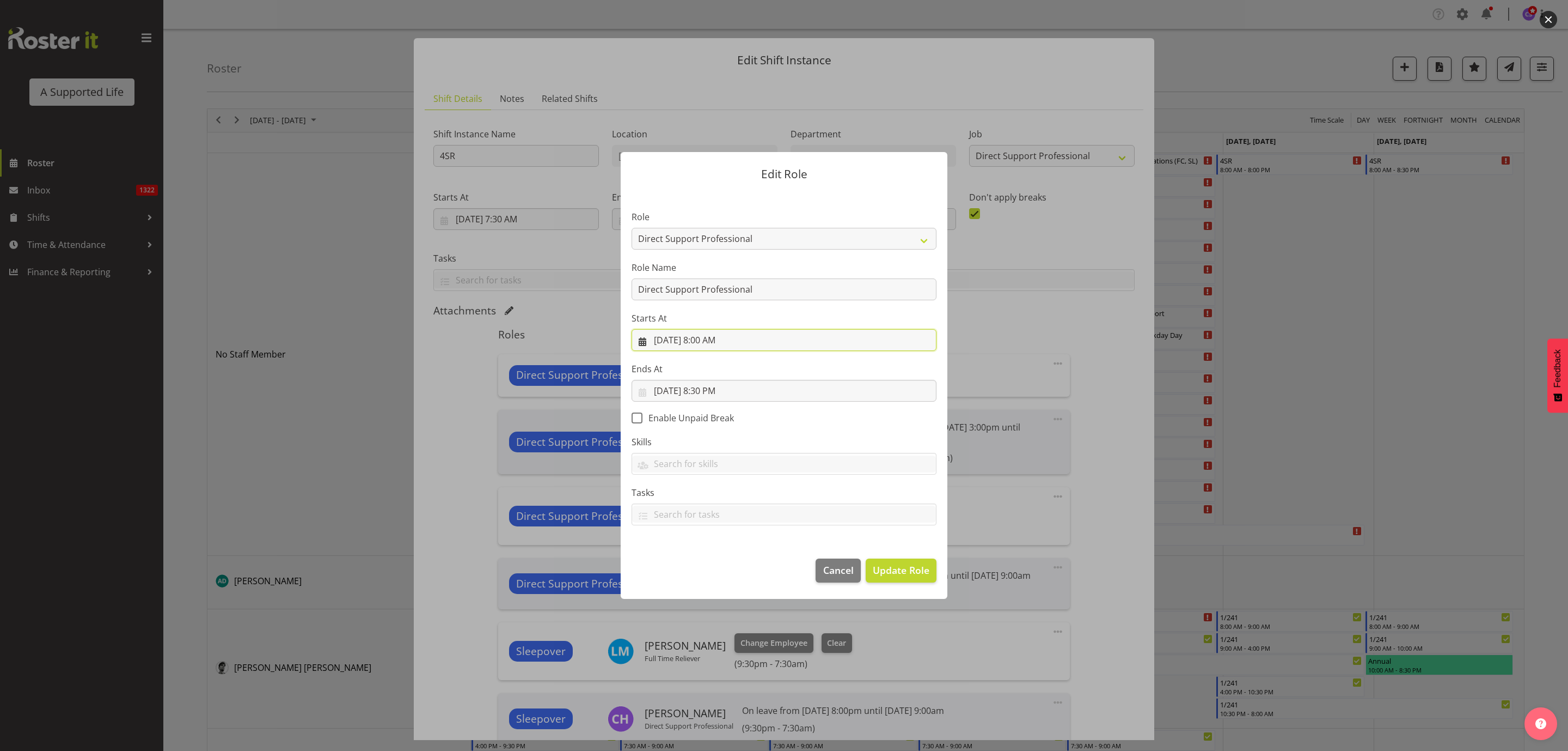
click at [749, 337] on input "[DATE] 8:00 AM" at bounding box center [784, 340] width 305 height 22
click at [715, 568] on select "00 01 02 03 04 05 06 07 08 09 10 11 12 13 14 15 16 17 18 19 20 21 22 23" at bounding box center [718, 571] width 24 height 22
select select "9"
click at [706, 560] on select "00 01 02 03 04 05 06 07 08 09 10 11 12 13 14 15 16 17 18 19 20 21 22 23" at bounding box center [718, 571] width 24 height 22
type input "[DATE] 9:00 AM"
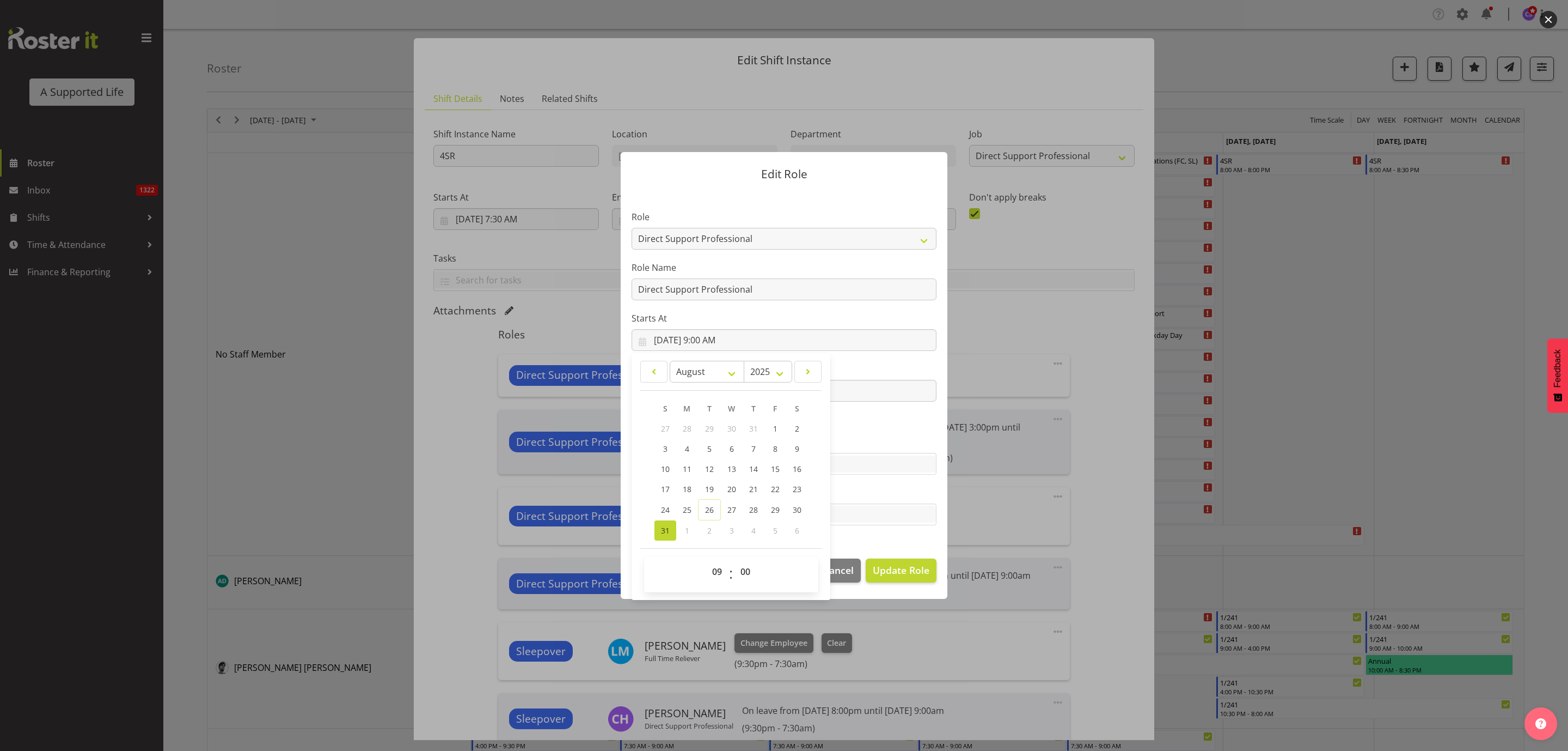
click at [877, 534] on section "Role Accounts and Payroll Admin Support Aspirations & Support Facilitator Chief…" at bounding box center [784, 368] width 327 height 356
click at [709, 386] on input "[DATE] 8:30 PM" at bounding box center [784, 390] width 305 height 22
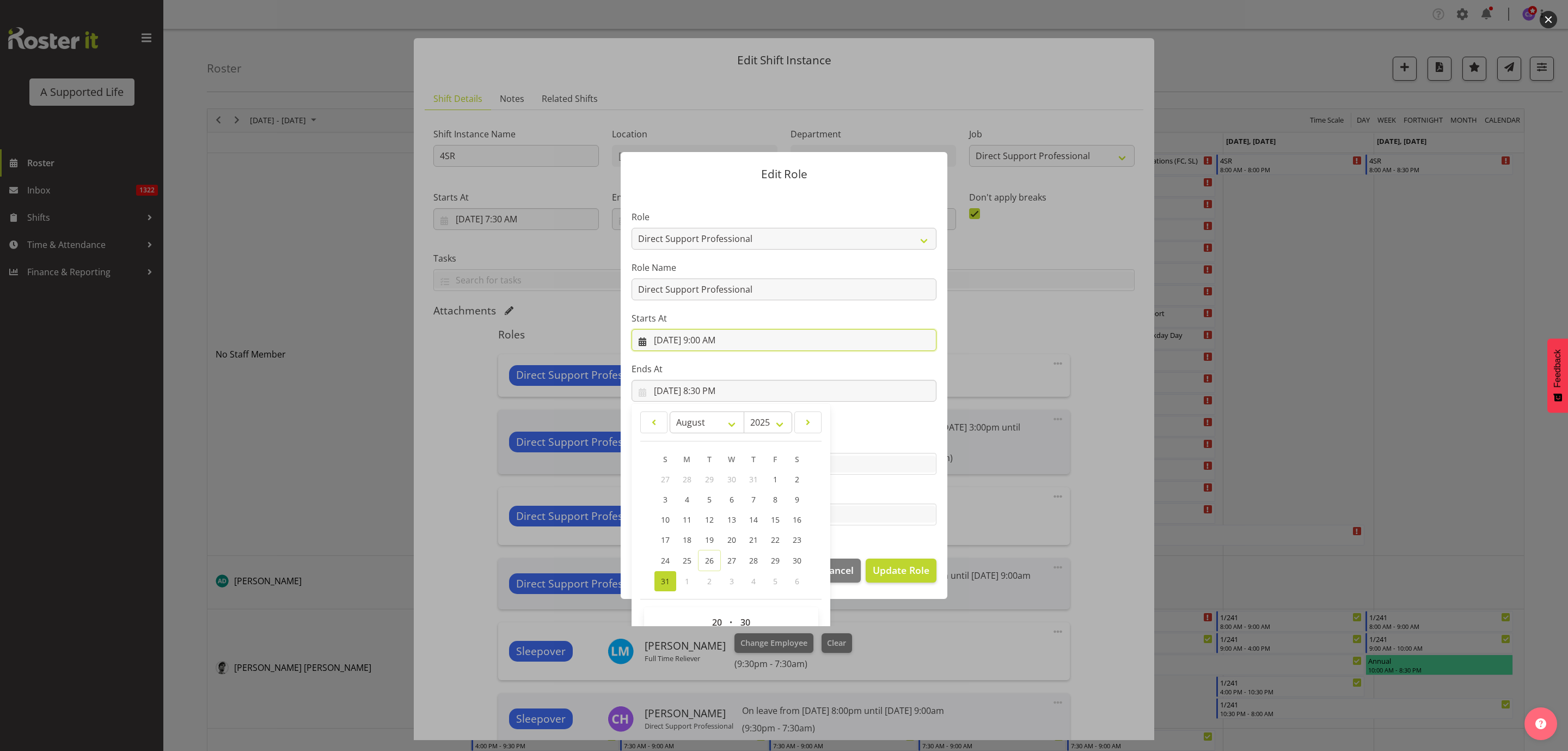
click at [708, 342] on input "[DATE] 9:00 AM" at bounding box center [784, 340] width 305 height 22
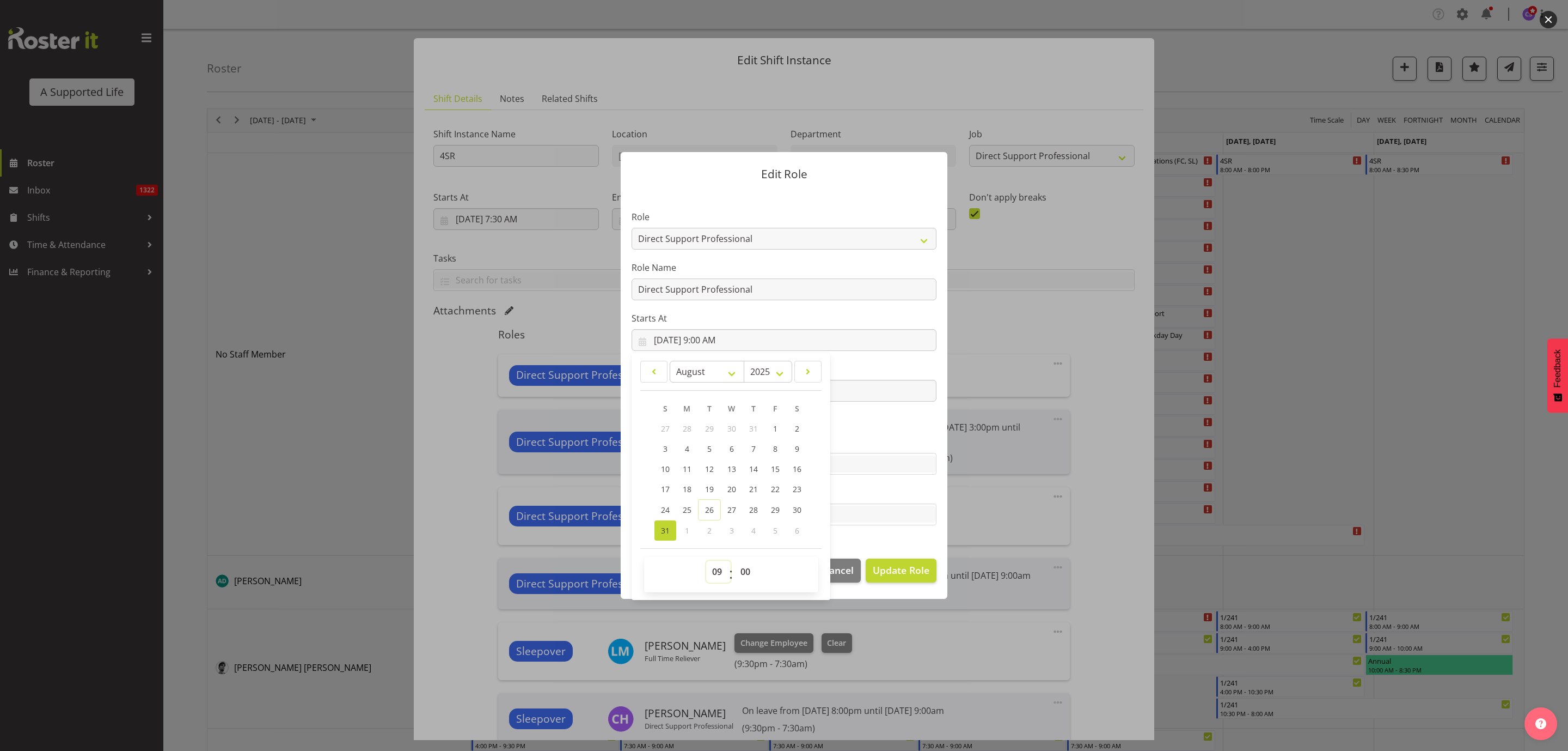
click at [712, 577] on select "00 01 02 03 04 05 06 07 08 09 10 11 12 13 14 15 16 17 18 19 20 21 22 23" at bounding box center [718, 571] width 24 height 22
select select "8"
click at [706, 560] on select "00 01 02 03 04 05 06 07 08 09 10 11 12 13 14 15 16 17 18 19 20 21 22 23" at bounding box center [718, 571] width 24 height 22
type input "[DATE] 8:00 AM"
click at [880, 541] on section "Role Accounts and Payroll Admin Support Aspirations & Support Facilitator Chief…" at bounding box center [784, 368] width 327 height 356
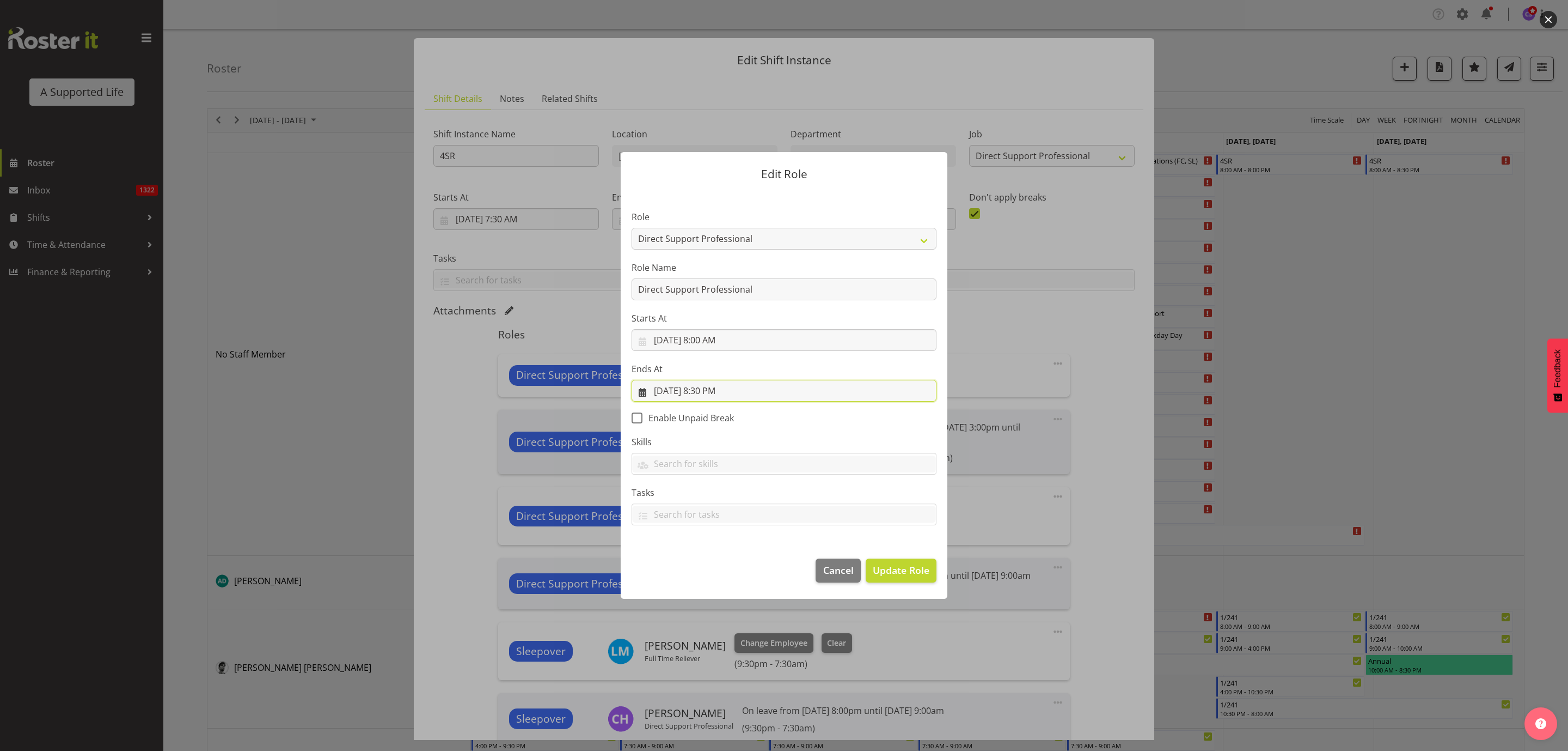
click at [709, 383] on input "[DATE] 8:30 PM" at bounding box center [784, 390] width 305 height 22
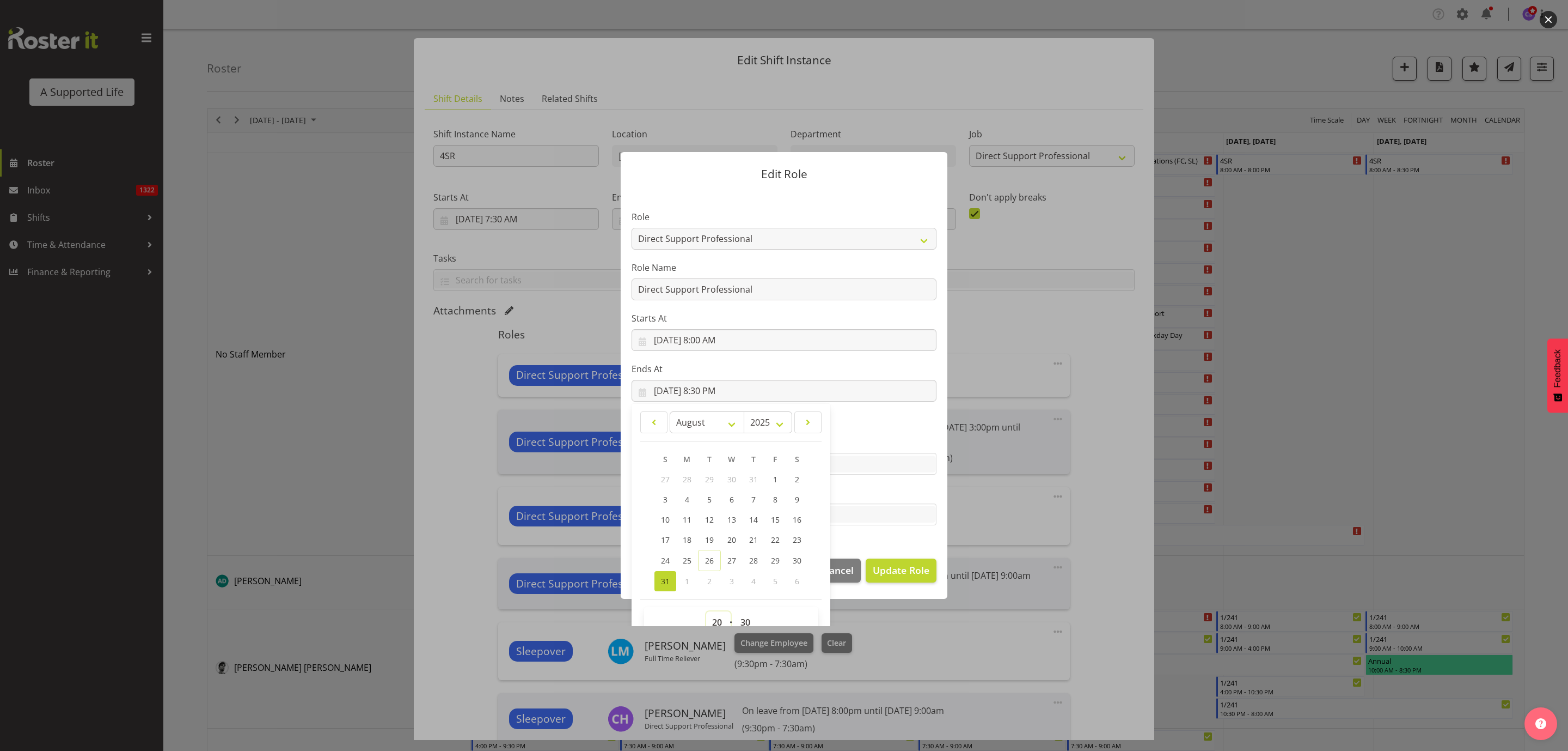
drag, startPoint x: 709, startPoint y: 618, endPoint x: 716, endPoint y: 604, distance: 15.7
click at [709, 618] on select "00 01 02 03 04 05 06 07 08 09 10 11 12 13 14 15 16 17 18 19 20 21 22 23" at bounding box center [718, 622] width 24 height 22
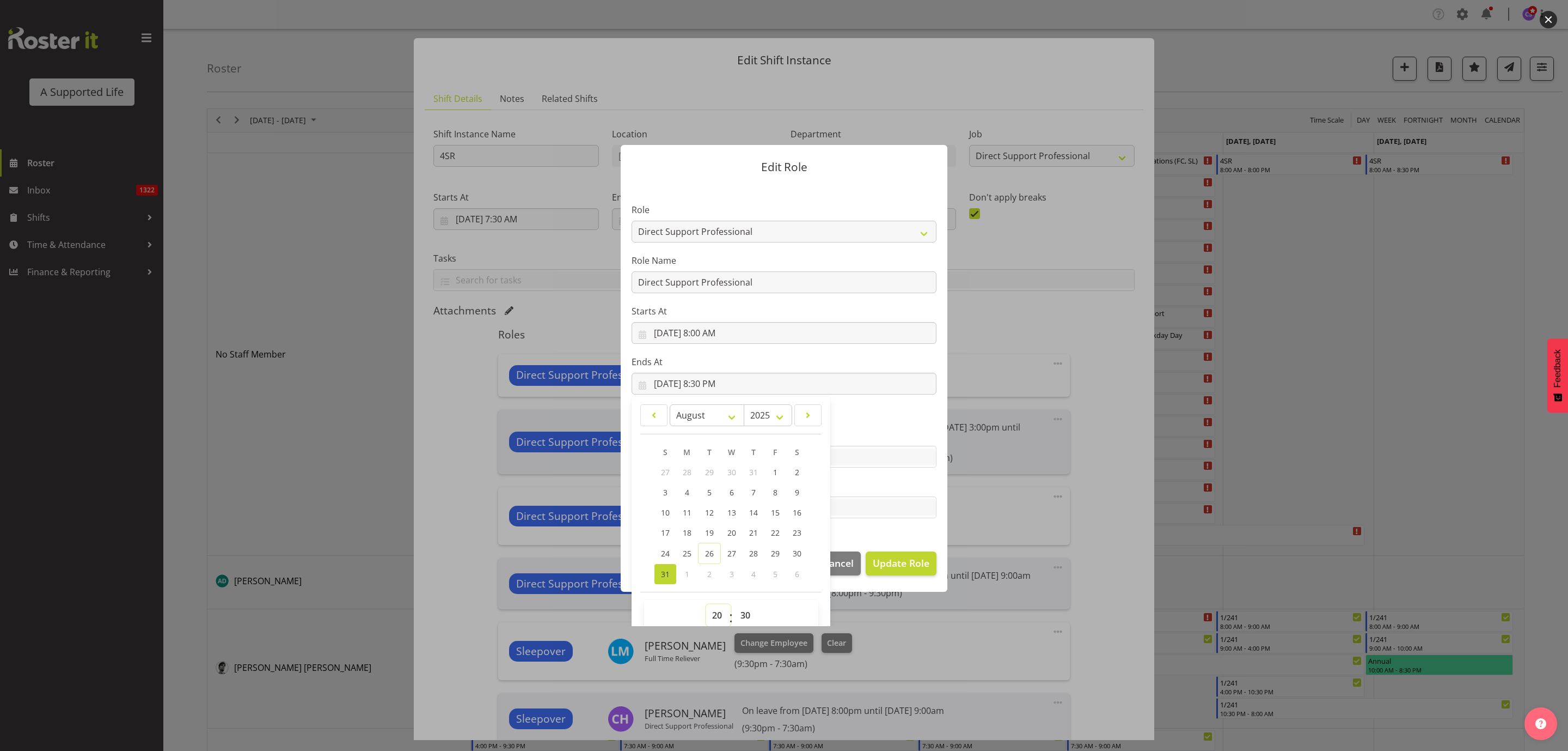
select select "9"
click at [706, 604] on select "00 01 02 03 04 05 06 07 08 09 10 11 12 13 14 15 16 17 18 19 20 21 22 23" at bounding box center [718, 615] width 24 height 22
type input "[DATE] 9:30 AM"
click at [742, 608] on select "00 01 02 03 04 05 06 07 08 09 10 11 12 13 14 15 16 17 18 19 20 21 22 23 24 25 2…" at bounding box center [747, 615] width 24 height 22
select select "0"
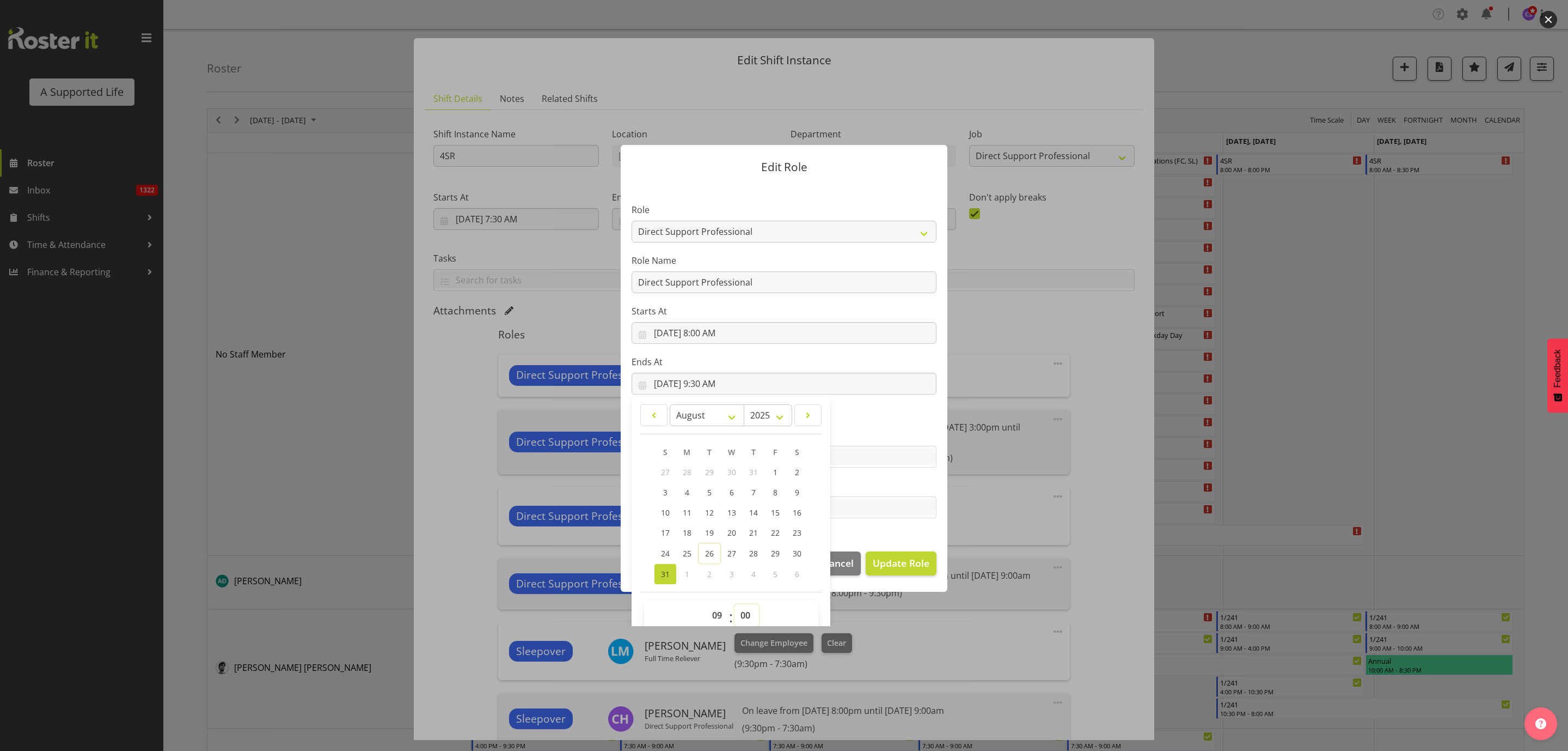
click at [735, 604] on select "00 01 02 03 04 05 06 07 08 09 10 11 12 13 14 15 16 17 18 19 20 21 22 23 24 25 2…" at bounding box center [747, 615] width 24 height 22
type input "[DATE] 9:00 AM"
click at [895, 560] on span "Update Role" at bounding box center [901, 562] width 57 height 14
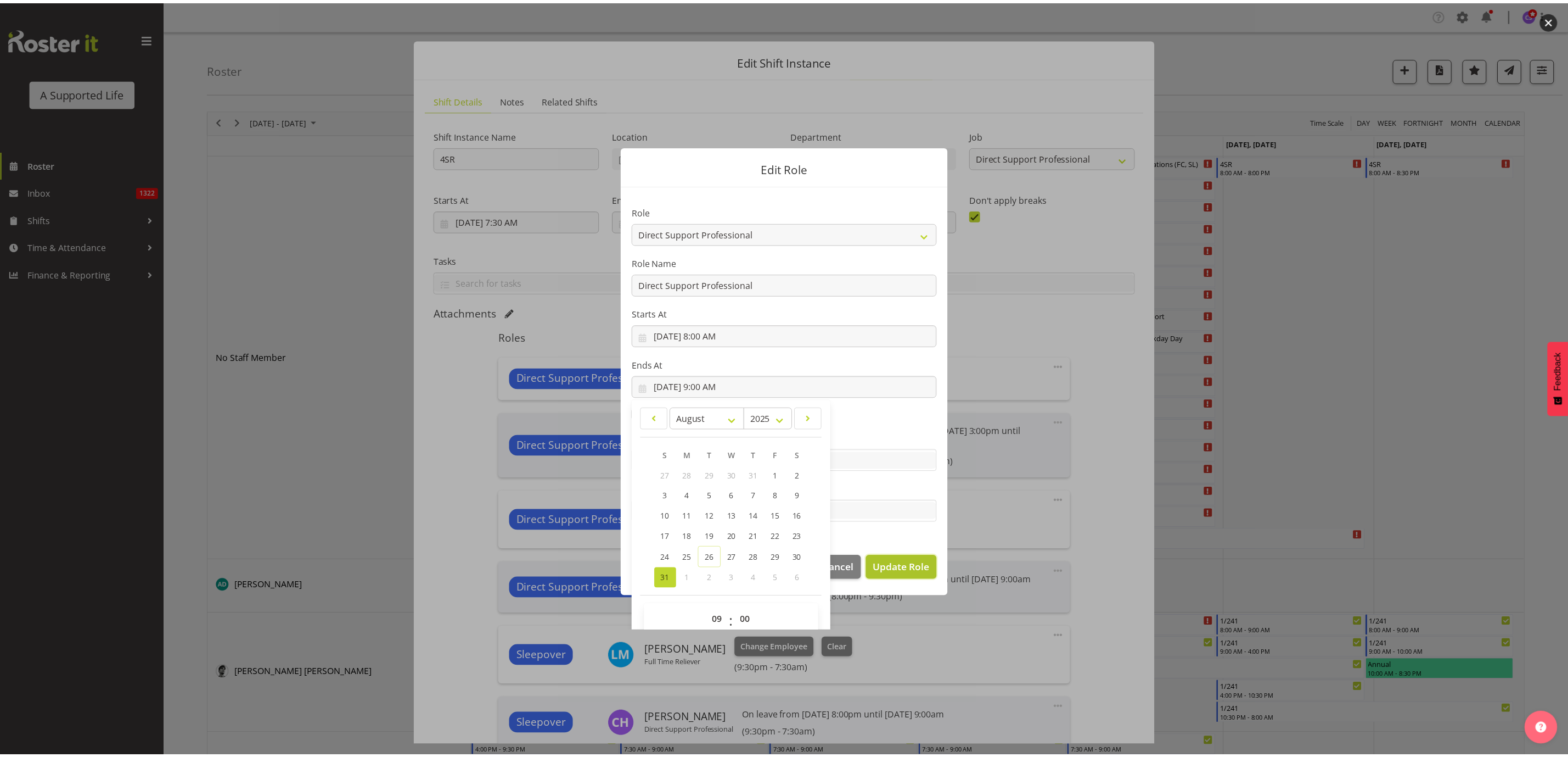
select select
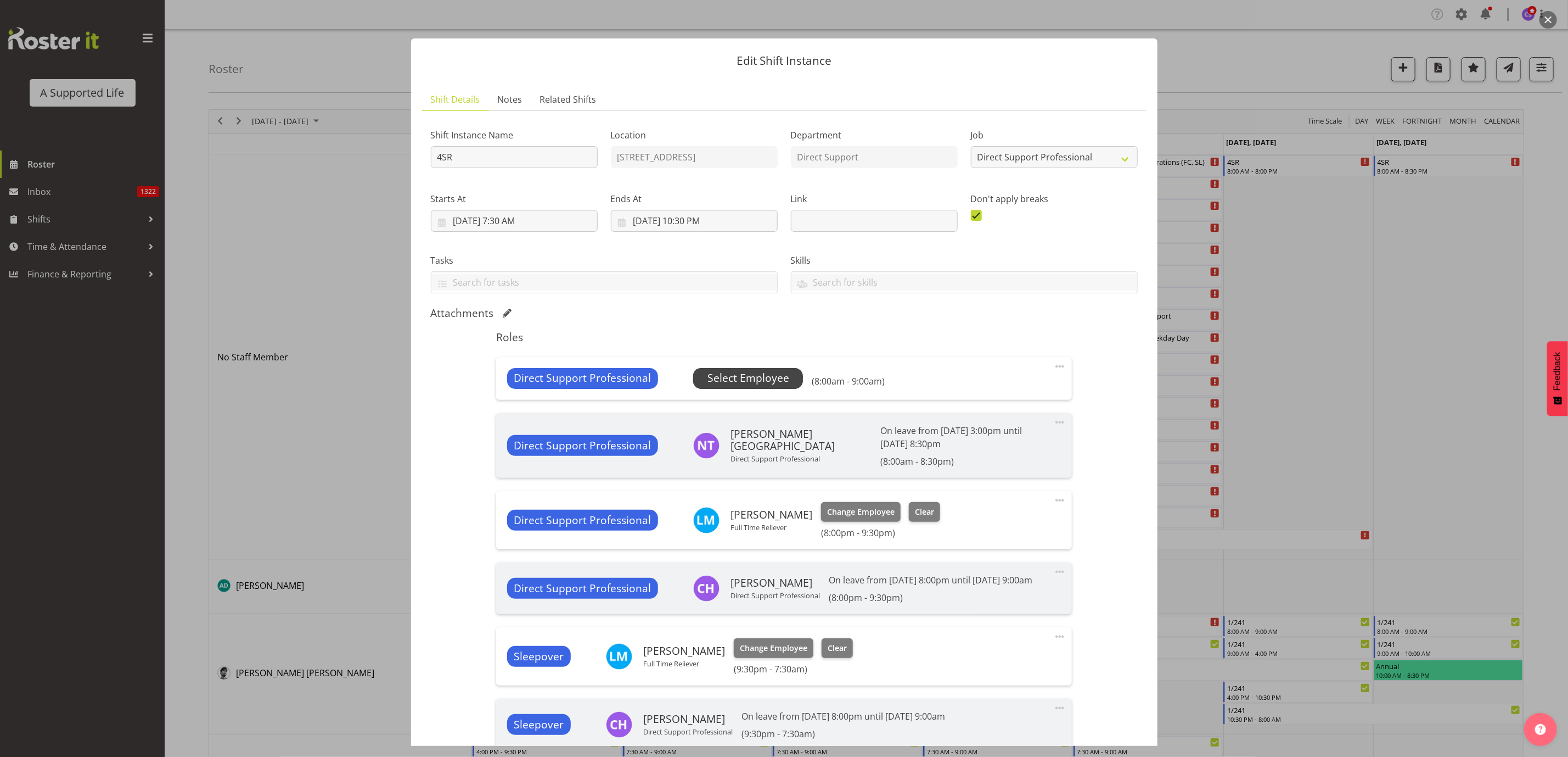
click at [759, 384] on span "Select Employee" at bounding box center [748, 378] width 82 height 16
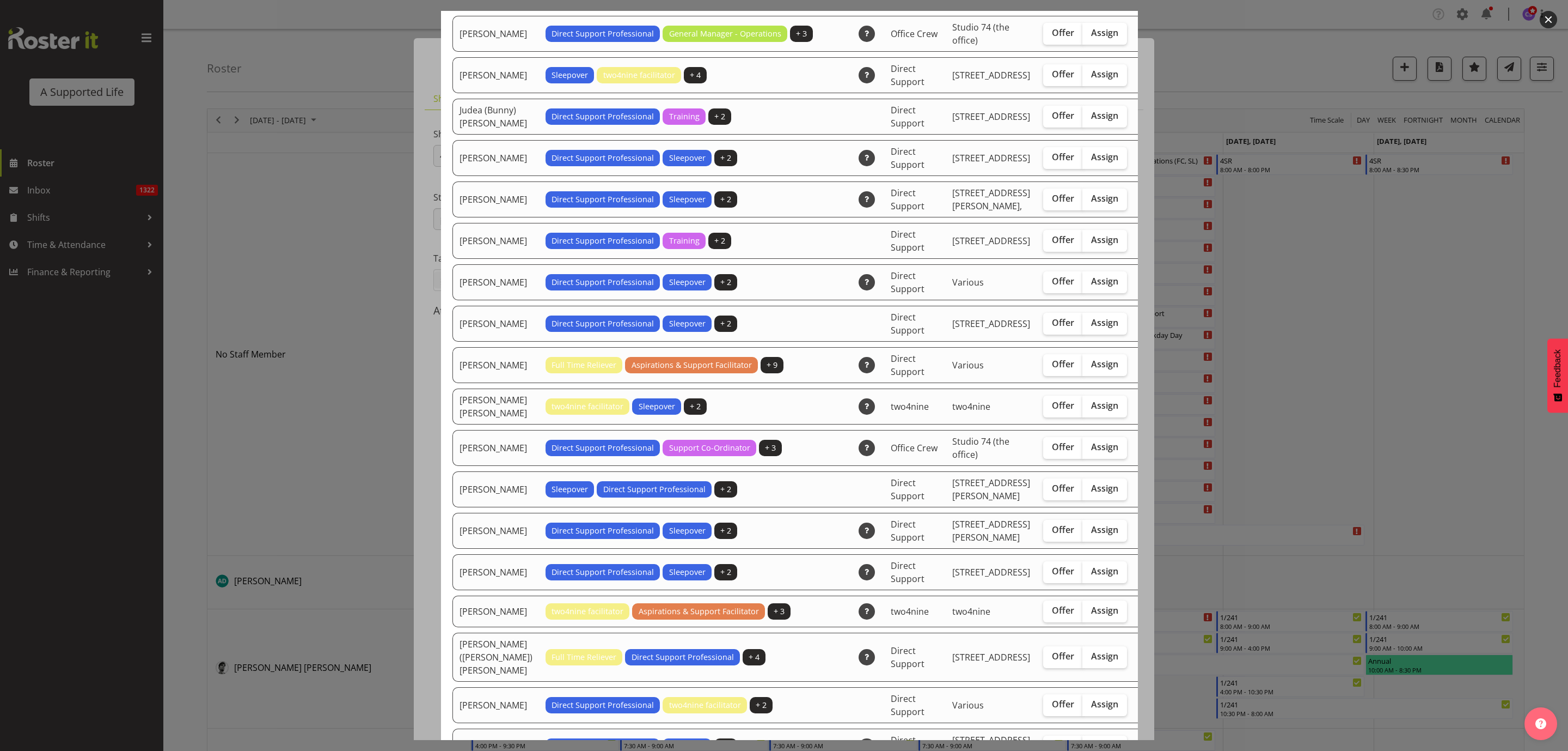
scroll to position [1880, 0]
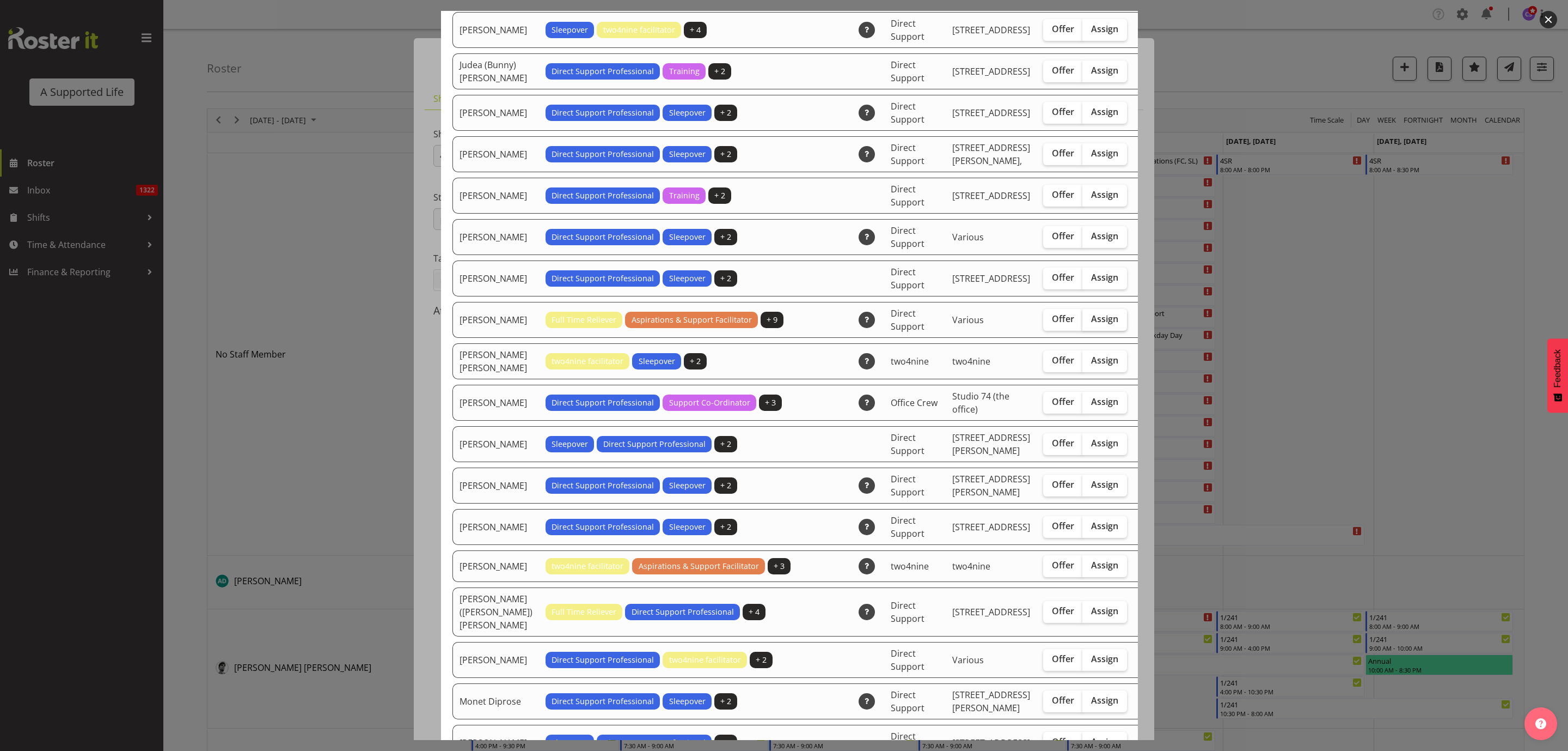
drag, startPoint x: 1052, startPoint y: 450, endPoint x: 1127, endPoint y: 431, distance: 77.4
click at [1091, 324] on span "Assign" at bounding box center [1104, 319] width 27 height 11
click at [1082, 323] on input "Assign" at bounding box center [1086, 319] width 7 height 7
checkbox input "true"
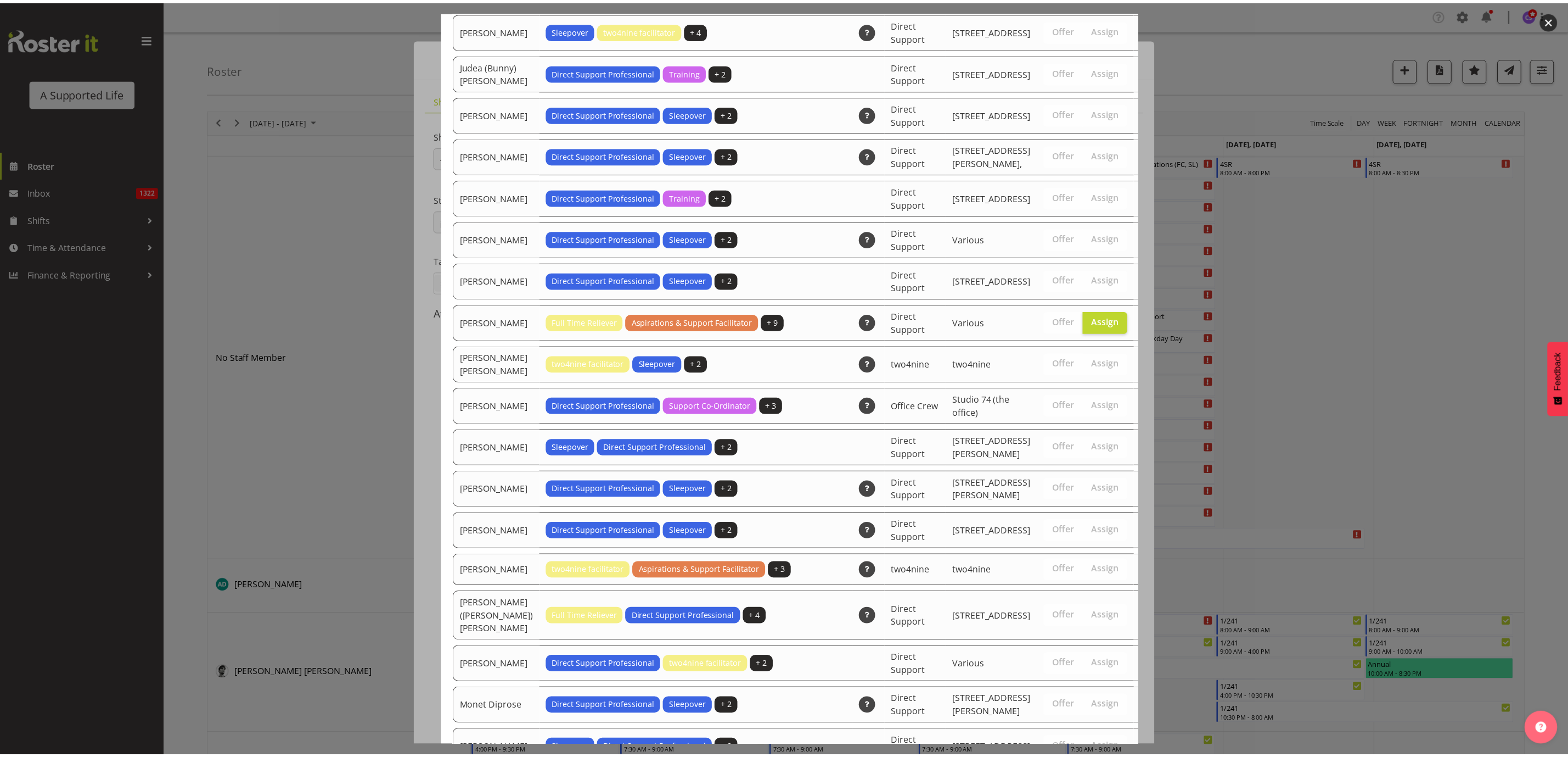
scroll to position [3462, 0]
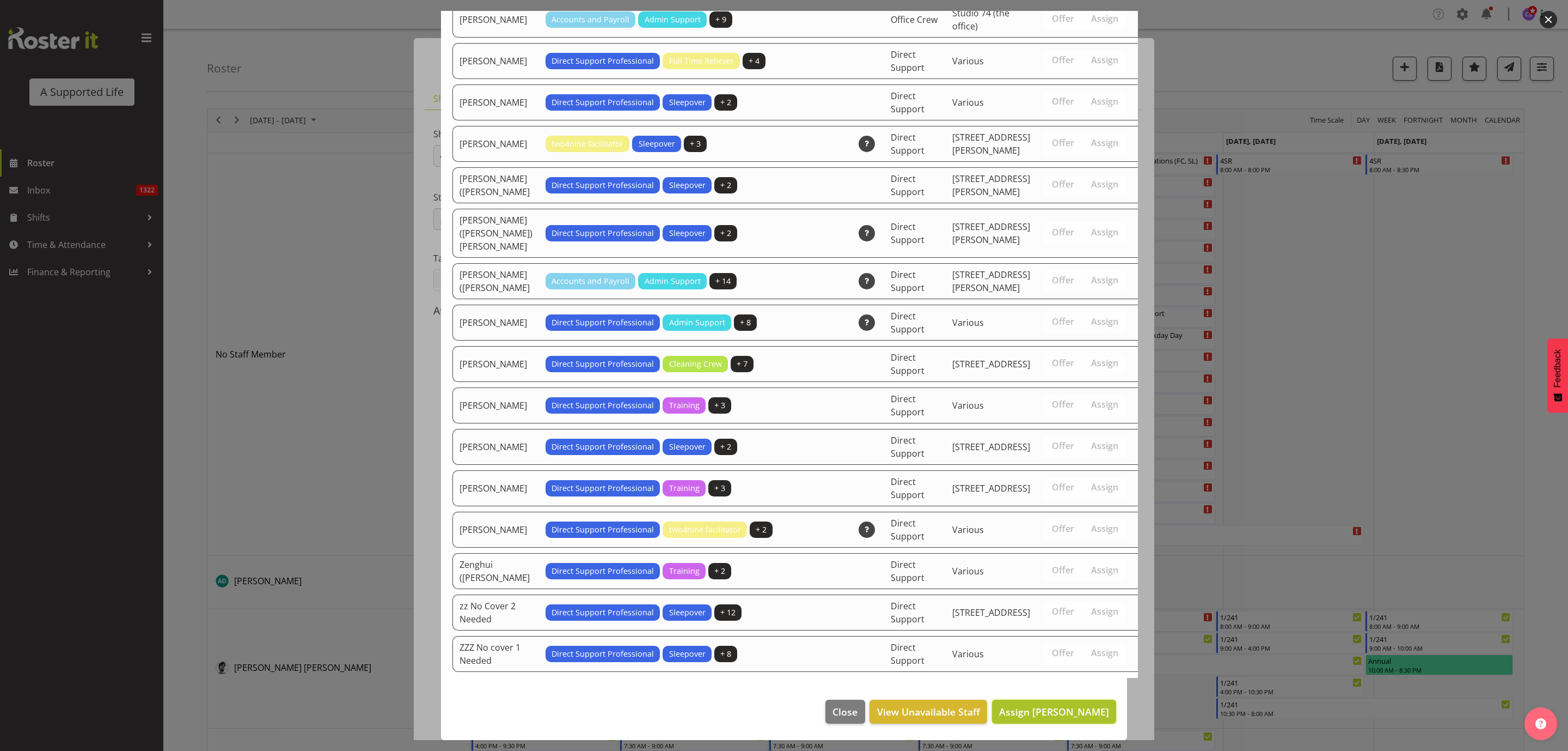
click at [1085, 706] on span "Assign [PERSON_NAME]" at bounding box center [1054, 711] width 110 height 13
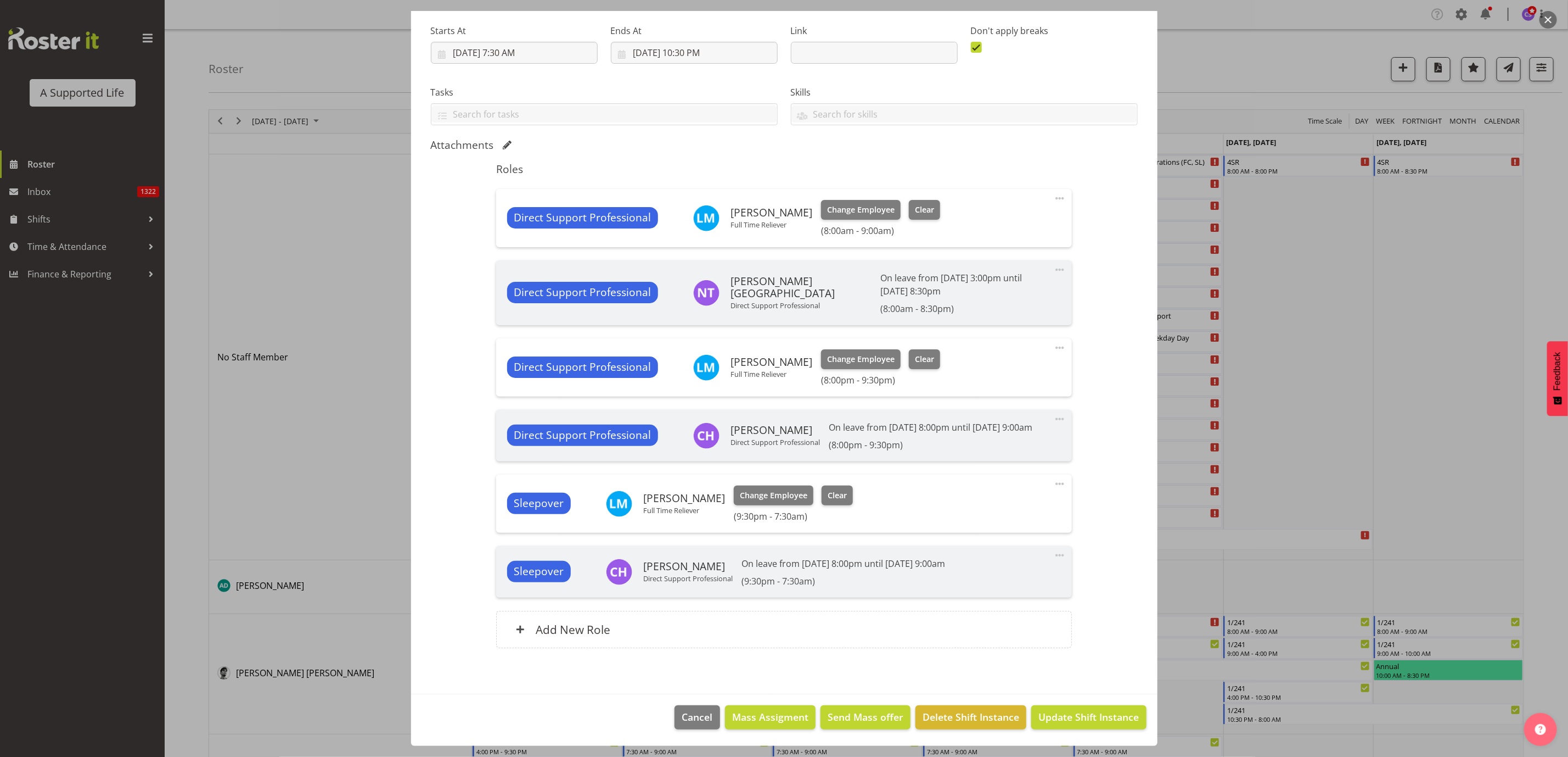
scroll to position [182, 0]
click at [1053, 341] on span at bounding box center [1059, 347] width 13 height 13
click at [996, 363] on link "Edit" at bounding box center [1014, 371] width 106 height 20
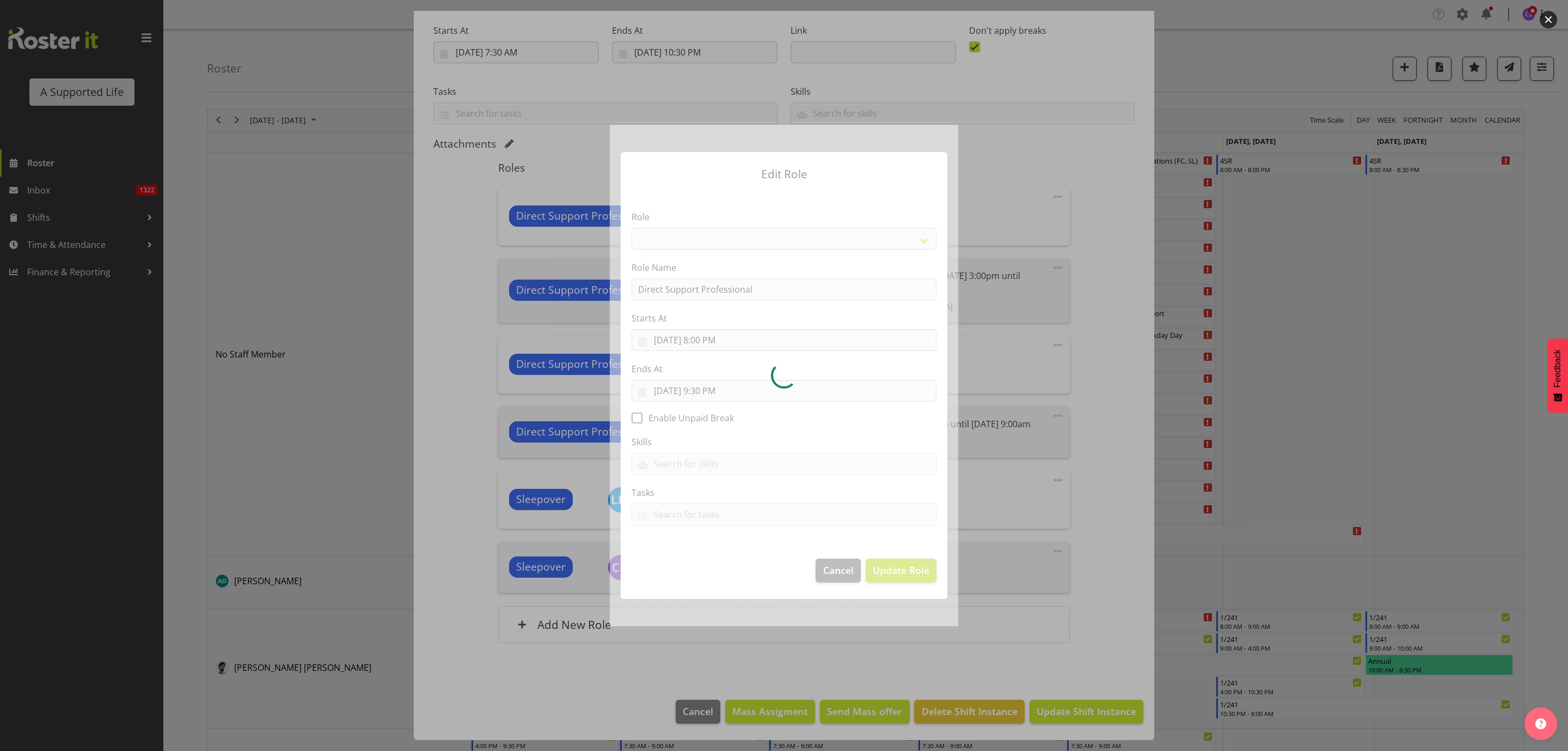
select select "519"
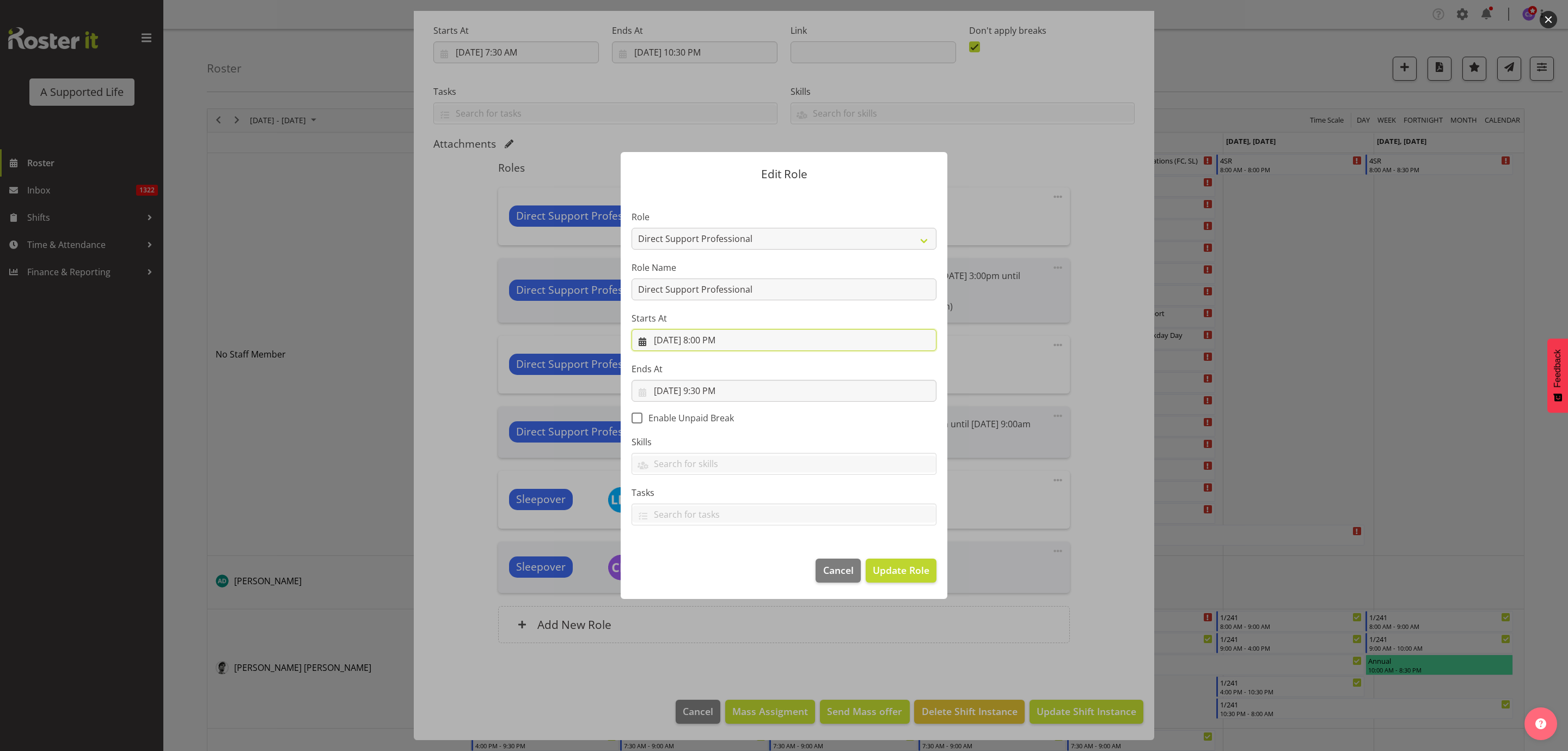
click at [734, 338] on input "[DATE] 8:00 PM" at bounding box center [784, 340] width 305 height 22
click at [715, 577] on select "00 01 02 03 04 05 06 07 08 09 10 11 12 13 14 15 16 17 18 19 20 21 22 23" at bounding box center [718, 571] width 24 height 22
select select "16"
click at [706, 560] on select "00 01 02 03 04 05 06 07 08 09 10 11 12 13 14 15 16 17 18 19 20 21 22 23" at bounding box center [718, 571] width 24 height 22
type input "[DATE] 4:00 PM"
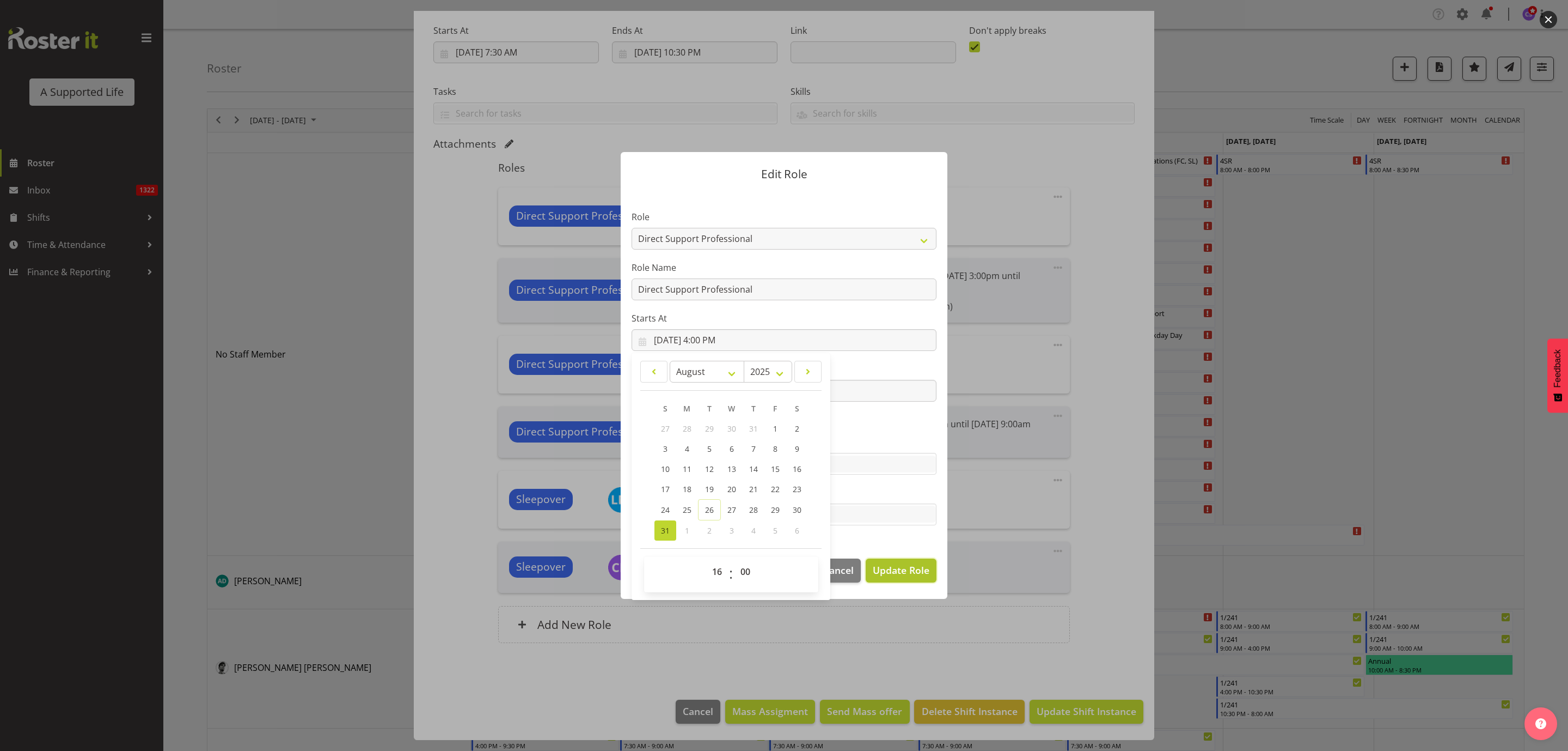
click at [900, 569] on span "Update Role" at bounding box center [901, 569] width 57 height 14
select select
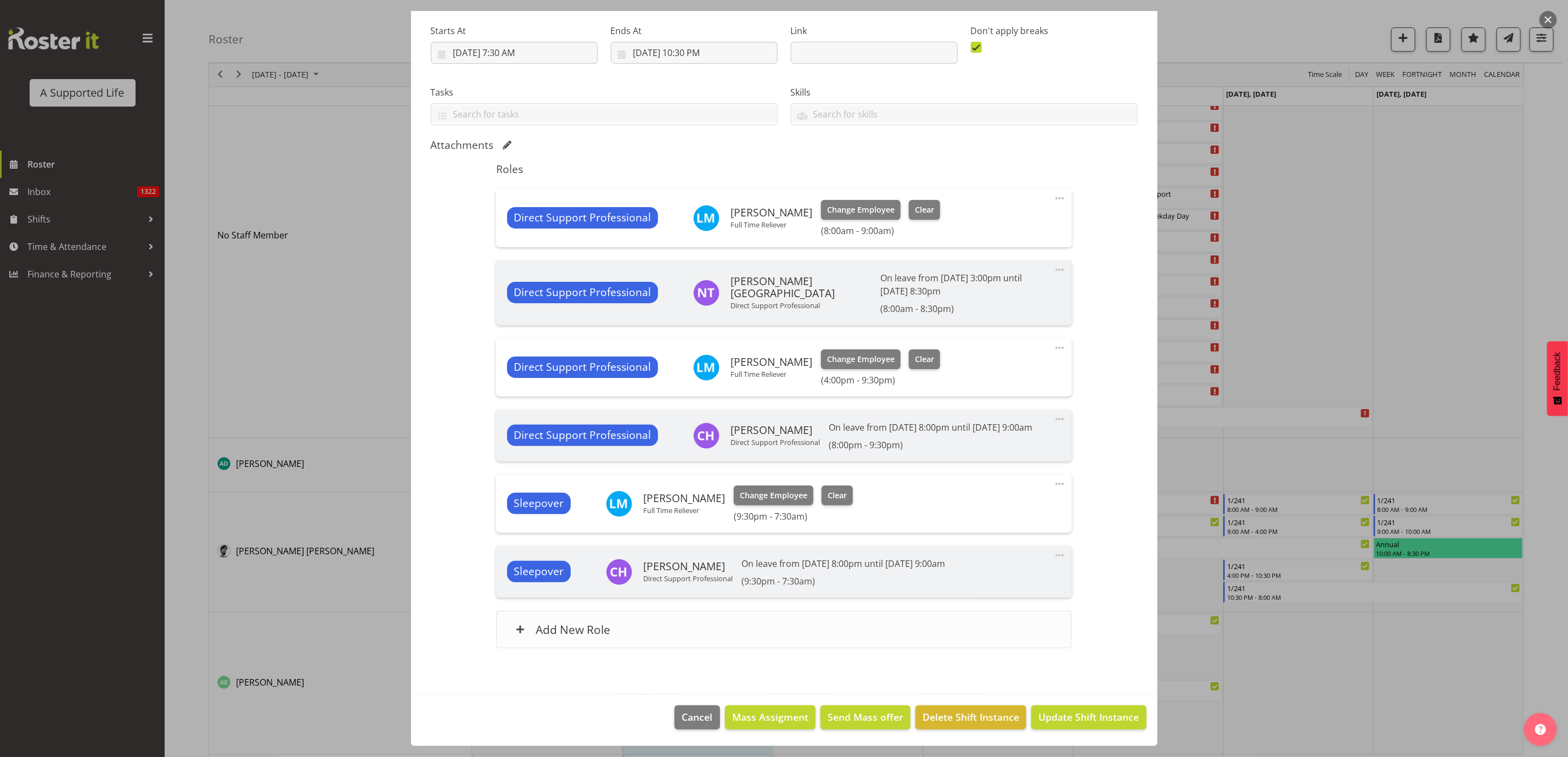
scroll to position [247, 0]
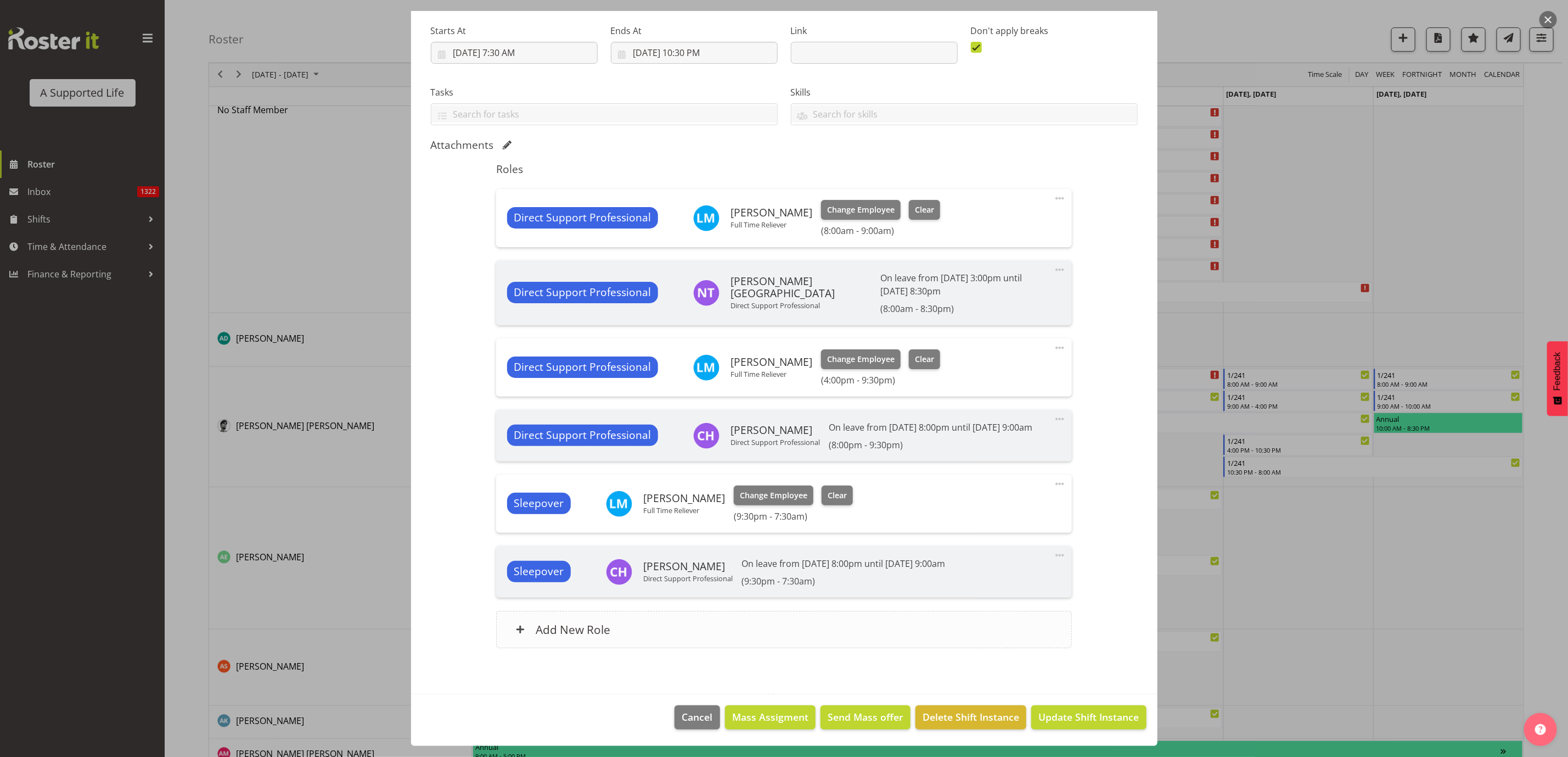
click at [735, 629] on div "Add New Role" at bounding box center [784, 629] width 576 height 37
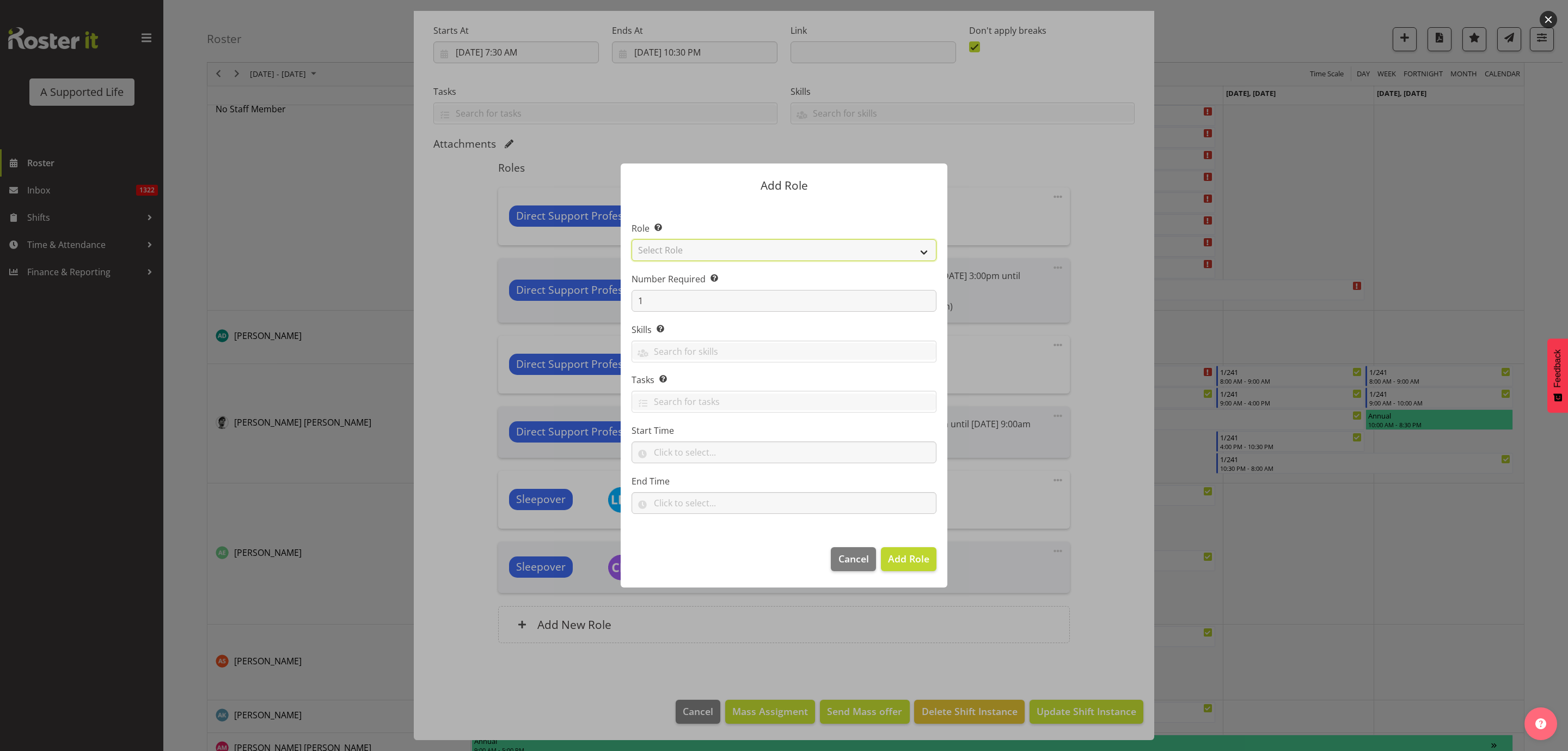
click at [780, 249] on select "Select Role Accounts and Payroll Admin Support Aspirations & Support Facilitato…" at bounding box center [784, 250] width 305 height 22
select select "519"
click at [632, 239] on select "Select Role Accounts and Payroll Admin Support Aspirations & Support Facilitato…" at bounding box center [784, 250] width 305 height 22
click at [718, 450] on input "text" at bounding box center [784, 452] width 305 height 22
drag, startPoint x: 711, startPoint y: 482, endPoint x: 711, endPoint y: 474, distance: 8.0
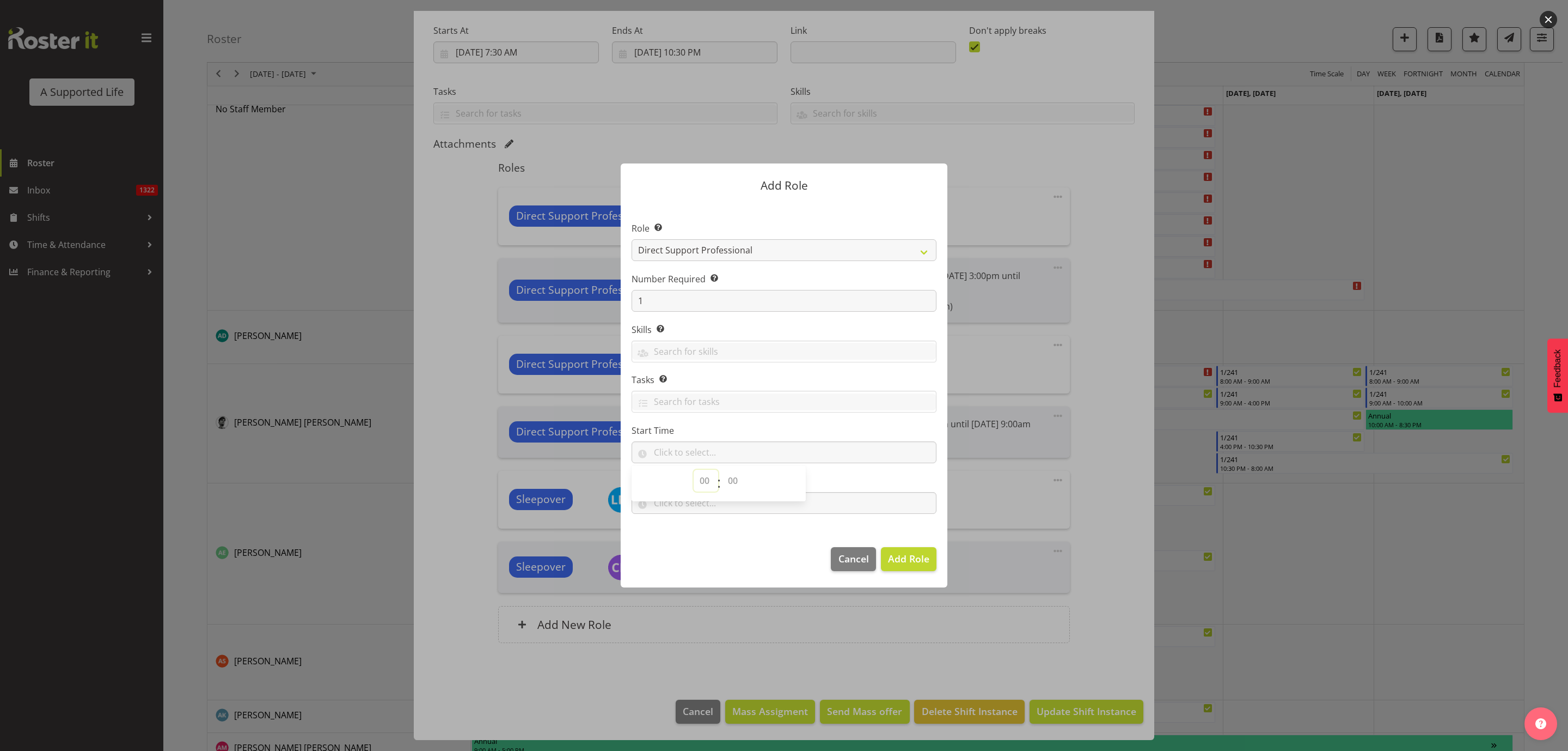
click at [711, 482] on select "00 00 01 02 03 04 05 06 07 08 09 10 11 12 13 14 15 16 17 18 19 20 21 22 23" at bounding box center [706, 481] width 24 height 22
select select "9"
click at [694, 470] on select "00 00 01 02 03 04 05 06 07 08 09 10 11 12 13 14 15 16 17 18 19 20 21 22 23" at bounding box center [706, 481] width 24 height 22
drag, startPoint x: 735, startPoint y: 482, endPoint x: 735, endPoint y: 470, distance: 12.0
click at [735, 482] on select "00 00 01 02 03 04 05 06 07 08 09 10 11 12 13 14 15 16 17 18 19 20 21 22 23 24 2…" at bounding box center [734, 481] width 24 height 22
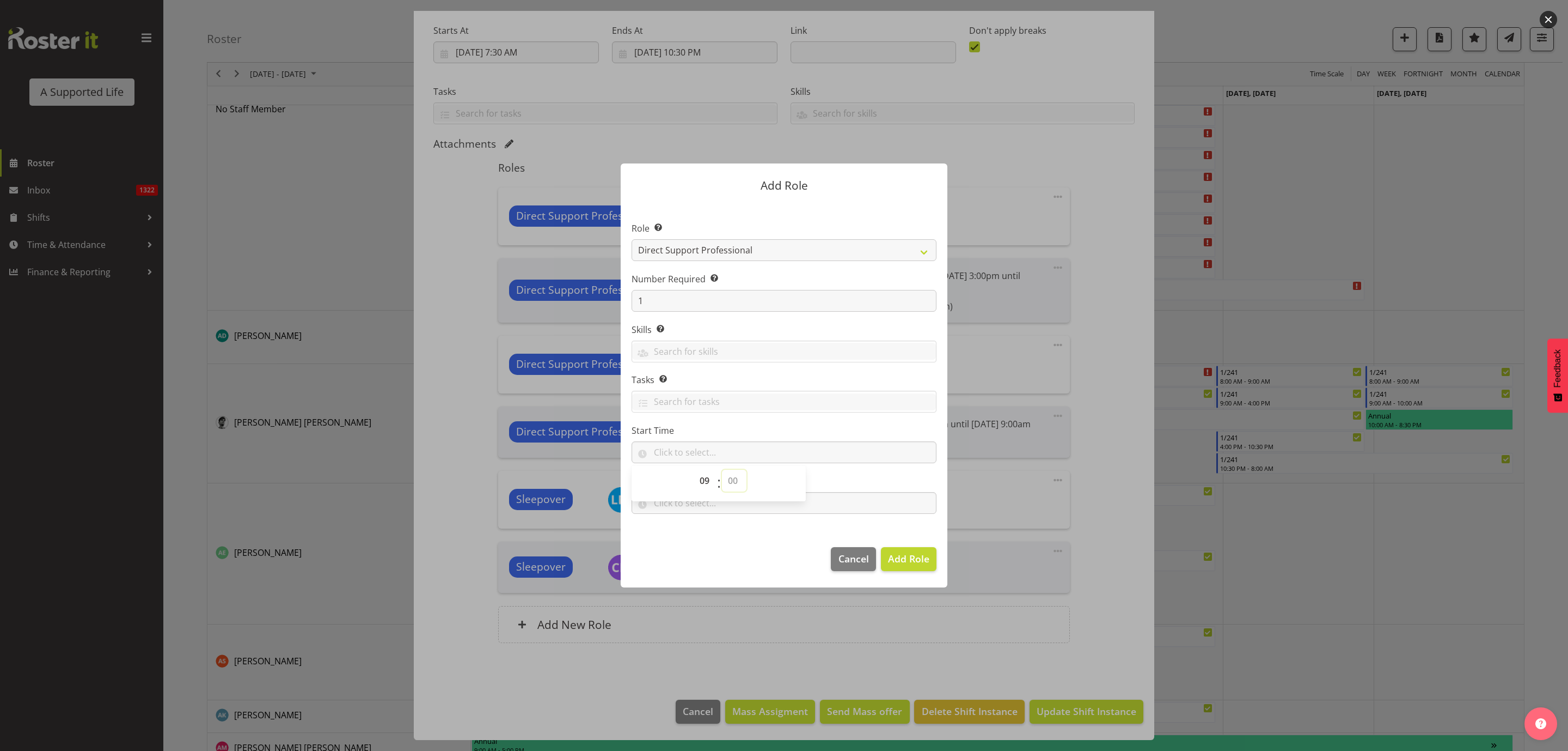
select select "0"
click at [722, 470] on select "00 00 01 02 03 04 05 06 07 08 09 10 11 12 13 14 15 16 17 18 19 20 21 22 23 24 2…" at bounding box center [734, 481] width 24 height 22
type input "09:00"
click at [803, 504] on input "text" at bounding box center [784, 503] width 305 height 22
click at [702, 529] on select "00 00 01 02 03 04 05 06 07 08 09 10 11 12 13 14 15 16 17 18 19 20 21 22 23" at bounding box center [706, 531] width 24 height 22
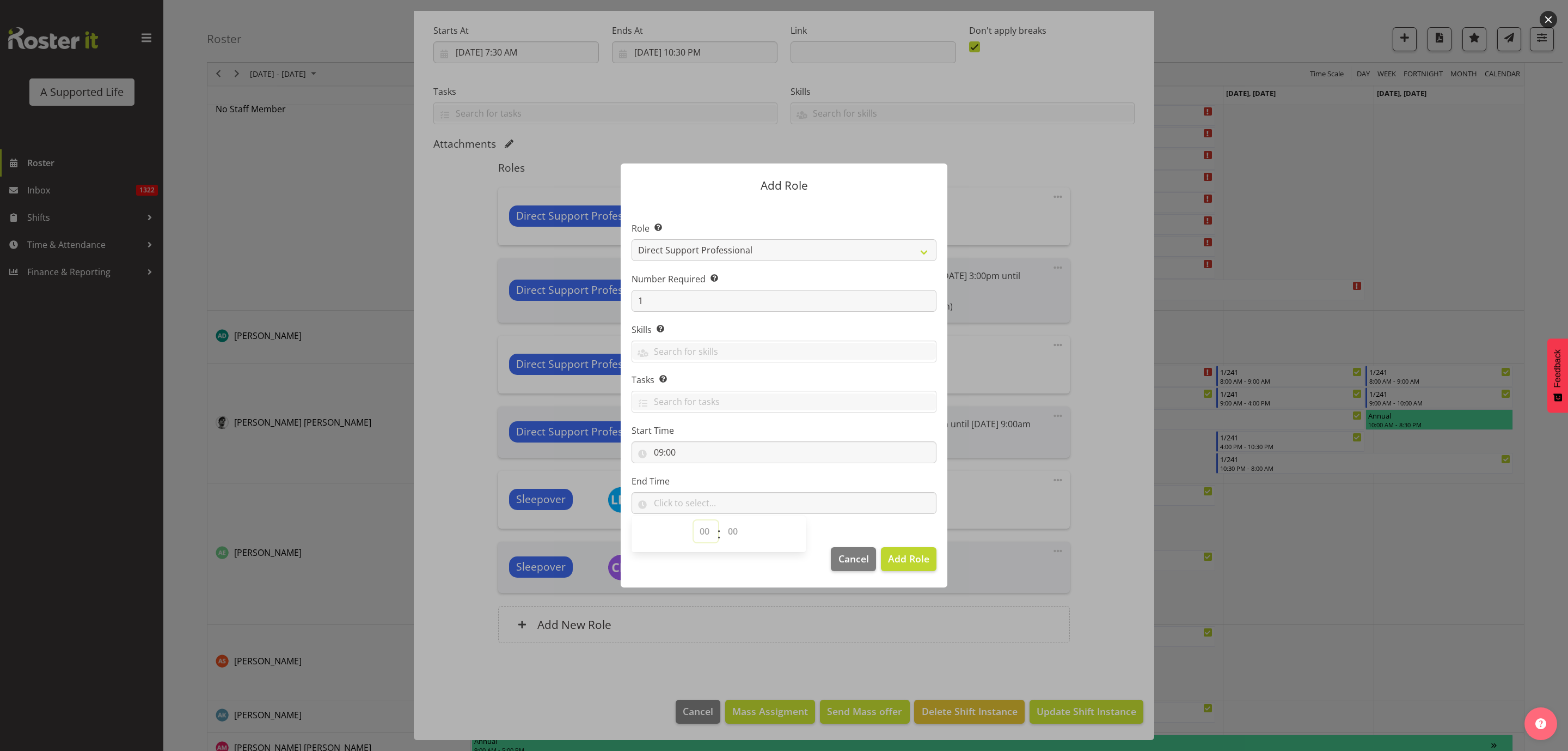
select select "16"
click at [694, 520] on select "00 00 01 02 03 04 05 06 07 08 09 10 11 12 13 14 15 16 17 18 19 20 21 22 23" at bounding box center [706, 531] width 24 height 22
drag, startPoint x: 732, startPoint y: 530, endPoint x: 735, endPoint y: 522, distance: 8.5
click at [733, 531] on select "00 00 01 02 03 04 05 06 07 08 09 10 11 12 13 14 15 16 17 18 19 20 21 22 23 24 2…" at bounding box center [734, 531] width 24 height 22
select select "0"
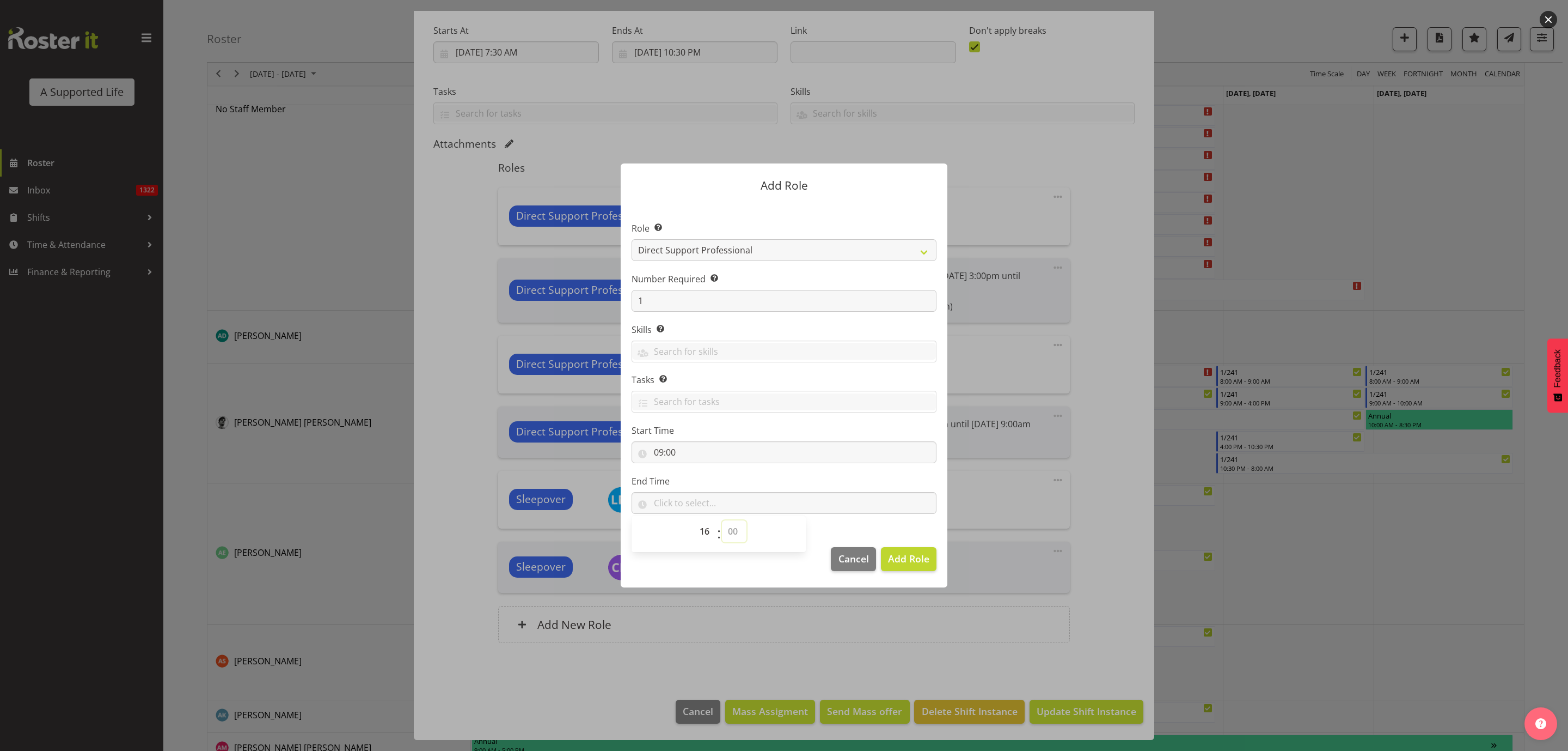
click at [722, 520] on select "00 00 01 02 03 04 05 06 07 08 09 10 11 12 13 14 15 16 17 18 19 20 21 22 23 24 2…" at bounding box center [734, 531] width 24 height 22
type input "16:00"
click at [907, 551] on button "Add Role" at bounding box center [908, 559] width 55 height 24
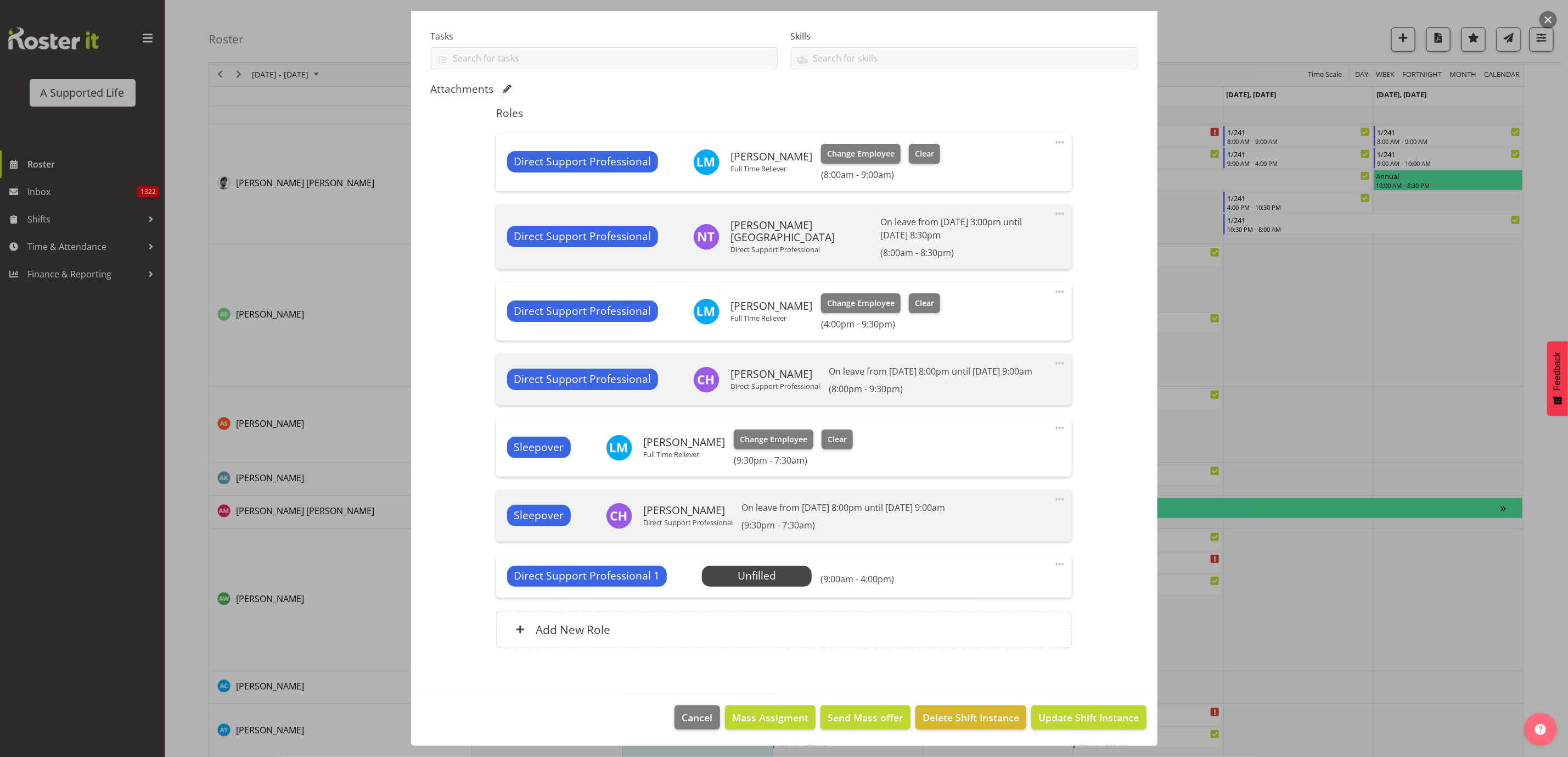
scroll to position [494, 0]
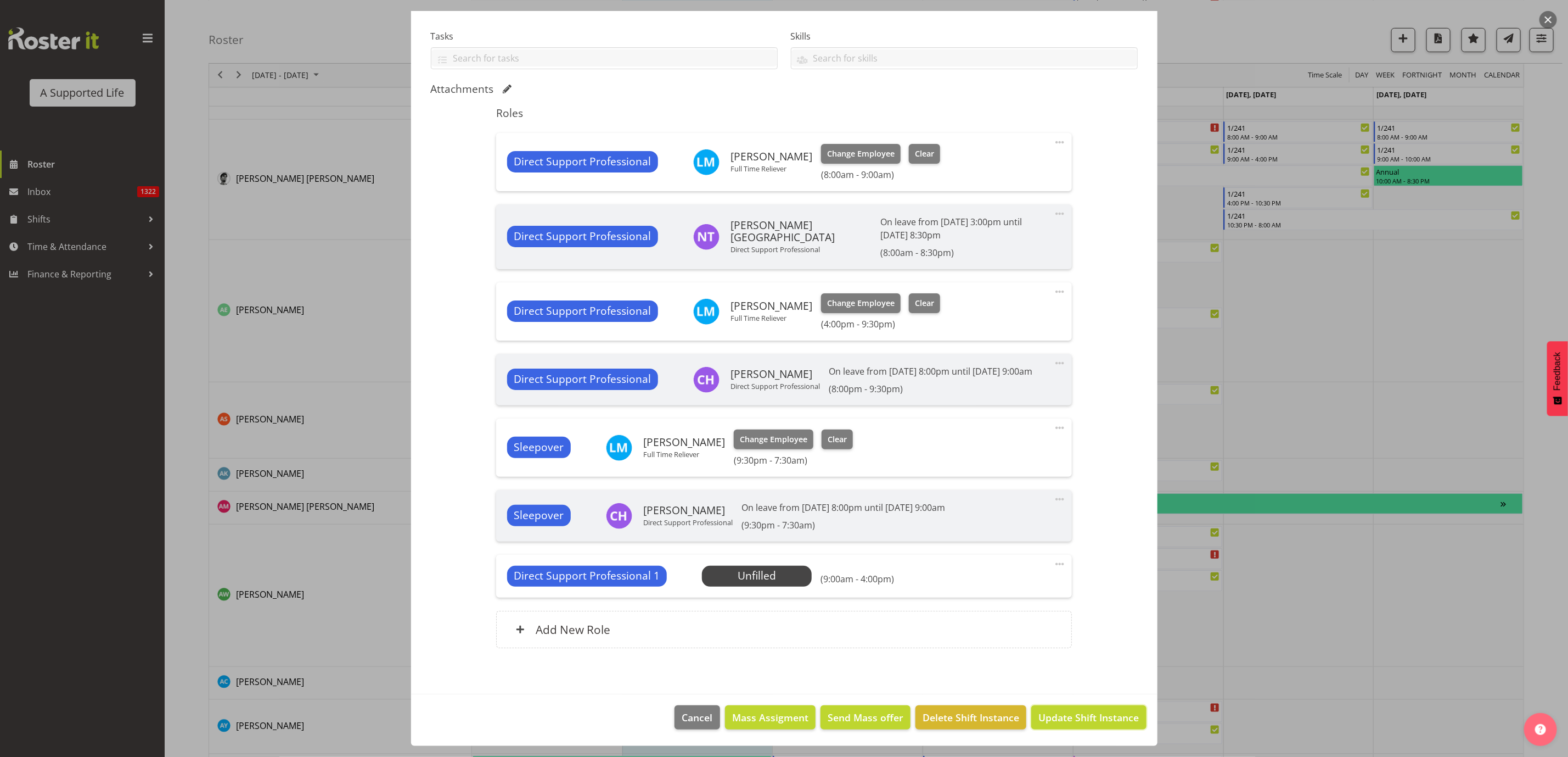
click at [1080, 710] on span "Update Shift Instance" at bounding box center [1089, 717] width 101 height 14
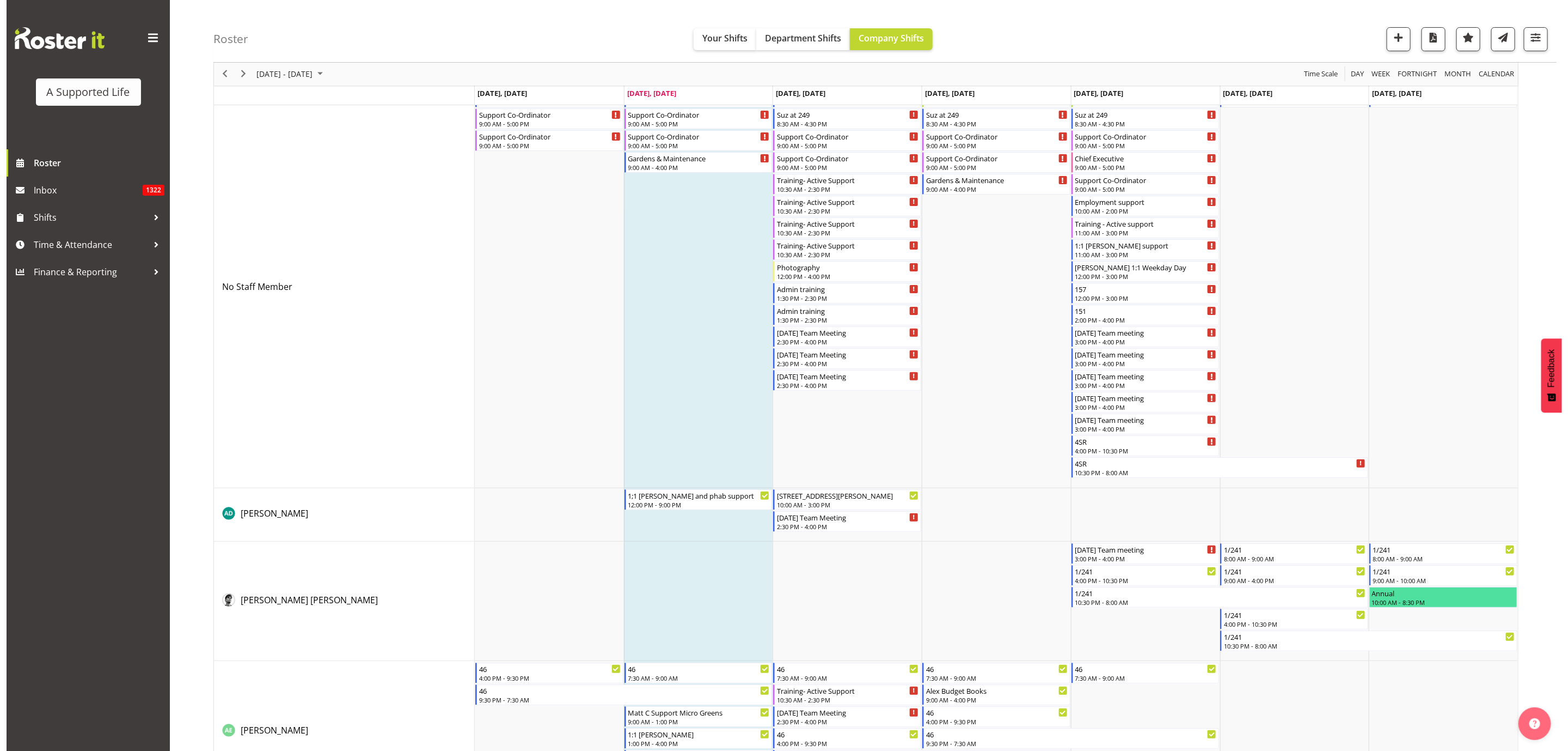
scroll to position [0, 0]
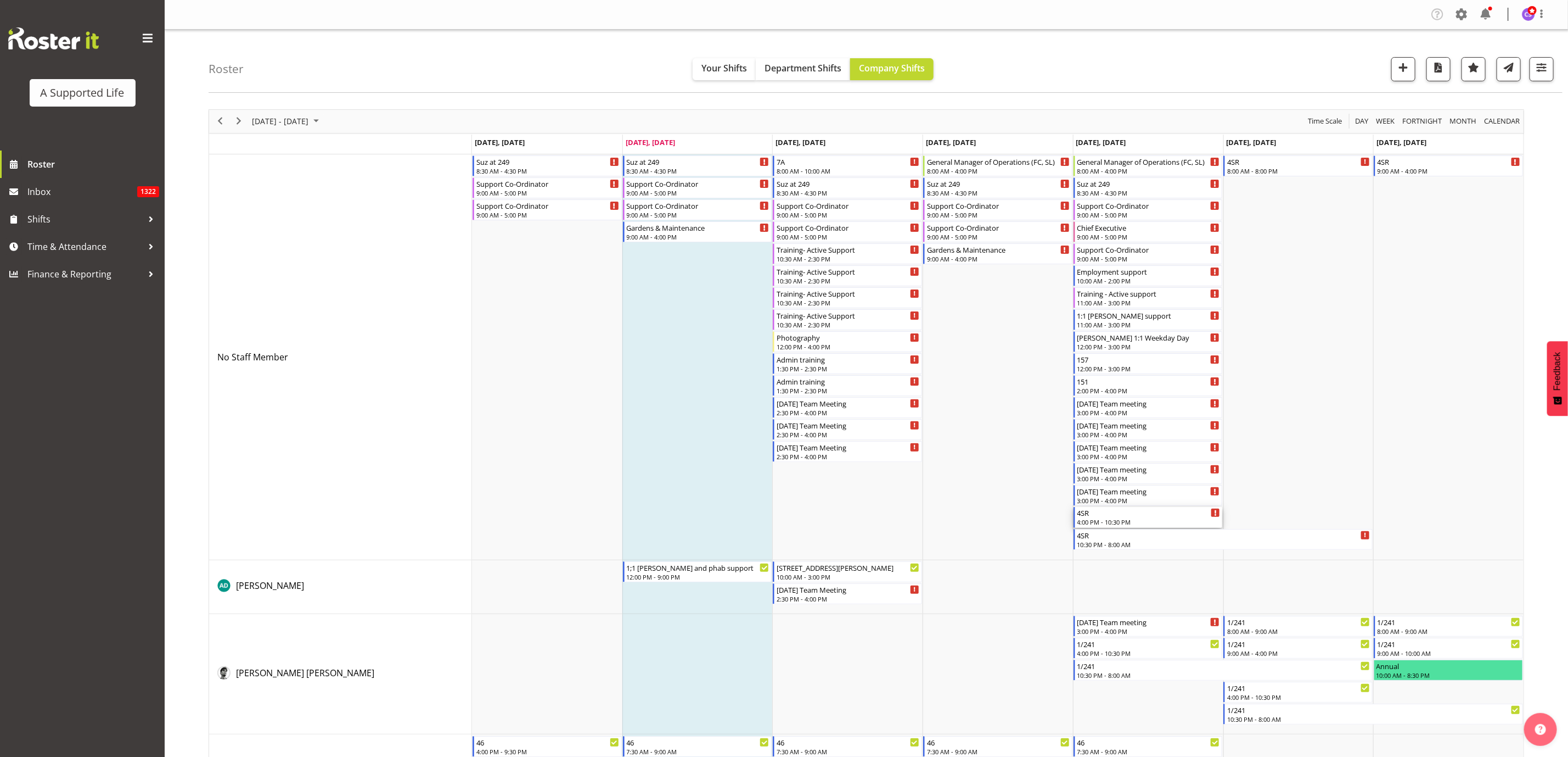
click at [1140, 514] on div "4SR" at bounding box center [1149, 513] width 143 height 11
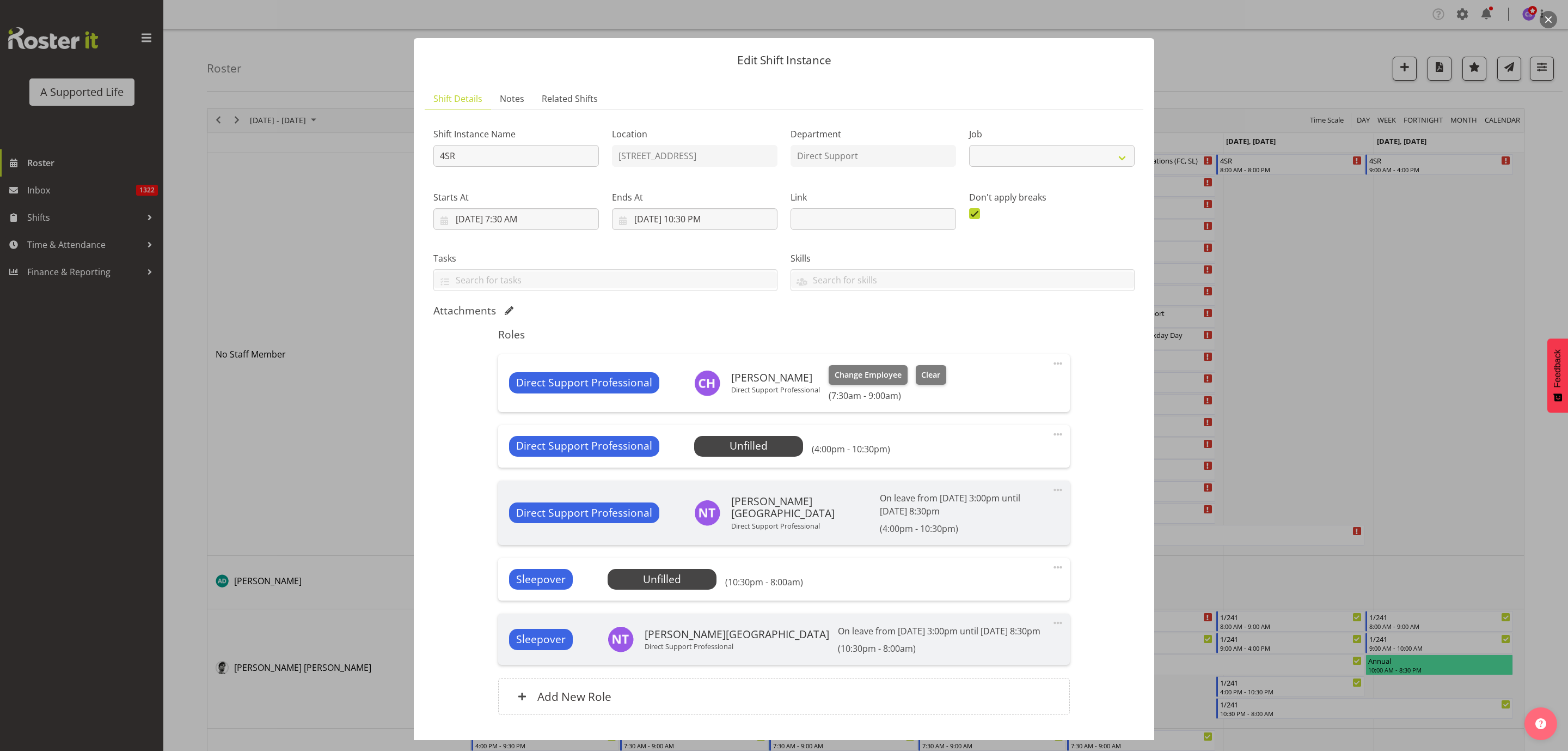
select select "4112"
click at [769, 448] on span "Select Employee" at bounding box center [748, 446] width 81 height 16
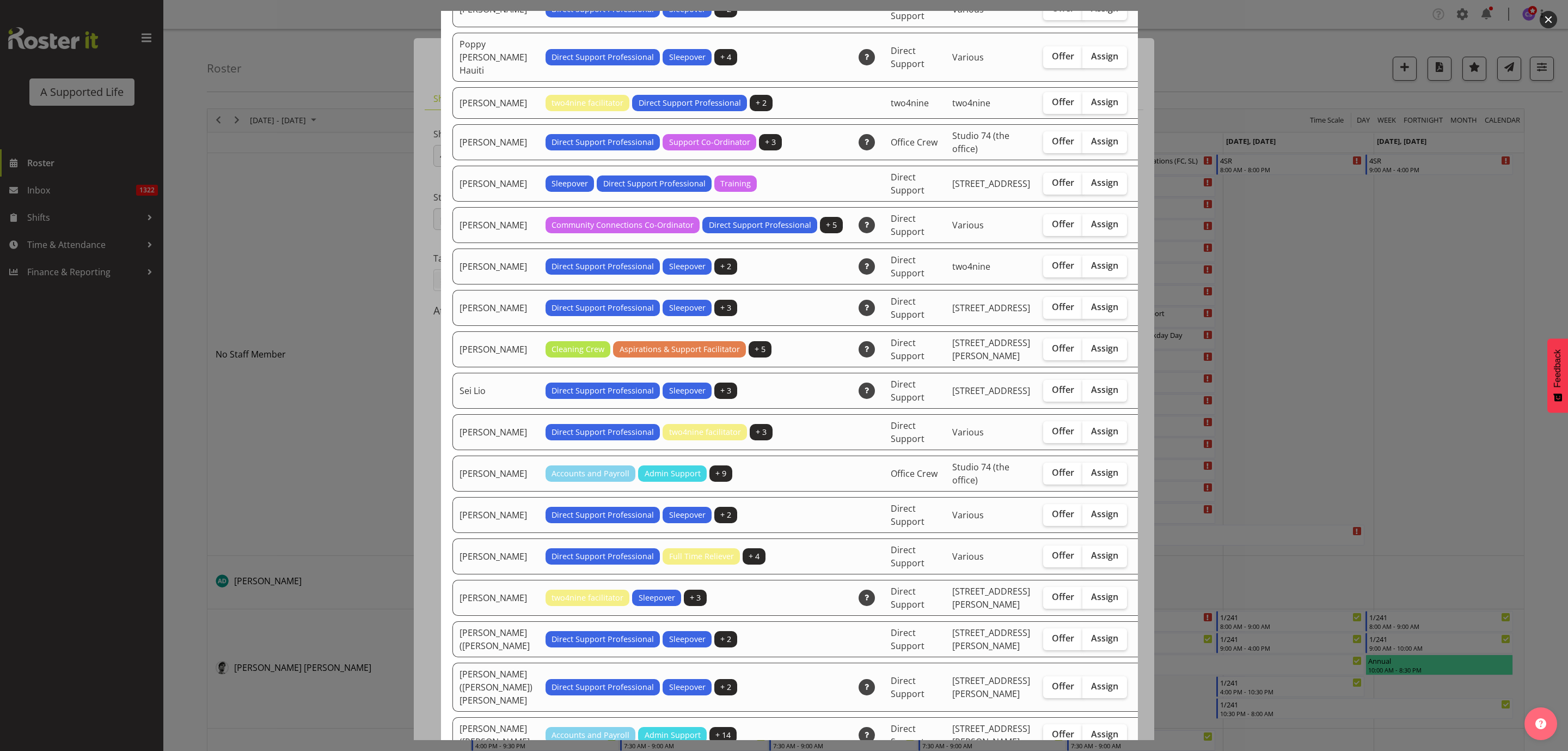
scroll to position [3023, 0]
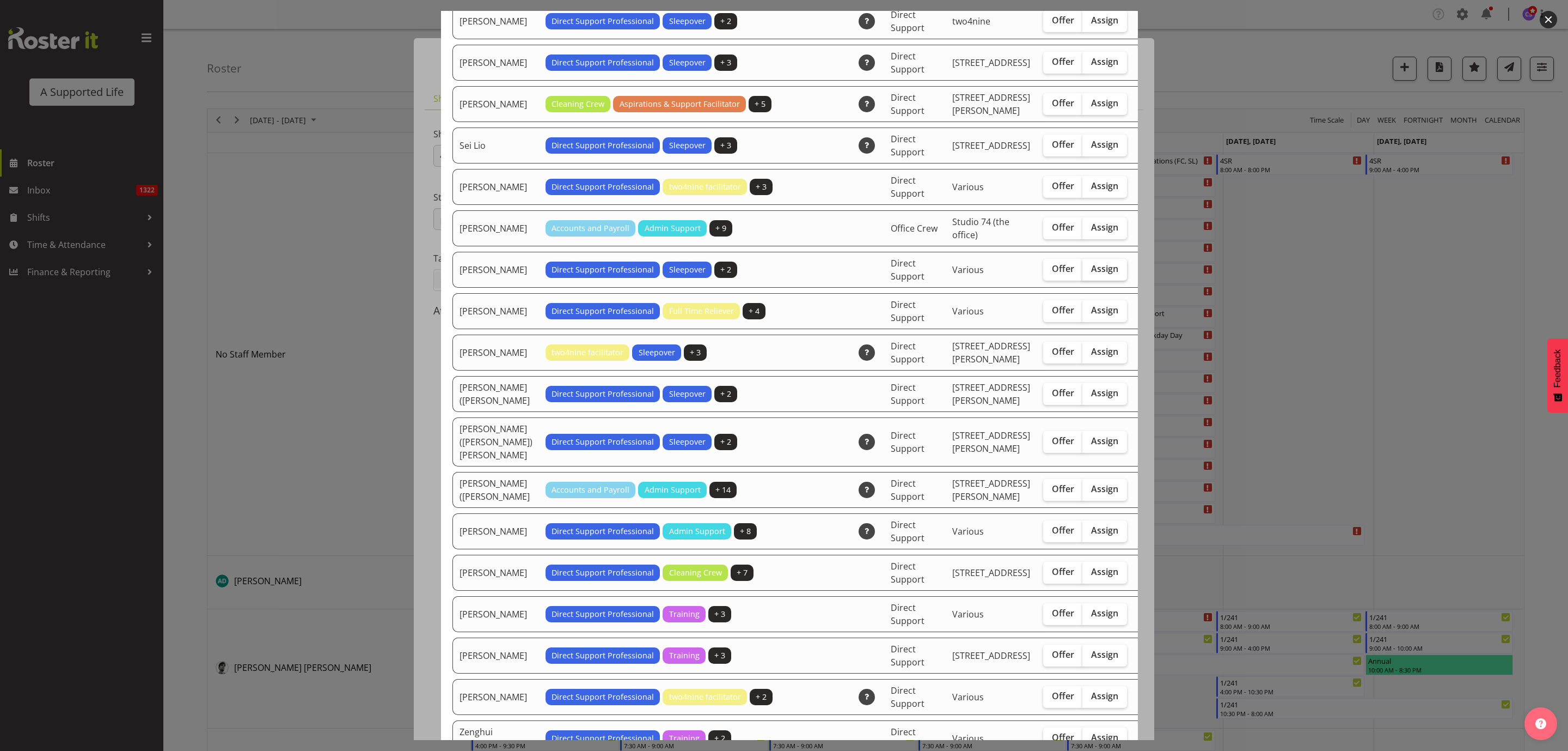
click at [1091, 274] on span "Assign" at bounding box center [1104, 269] width 27 height 11
click at [1082, 272] on input "Assign" at bounding box center [1086, 269] width 7 height 7
checkbox input "true"
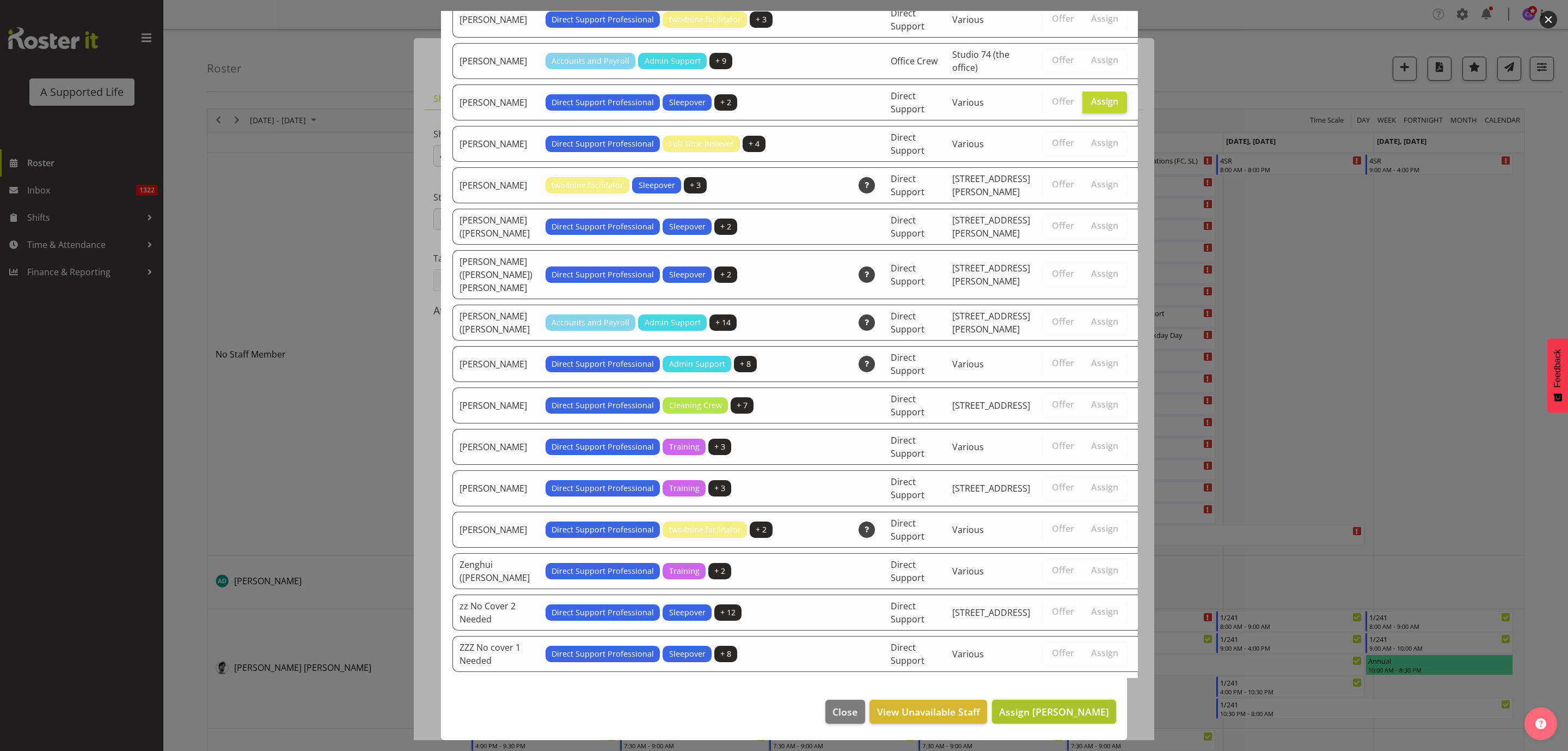
click at [1038, 711] on span "Assign [PERSON_NAME]" at bounding box center [1054, 711] width 110 height 13
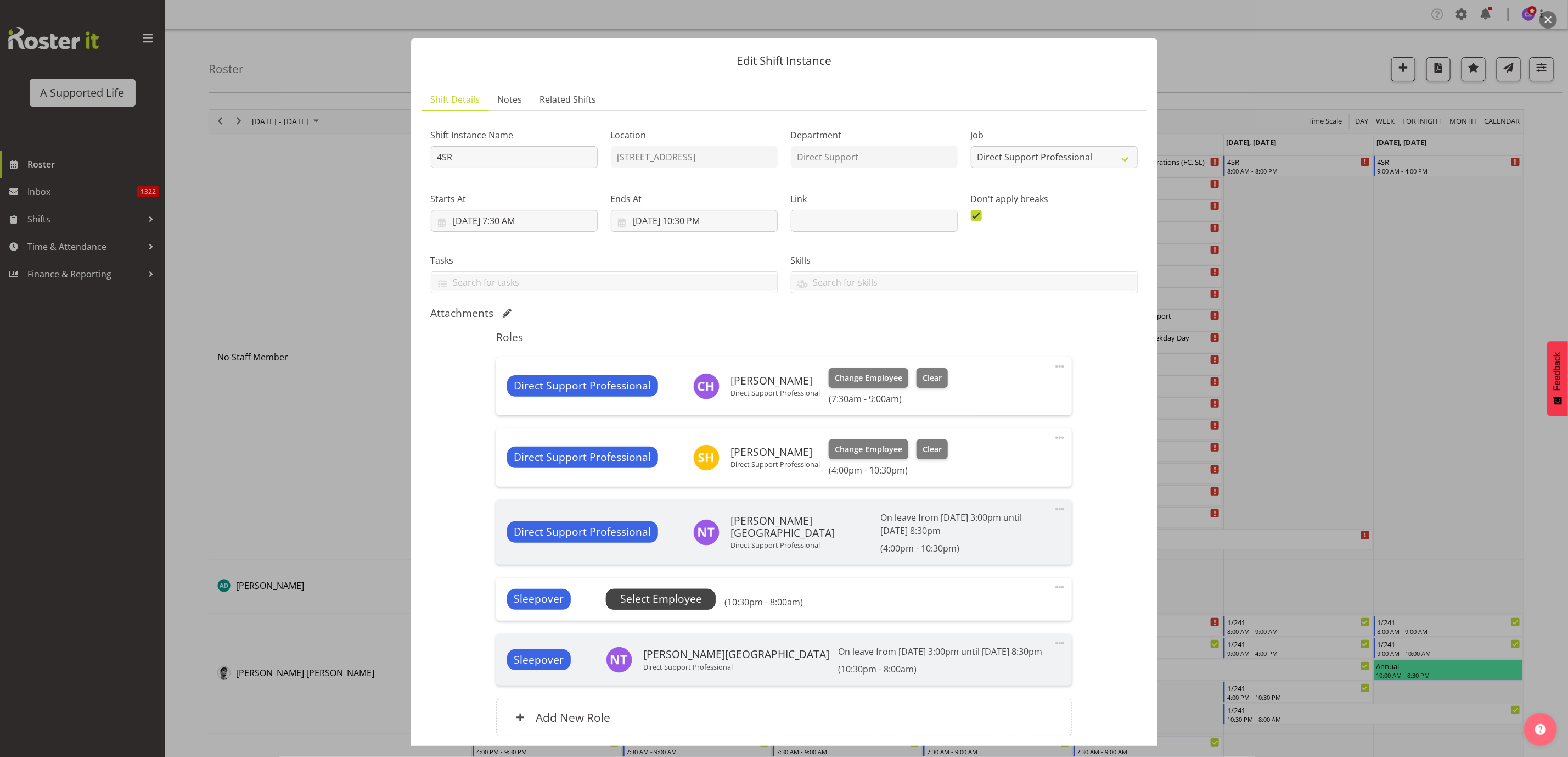
click at [689, 605] on span "Select Employee" at bounding box center [661, 599] width 82 height 16
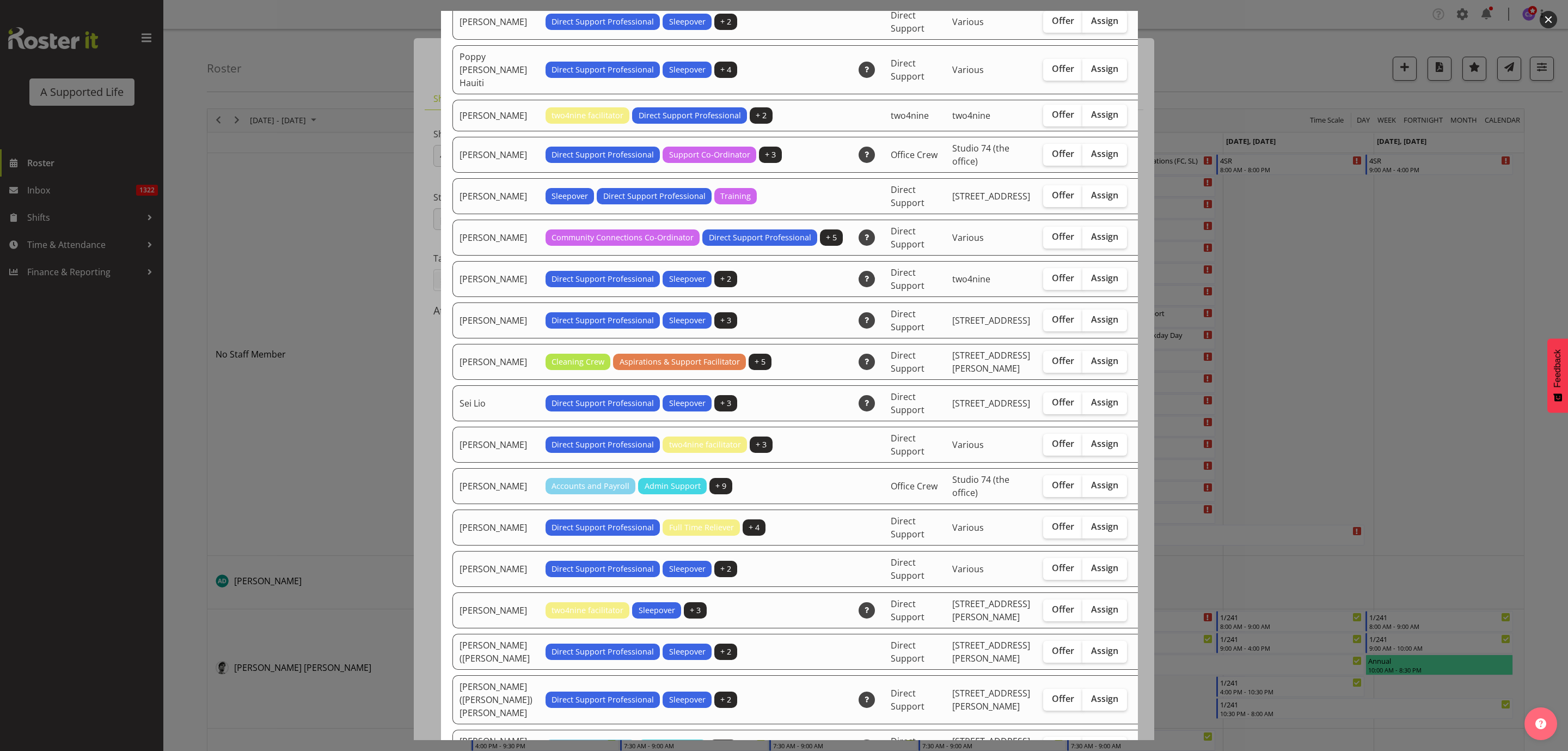
scroll to position [2860, 0]
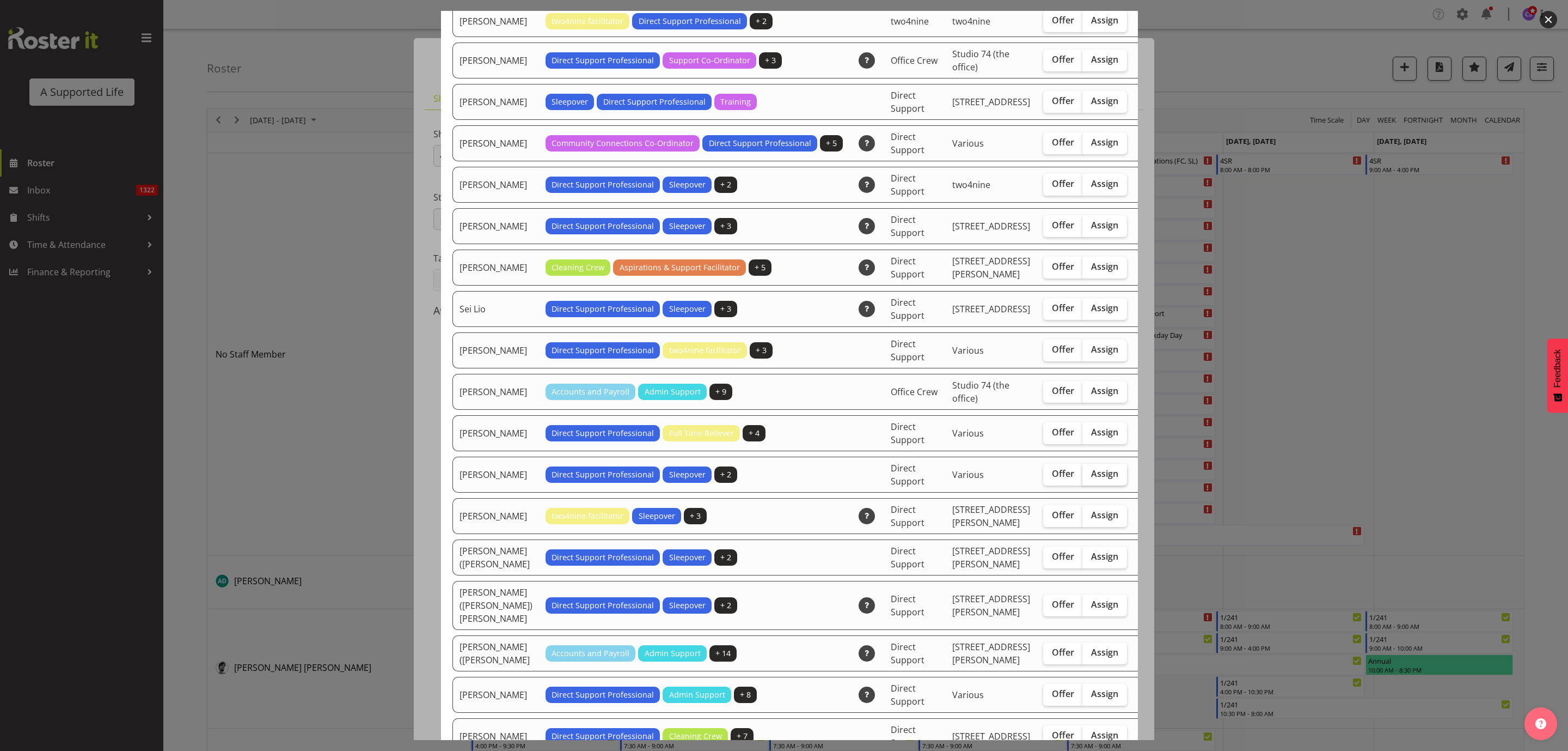
click at [1082, 485] on label "Assign" at bounding box center [1104, 474] width 44 height 22
click at [1082, 478] on input "Assign" at bounding box center [1086, 474] width 7 height 7
checkbox input "true"
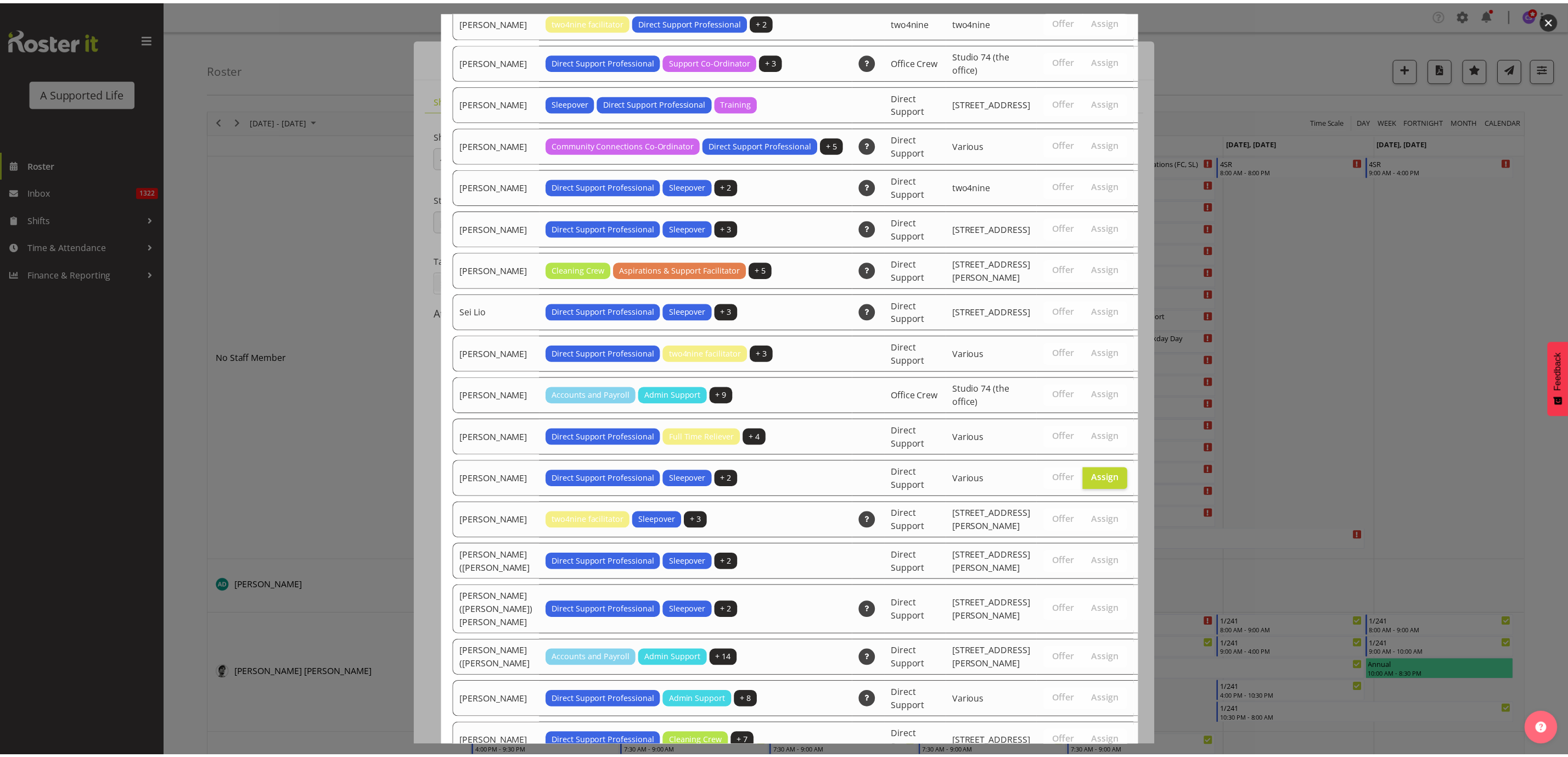
scroll to position [3462, 0]
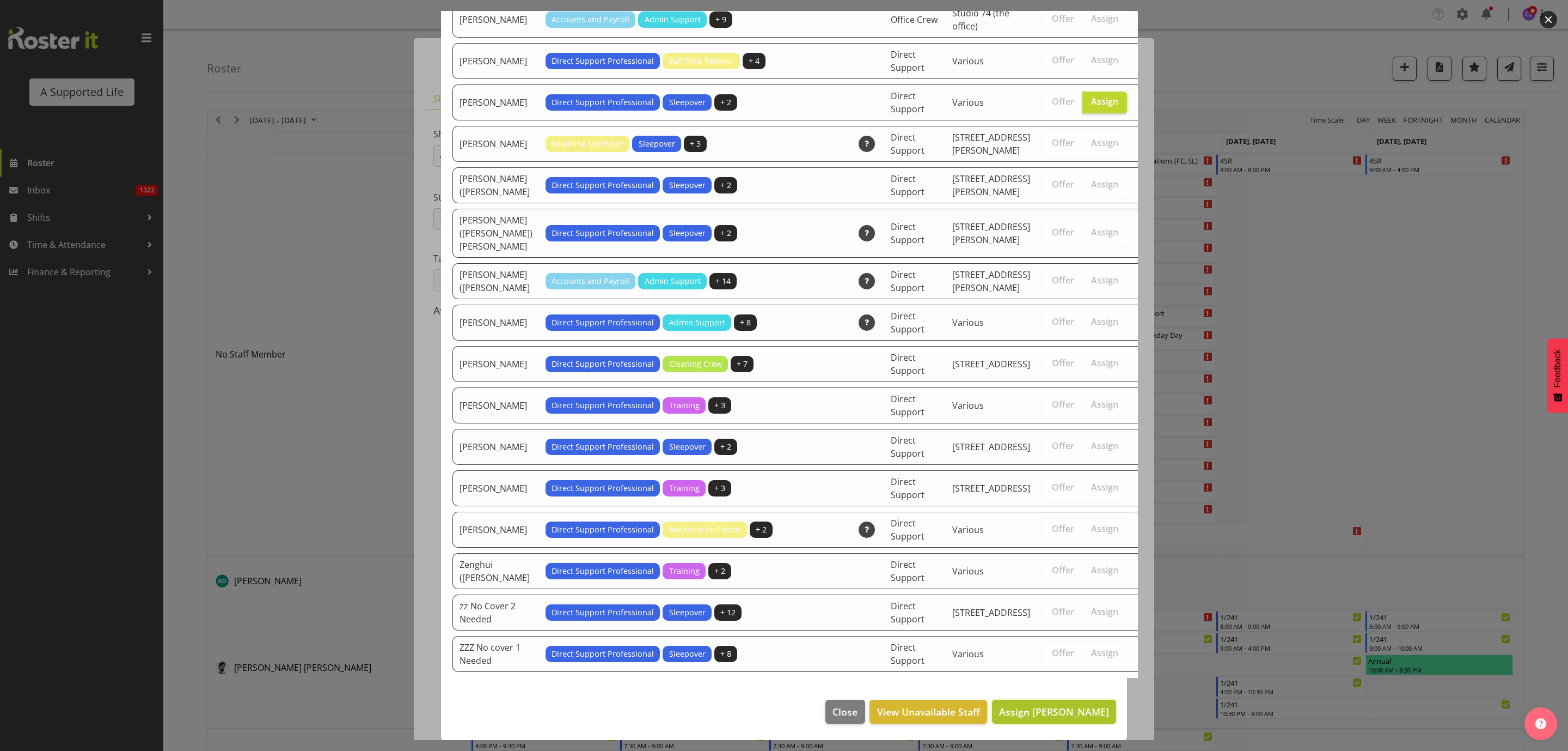
click at [1073, 710] on span "Assign [PERSON_NAME]" at bounding box center [1054, 711] width 110 height 13
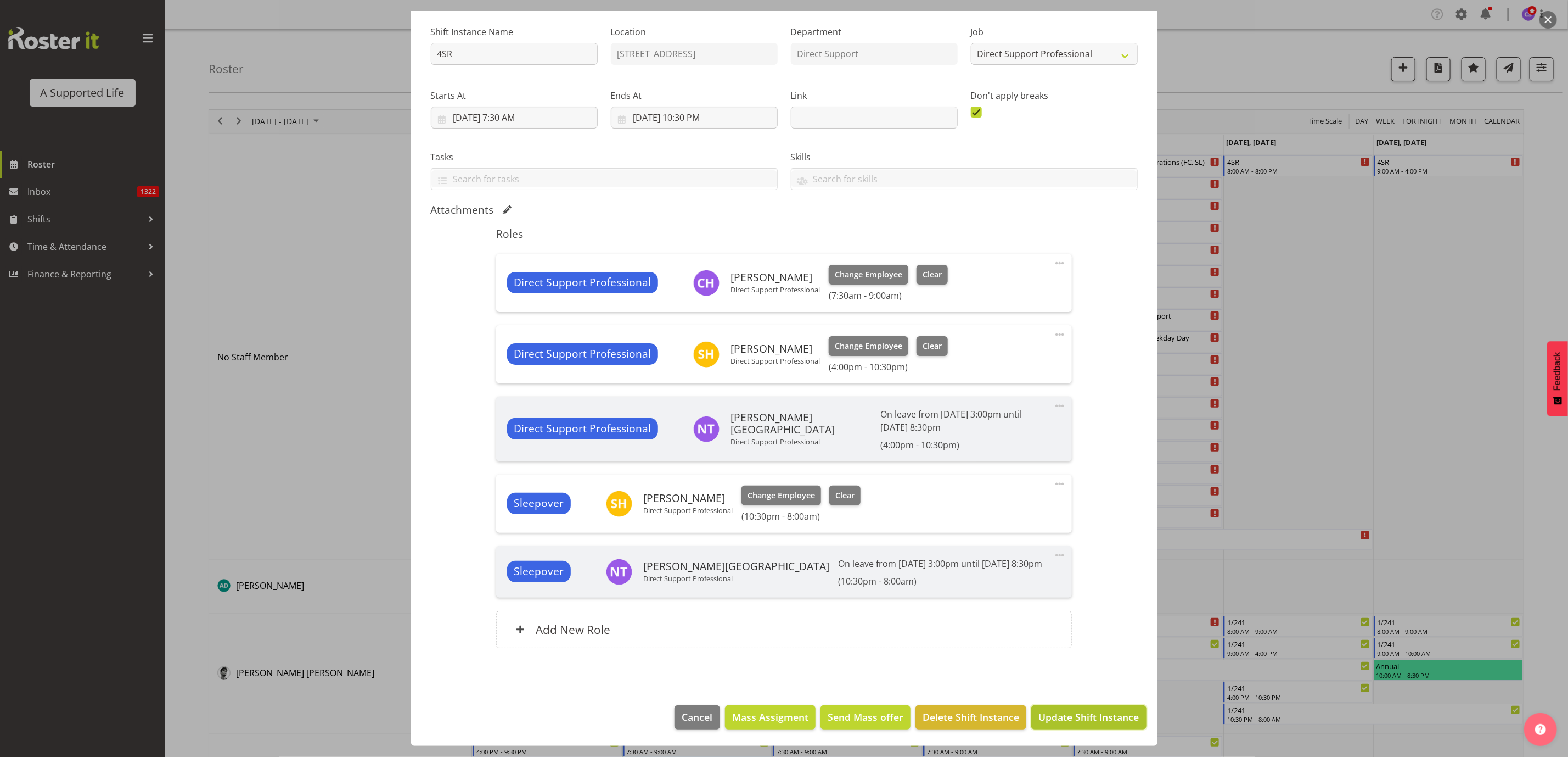
click at [1086, 718] on span "Update Shift Instance" at bounding box center [1089, 716] width 101 height 14
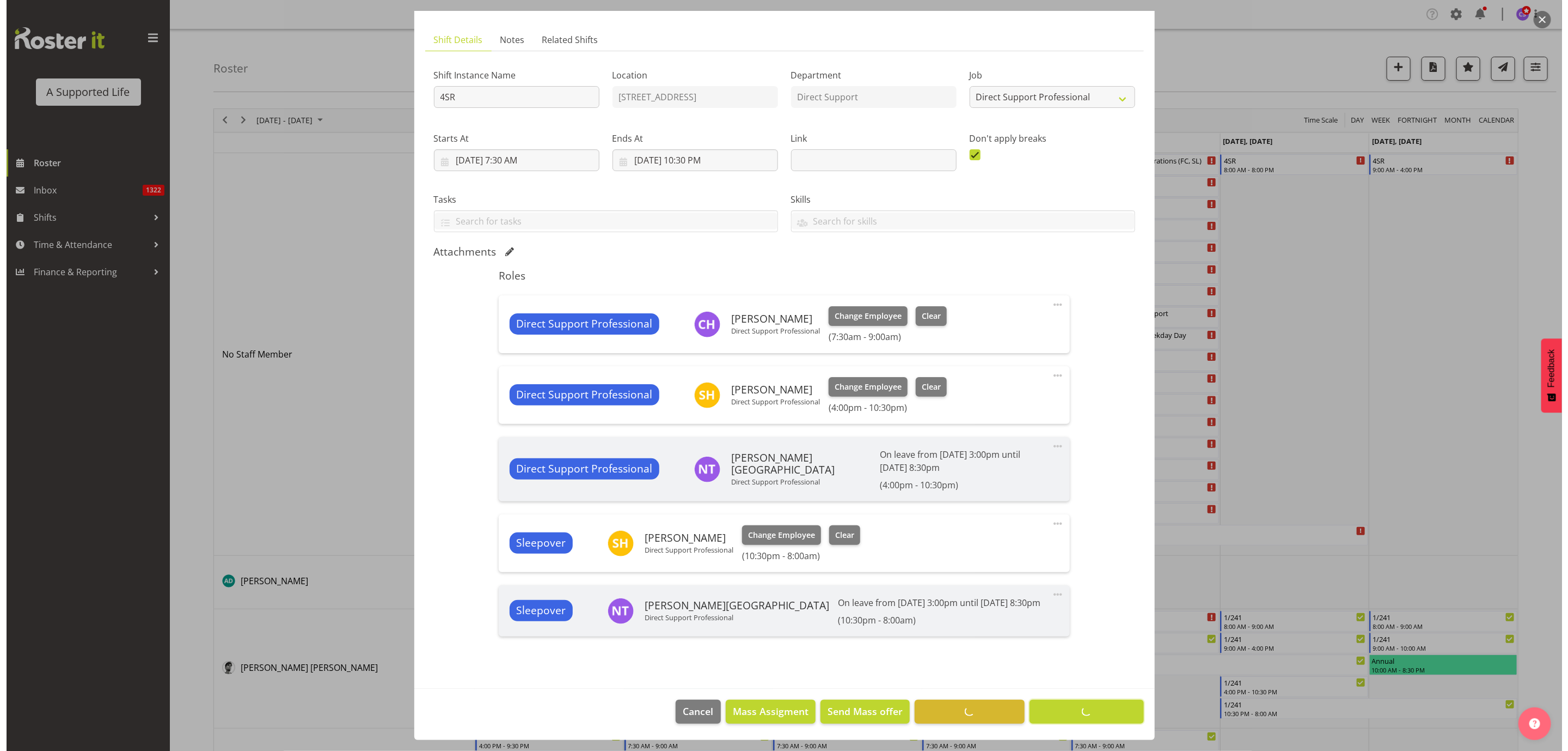
scroll to position [59, 0]
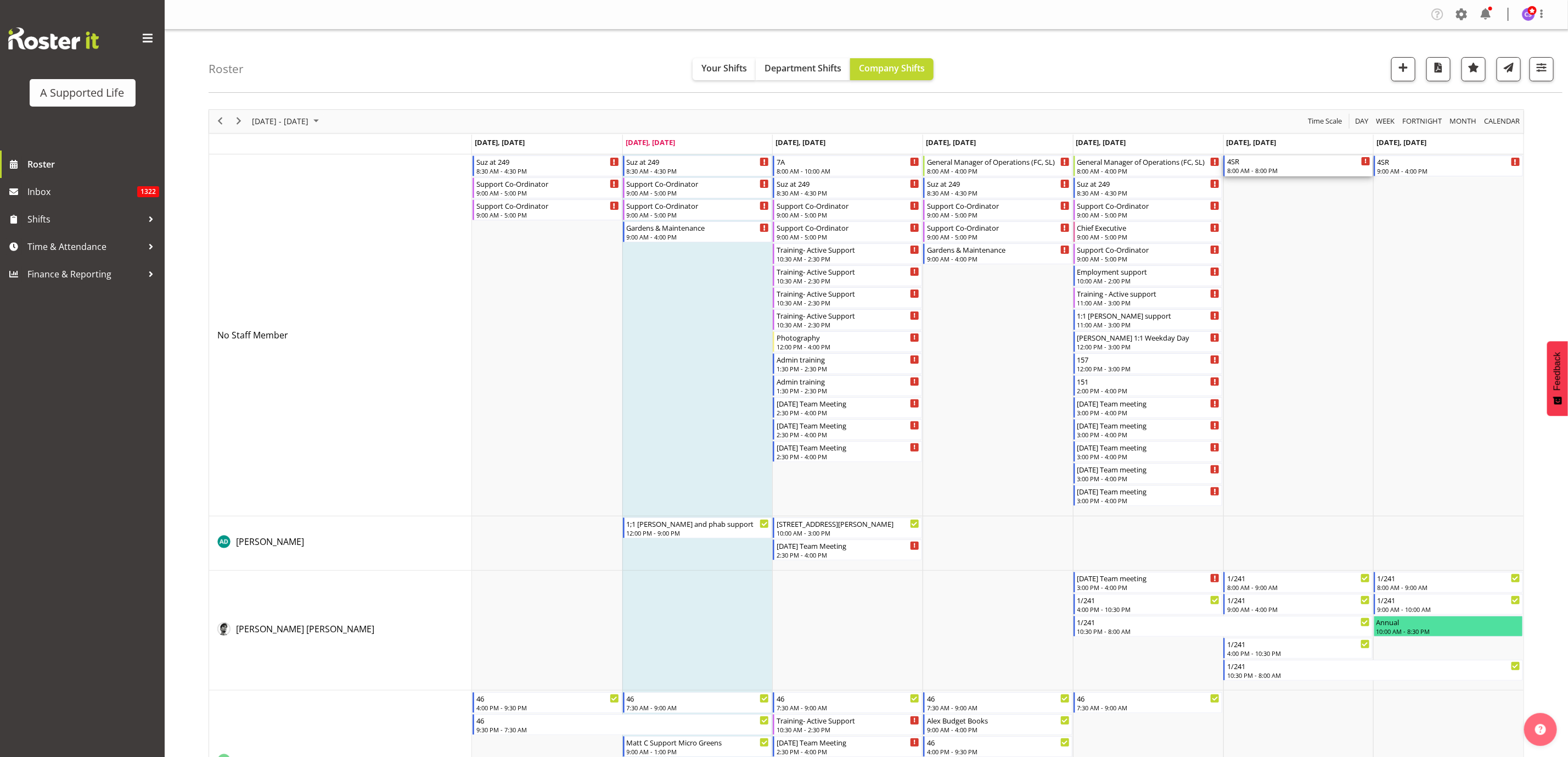
click at [1278, 169] on div "8:00 AM - 8:00 PM" at bounding box center [1299, 170] width 143 height 9
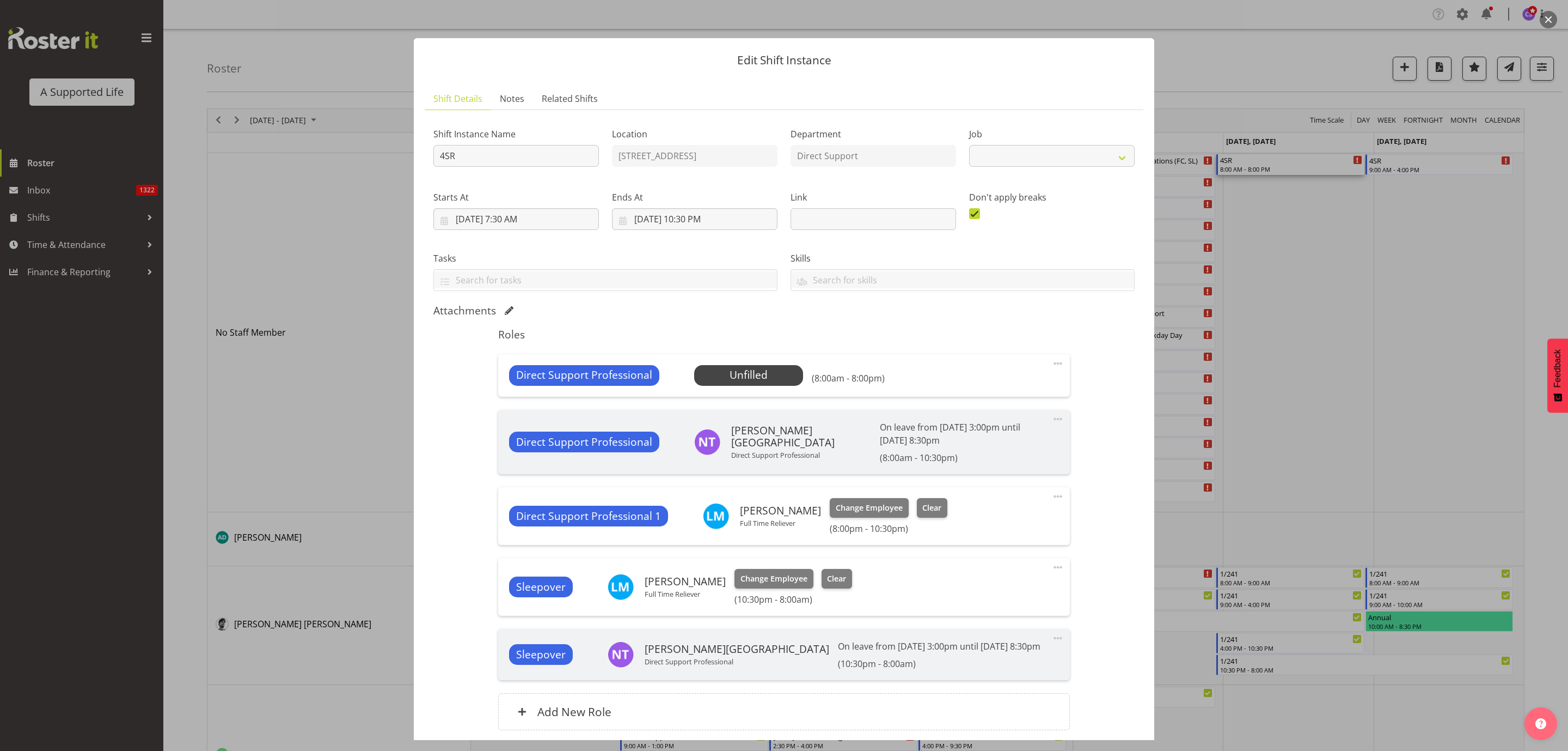
select select "4112"
click at [1051, 362] on span at bounding box center [1057, 363] width 13 height 13
click at [995, 393] on link "Edit" at bounding box center [1012, 387] width 105 height 19
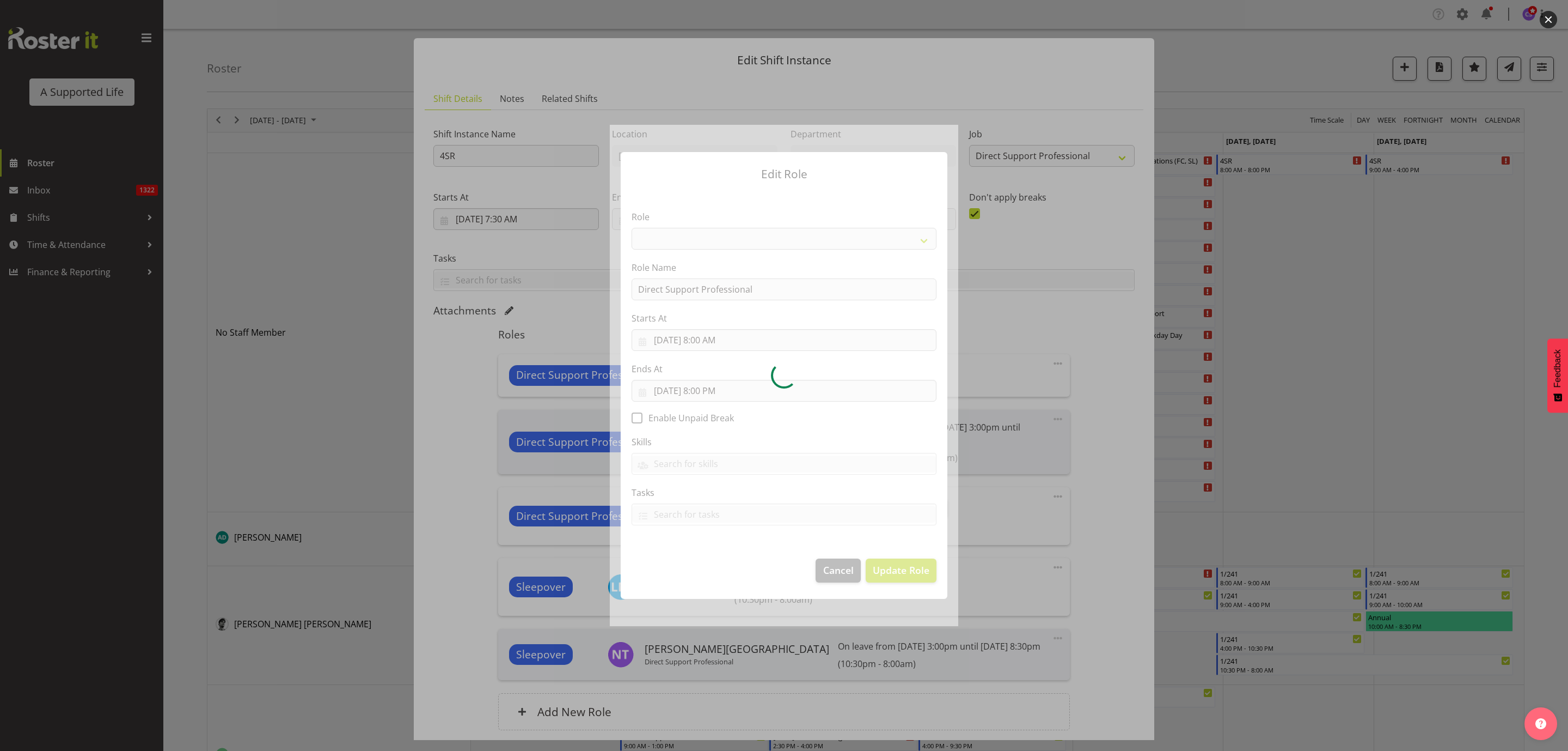
click at [740, 389] on div at bounding box center [784, 375] width 348 height 501
select select "519"
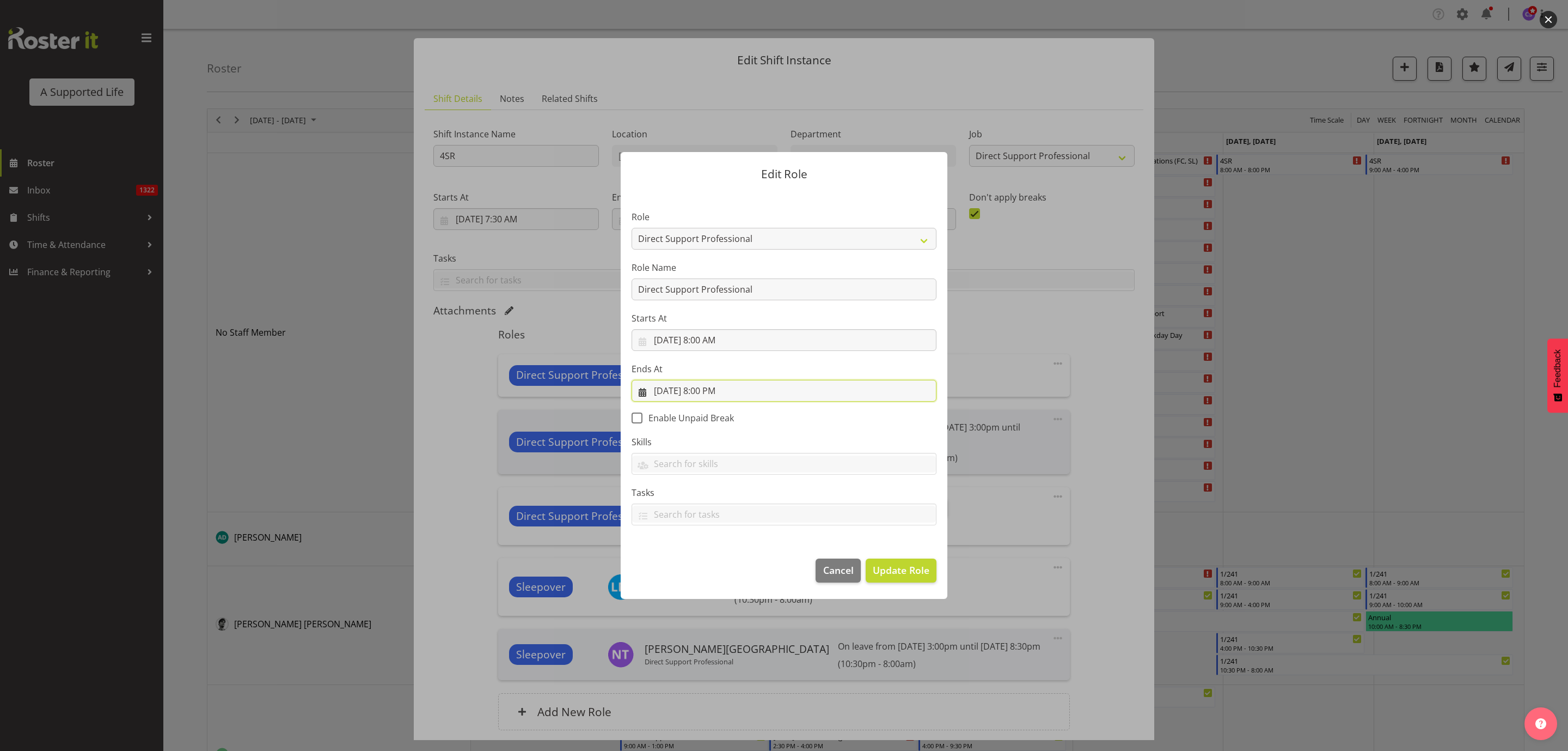
click at [732, 387] on input "[DATE] 8:00 PM" at bounding box center [784, 390] width 305 height 22
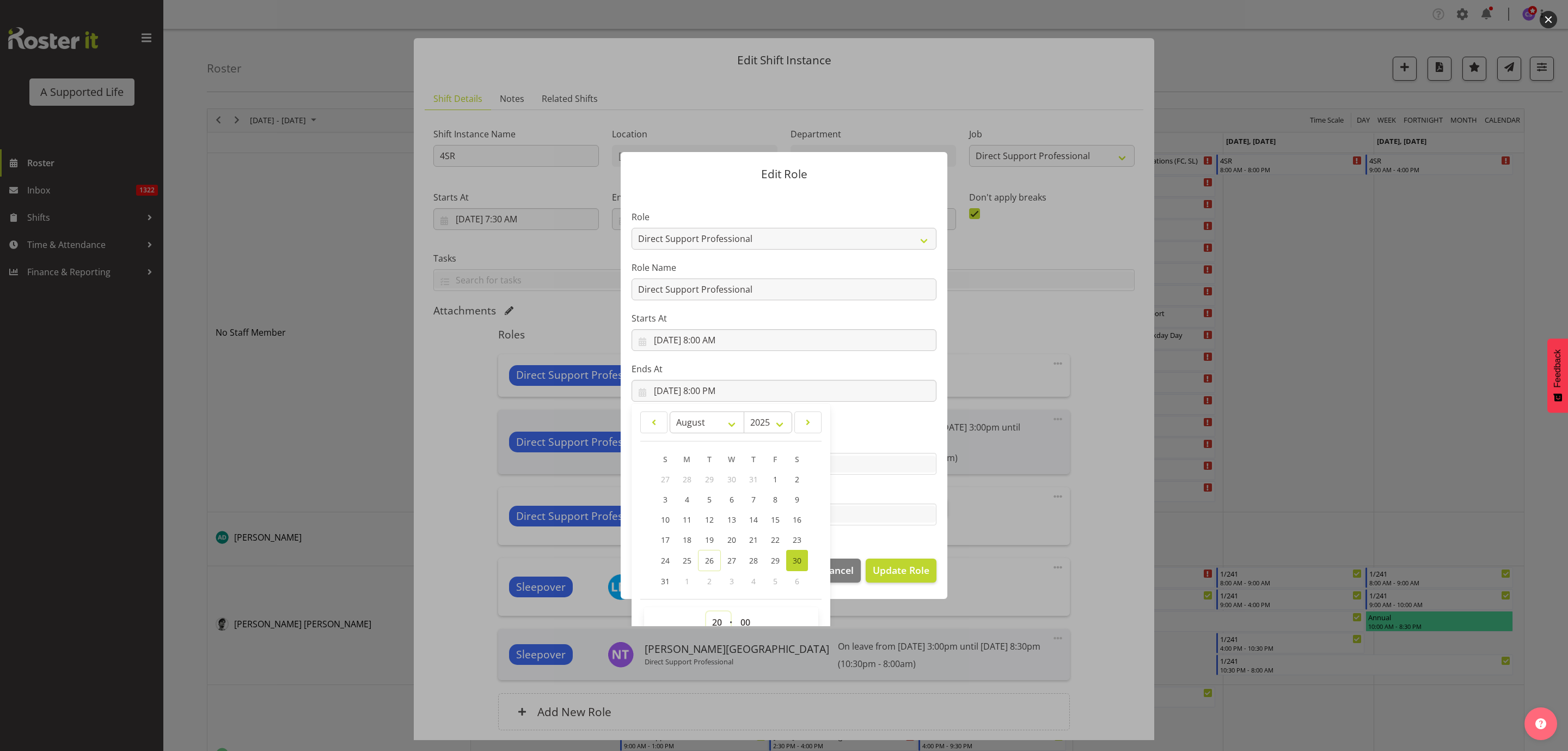
click at [715, 622] on select "00 01 02 03 04 05 06 07 08 09 10 11 12 13 14 15 16 17 18 19 20 21 22 23" at bounding box center [718, 622] width 24 height 22
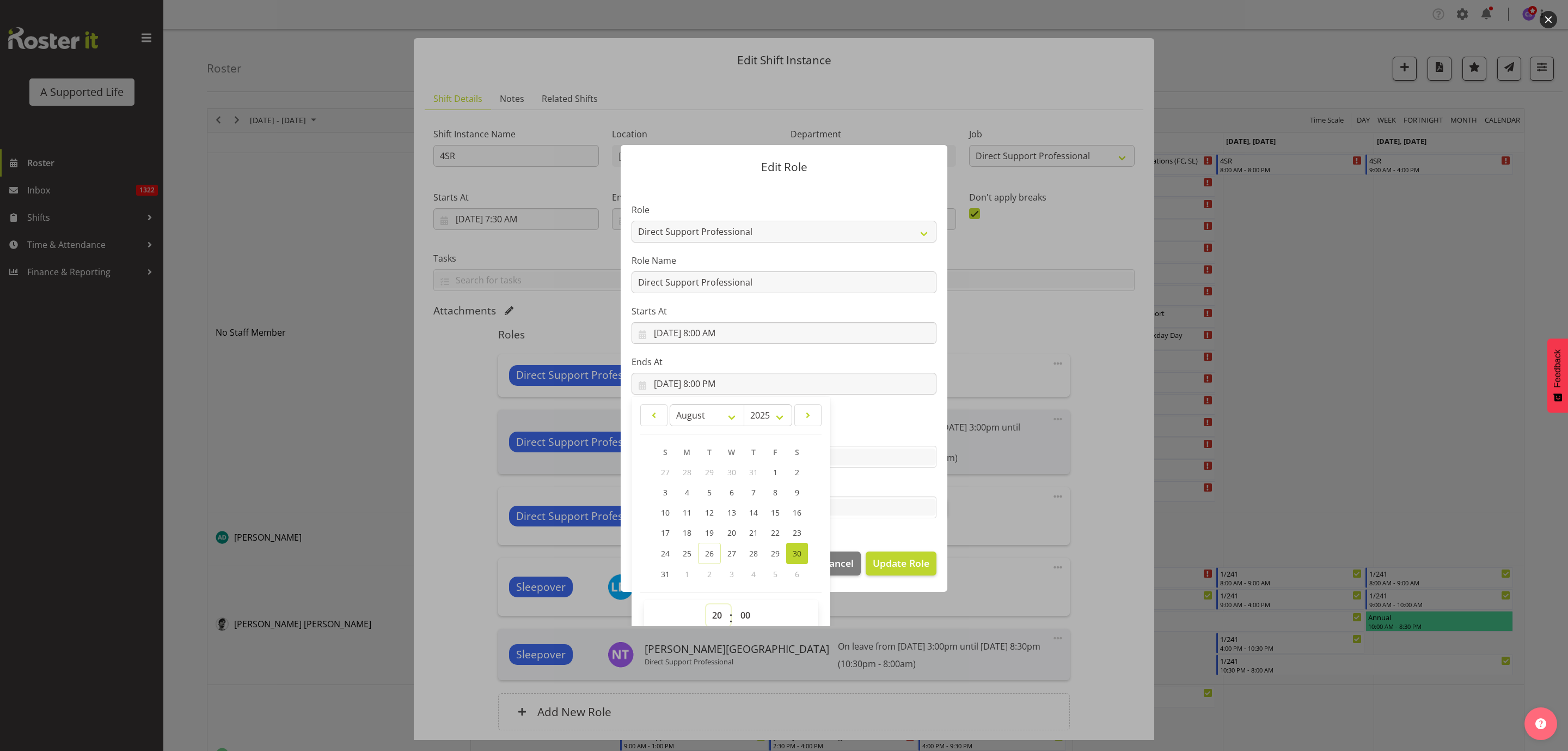
select select "9"
click at [706, 604] on select "00 01 02 03 04 05 06 07 08 09 10 11 12 13 14 15 16 17 18 19 20 21 22 23" at bounding box center [718, 615] width 24 height 22
type input "[DATE] 9:00 AM"
click at [913, 565] on span "Update Role" at bounding box center [901, 562] width 57 height 14
select select
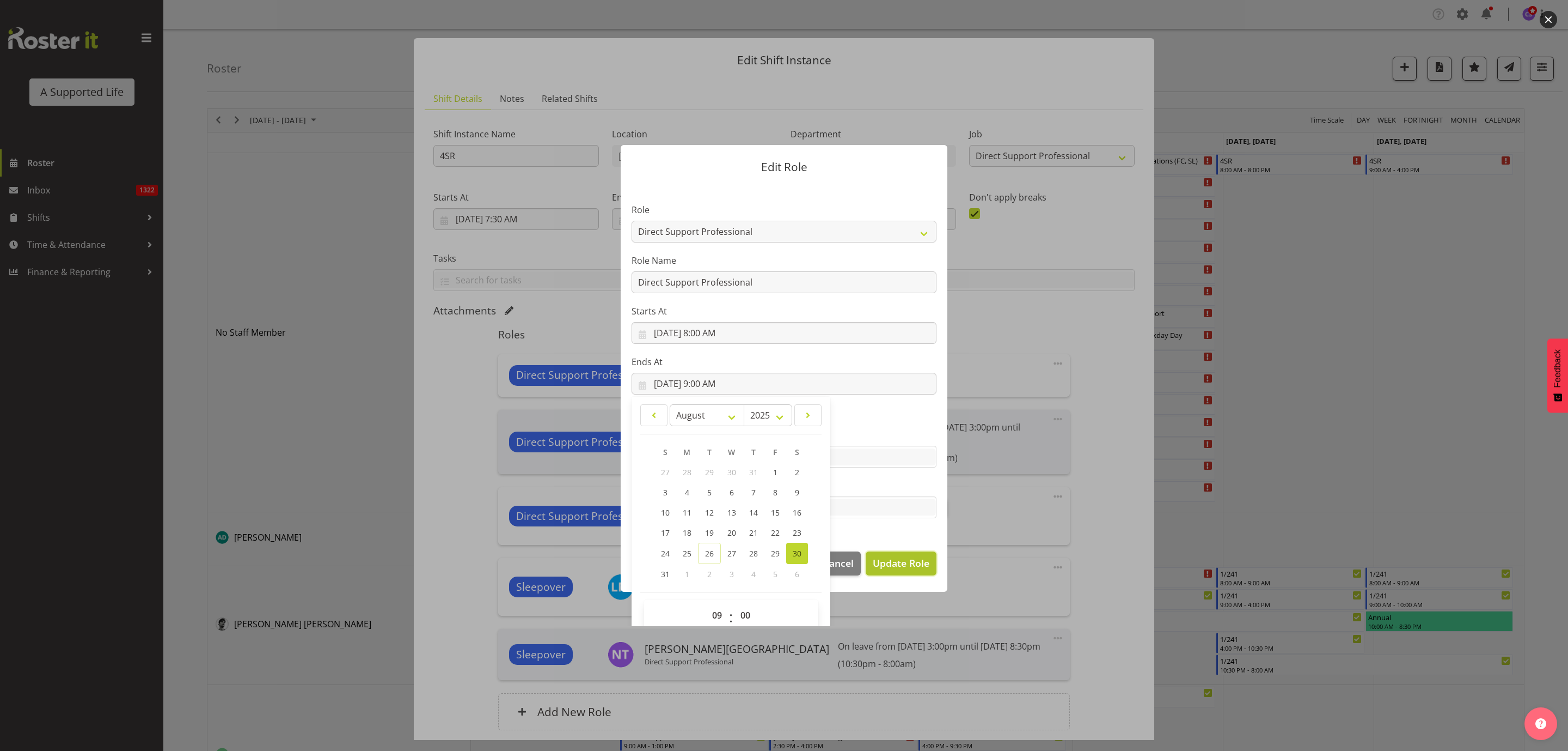
select select
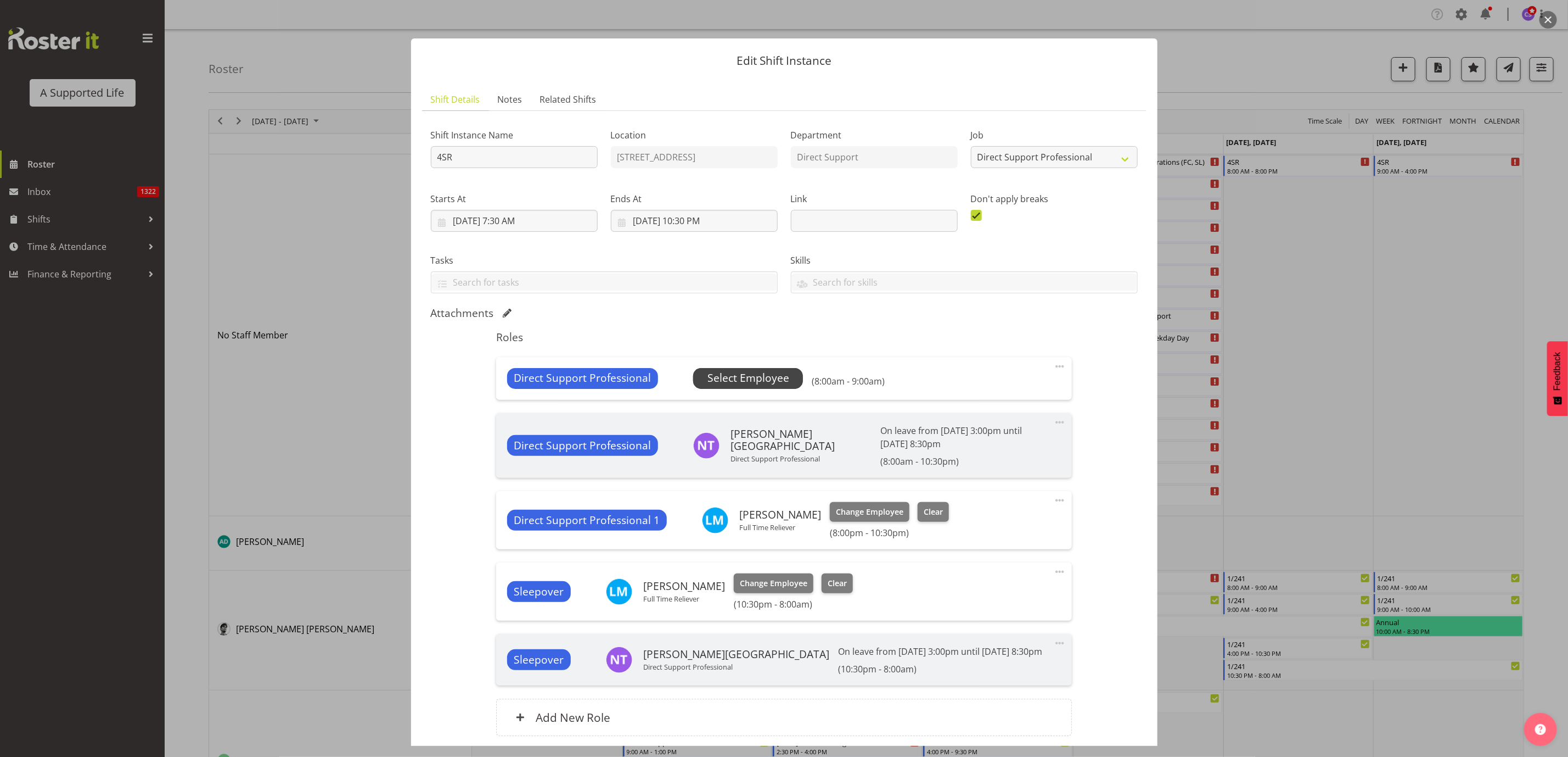
click at [770, 389] on span "Select Employee" at bounding box center [748, 378] width 110 height 21
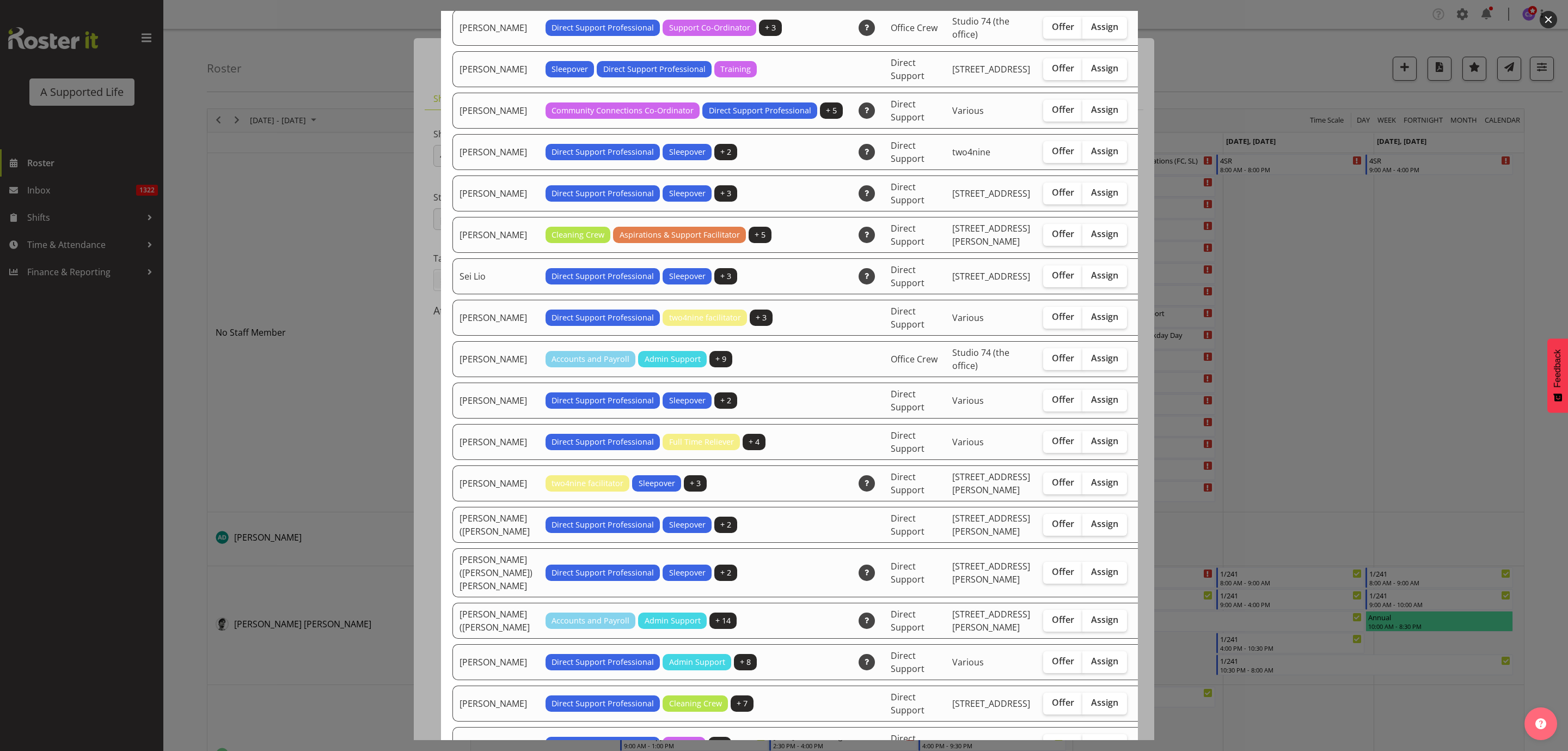
scroll to position [2942, 0]
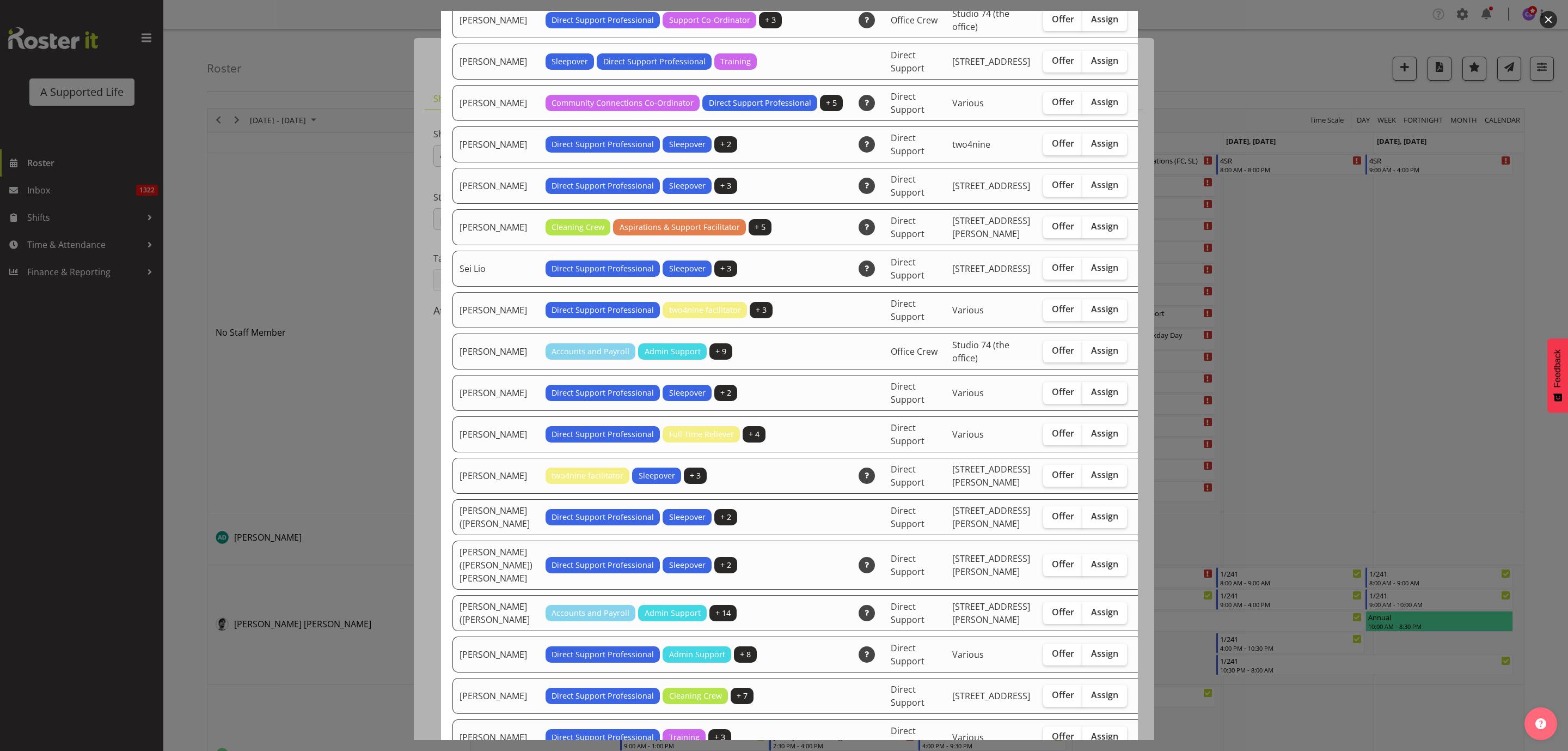
click at [1091, 397] on span "Assign" at bounding box center [1104, 392] width 27 height 11
click at [1082, 395] on input "Assign" at bounding box center [1086, 392] width 7 height 7
checkbox input "true"
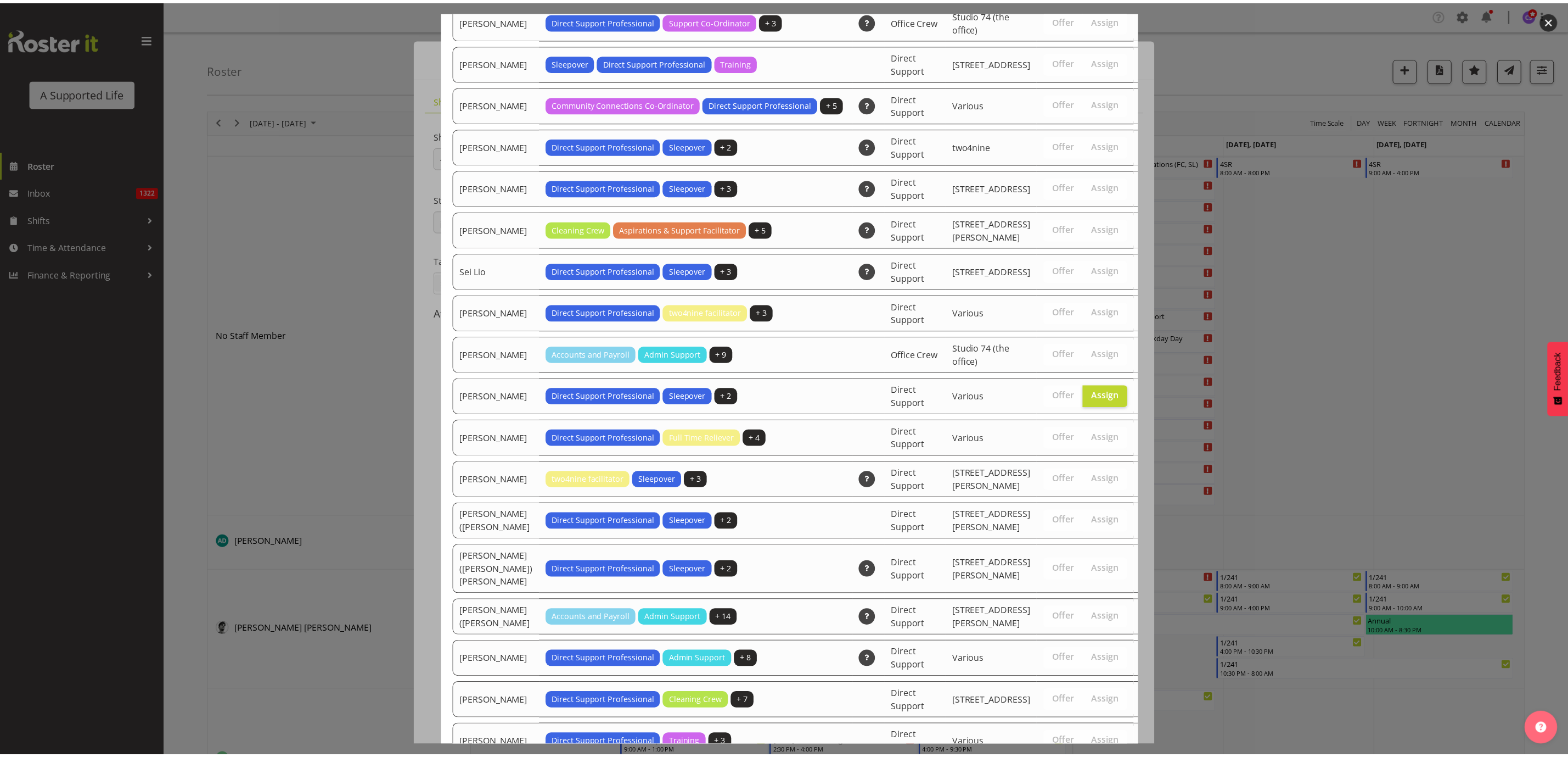
scroll to position [3516, 0]
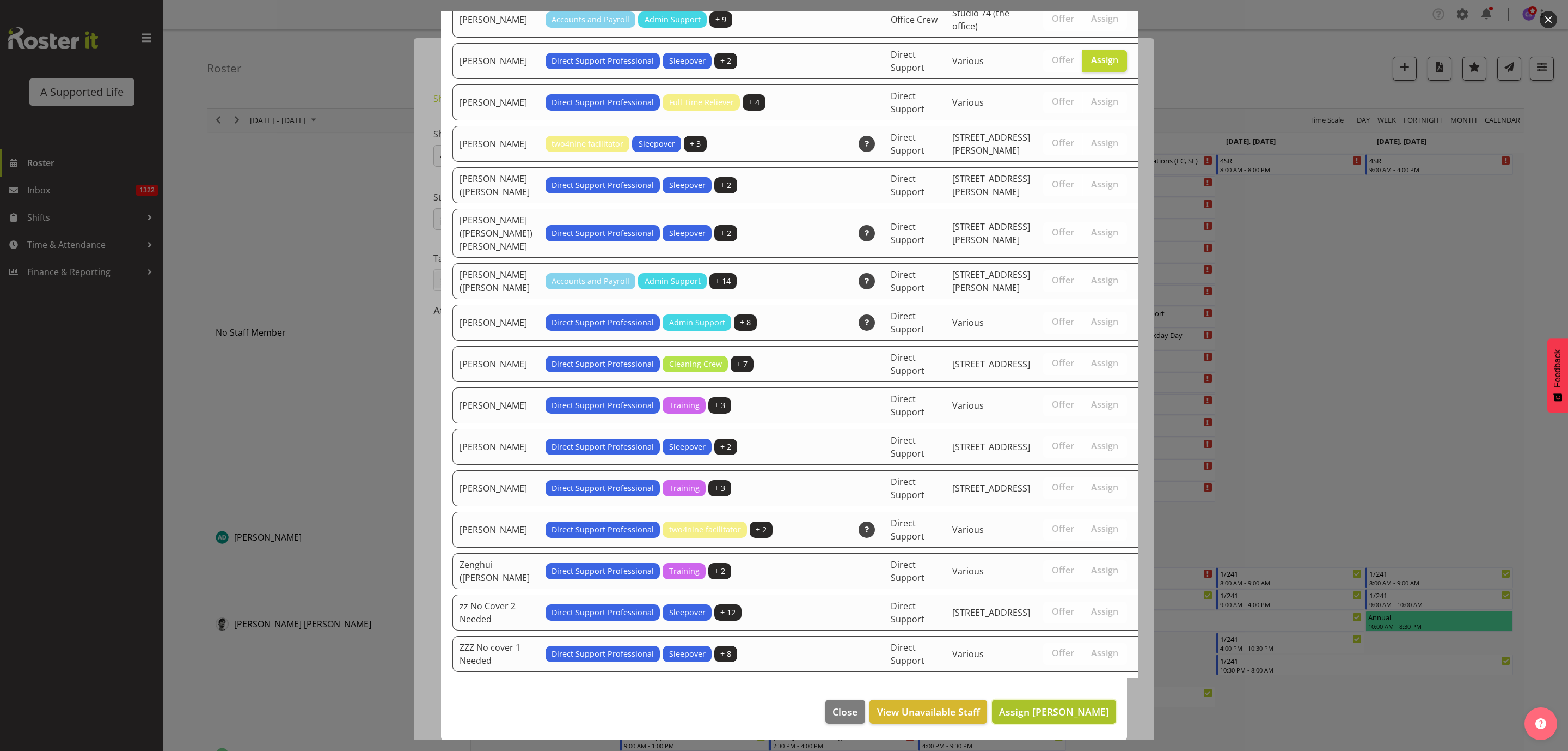
click at [1047, 711] on span "Assign [PERSON_NAME]" at bounding box center [1054, 711] width 110 height 13
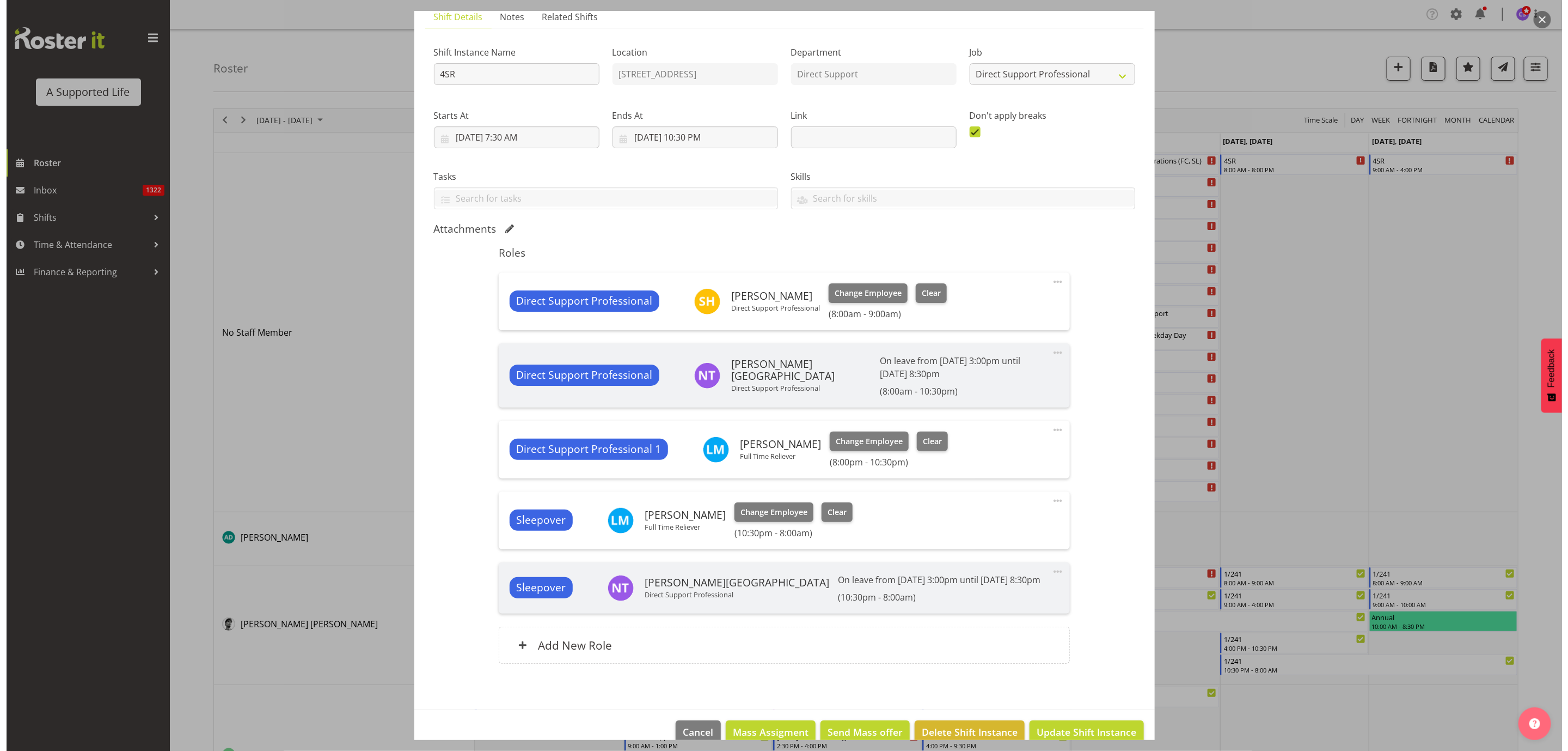
scroll to position [103, 0]
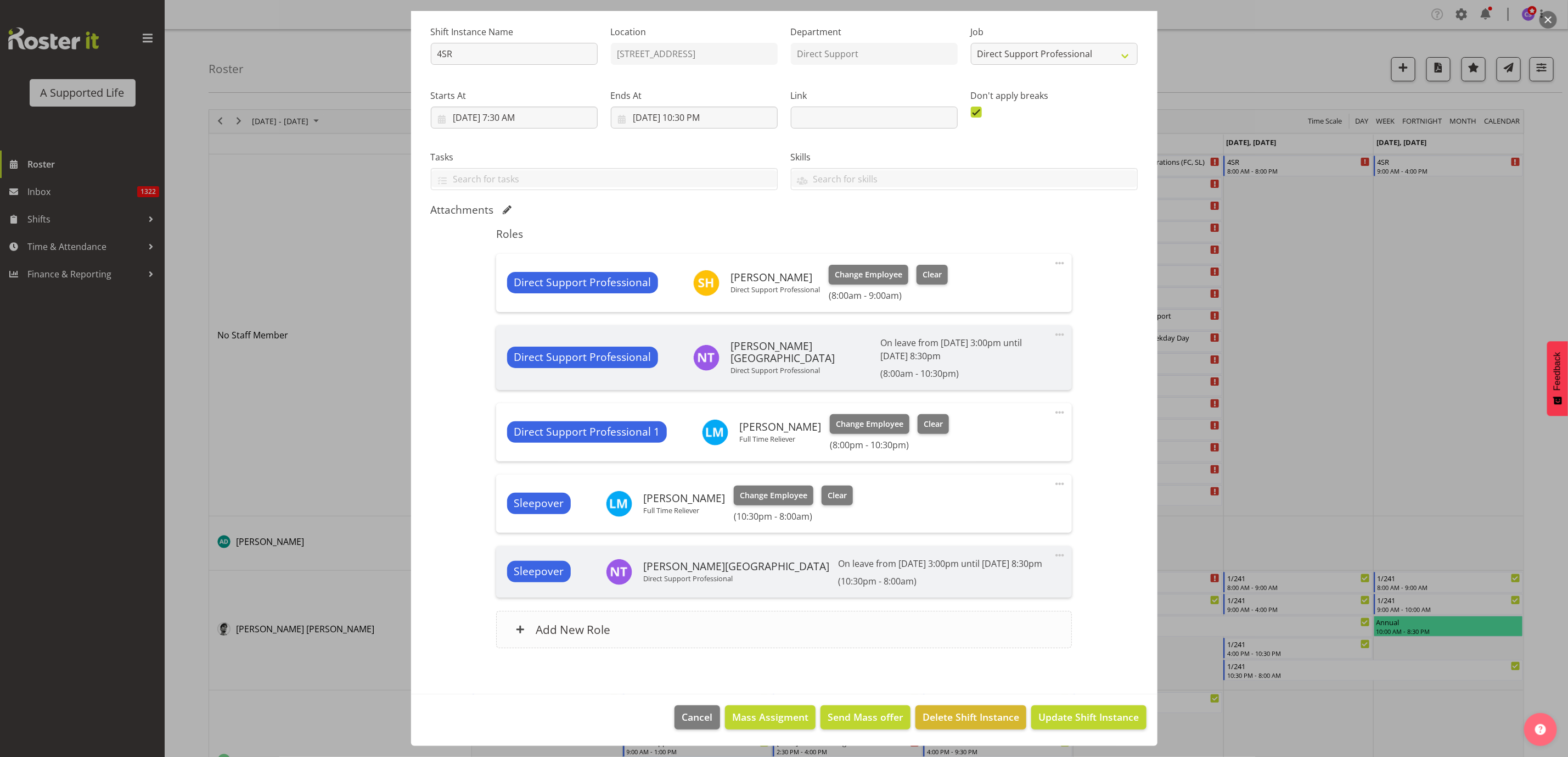
click at [719, 630] on div "Add New Role" at bounding box center [784, 629] width 576 height 37
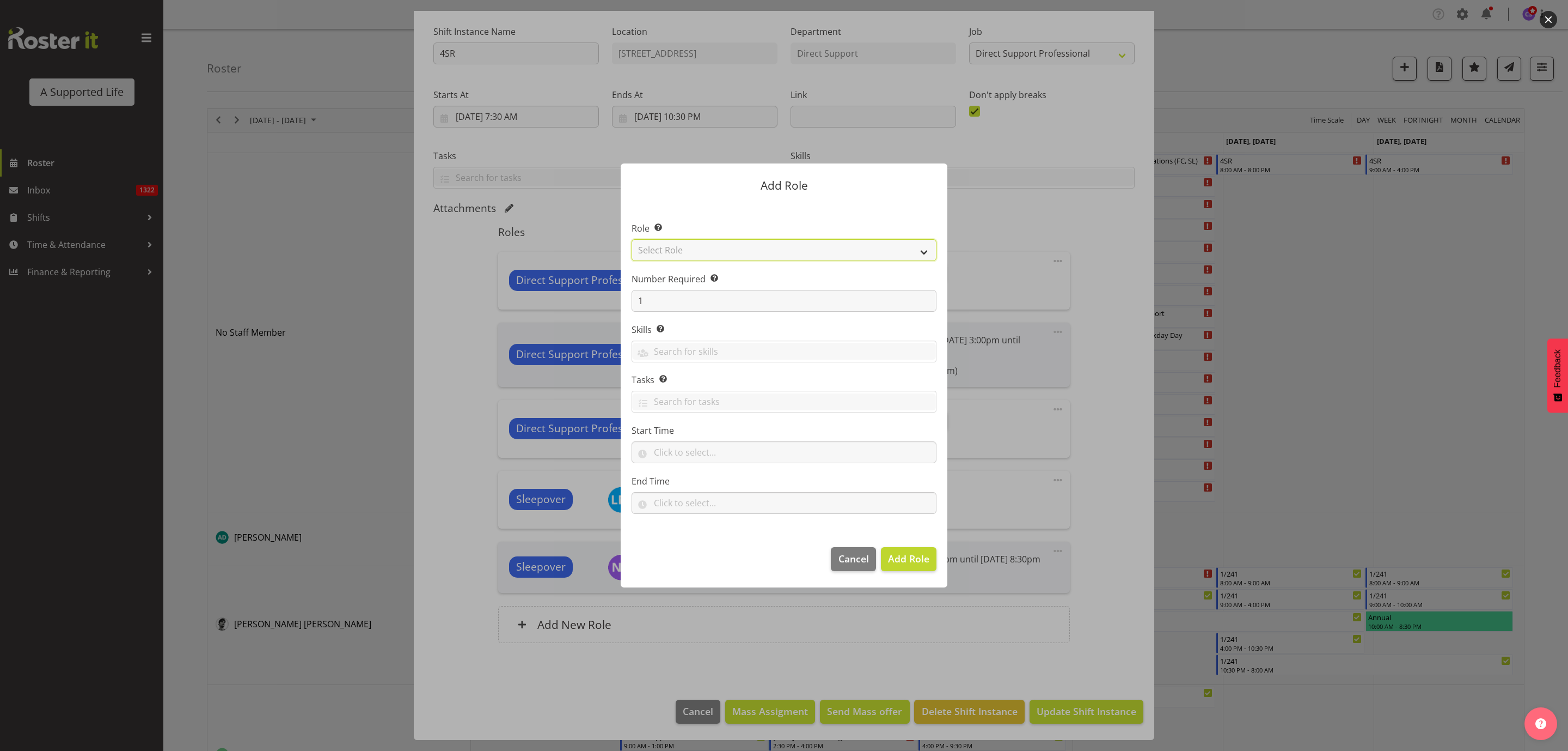
click at [735, 245] on select "Select Role Accounts and Payroll Admin Support Aspirations & Support Facilitato…" at bounding box center [784, 250] width 305 height 22
select select "519"
click at [632, 239] on select "Select Role Accounts and Payroll Admin Support Aspirations & Support Facilitato…" at bounding box center [784, 250] width 305 height 22
click at [709, 451] on input "text" at bounding box center [784, 452] width 305 height 22
click at [707, 479] on select "00 00 01 02 03 04 05 06 07 08 09 10 11 12 13 14 15 16 17 18 19 20 21 22 23" at bounding box center [706, 481] width 24 height 22
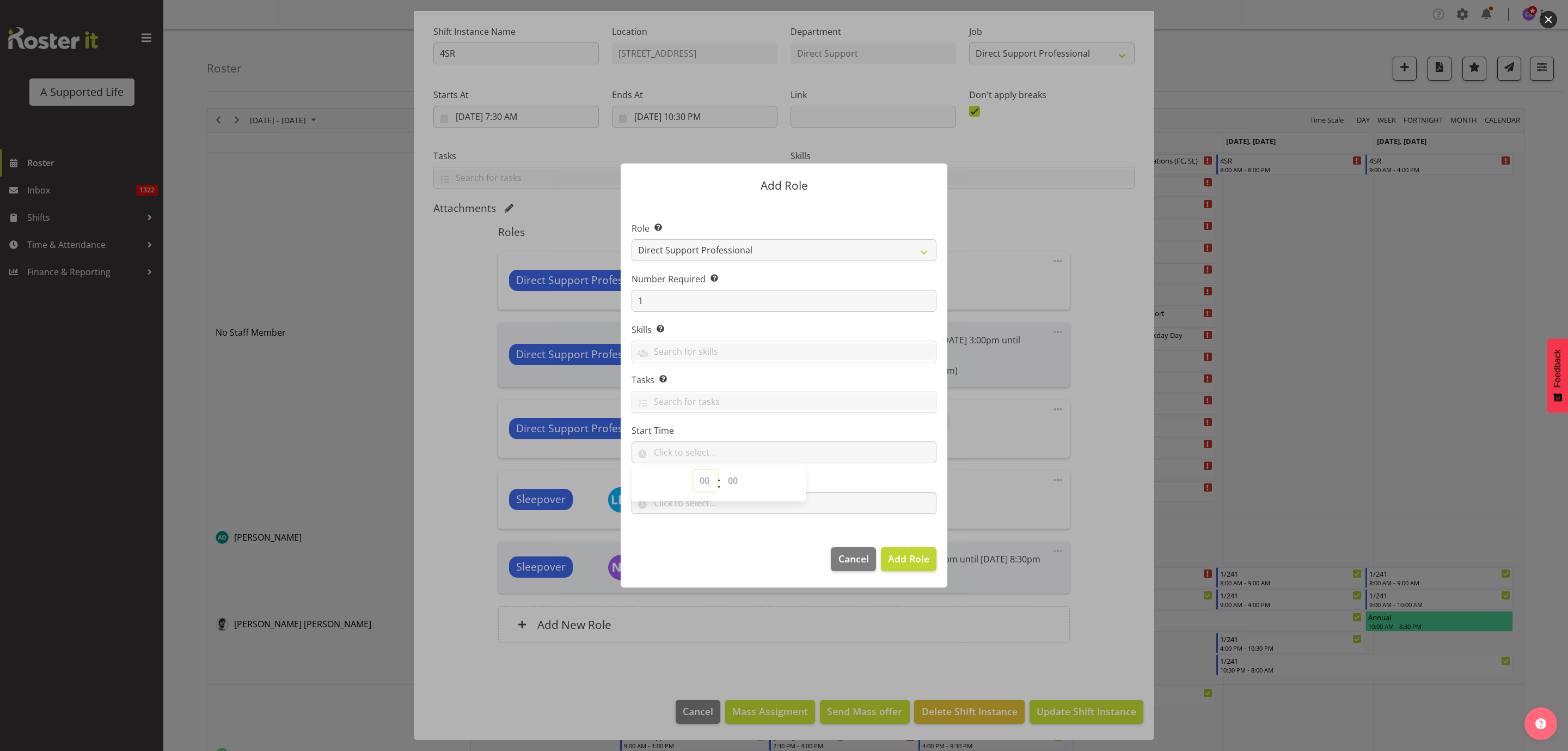
select select "9"
click at [694, 470] on select "00 00 01 02 03 04 05 06 07 08 09 10 11 12 13 14 15 16 17 18 19 20 21 22 23" at bounding box center [706, 481] width 24 height 22
click at [732, 484] on select "00 00 01 02 03 04 05 06 07 08 09 10 11 12 13 14 15 16 17 18 19 20 21 22 23 24 2…" at bounding box center [734, 481] width 24 height 22
select select "0"
click at [722, 470] on select "00 00 01 02 03 04 05 06 07 08 09 10 11 12 13 14 15 16 17 18 19 20 21 22 23 24 2…" at bounding box center [734, 481] width 24 height 22
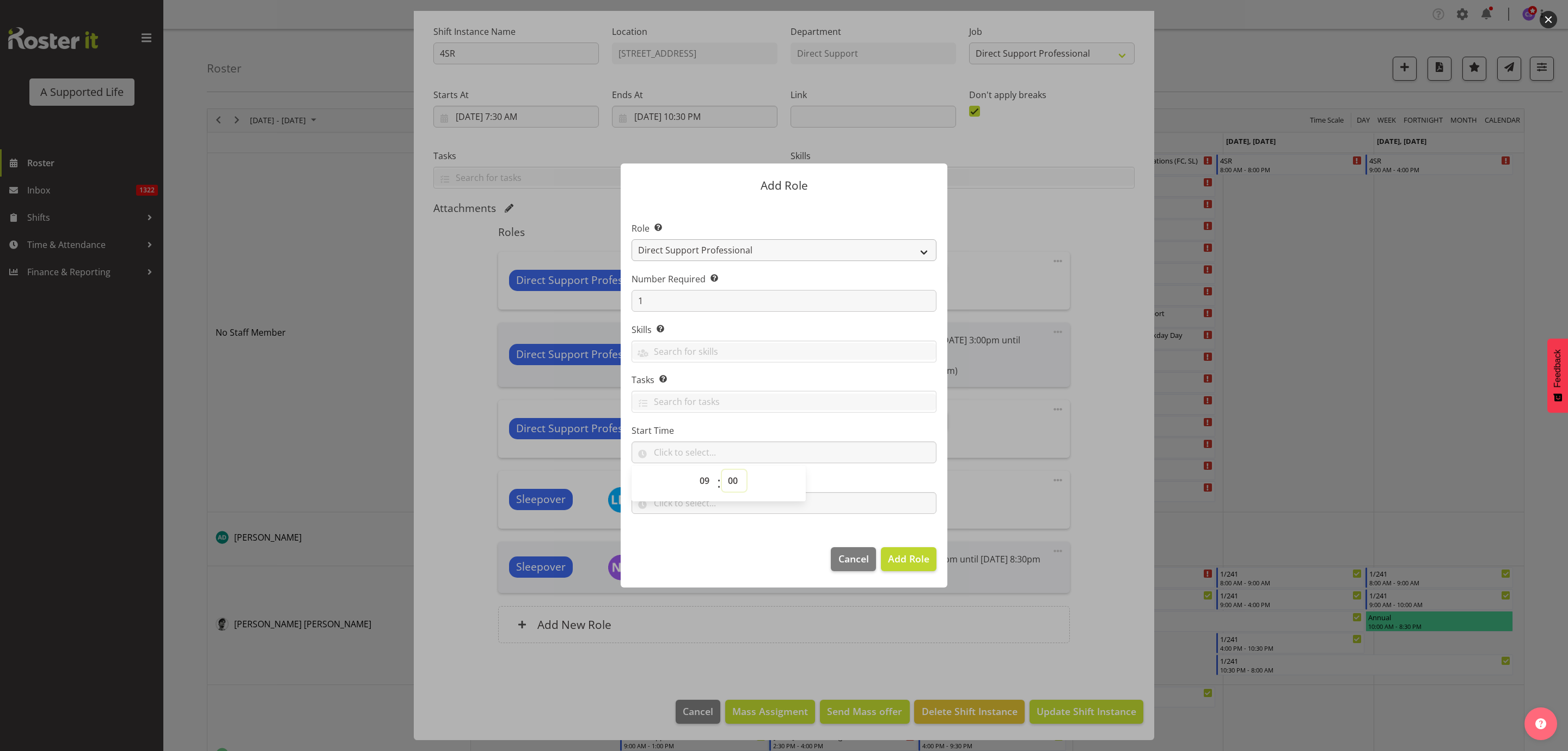
type input "09:00"
click at [856, 502] on input "text" at bounding box center [784, 503] width 305 height 22
drag, startPoint x: 706, startPoint y: 534, endPoint x: 706, endPoint y: 527, distance: 7.0
click at [706, 534] on select "00 00 01 02 03 04 05 06 07 08 09 10 11 12 13 14 15 16 17 18 19 20 21 22 23" at bounding box center [706, 531] width 24 height 22
select select "20"
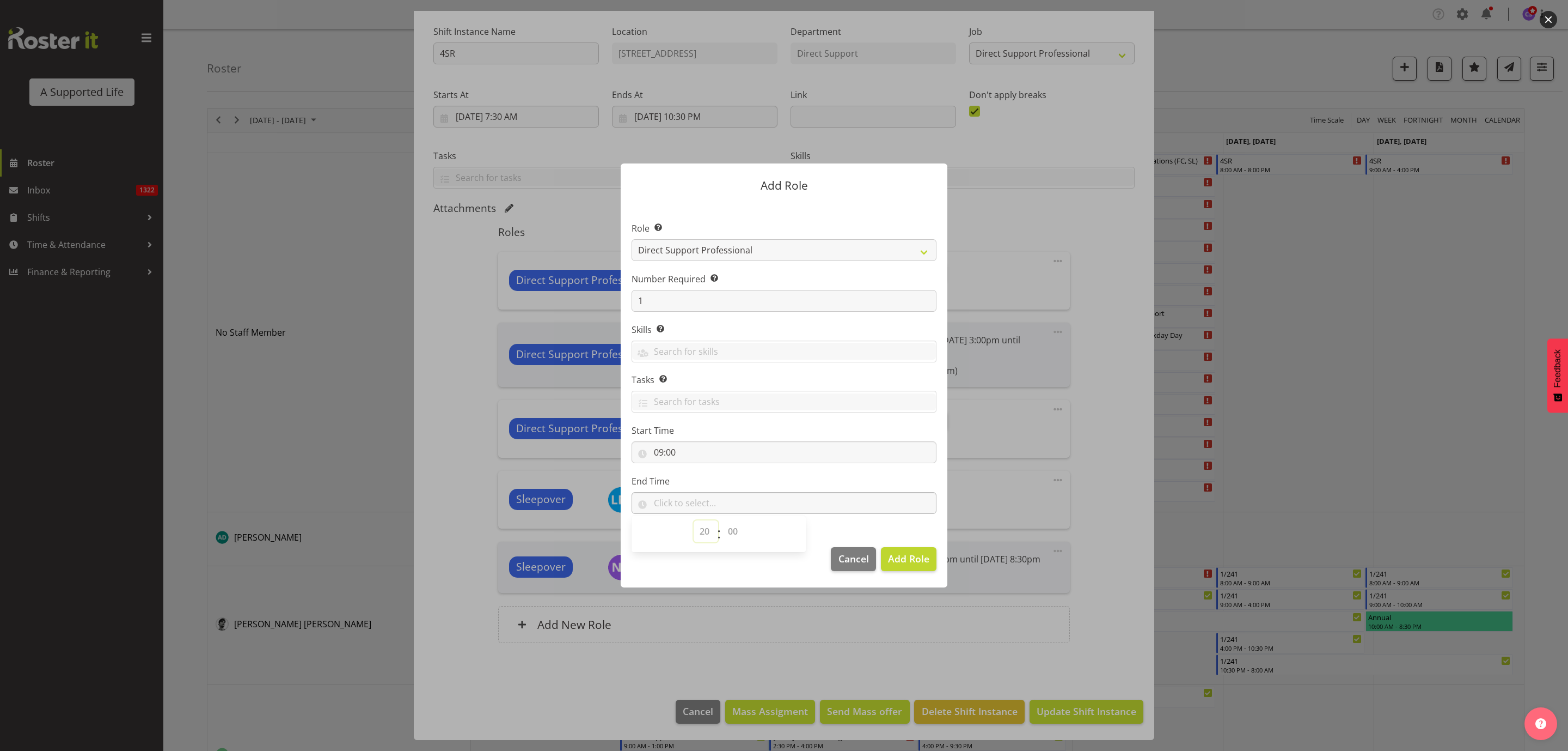
click at [694, 520] on select "00 00 01 02 03 04 05 06 07 08 09 10 11 12 13 14 15 16 17 18 19 20 21 22 23" at bounding box center [706, 531] width 24 height 22
click at [727, 533] on select "00 00 01 02 03 04 05 06 07 08 09 10 11 12 13 14 15 16 17 18 19 20 21 22 23 24 2…" at bounding box center [734, 531] width 24 height 22
select select "0"
click at [722, 520] on select "00 00 01 02 03 04 05 06 07 08 09 10 11 12 13 14 15 16 17 18 19 20 21 22 23 24 2…" at bounding box center [734, 531] width 24 height 22
type input "20:00"
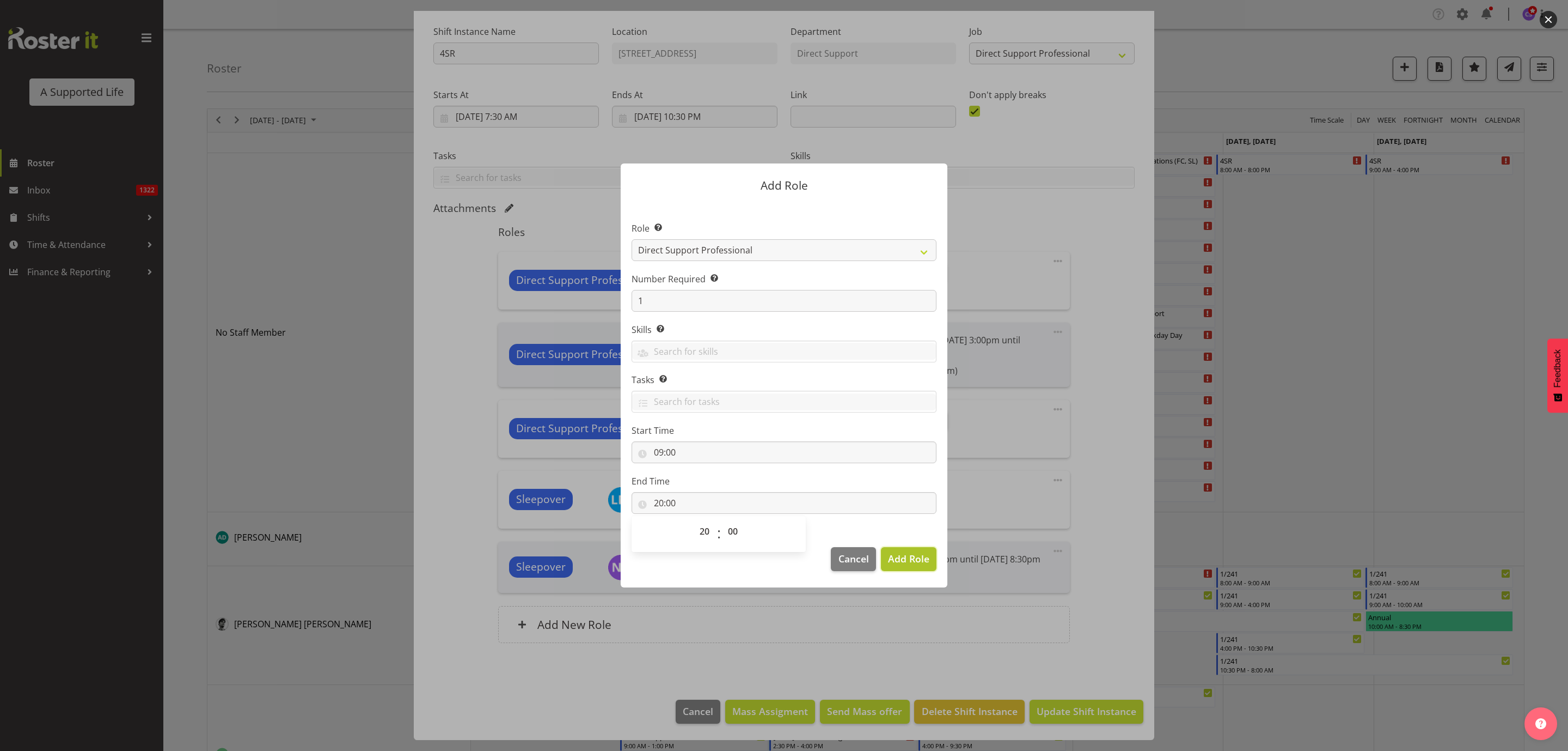
click at [904, 556] on span "Add Role" at bounding box center [909, 558] width 41 height 13
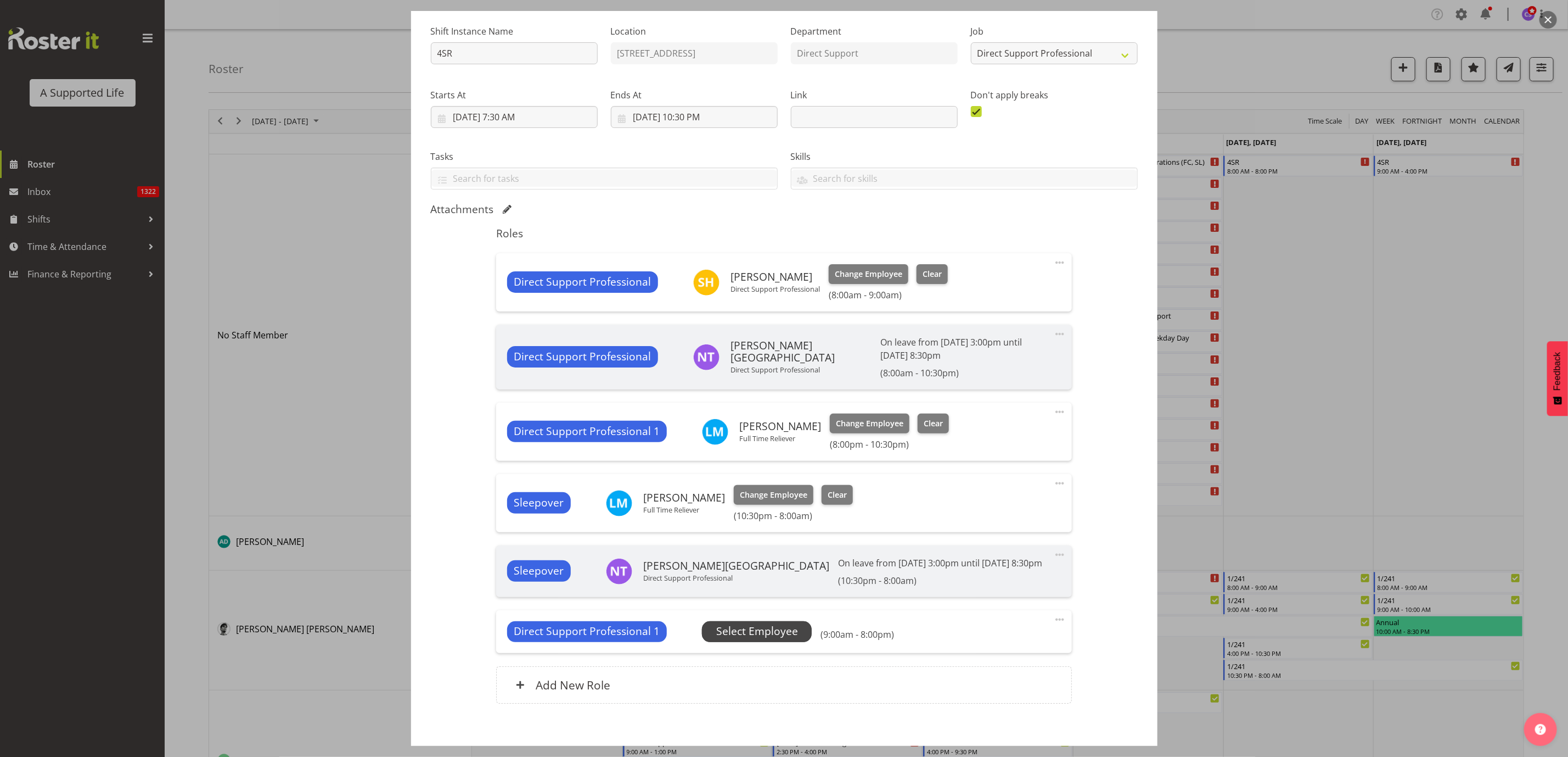
click at [754, 637] on span "Select Employee" at bounding box center [757, 631] width 82 height 16
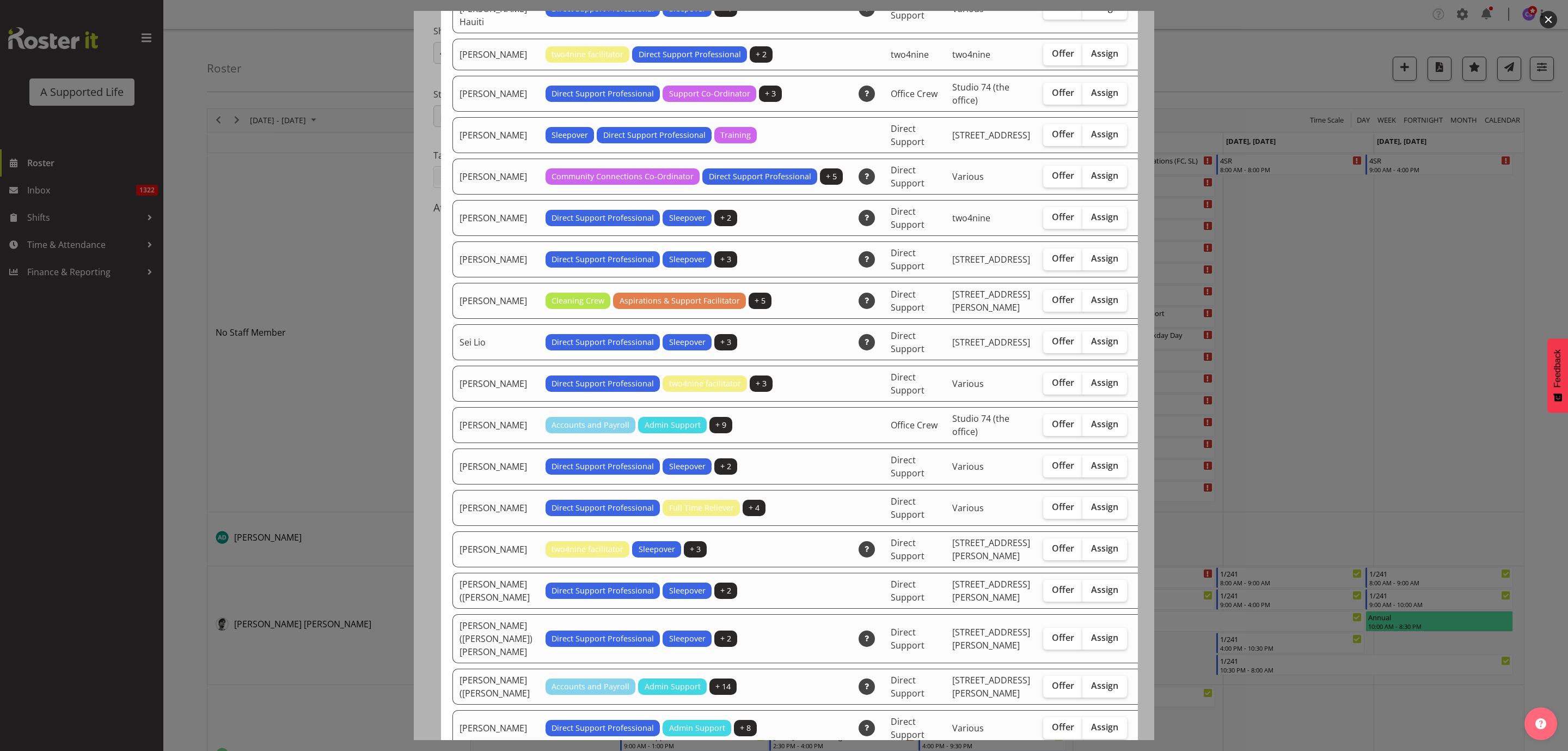
scroll to position [3023, 0]
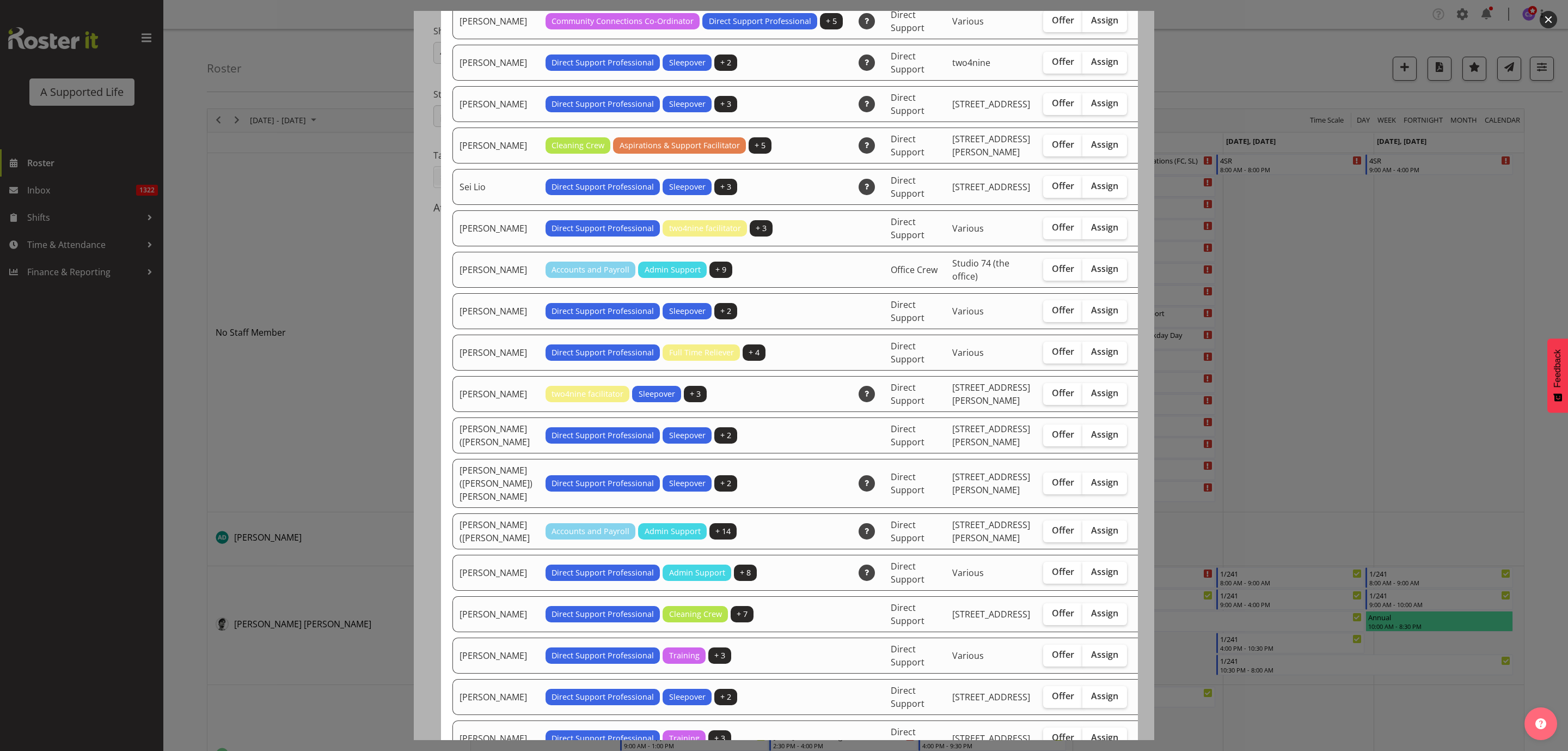
click at [1091, 316] on span "Assign" at bounding box center [1104, 310] width 27 height 11
click at [1082, 314] on input "Assign" at bounding box center [1086, 311] width 7 height 7
checkbox input "true"
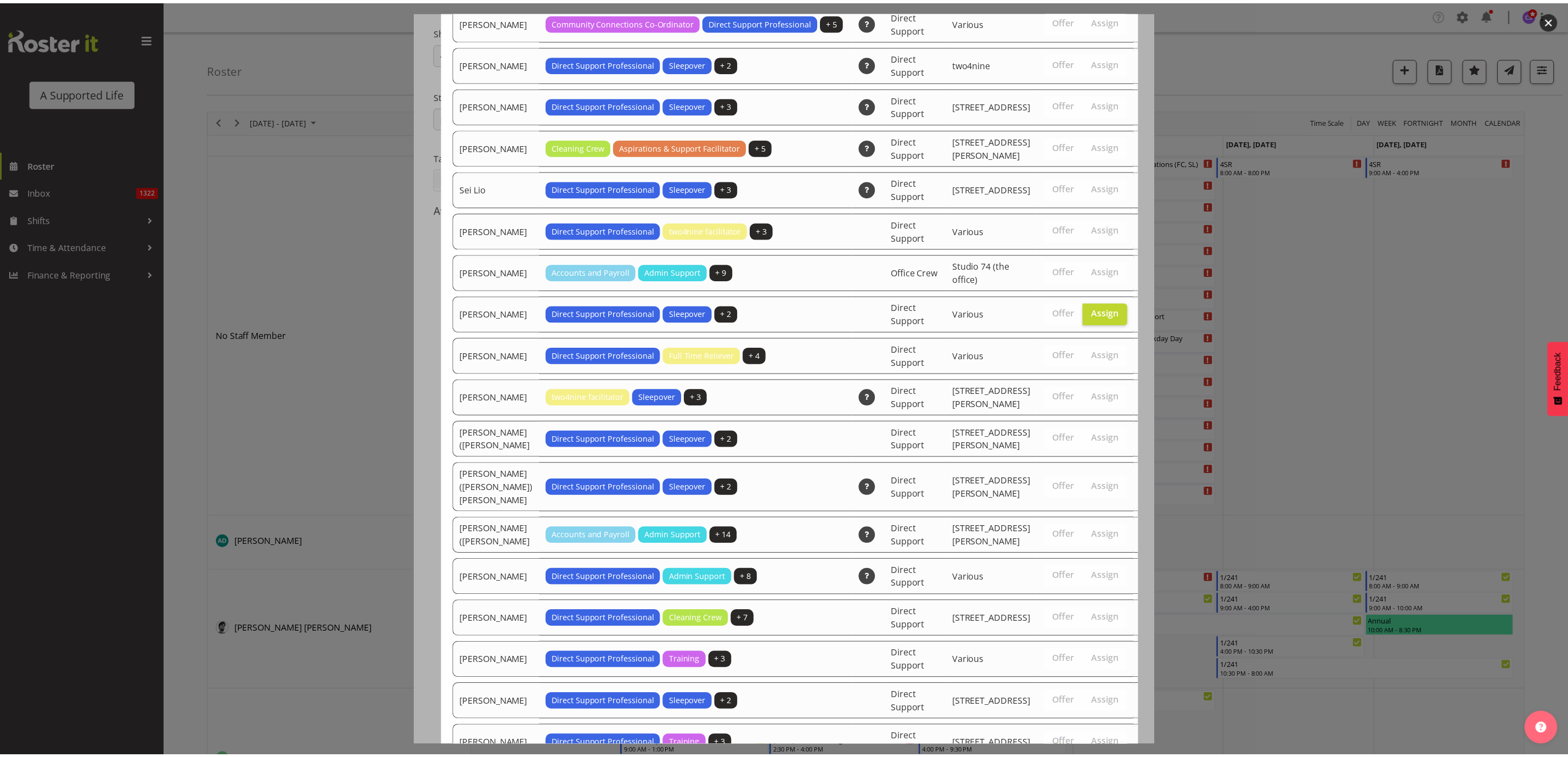
scroll to position [3516, 0]
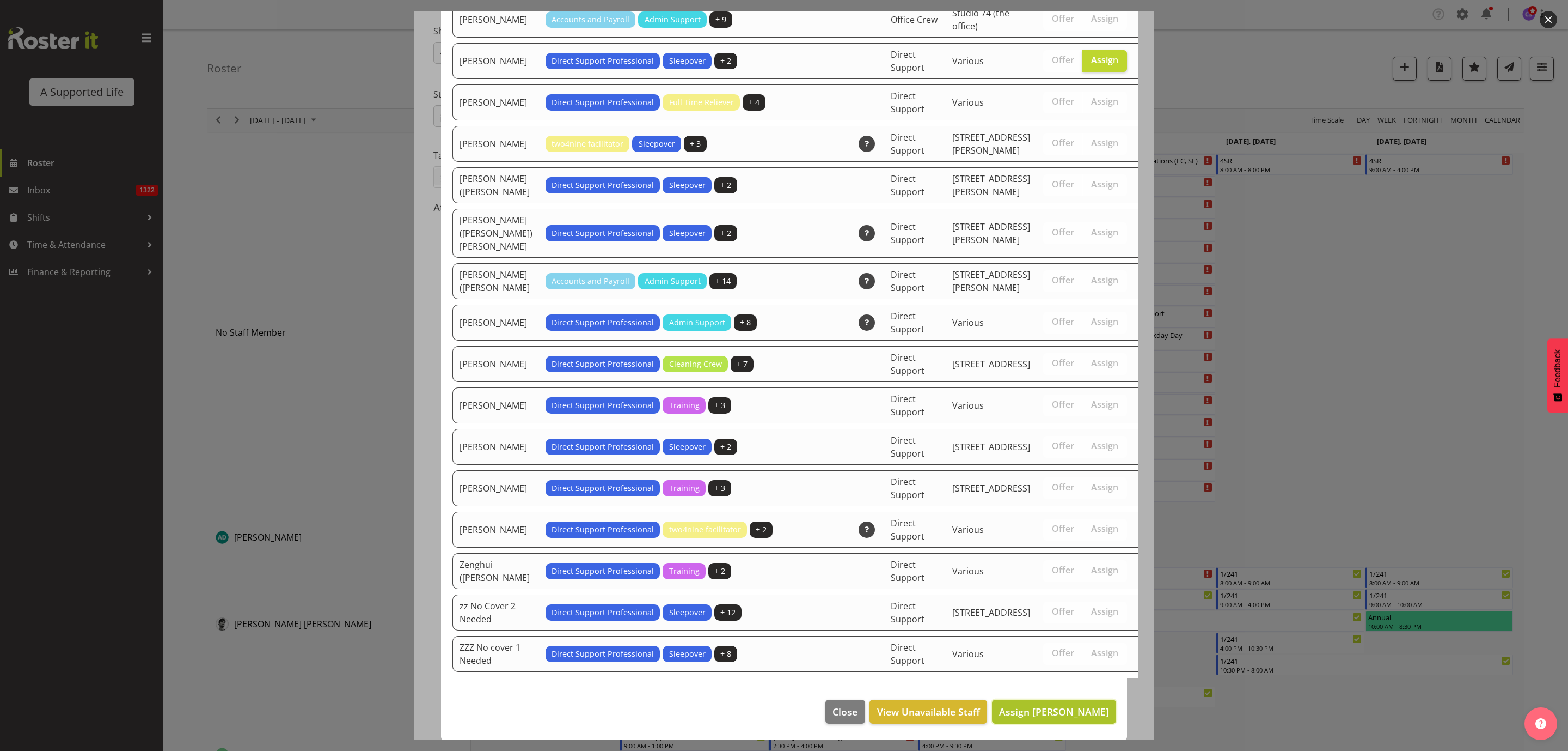
click at [1026, 705] on span "Assign [PERSON_NAME]" at bounding box center [1054, 711] width 110 height 13
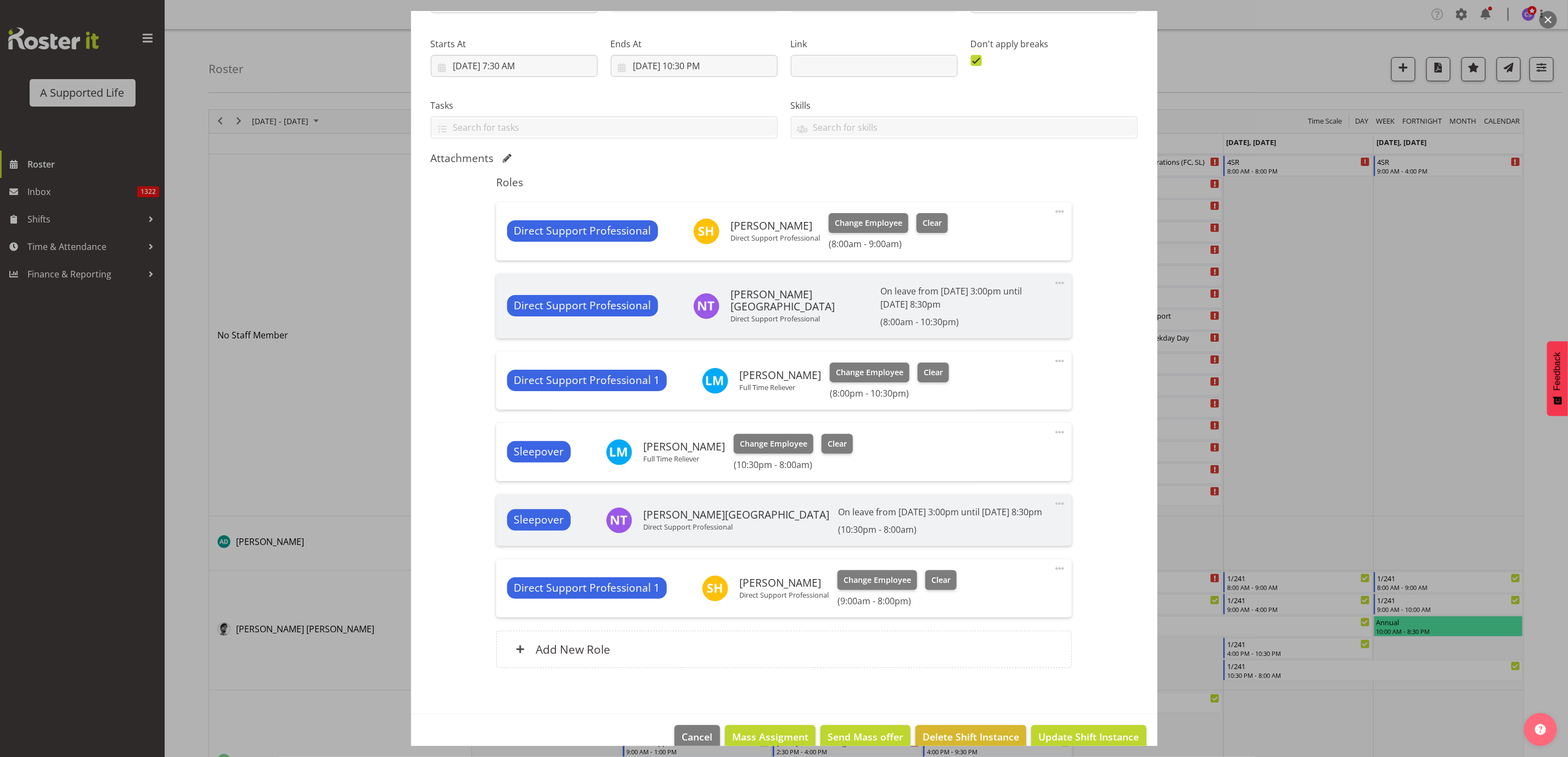
scroll to position [175, 0]
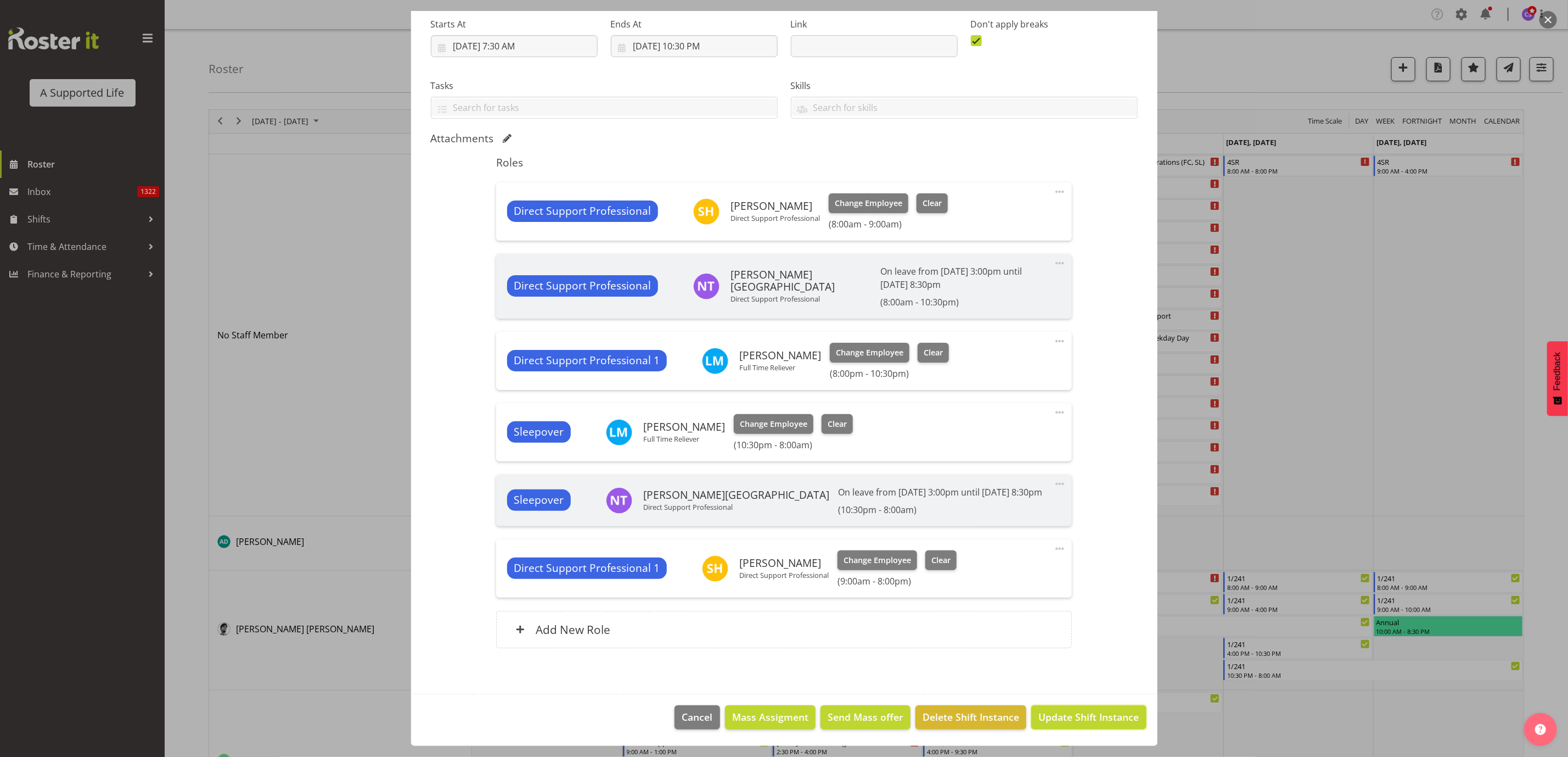
drag, startPoint x: 1089, startPoint y: 712, endPoint x: 1077, endPoint y: 709, distance: 12.4
click at [1089, 710] on span "Update Shift Instance" at bounding box center [1089, 716] width 101 height 14
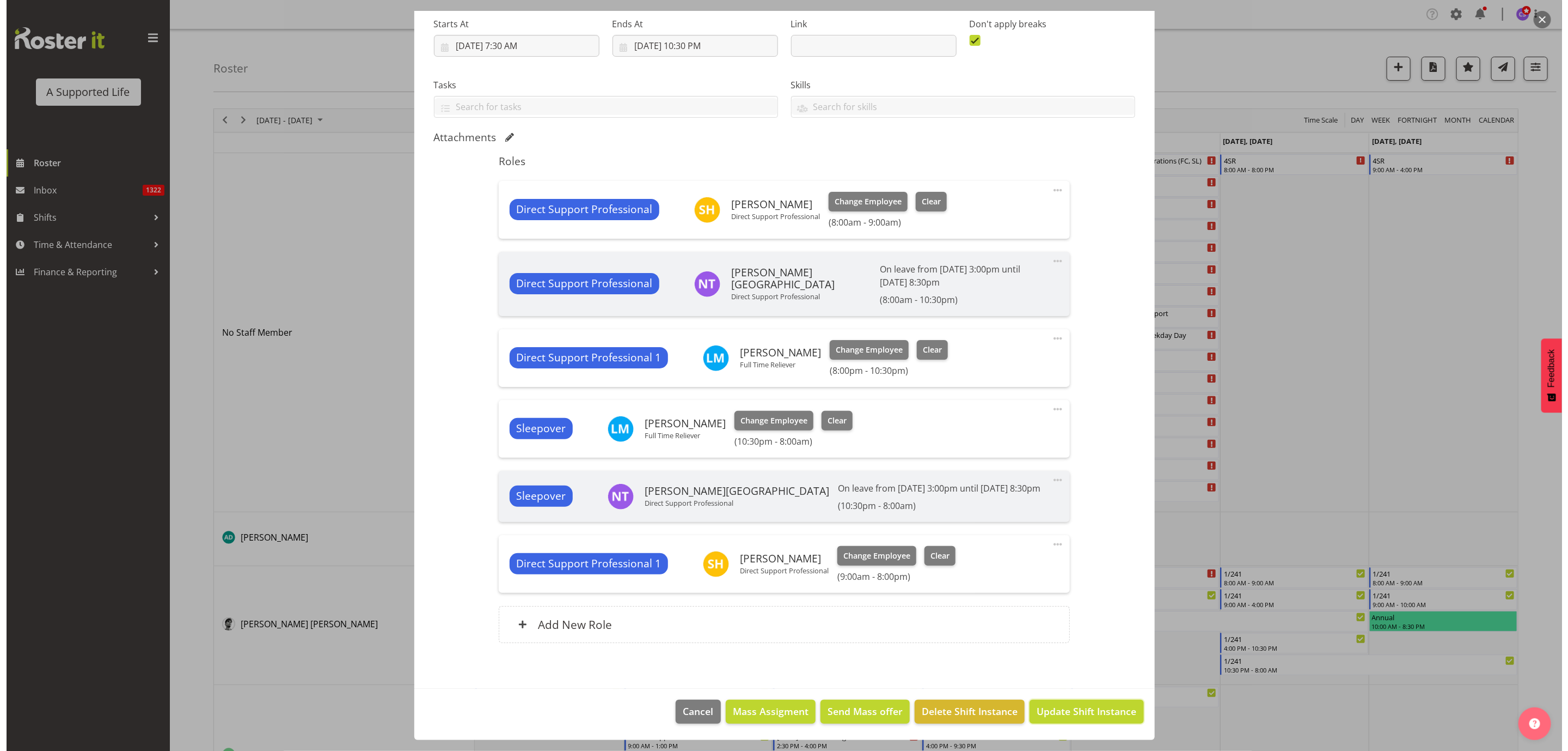
scroll to position [130, 0]
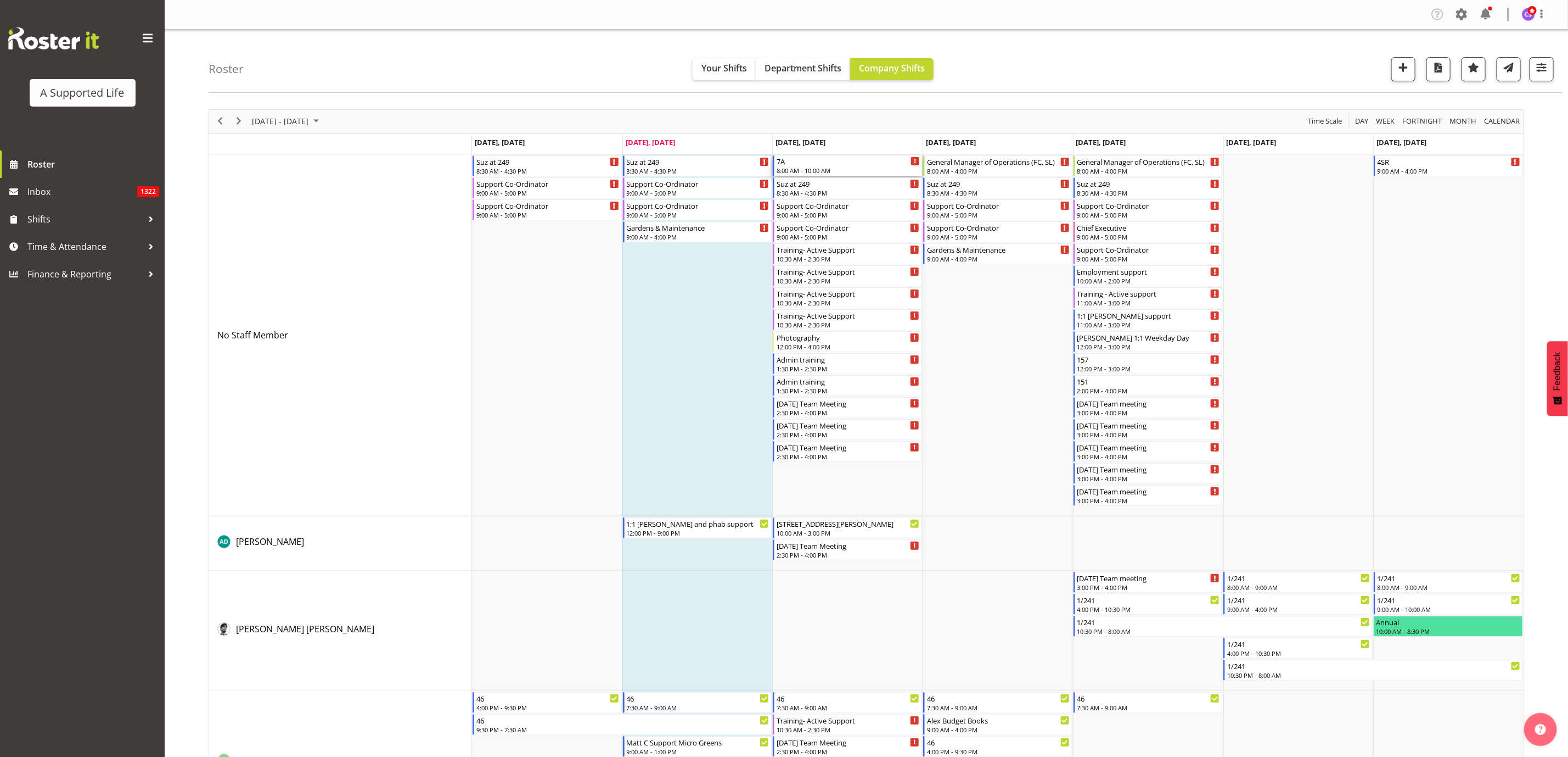
click at [853, 168] on div "8:00 AM - 10:00 AM" at bounding box center [848, 170] width 143 height 9
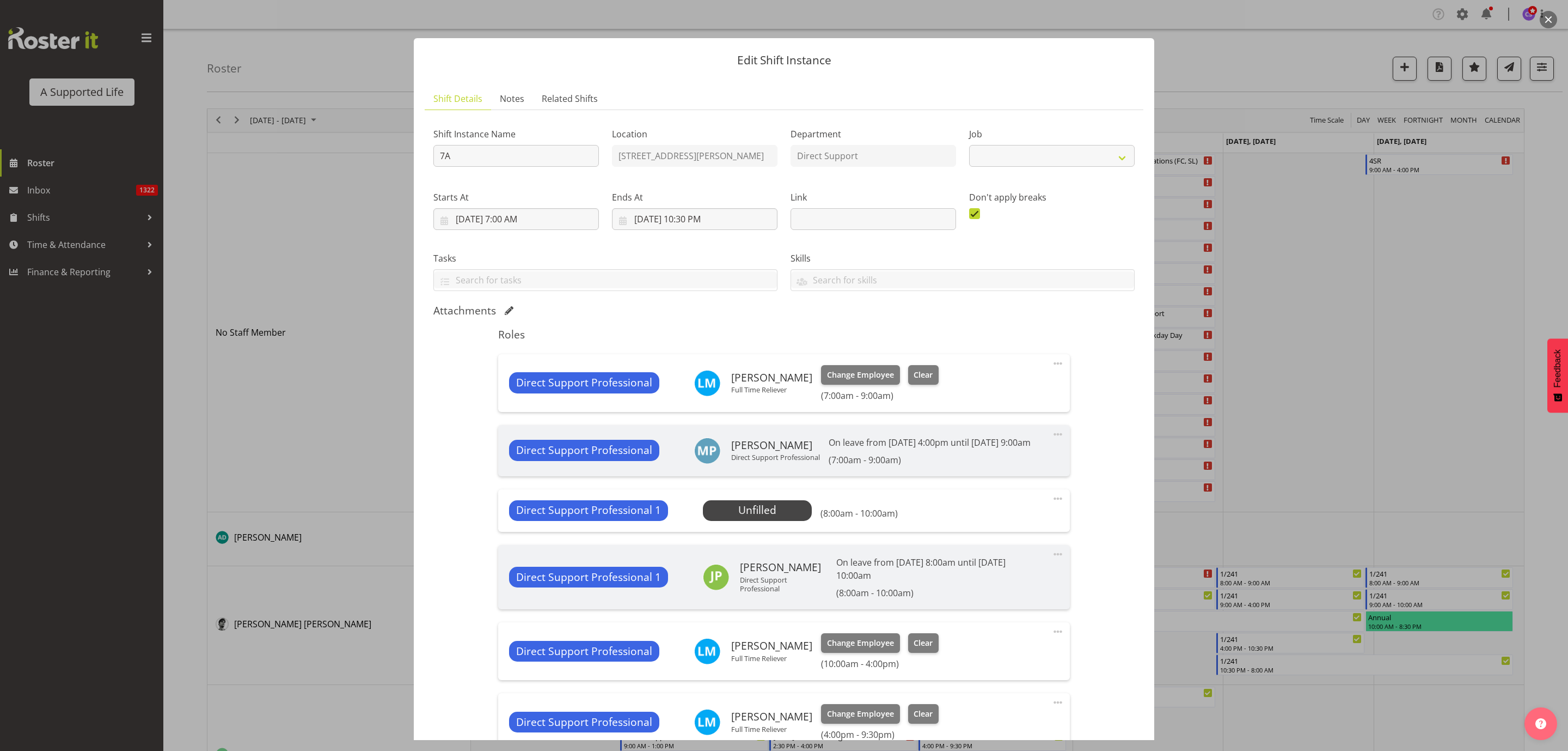
select select "4112"
click at [756, 518] on span "Select Employee" at bounding box center [757, 510] width 81 height 16
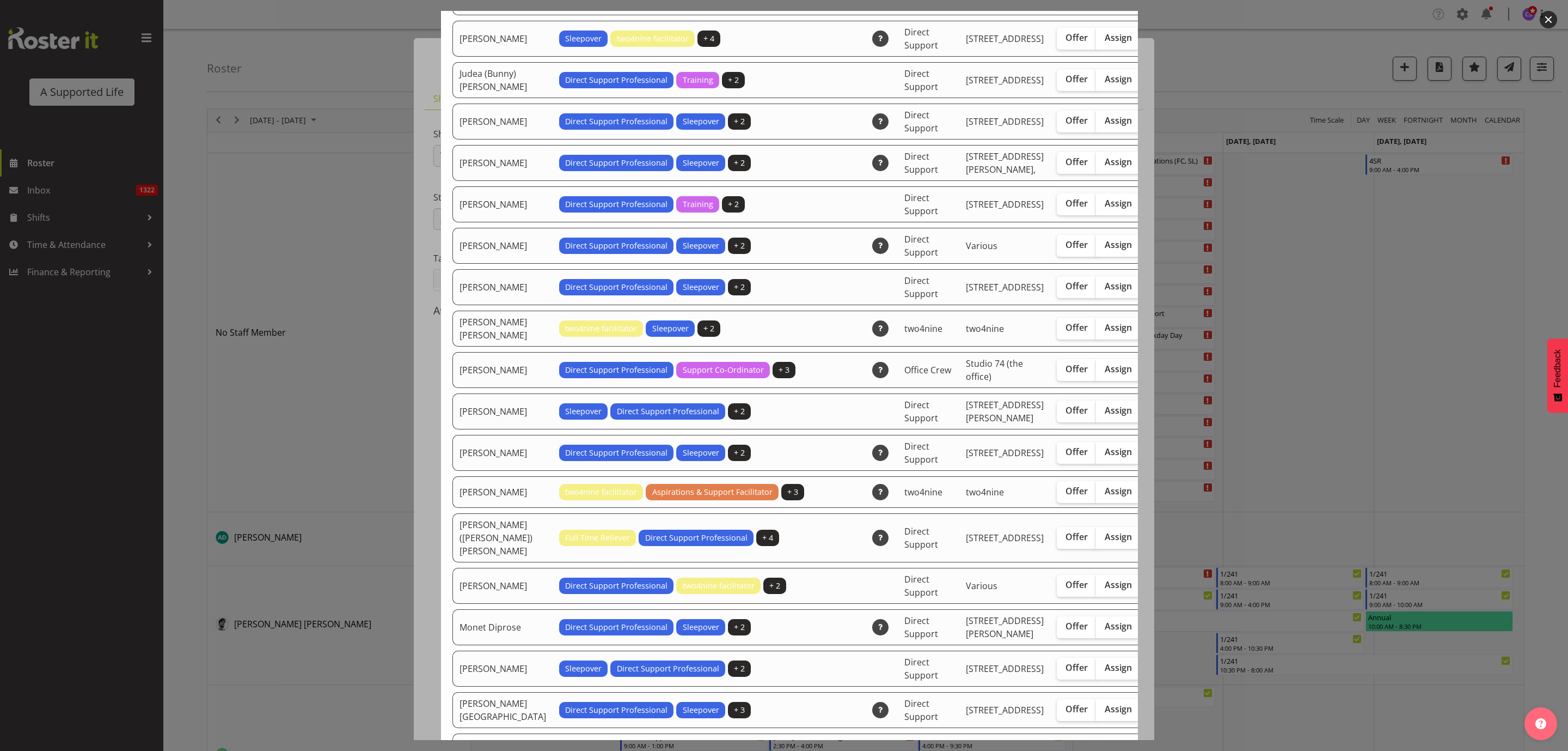
scroll to position [1880, 0]
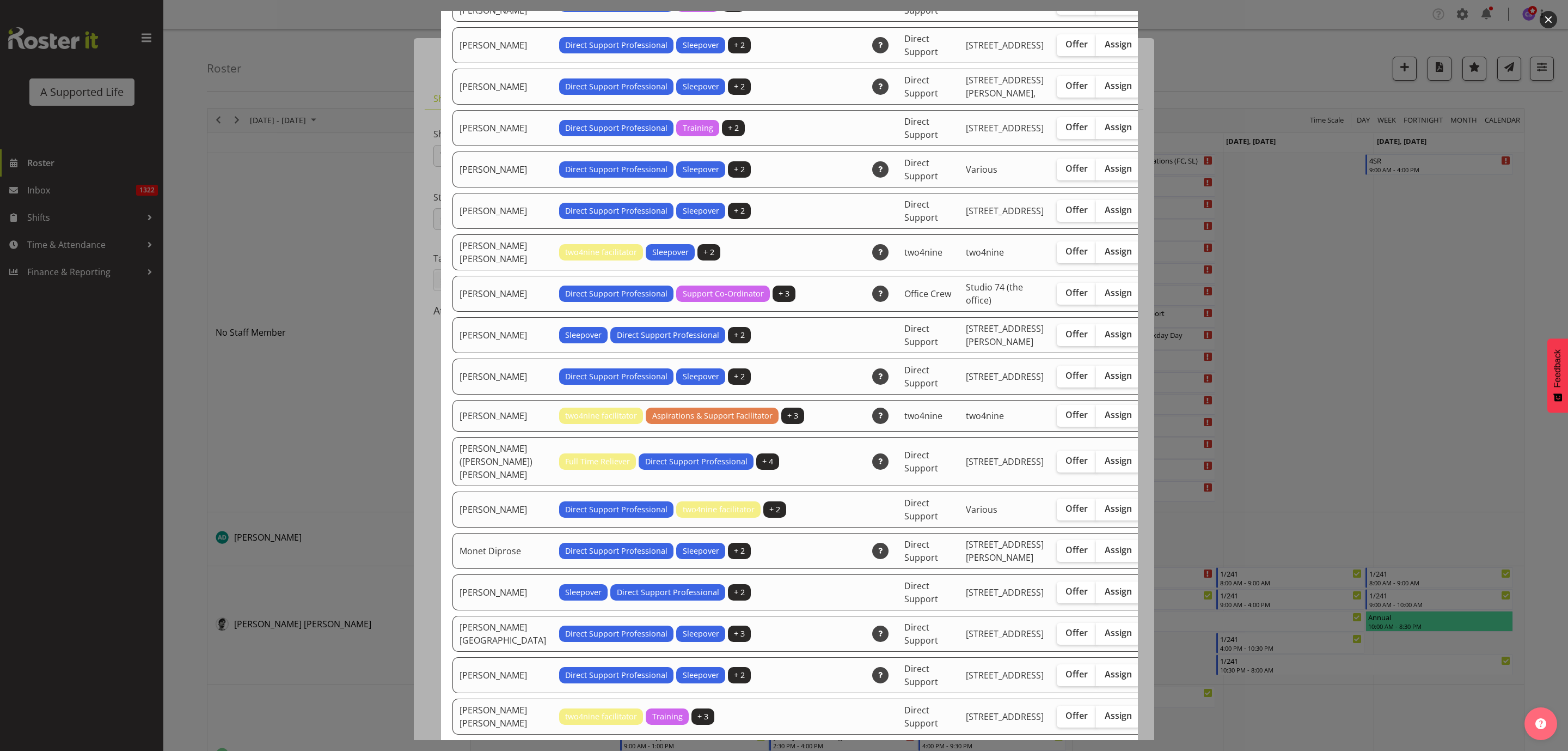
click at [1289, 512] on div at bounding box center [784, 375] width 1568 height 751
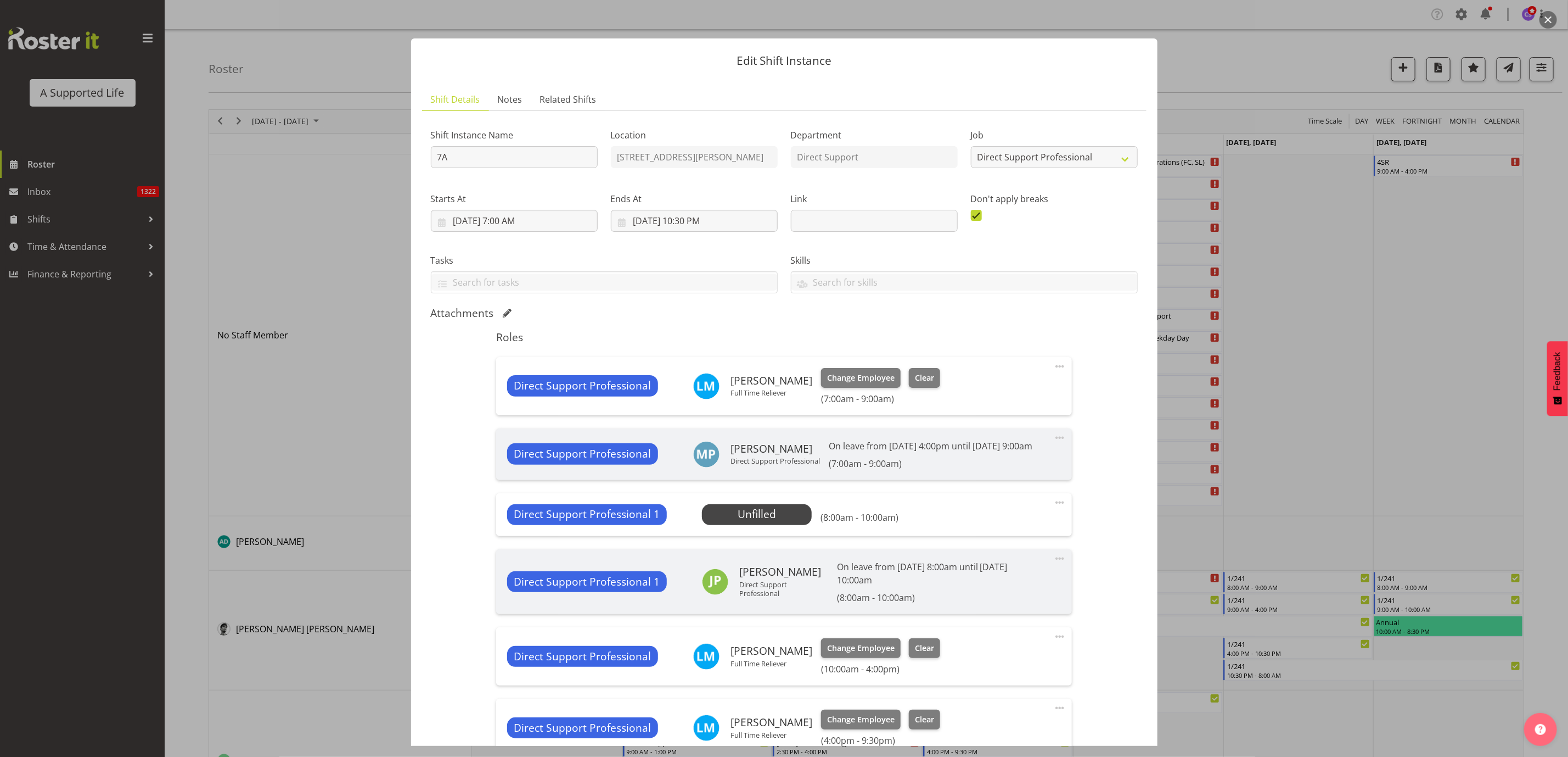
click at [1053, 509] on span at bounding box center [1059, 502] width 13 height 13
click at [991, 533] on link "Edit" at bounding box center [1014, 527] width 106 height 20
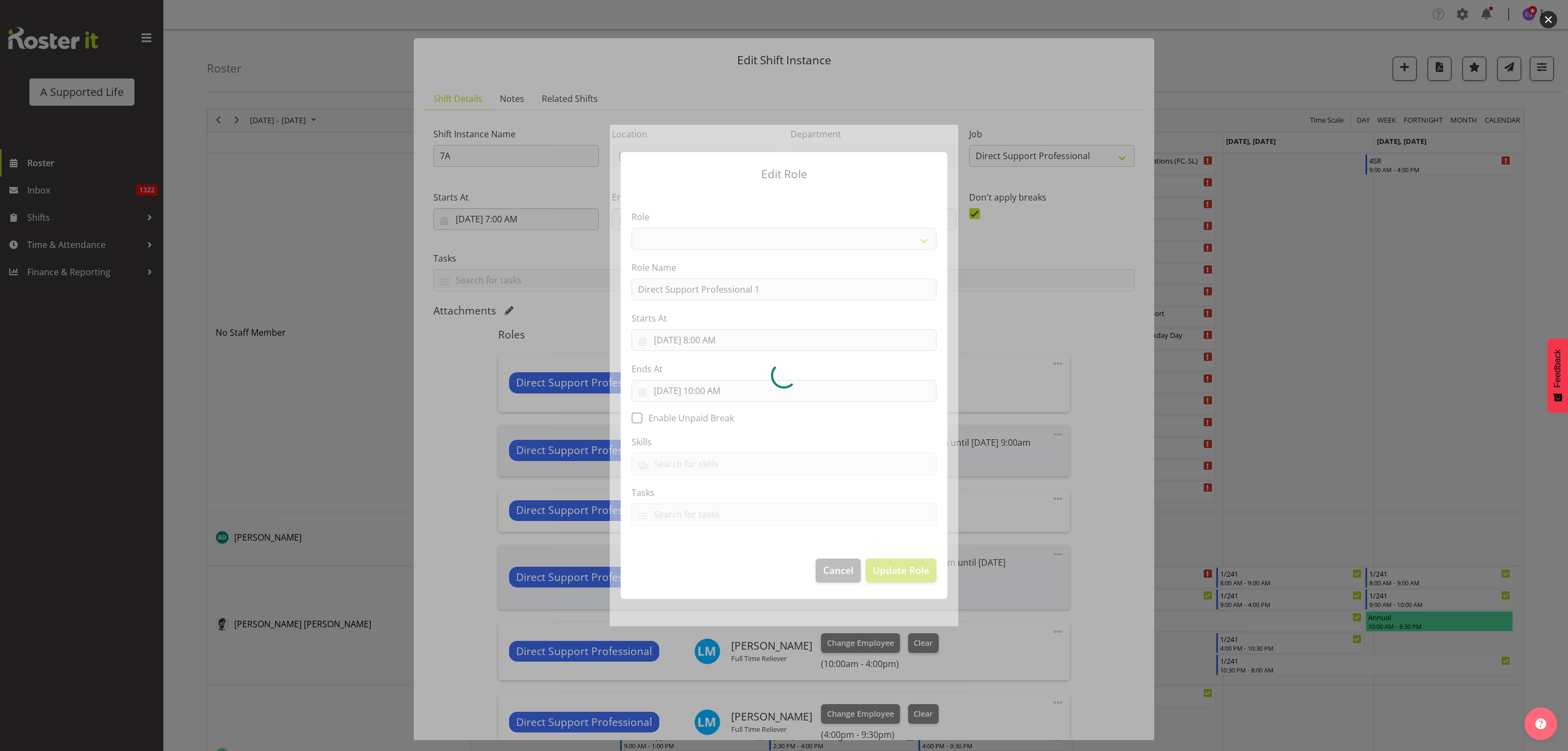
select select "519"
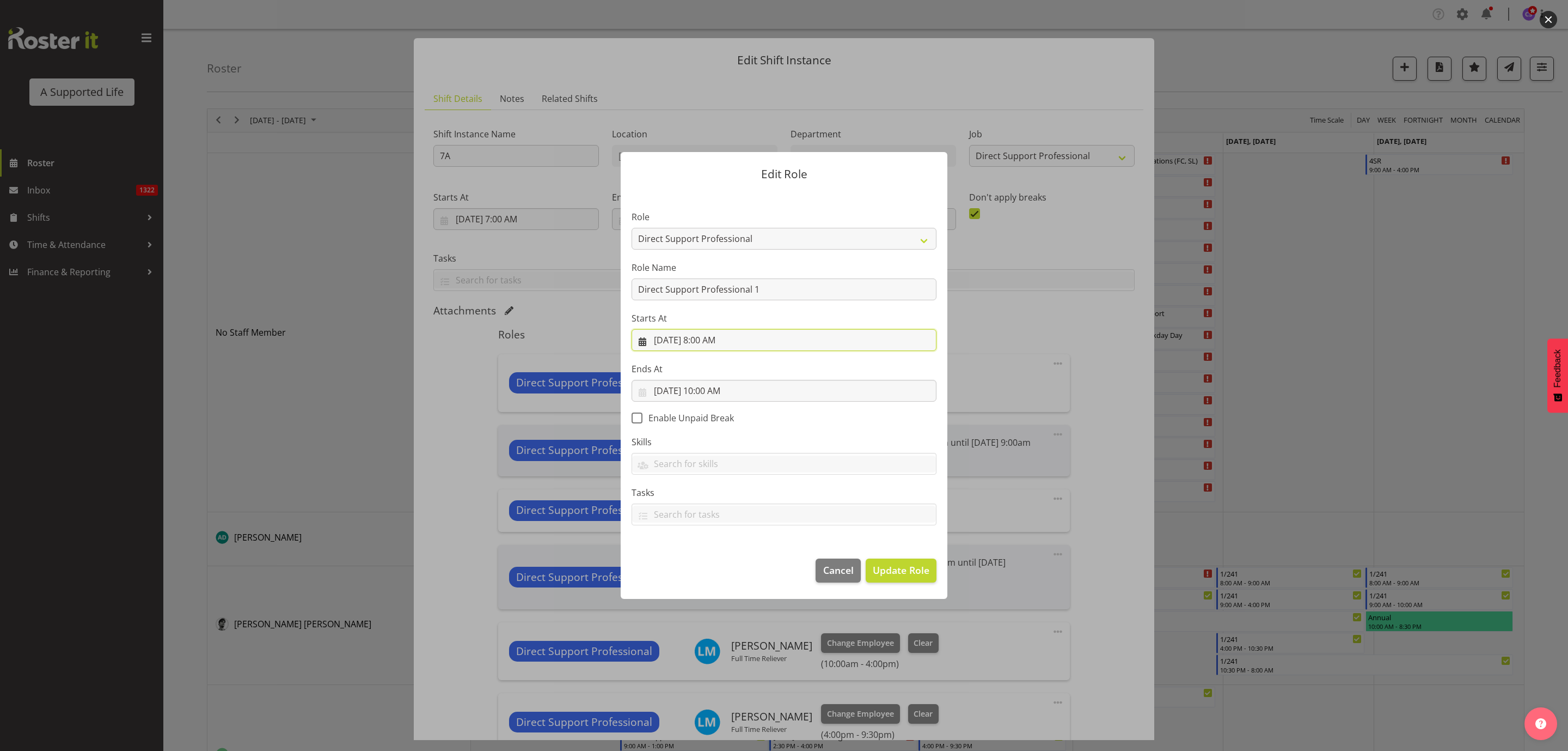
click at [724, 339] on input "[DATE] 8:00 AM" at bounding box center [784, 340] width 305 height 22
drag, startPoint x: 718, startPoint y: 569, endPoint x: 717, endPoint y: 562, distance: 7.1
click at [718, 569] on select "00 01 02 03 04 05 06 07 08 09 10 11 12 13 14 15 16 17 18 19 20 21 22 23" at bounding box center [718, 571] width 24 height 22
select select "9"
click at [706, 560] on select "00 01 02 03 04 05 06 07 08 09 10 11 12 13 14 15 16 17 18 19 20 21 22 23" at bounding box center [718, 571] width 24 height 22
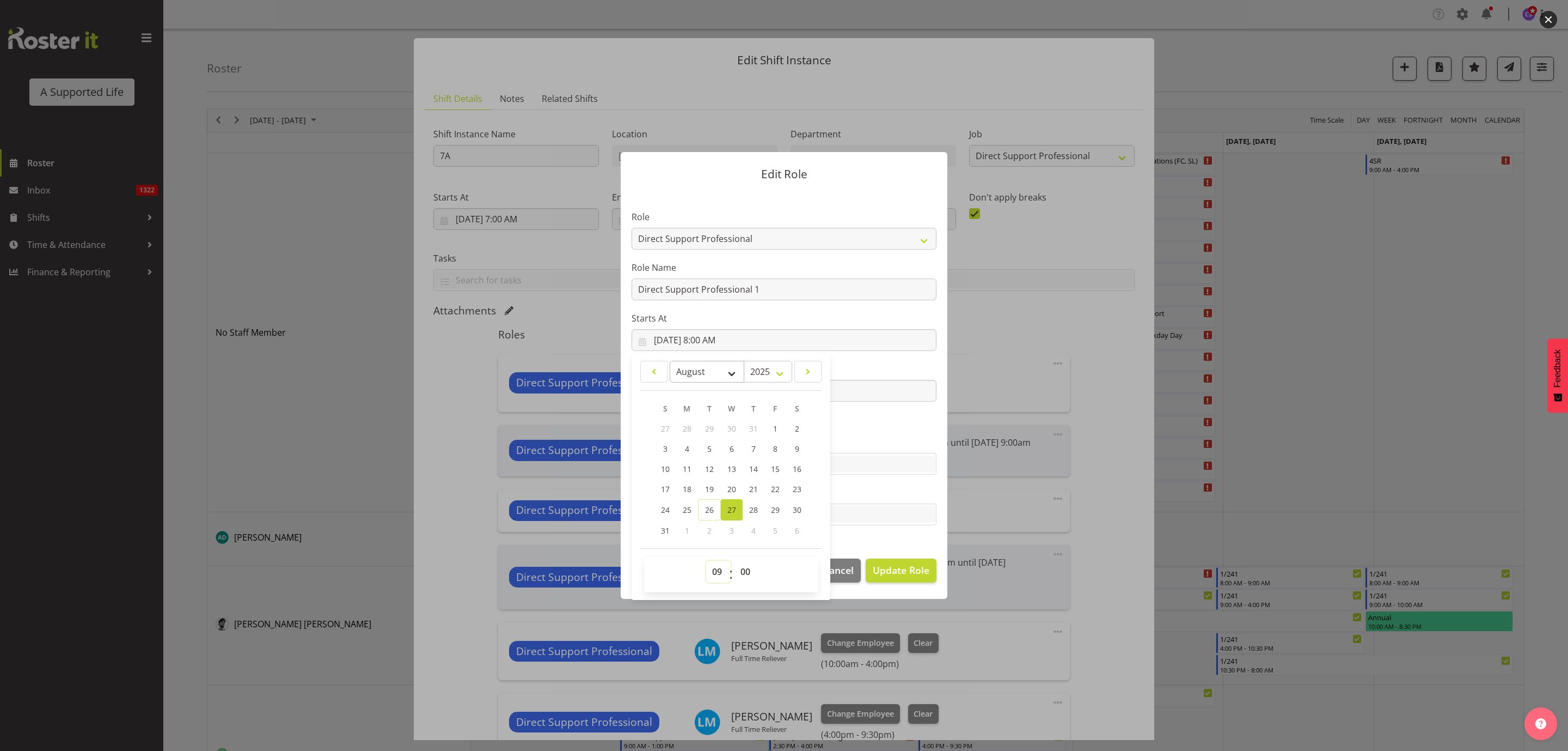
type input "[DATE] 9:00 AM"
click at [892, 569] on span "Update Role" at bounding box center [901, 569] width 57 height 14
select select
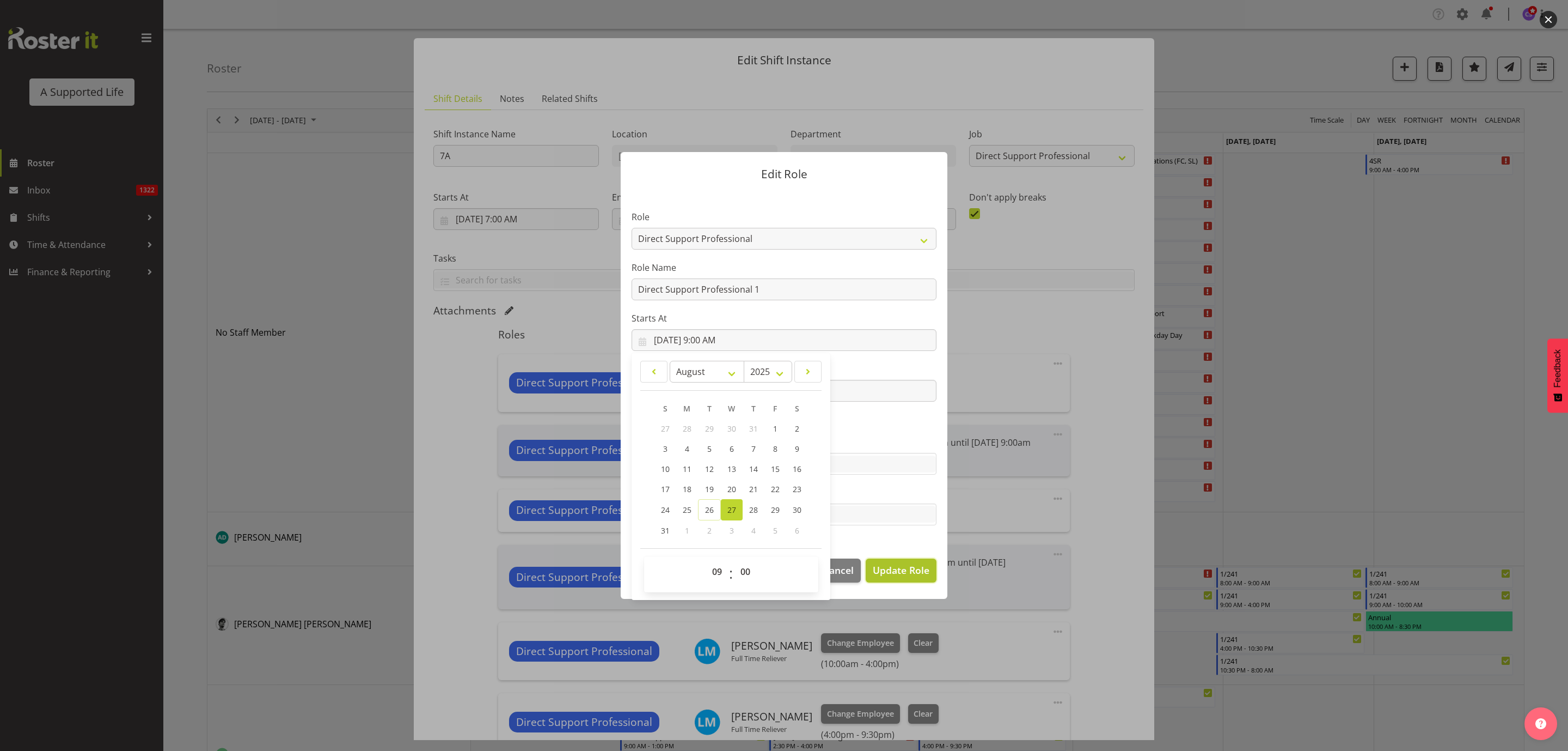
select select
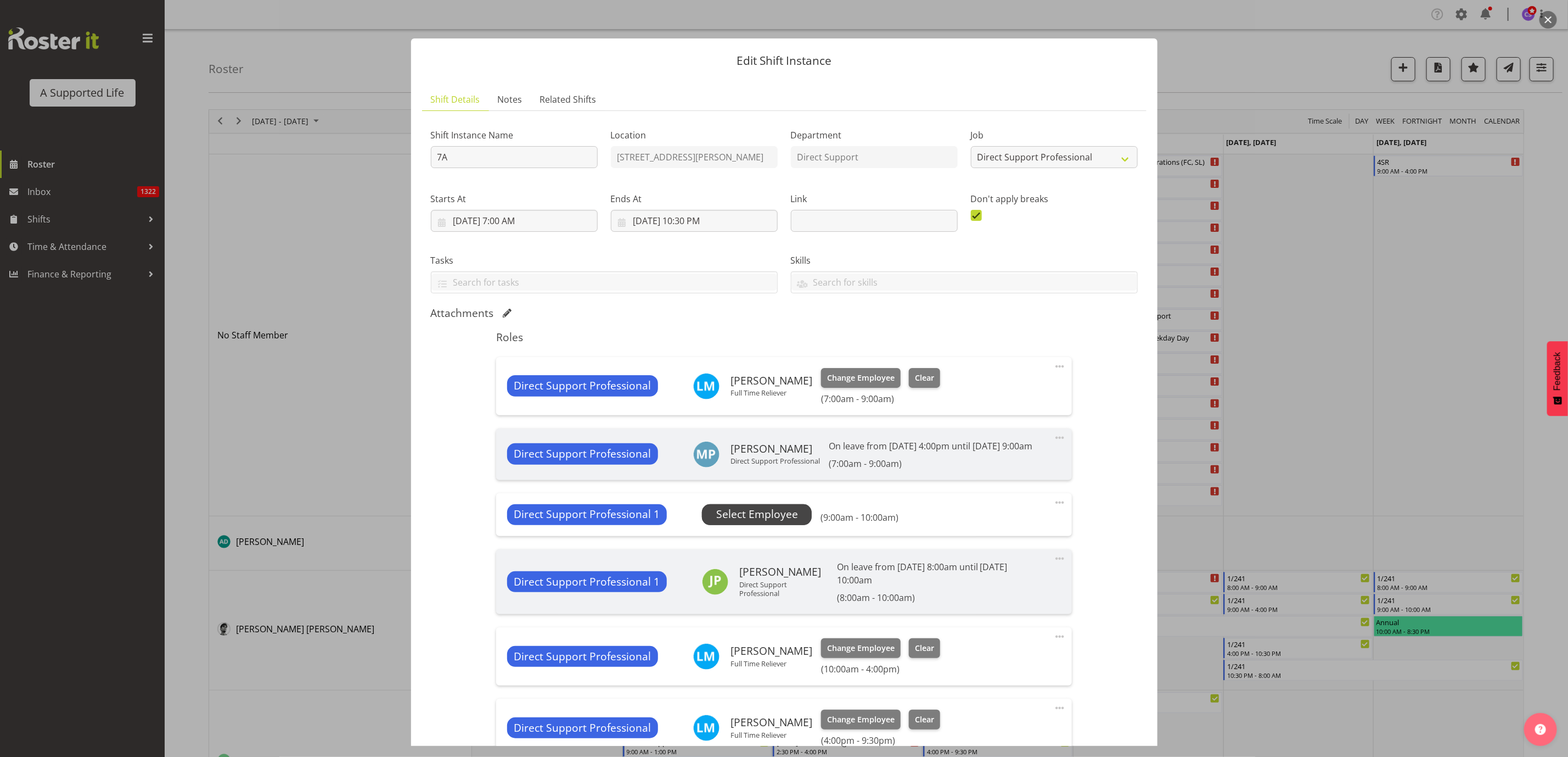
click at [757, 521] on span "Select Employee" at bounding box center [757, 514] width 110 height 21
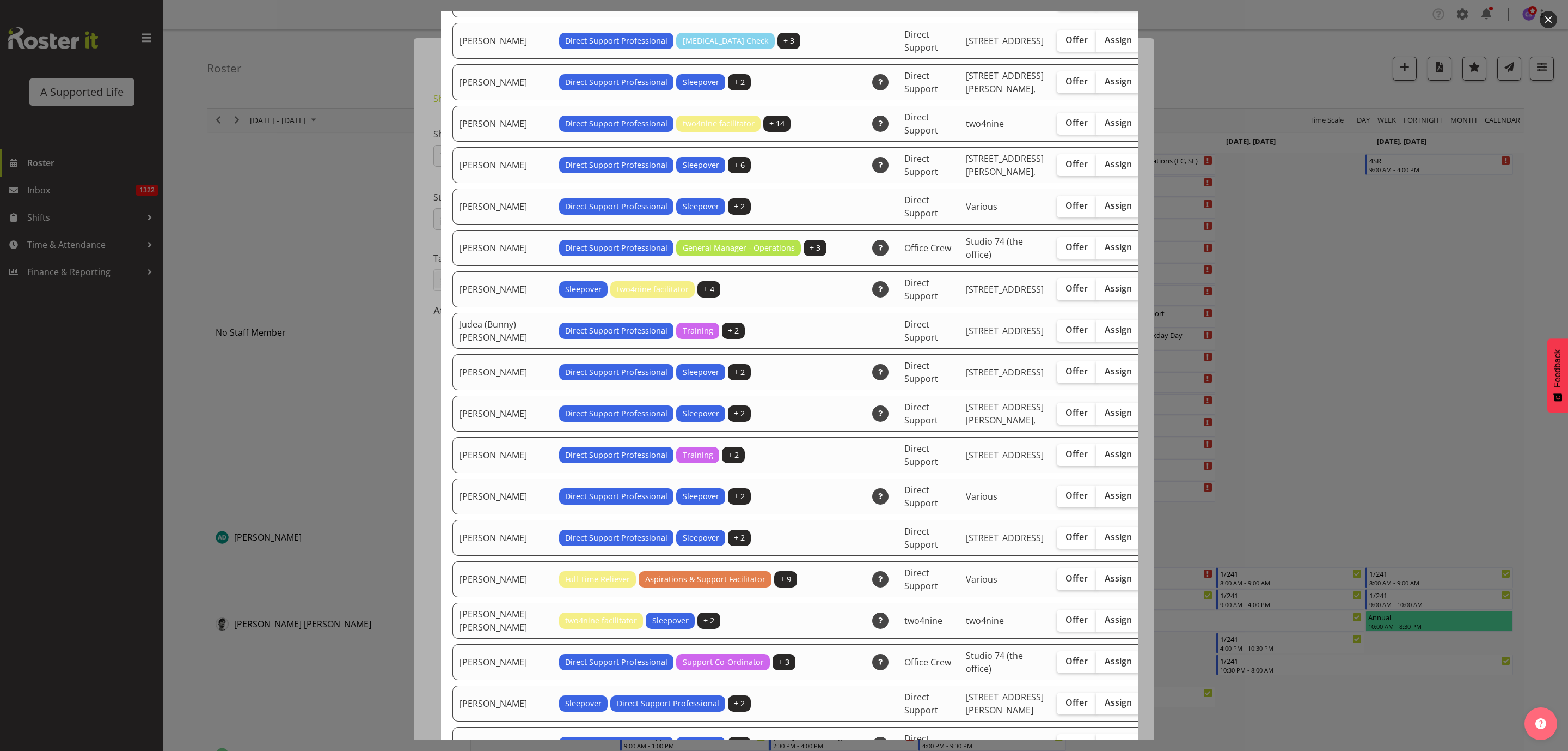
scroll to position [1798, 0]
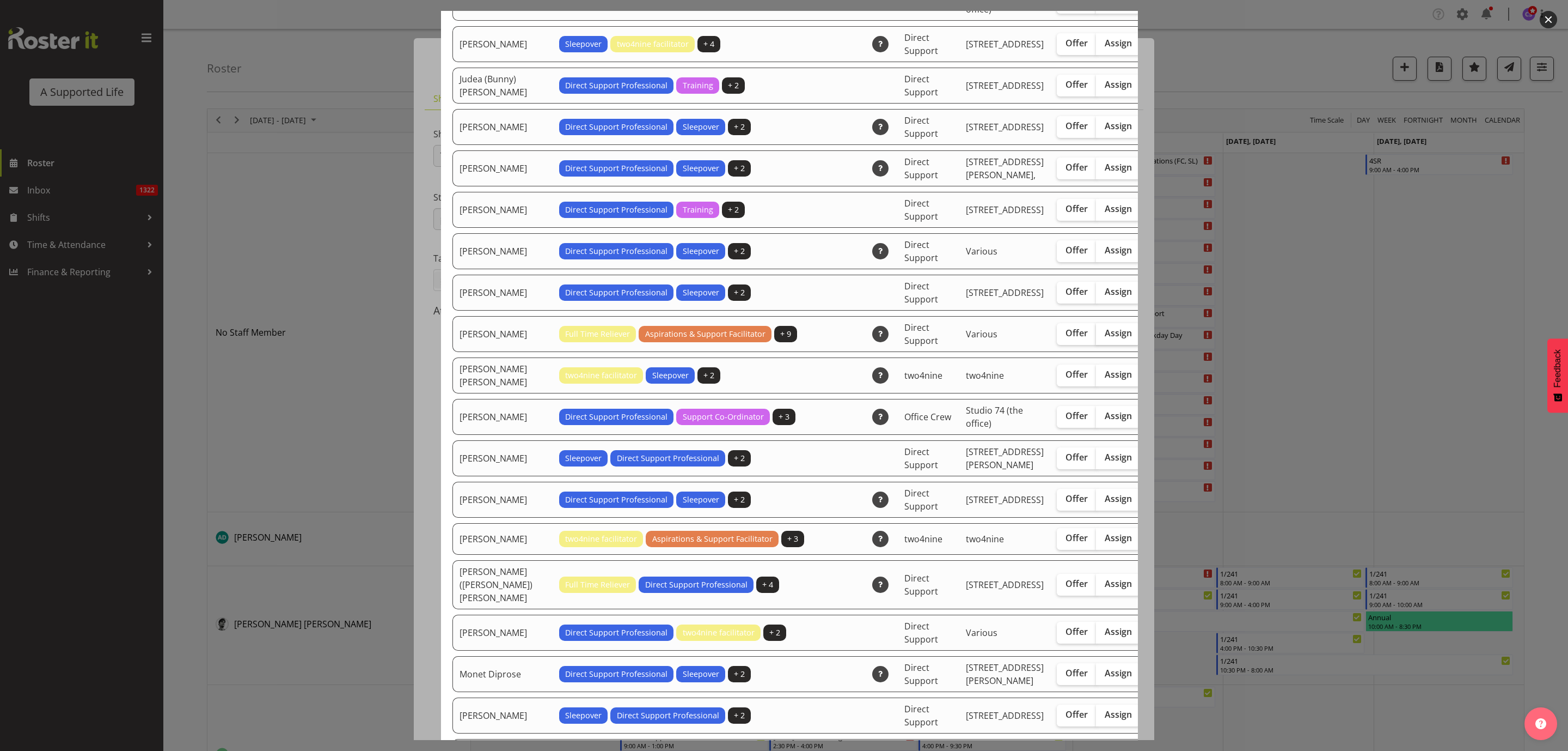
click at [1105, 338] on span "Assign" at bounding box center [1118, 333] width 27 height 11
click at [1096, 337] on input "Assign" at bounding box center [1100, 333] width 7 height 7
checkbox input "true"
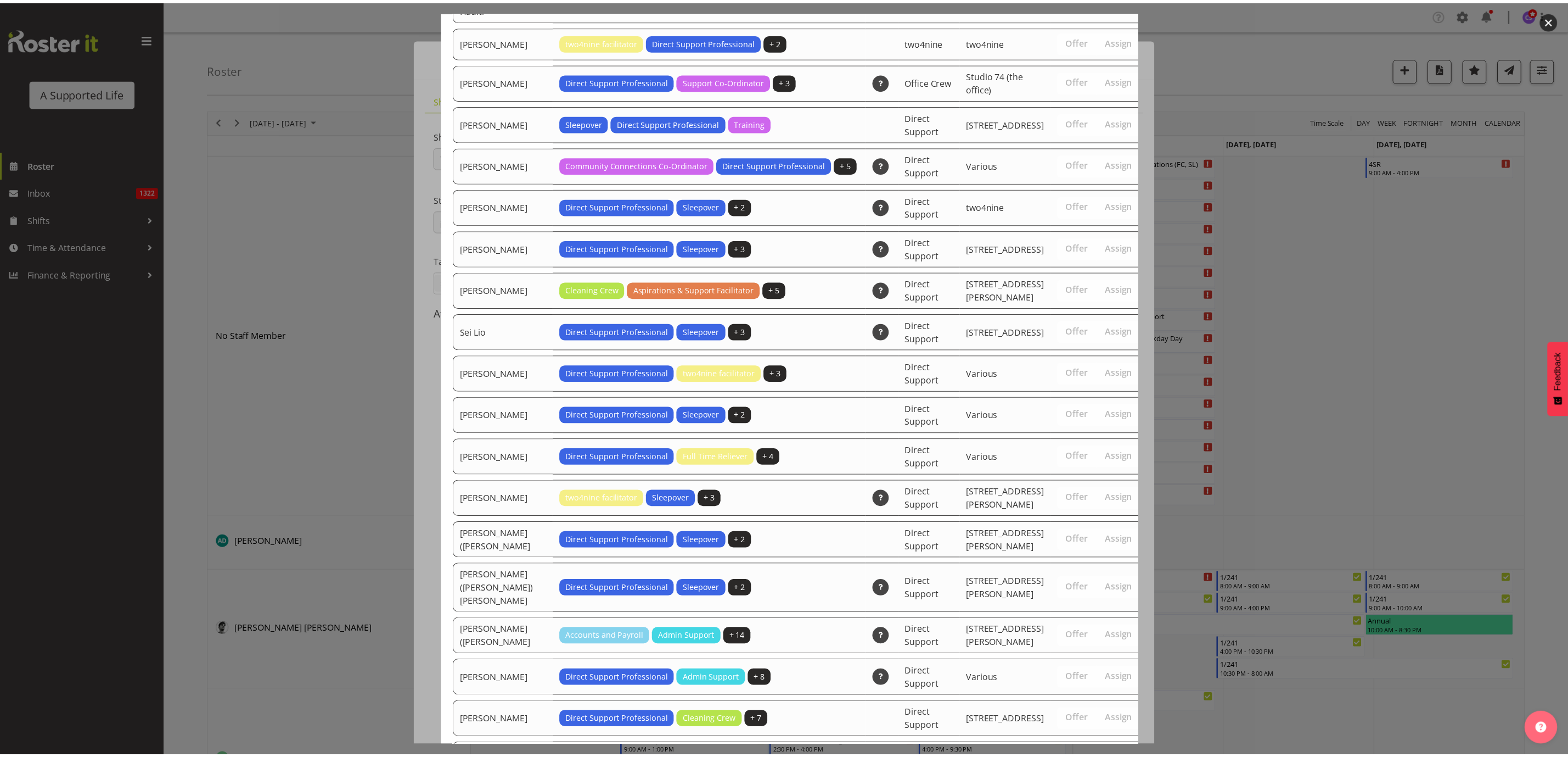
scroll to position [3391, 0]
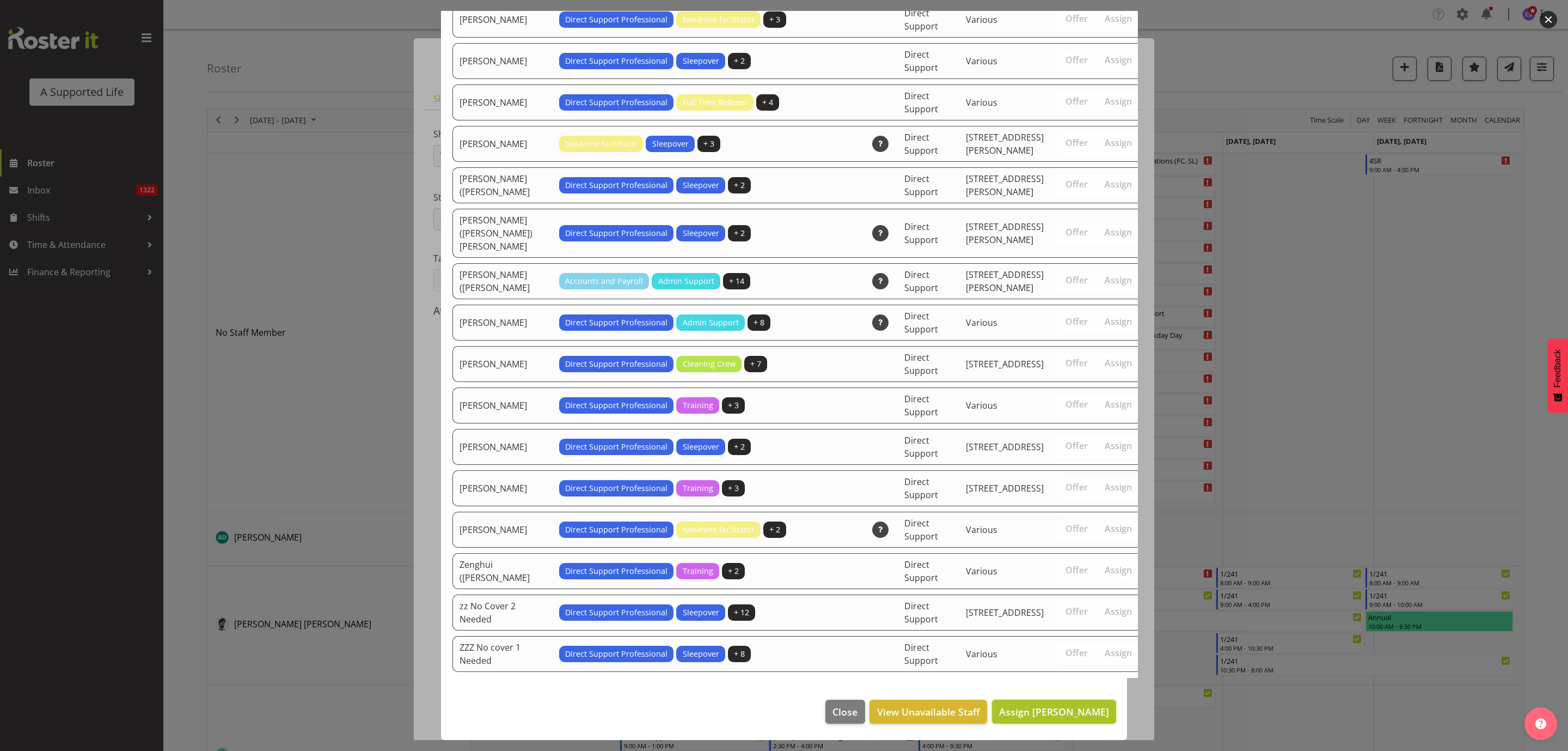
click at [1044, 718] on span "Assign [PERSON_NAME]" at bounding box center [1054, 711] width 110 height 13
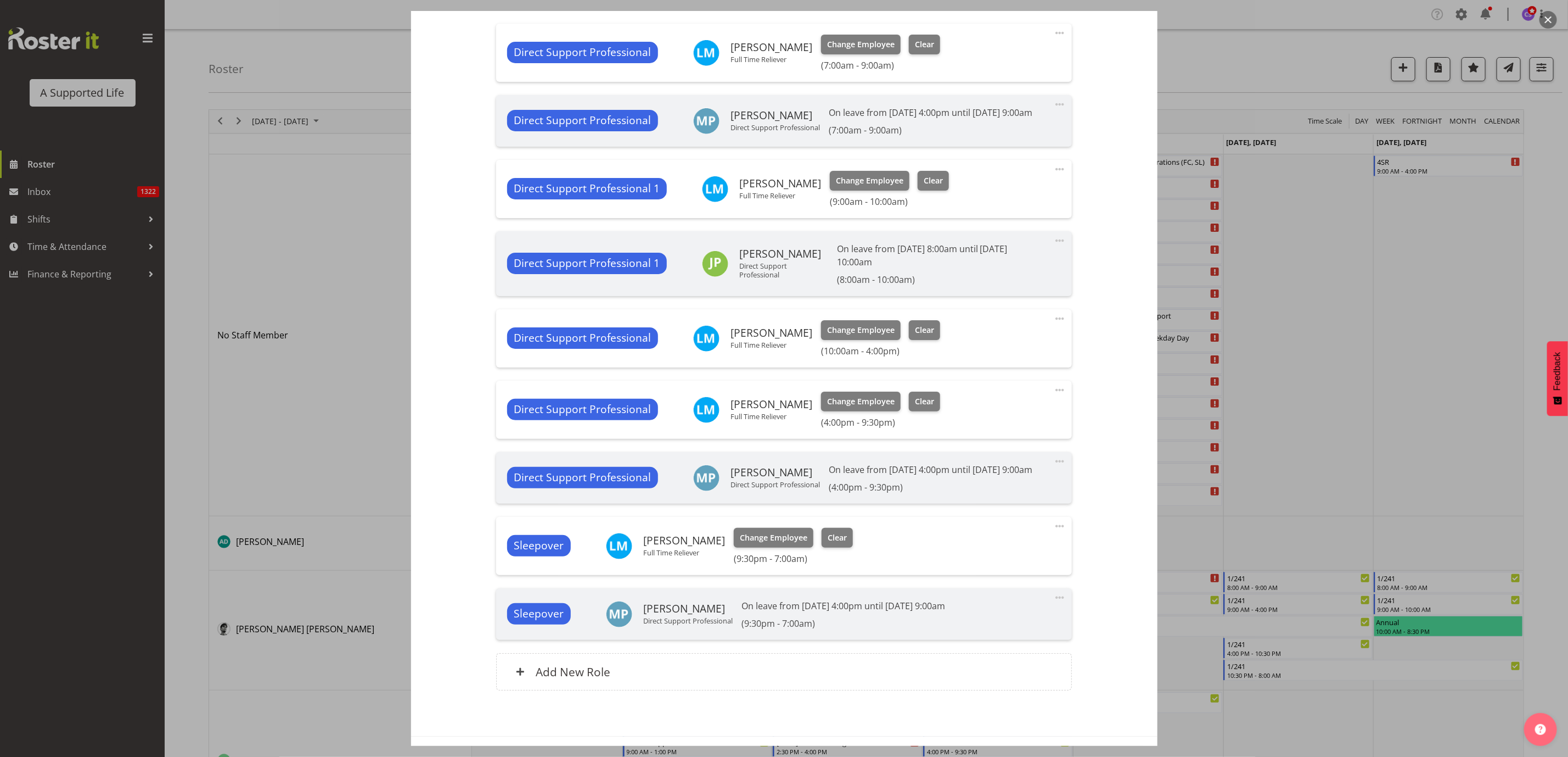
scroll to position [403, 0]
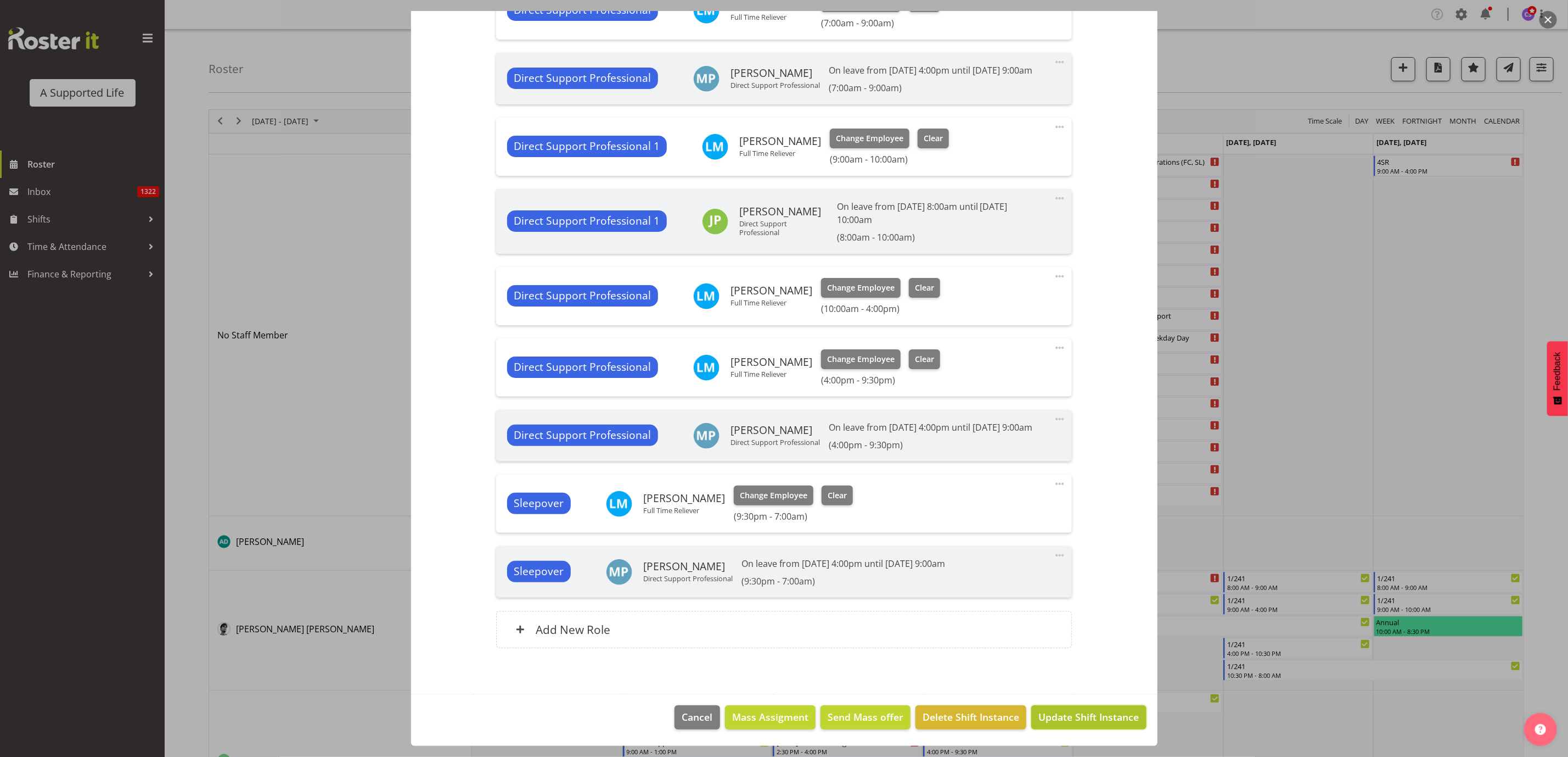
click at [1087, 726] on button "Update Shift Instance" at bounding box center [1089, 716] width 115 height 24
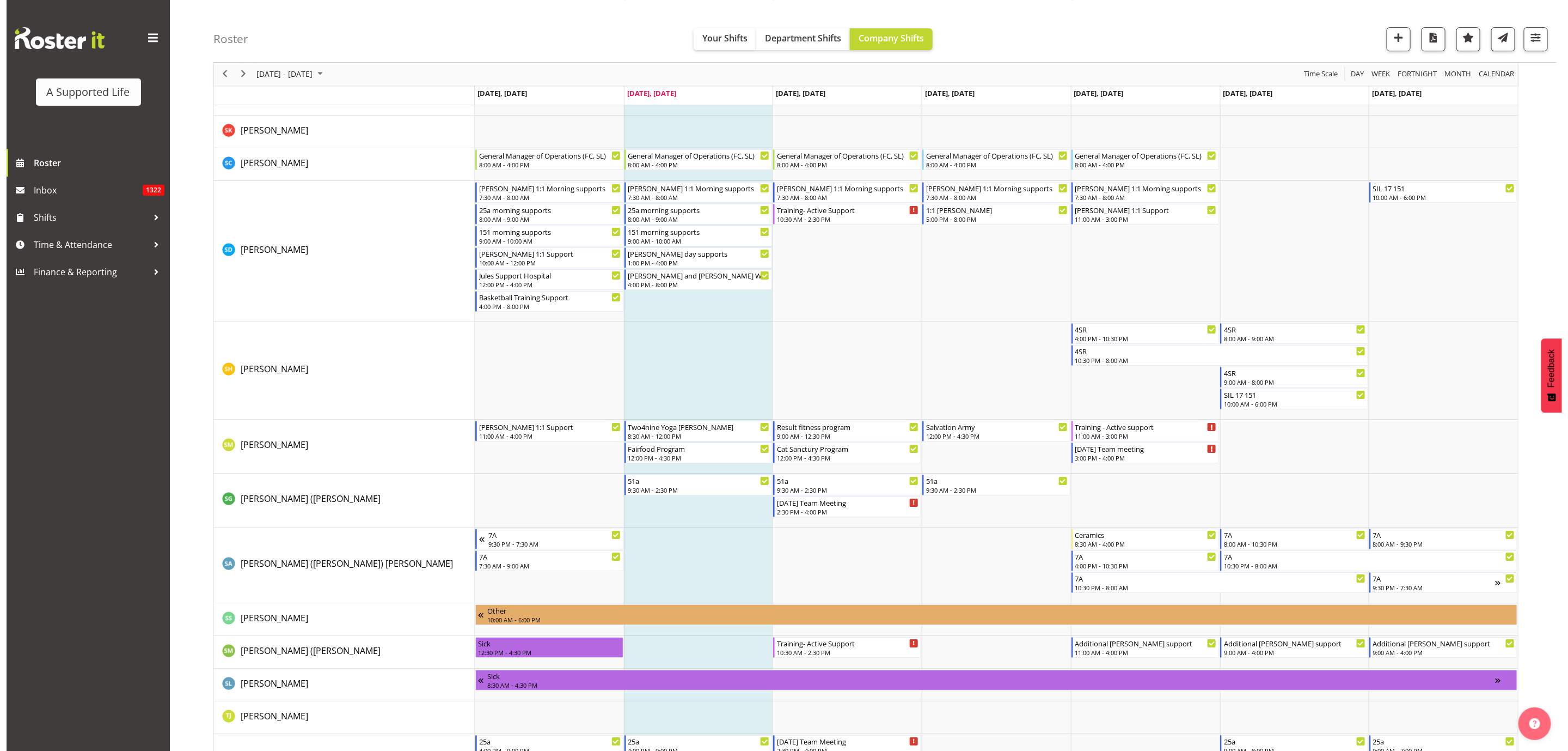
scroll to position [5721, 0]
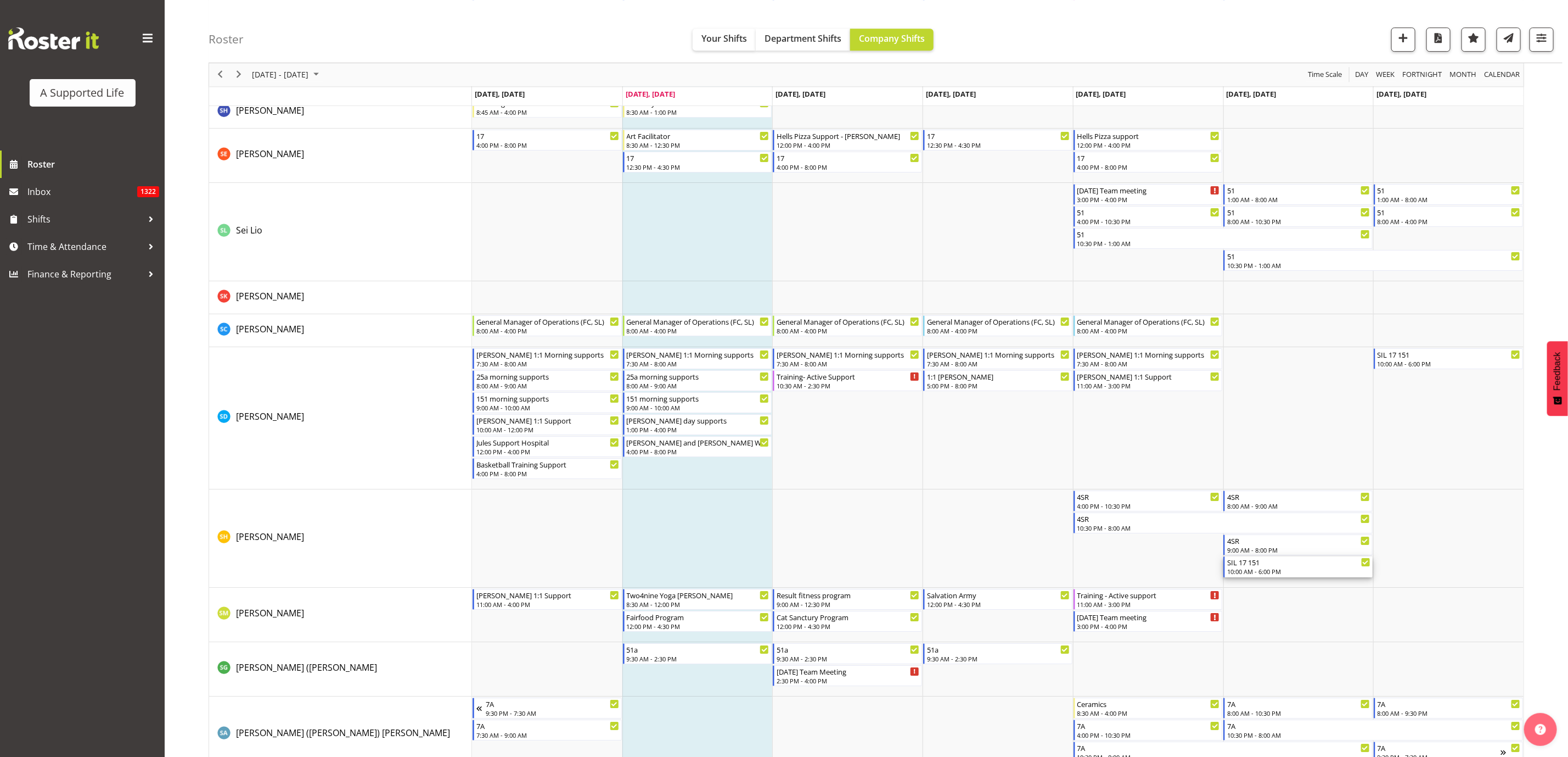
click at [1314, 565] on div "SIL 17 151" at bounding box center [1299, 562] width 143 height 11
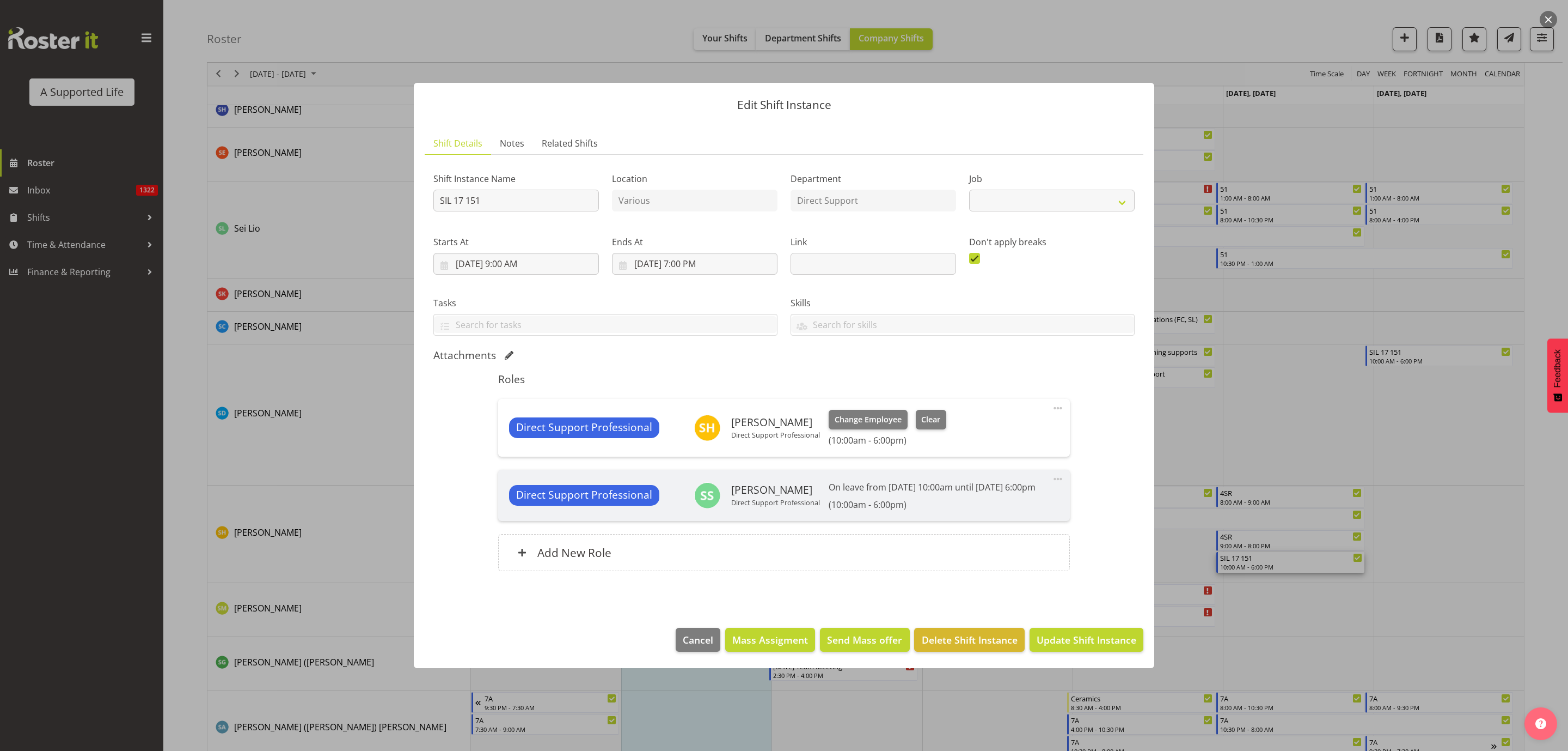
select select "4112"
click at [936, 417] on span "Clear" at bounding box center [930, 420] width 19 height 12
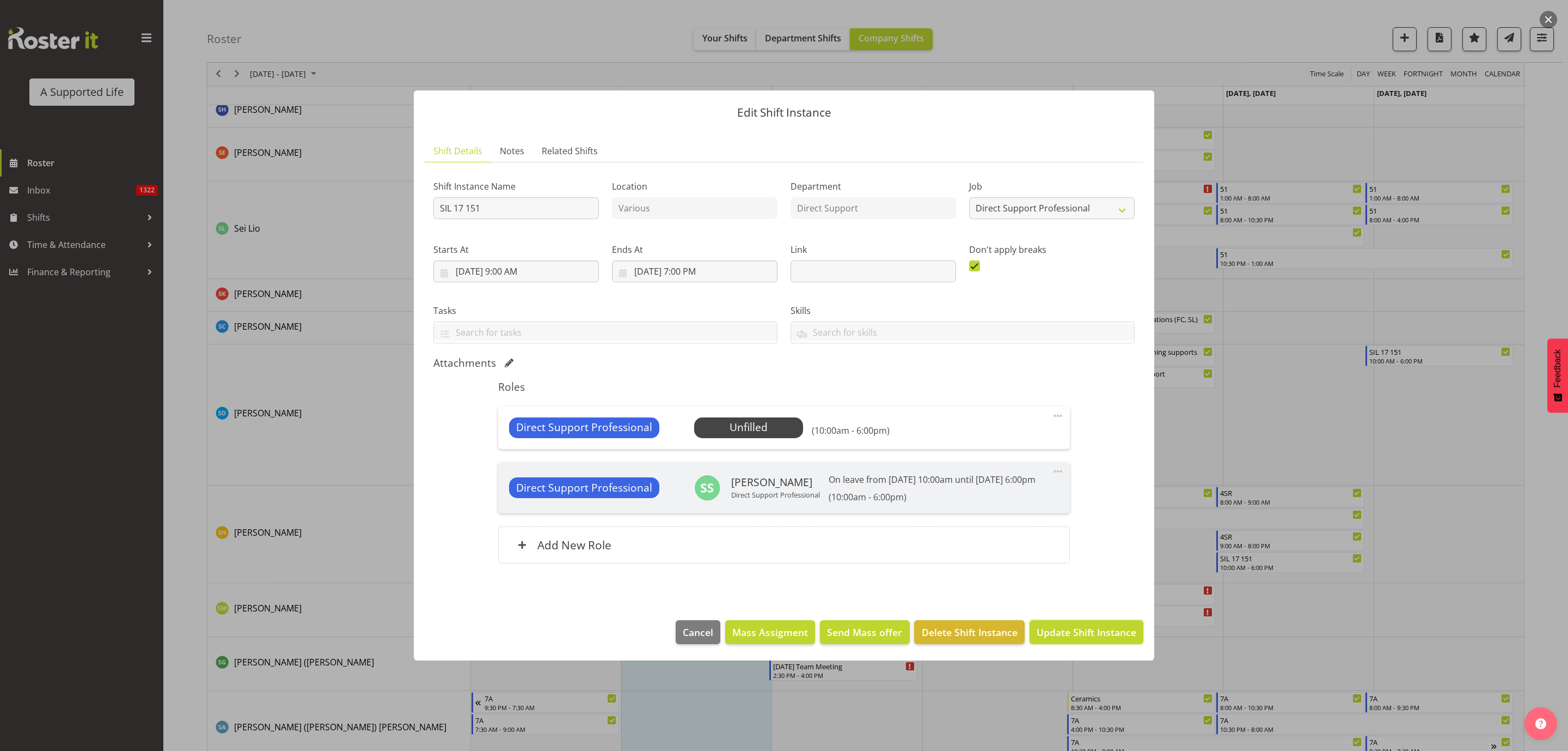
drag, startPoint x: 1090, startPoint y: 639, endPoint x: 1095, endPoint y: 632, distance: 8.6
click at [1090, 638] on span "Update Shift Instance" at bounding box center [1087, 632] width 100 height 14
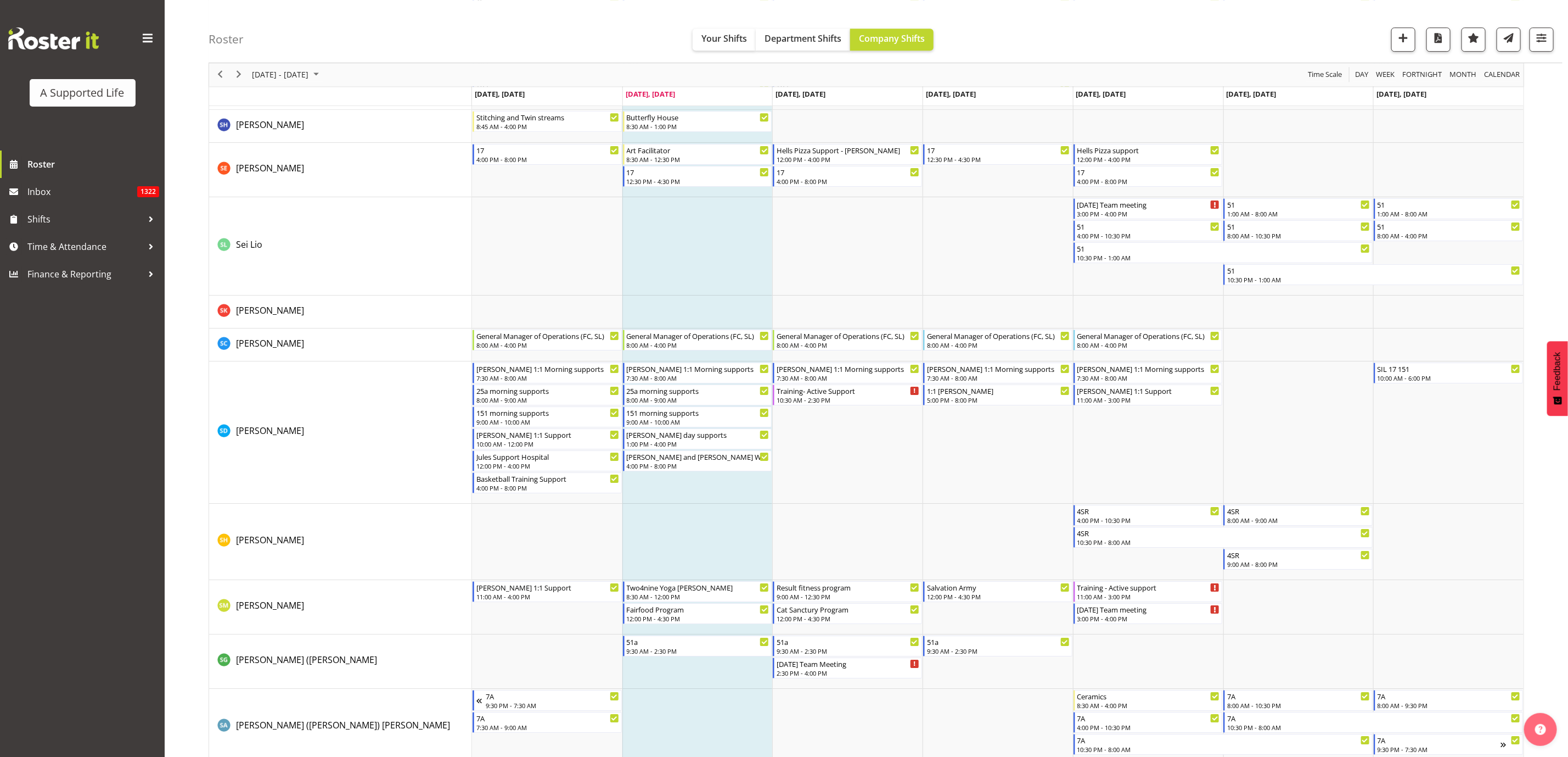
scroll to position [5739, 0]
